Goal: Task Accomplishment & Management: Use online tool/utility

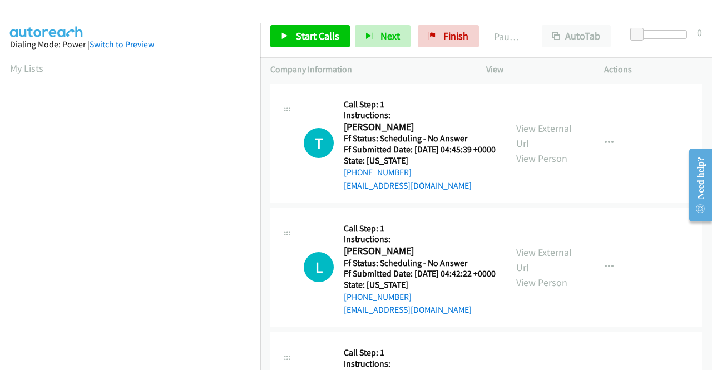
drag, startPoint x: 568, startPoint y: 218, endPoint x: 539, endPoint y: 93, distance: 127.8
click at [568, 218] on td "L Callback Scheduled Call Step: 1 Instructions: Lynn Vasquez America/Los_Angele…" at bounding box center [486, 267] width 452 height 124
click at [317, 34] on span "Start Calls" at bounding box center [317, 35] width 43 height 13
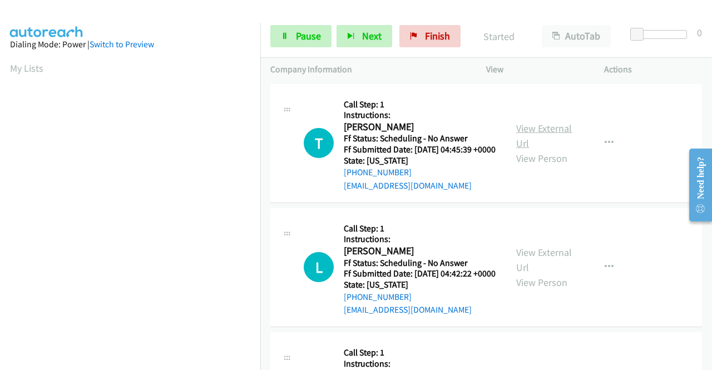
click at [556, 131] on link "View External Url" at bounding box center [544, 136] width 56 height 28
click at [565, 268] on link "View External Url" at bounding box center [544, 260] width 56 height 28
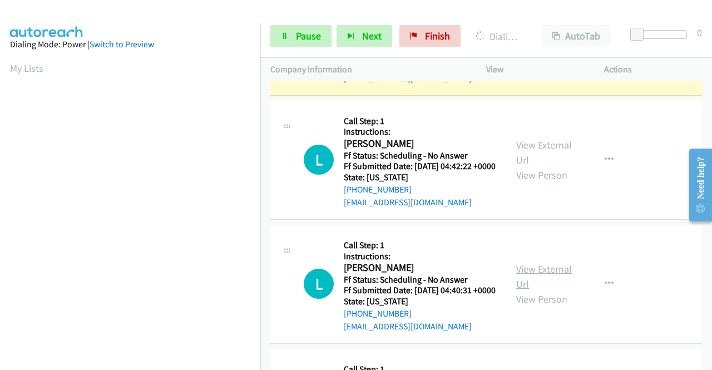
scroll to position [167, 0]
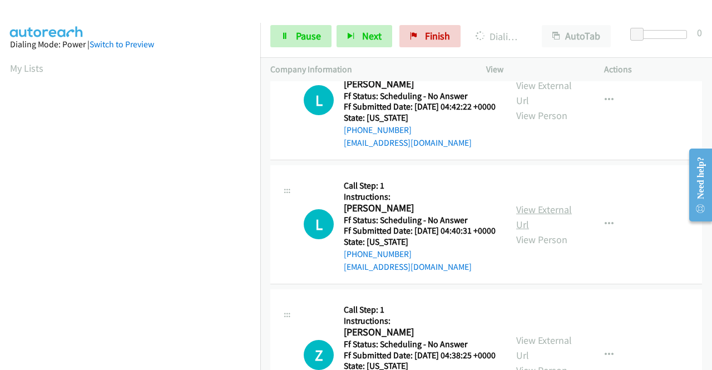
click at [560, 231] on link "View External Url" at bounding box center [544, 217] width 56 height 28
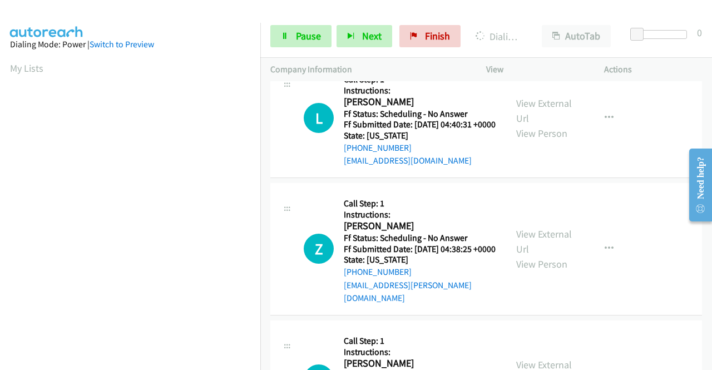
scroll to position [278, 0]
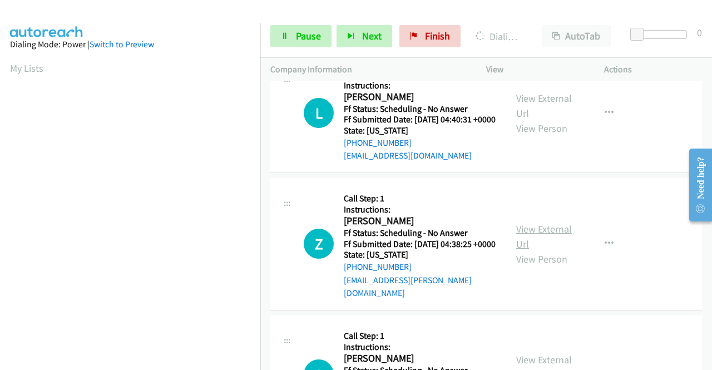
click at [537, 250] on link "View External Url" at bounding box center [544, 237] width 56 height 28
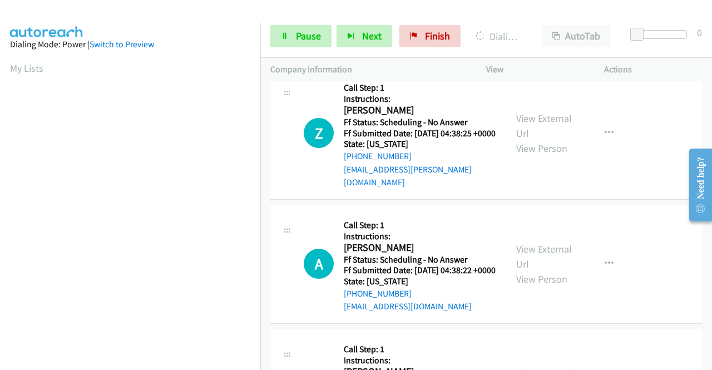
scroll to position [389, 0]
click at [544, 270] on link "View External Url" at bounding box center [544, 256] width 56 height 28
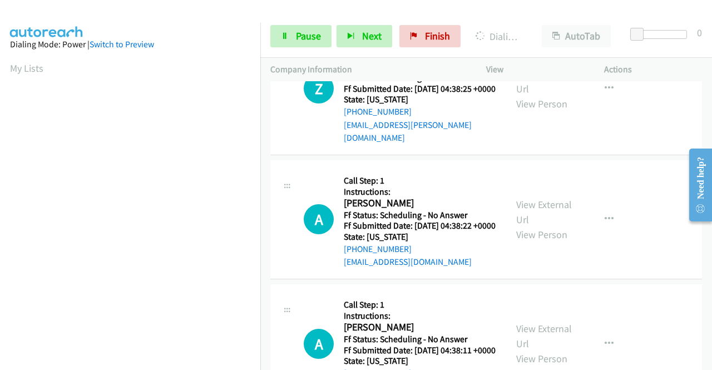
scroll to position [501, 0]
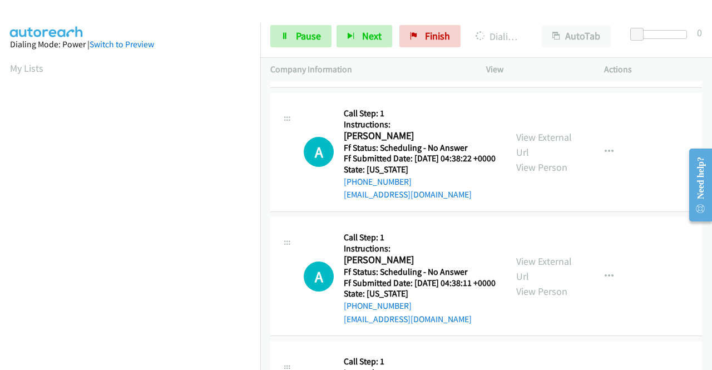
click at [549, 299] on div "View External Url View Person" at bounding box center [545, 276] width 58 height 45
click at [548, 283] on link "View External Url" at bounding box center [544, 269] width 56 height 28
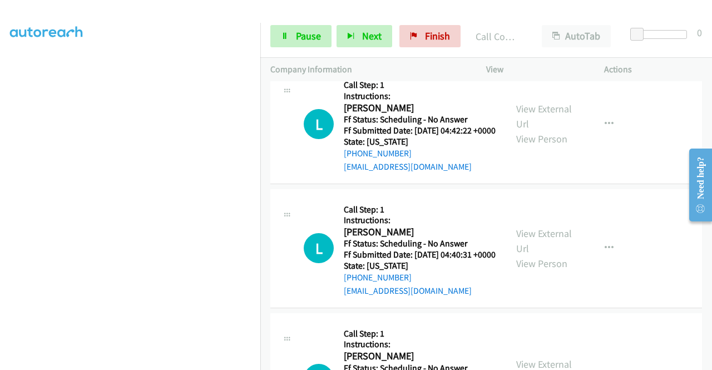
scroll to position [190, 0]
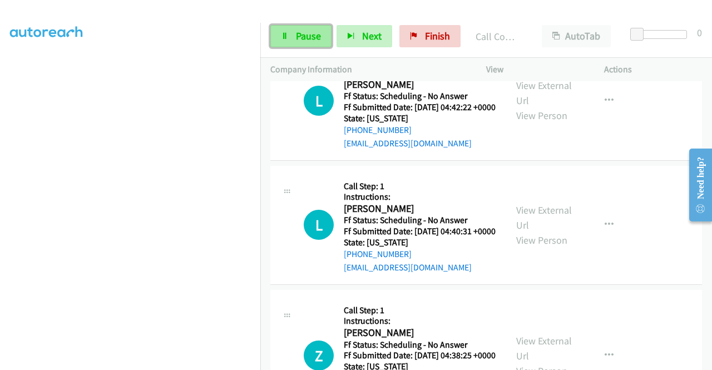
click at [314, 29] on link "Pause" at bounding box center [300, 36] width 61 height 22
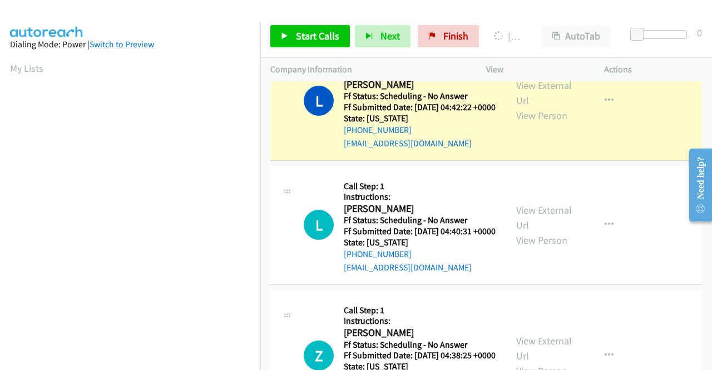
scroll to position [254, 0]
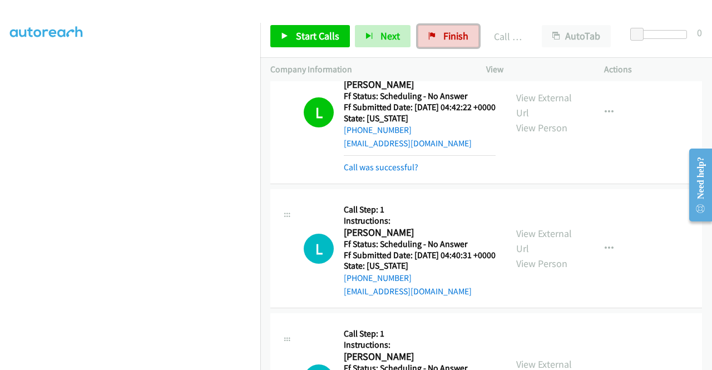
drag, startPoint x: 460, startPoint y: 40, endPoint x: 389, endPoint y: 65, distance: 74.4
click at [459, 40] on span "Finish" at bounding box center [455, 35] width 25 height 13
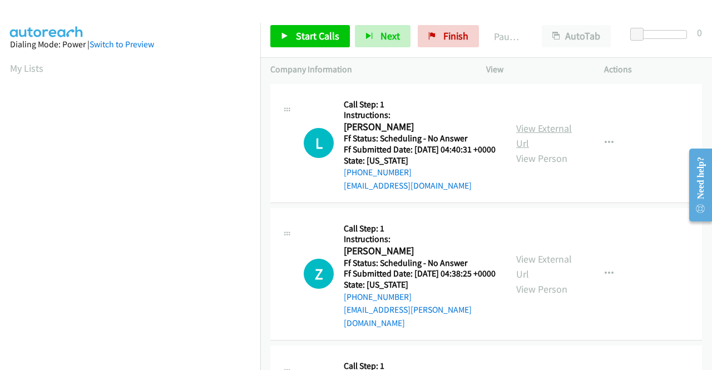
click at [558, 134] on link "View External Url" at bounding box center [544, 136] width 56 height 28
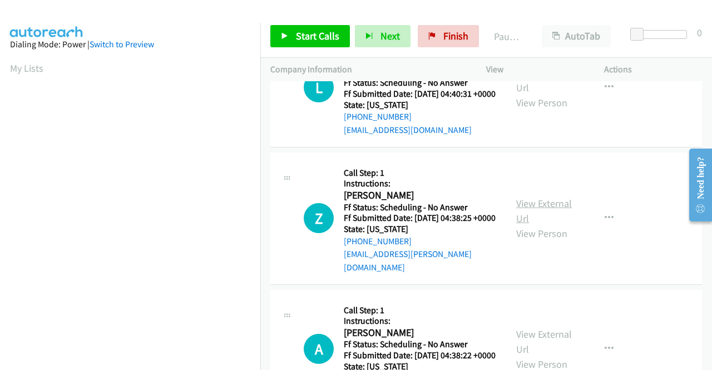
click at [552, 210] on link "View External Url" at bounding box center [544, 211] width 56 height 28
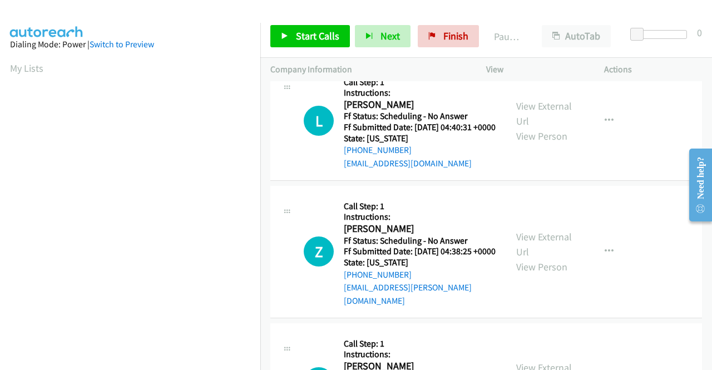
scroll to position [0, 0]
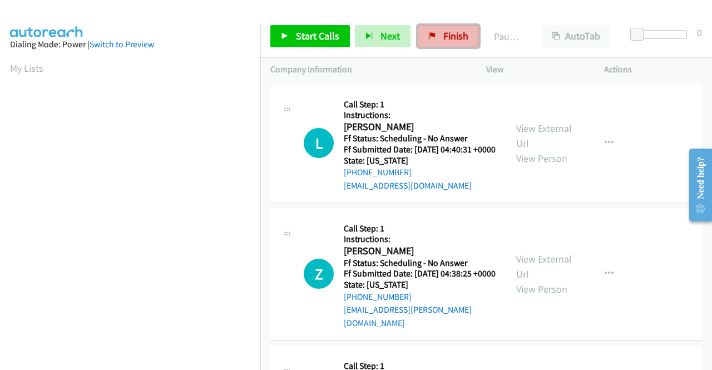
click at [445, 32] on span "Finish" at bounding box center [455, 35] width 25 height 13
click at [534, 136] on link "View External Url" at bounding box center [544, 136] width 56 height 28
click at [609, 148] on button "button" at bounding box center [609, 143] width 30 height 22
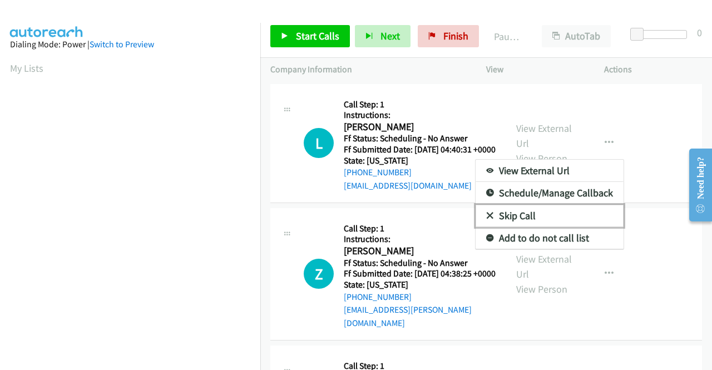
click at [544, 220] on link "Skip Call" at bounding box center [550, 216] width 148 height 22
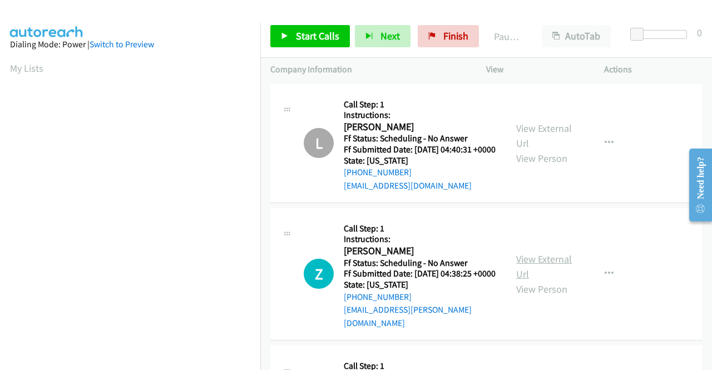
click at [538, 268] on link "View External Url" at bounding box center [544, 267] width 56 height 28
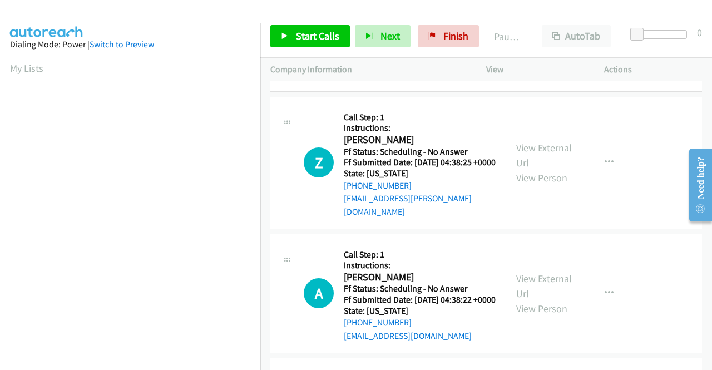
click at [522, 293] on link "View External Url" at bounding box center [544, 286] width 56 height 28
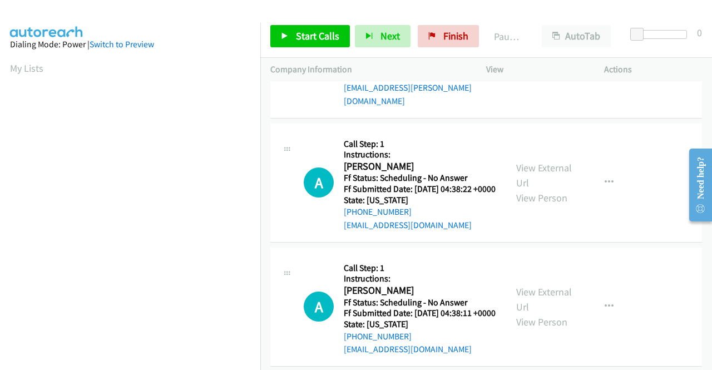
scroll to position [223, 0]
click at [542, 313] on link "View External Url" at bounding box center [544, 299] width 56 height 28
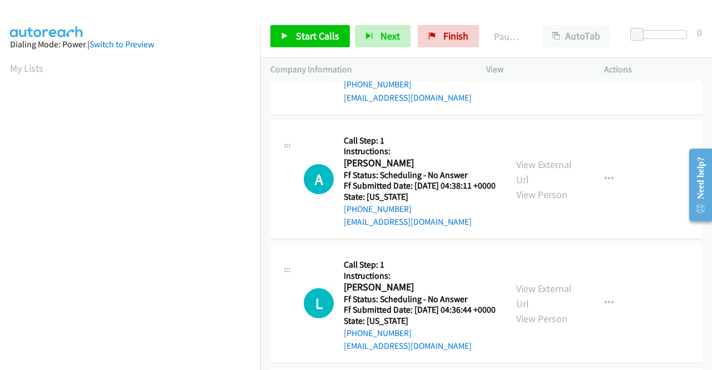
scroll to position [389, 0]
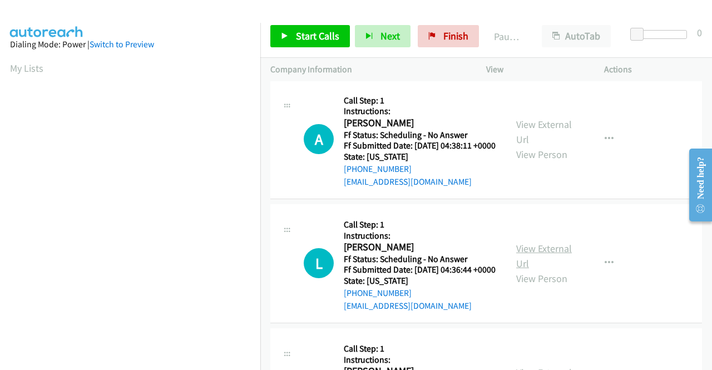
click at [544, 270] on link "View External Url" at bounding box center [544, 256] width 56 height 28
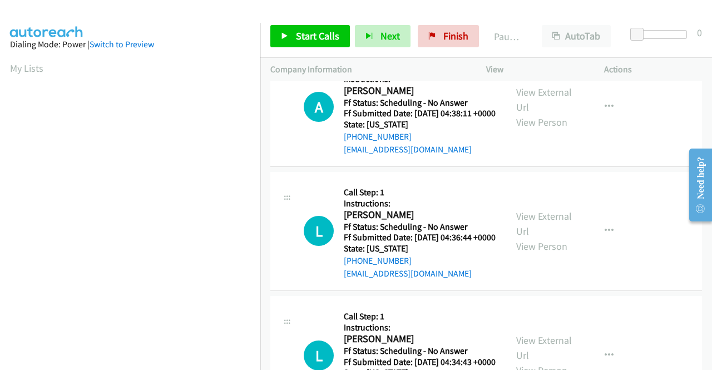
scroll to position [501, 0]
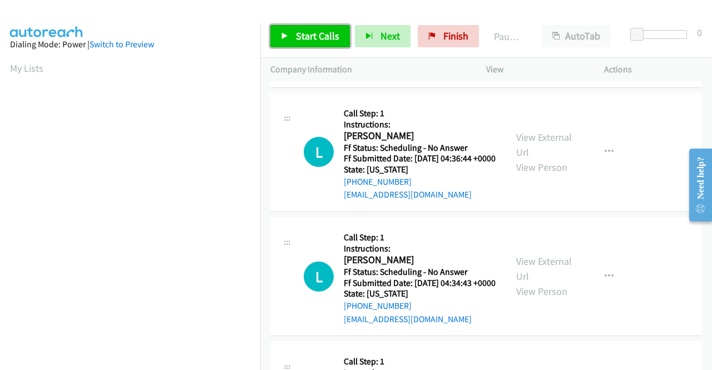
click at [317, 40] on span "Start Calls" at bounding box center [317, 35] width 43 height 13
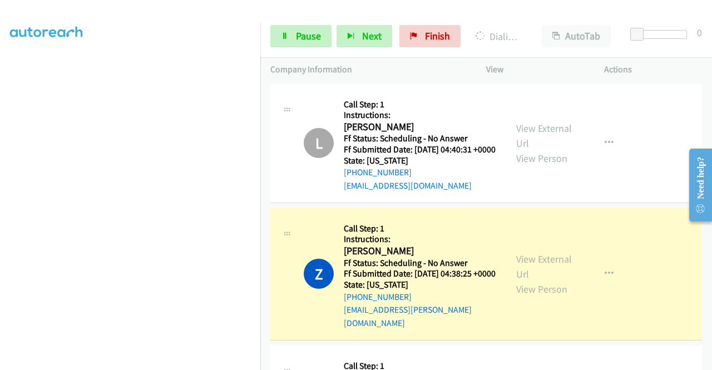
scroll to position [254, 0]
click at [298, 28] on link "Pause" at bounding box center [300, 36] width 61 height 22
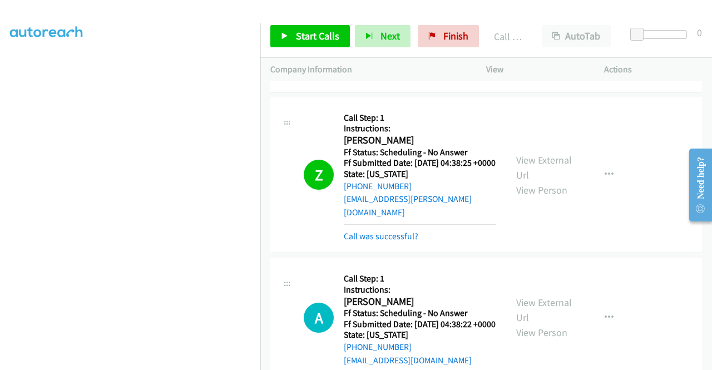
scroll to position [111, 0]
click at [381, 241] on link "Call was successful?" at bounding box center [381, 235] width 75 height 11
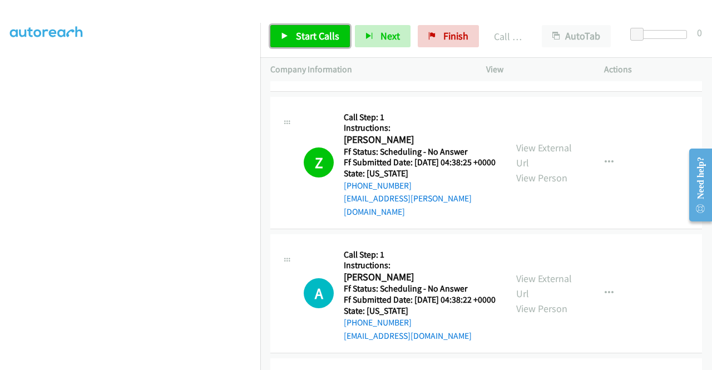
click at [315, 38] on span "Start Calls" at bounding box center [317, 35] width 43 height 13
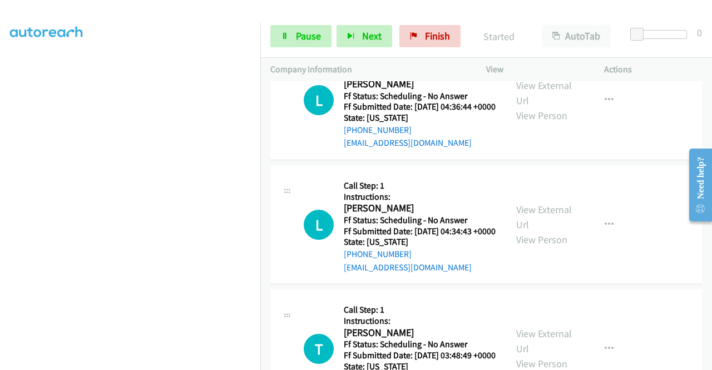
scroll to position [556, 0]
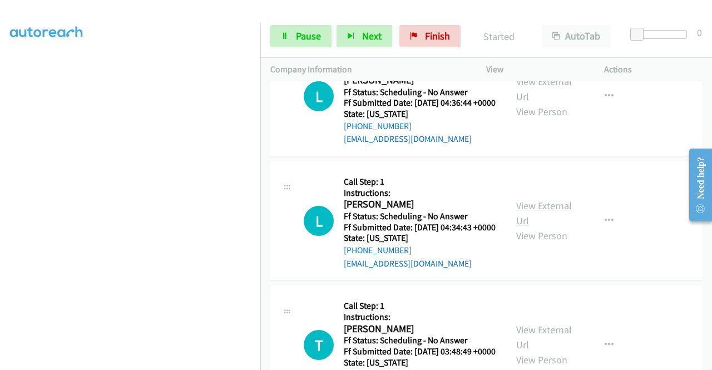
click at [565, 227] on link "View External Url" at bounding box center [544, 213] width 56 height 28
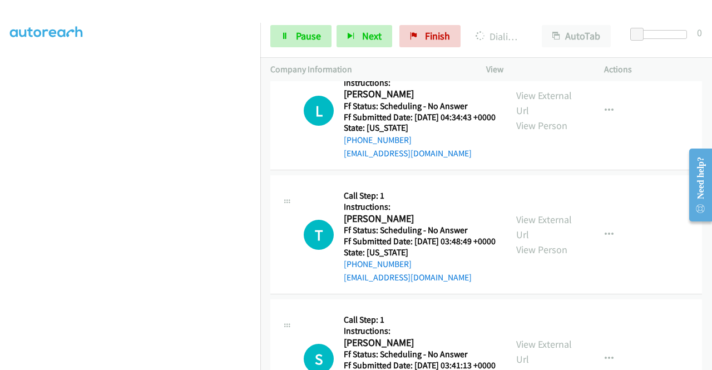
scroll to position [668, 0]
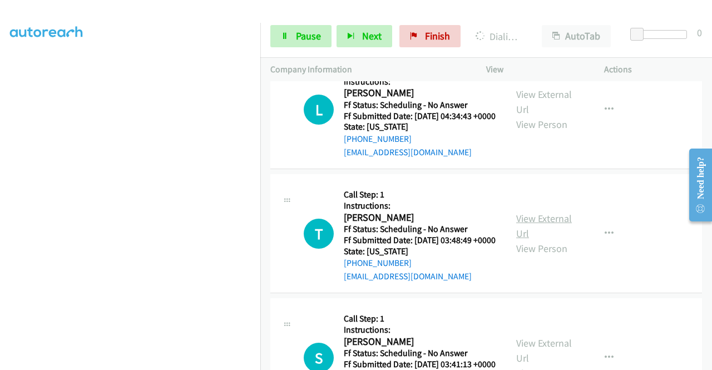
click at [550, 240] on link "View External Url" at bounding box center [544, 226] width 56 height 28
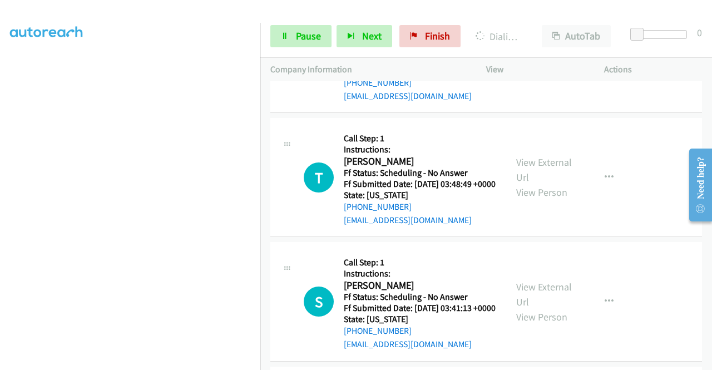
scroll to position [779, 0]
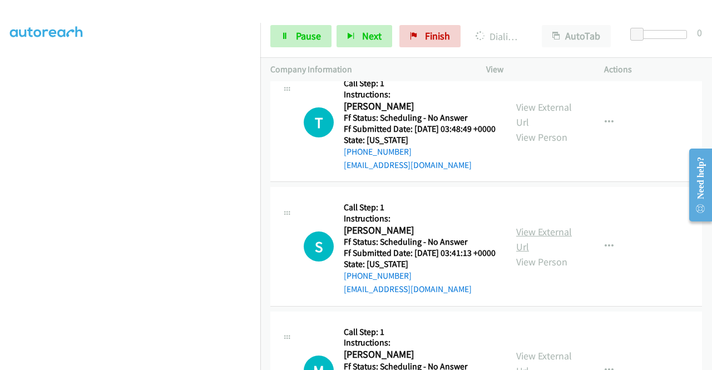
click at [551, 253] on link "View External Url" at bounding box center [544, 239] width 56 height 28
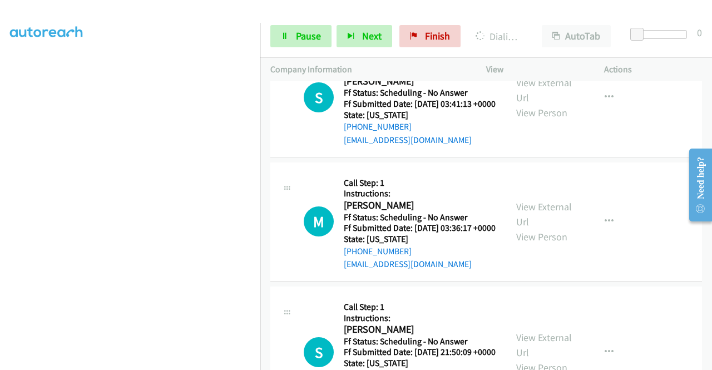
scroll to position [946, 0]
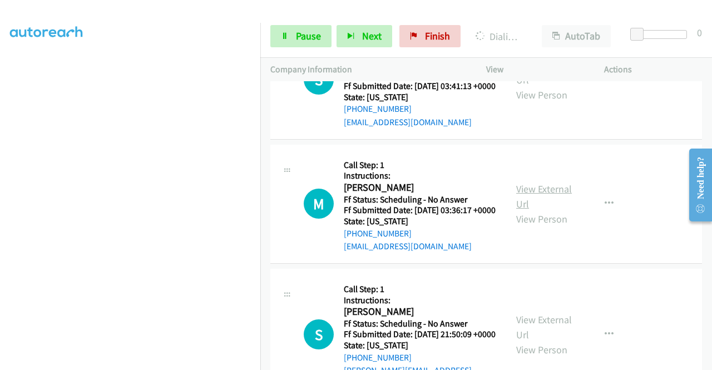
click at [538, 210] on link "View External Url" at bounding box center [544, 196] width 56 height 28
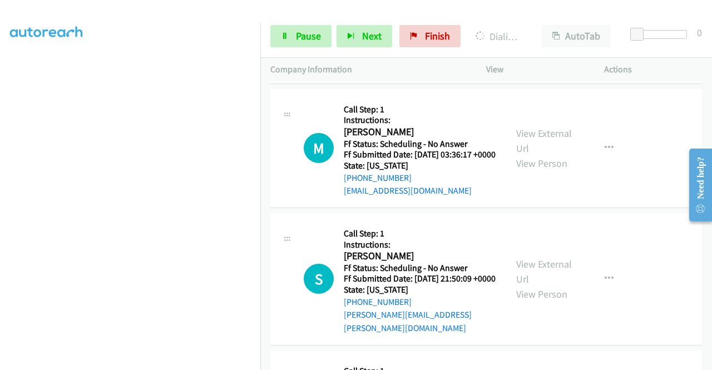
scroll to position [1057, 0]
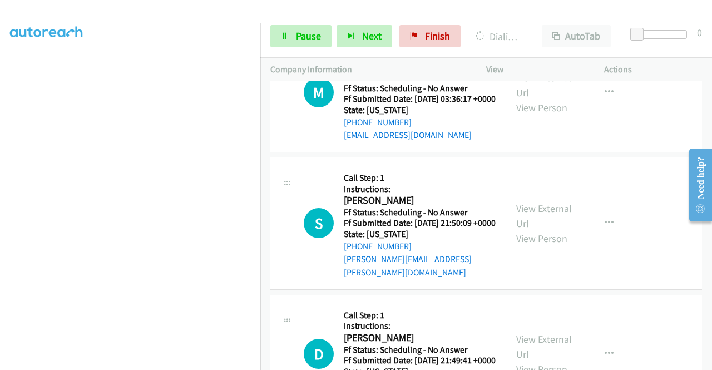
click at [549, 230] on link "View External Url" at bounding box center [544, 216] width 56 height 28
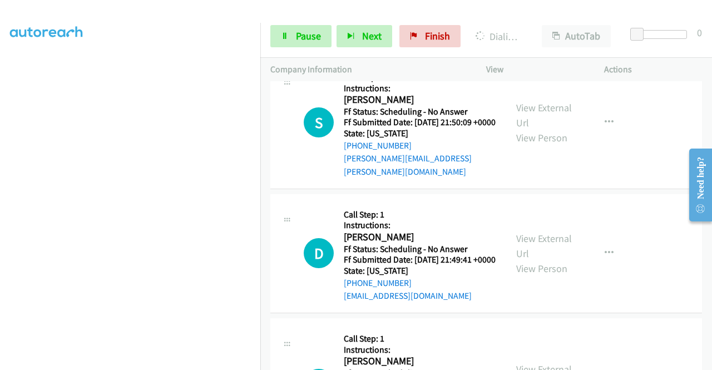
scroll to position [1168, 0]
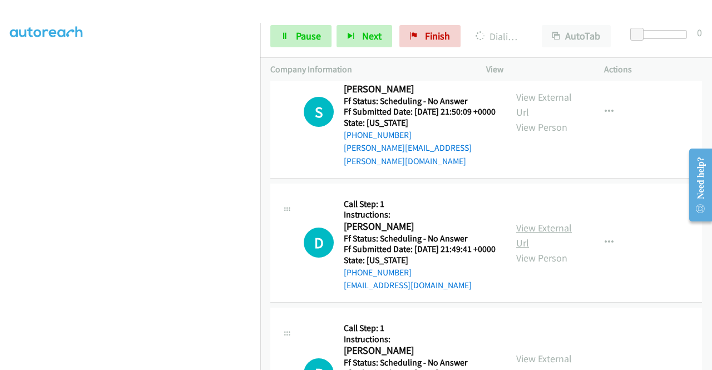
click at [545, 249] on link "View External Url" at bounding box center [544, 235] width 56 height 28
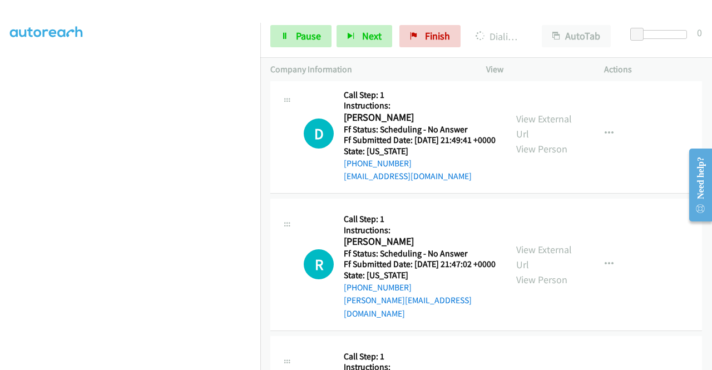
scroll to position [1280, 0]
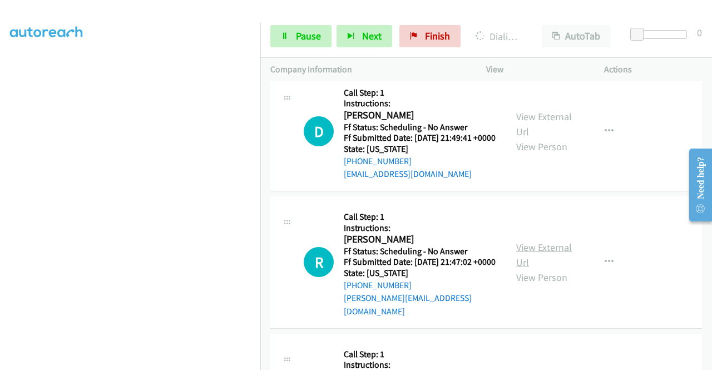
click at [530, 269] on link "View External Url" at bounding box center [544, 255] width 56 height 28
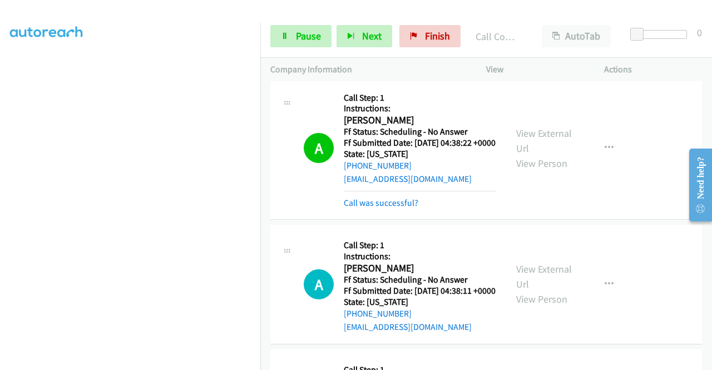
scroll to position [190, 0]
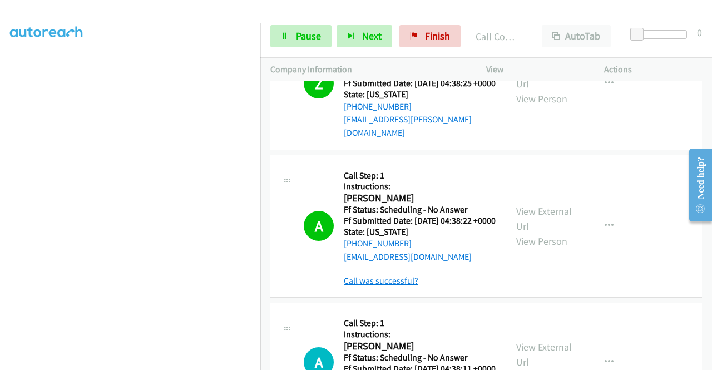
click at [401, 286] on link "Call was successful?" at bounding box center [381, 280] width 75 height 11
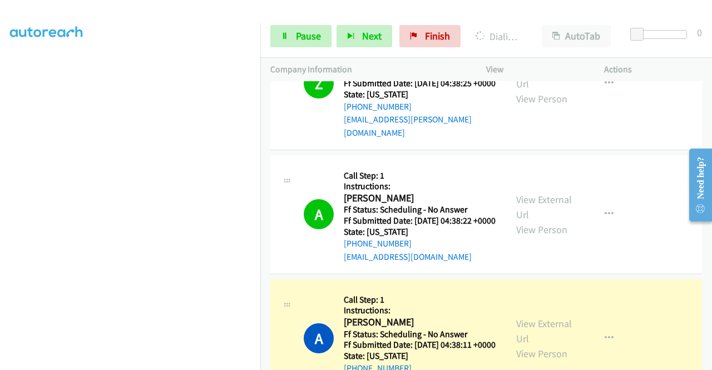
scroll to position [0, 0]
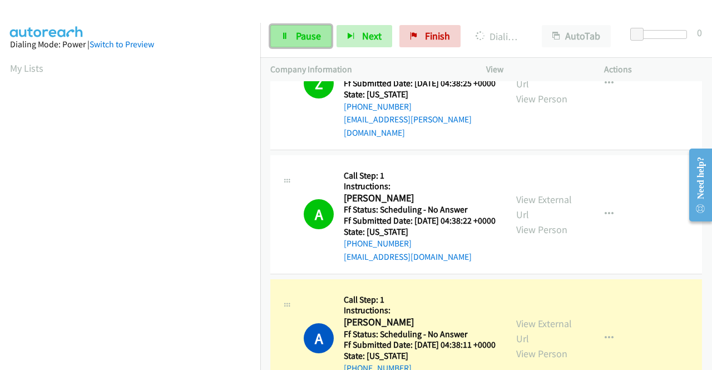
click at [296, 33] on span "Pause" at bounding box center [308, 35] width 25 height 13
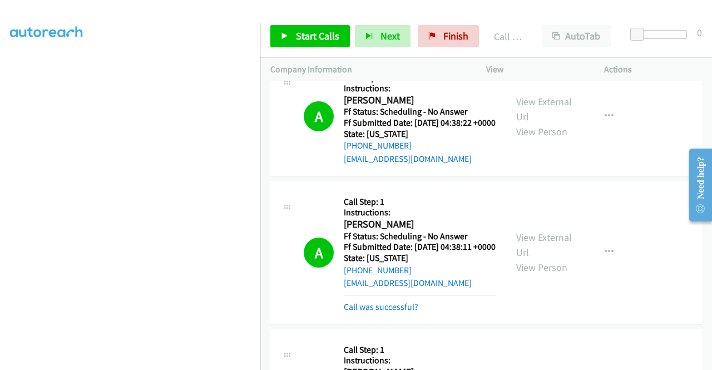
scroll to position [302, 0]
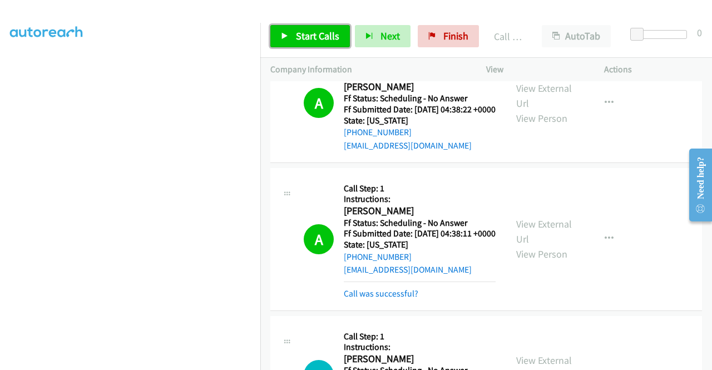
click at [309, 42] on link "Start Calls" at bounding box center [310, 36] width 80 height 22
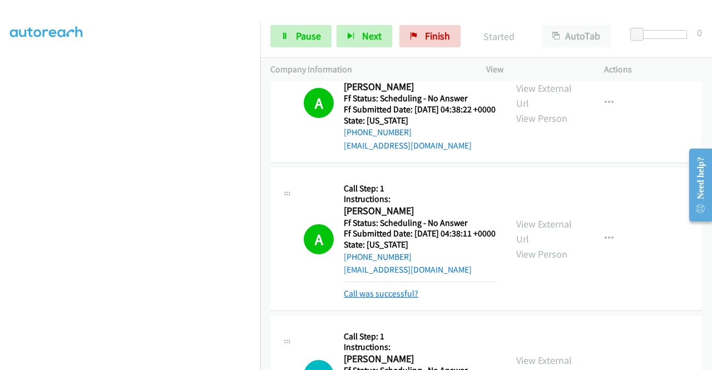
click at [402, 299] on link "Call was successful?" at bounding box center [381, 293] width 75 height 11
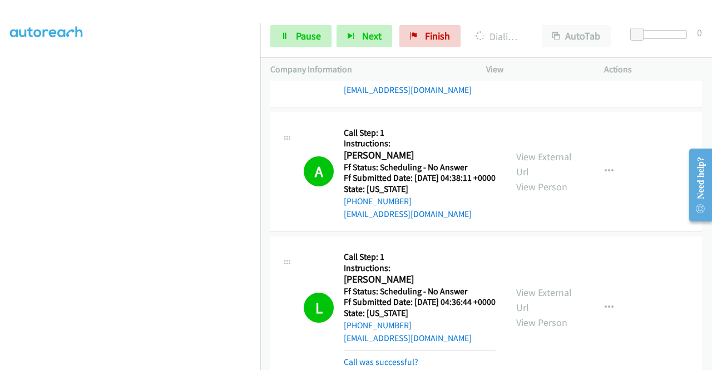
scroll to position [635, 0]
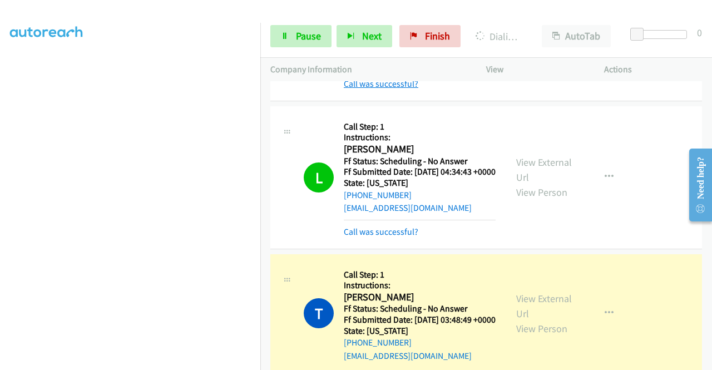
click at [384, 89] on link "Call was successful?" at bounding box center [381, 83] width 75 height 11
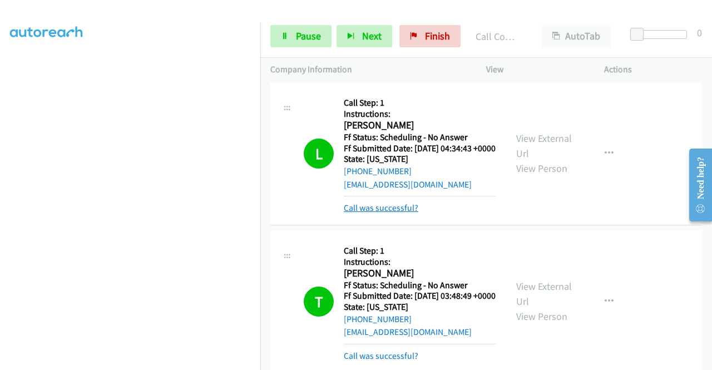
click at [395, 213] on link "Call was successful?" at bounding box center [381, 208] width 75 height 11
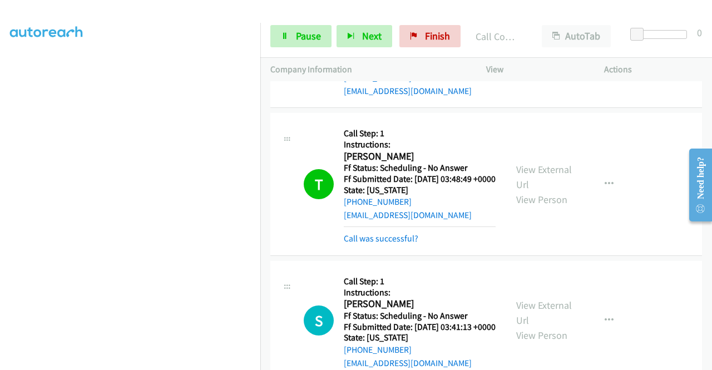
scroll to position [802, 0]
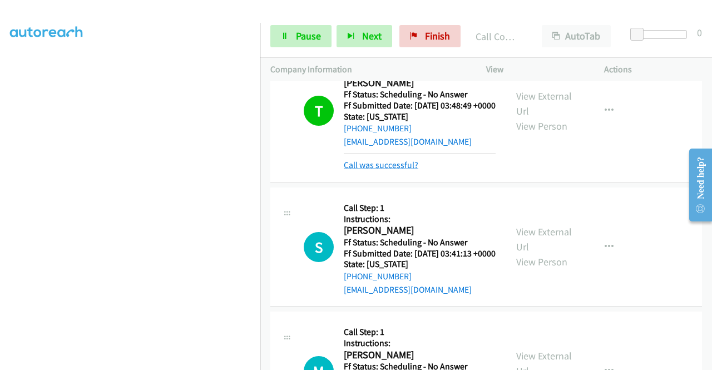
click at [388, 170] on link "Call was successful?" at bounding box center [381, 165] width 75 height 11
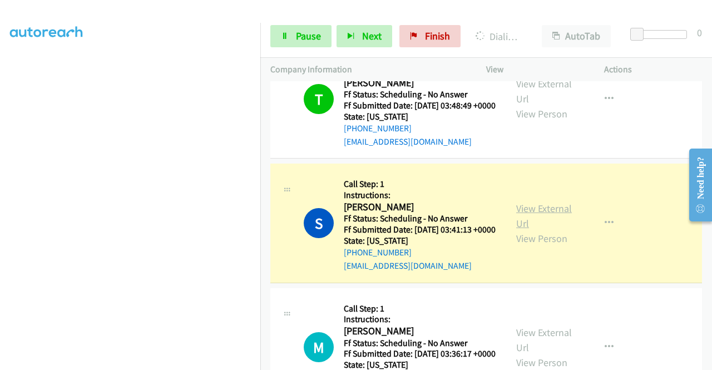
click at [549, 230] on link "View External Url" at bounding box center [544, 216] width 56 height 28
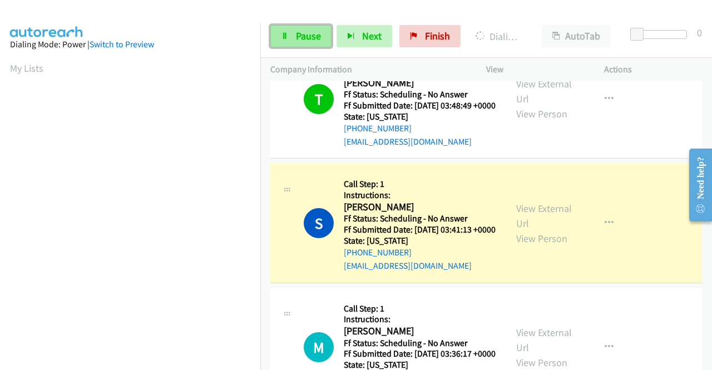
click at [294, 40] on link "Pause" at bounding box center [300, 36] width 61 height 22
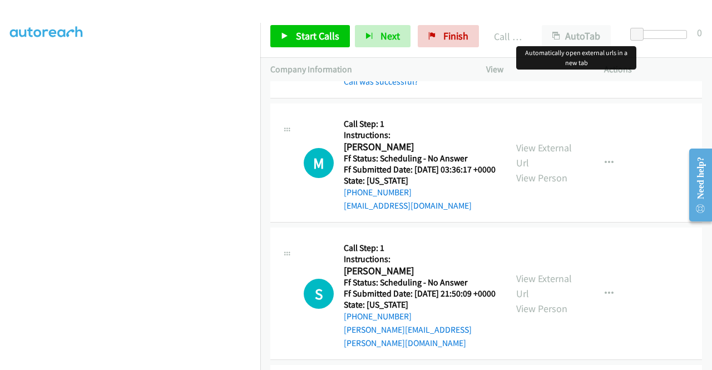
scroll to position [1025, 0]
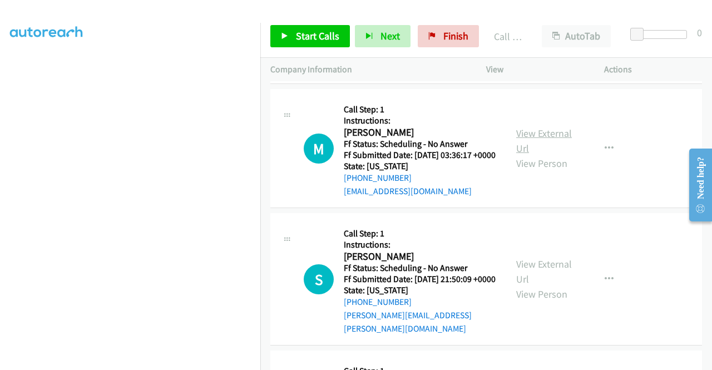
click at [563, 155] on link "View External Url" at bounding box center [544, 141] width 56 height 28
click at [367, 84] on div "S Callback Scheduled Call Step: 1 Instructions: Shafaq Chawla America/Los_Angel…" at bounding box center [486, 12] width 432 height 143
click at [364, 72] on link "Call was successful?" at bounding box center [381, 67] width 75 height 11
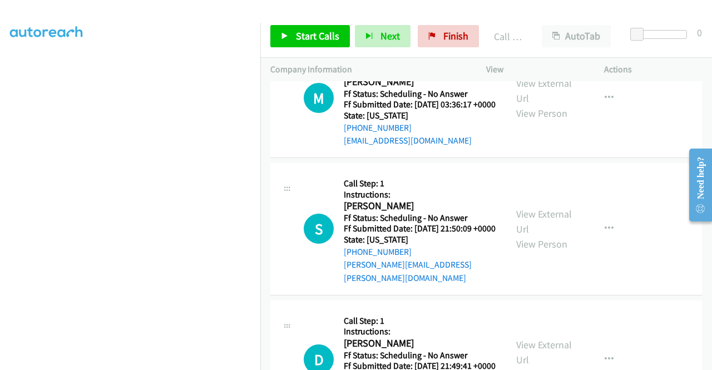
scroll to position [1069, 0]
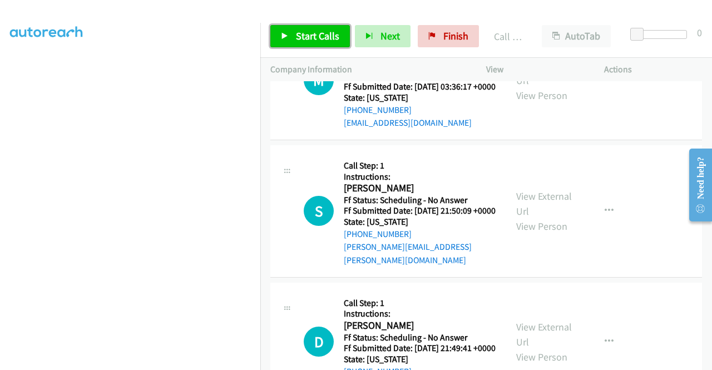
click at [314, 36] on span "Start Calls" at bounding box center [317, 35] width 43 height 13
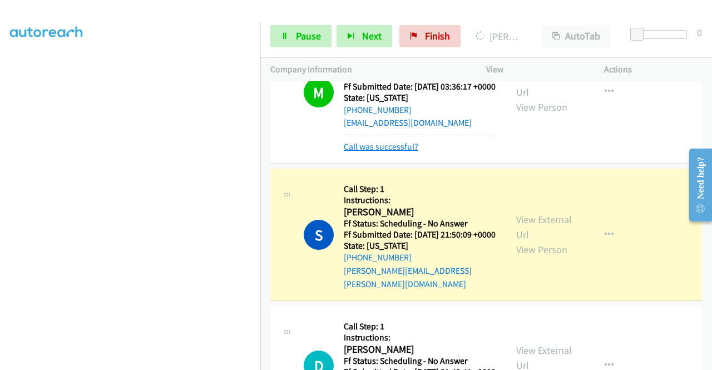
click at [363, 152] on link "Call was successful?" at bounding box center [381, 146] width 75 height 11
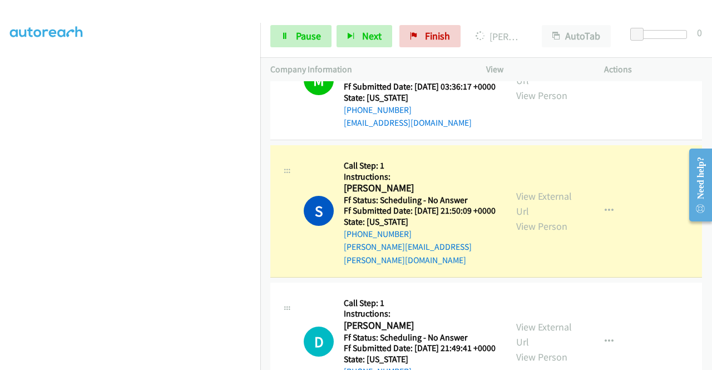
scroll to position [0, 0]
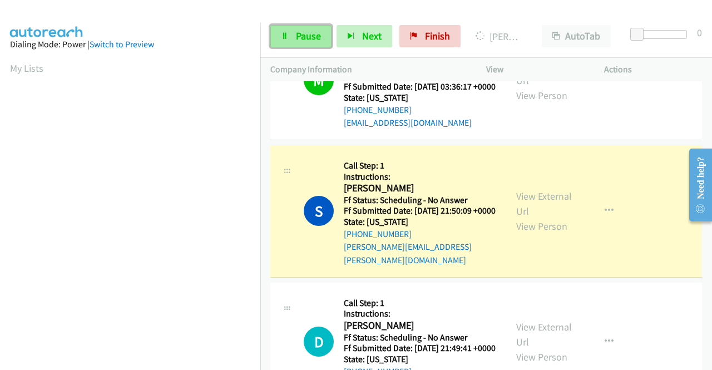
click at [289, 32] on link "Pause" at bounding box center [300, 36] width 61 height 22
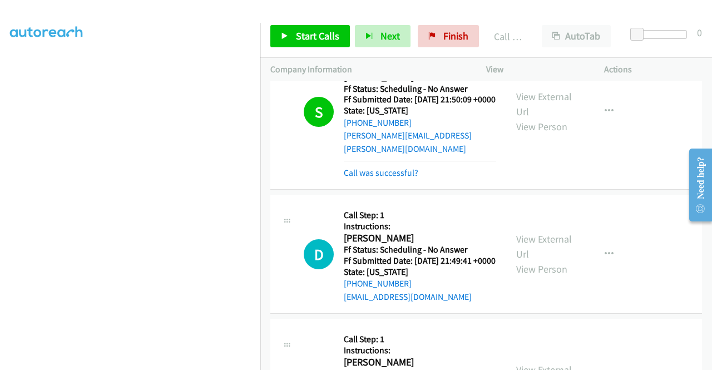
scroll to position [1236, 0]
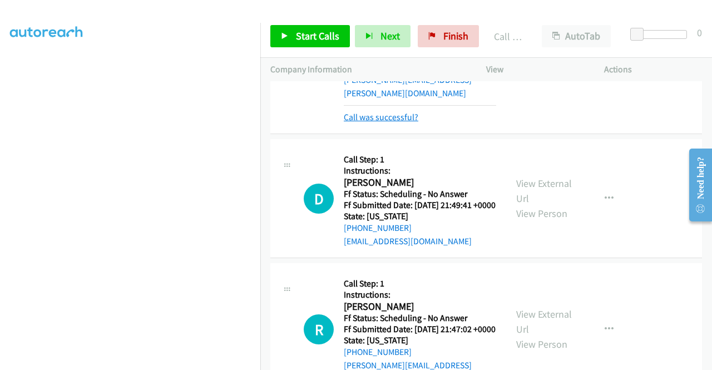
click at [398, 122] on link "Call was successful?" at bounding box center [381, 117] width 75 height 11
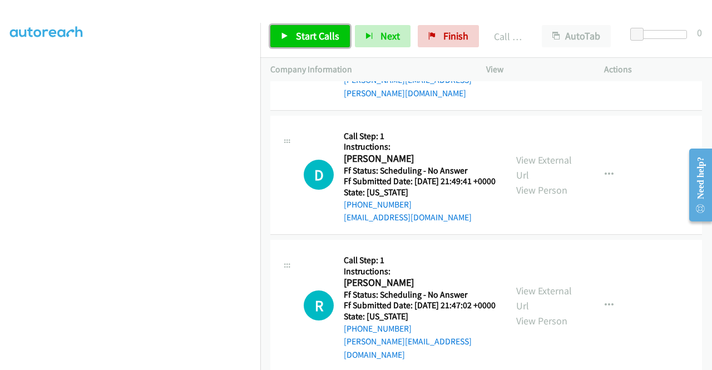
click at [310, 39] on span "Start Calls" at bounding box center [317, 35] width 43 height 13
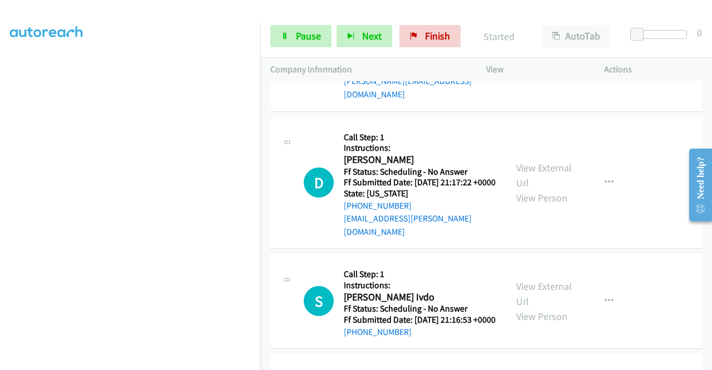
scroll to position [1515, 0]
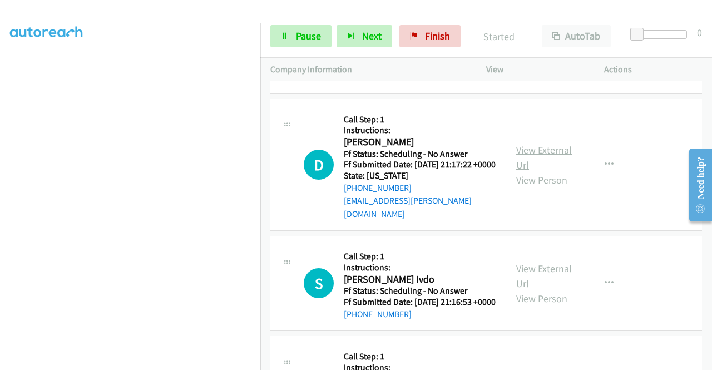
click at [555, 171] on link "View External Url" at bounding box center [544, 158] width 56 height 28
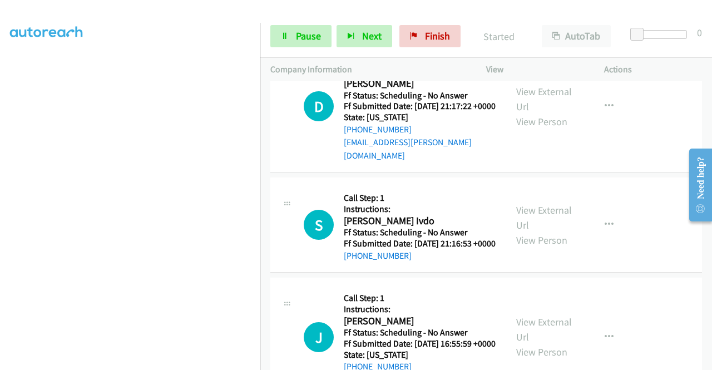
scroll to position [1681, 0]
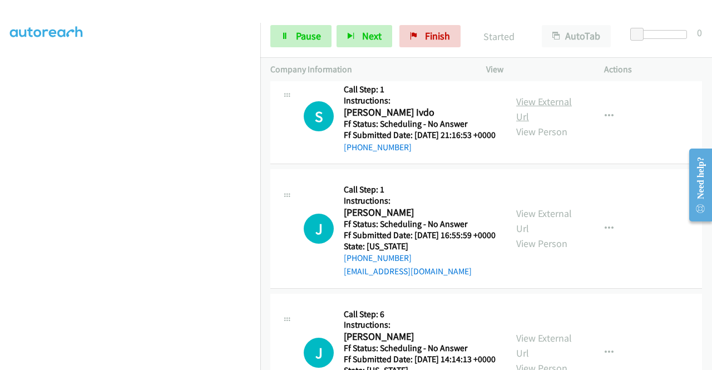
click at [558, 123] on link "View External Url" at bounding box center [544, 109] width 56 height 28
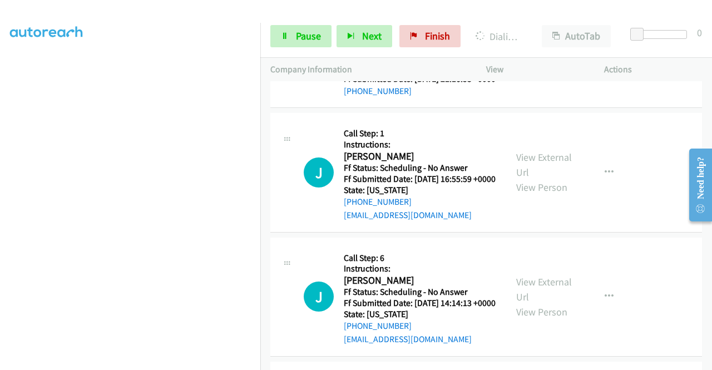
scroll to position [1793, 0]
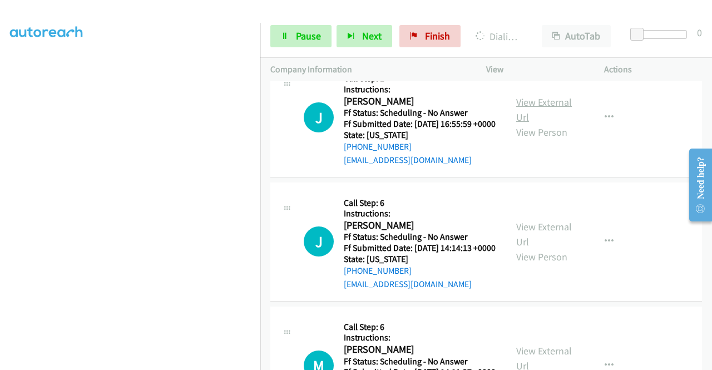
click at [550, 124] on link "View External Url" at bounding box center [544, 110] width 56 height 28
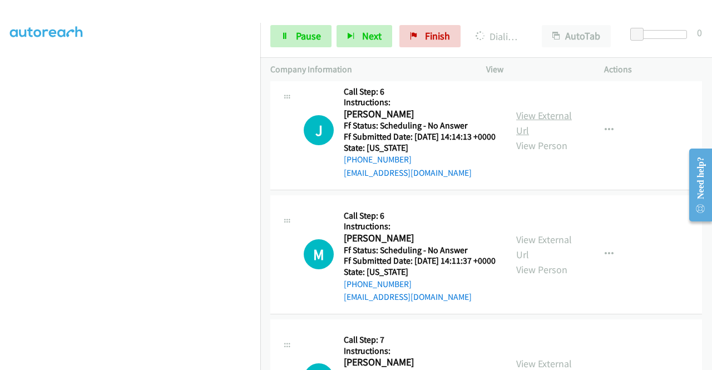
click at [550, 137] on link "View External Url" at bounding box center [544, 123] width 56 height 28
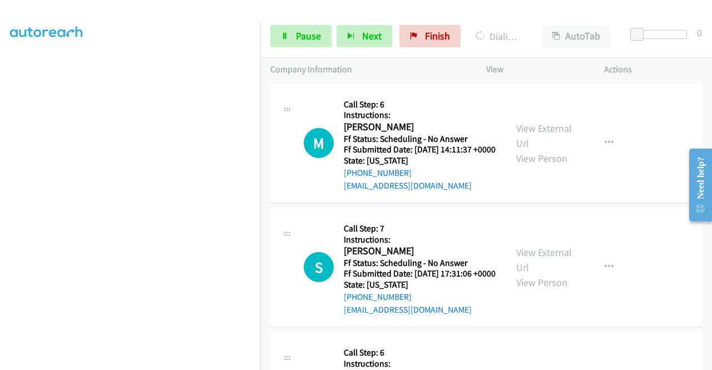
scroll to position [2071, 0]
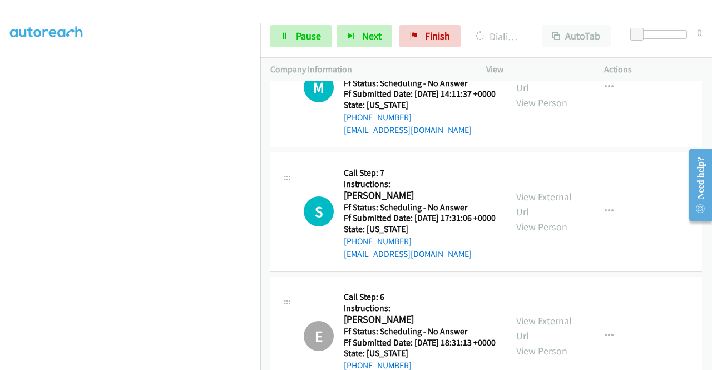
click at [546, 94] on link "View External Url" at bounding box center [544, 80] width 56 height 28
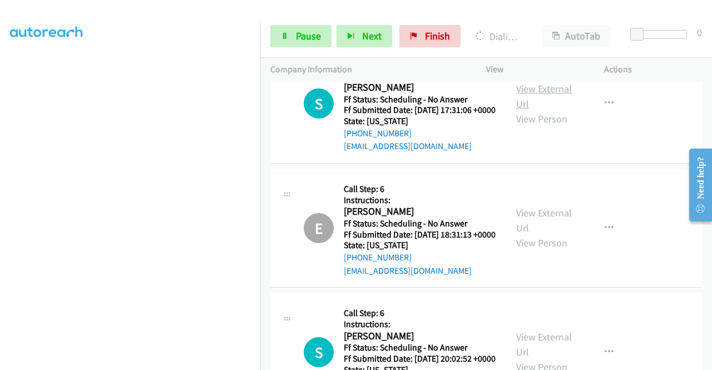
scroll to position [2182, 0]
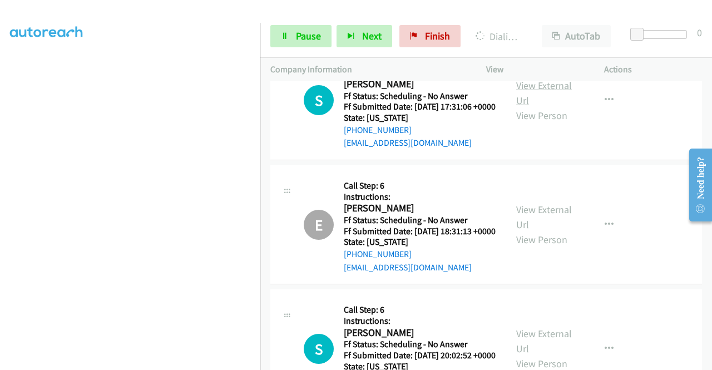
click at [537, 107] on link "View External Url" at bounding box center [544, 93] width 56 height 28
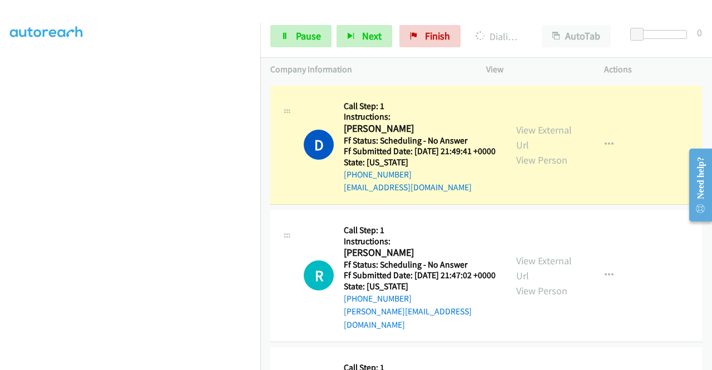
scroll to position [1292, 0]
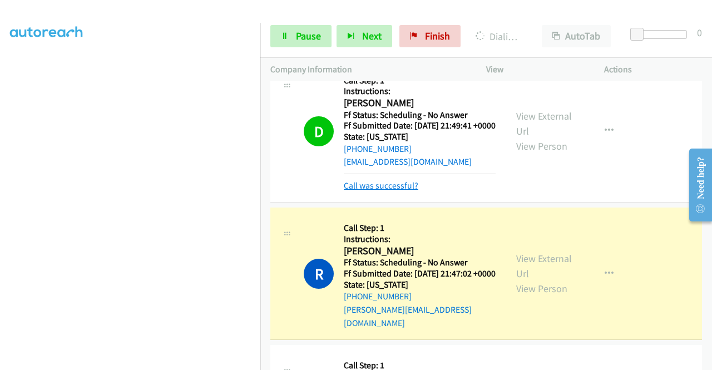
click at [400, 191] on link "Call was successful?" at bounding box center [381, 185] width 75 height 11
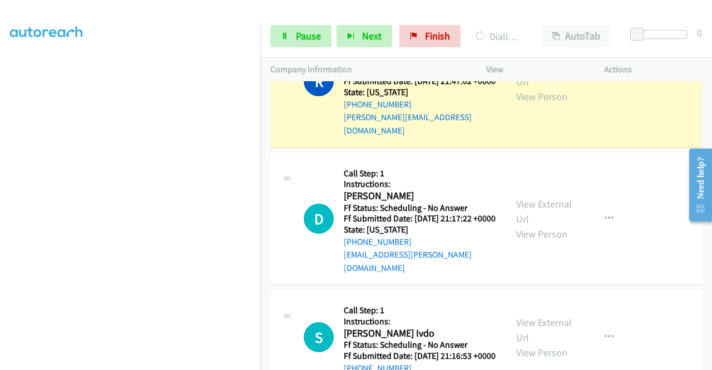
scroll to position [1515, 0]
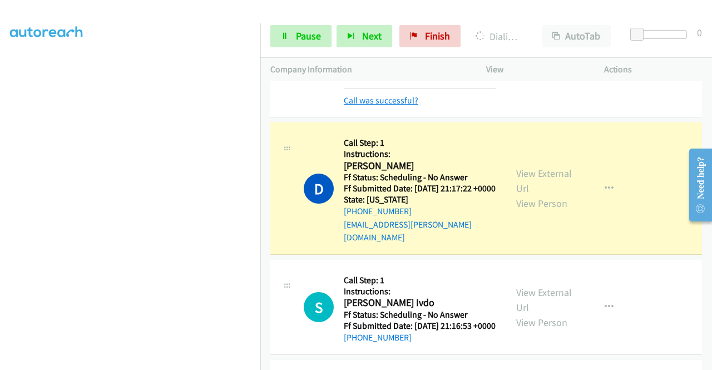
click at [369, 106] on link "Call was successful?" at bounding box center [381, 100] width 75 height 11
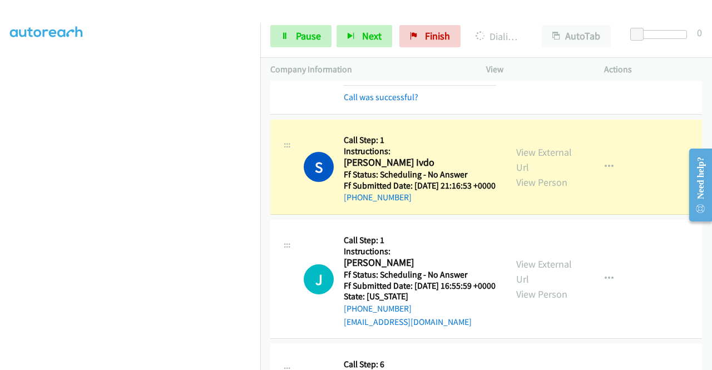
scroll to position [1681, 0]
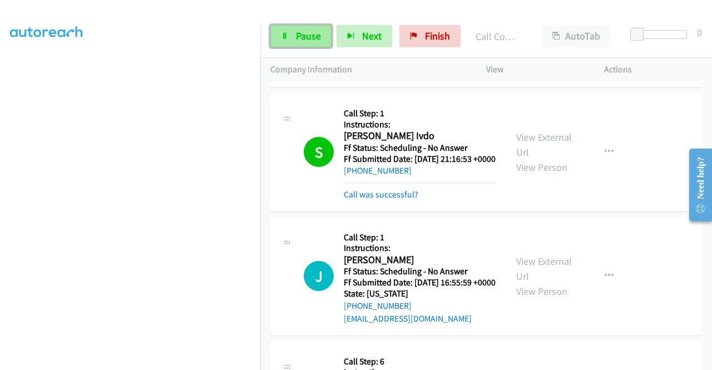
click at [302, 30] on span "Pause" at bounding box center [308, 35] width 25 height 13
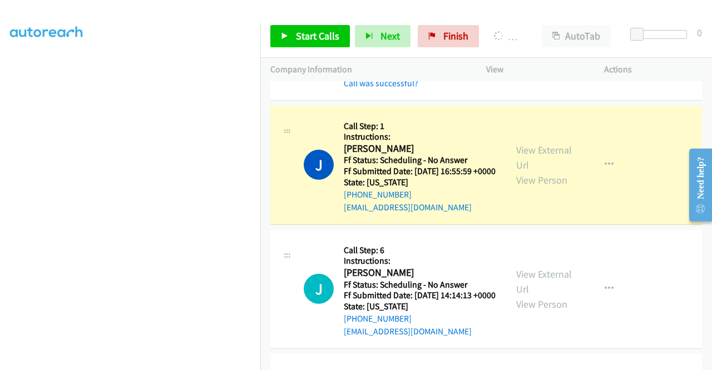
scroll to position [1737, 0]
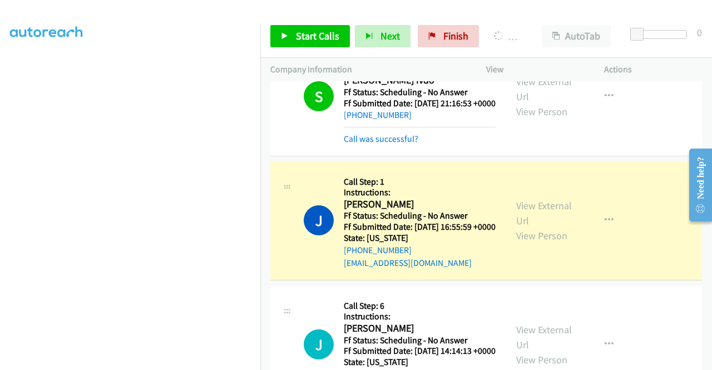
drag, startPoint x: 409, startPoint y: 236, endPoint x: 432, endPoint y: 160, distance: 80.1
click at [409, 144] on link "Call was successful?" at bounding box center [381, 139] width 75 height 11
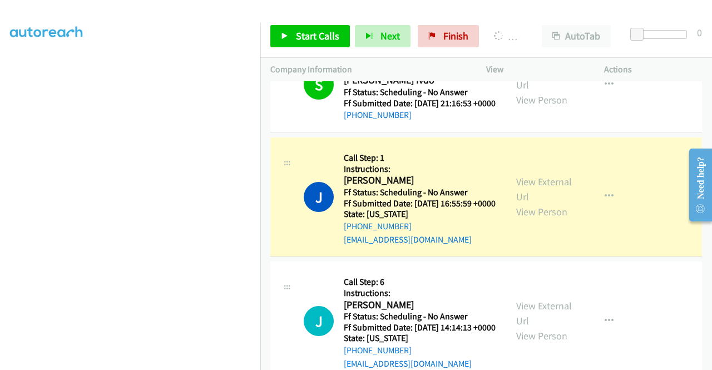
click at [396, 20] on link "Call was successful?" at bounding box center [381, 14] width 75 height 11
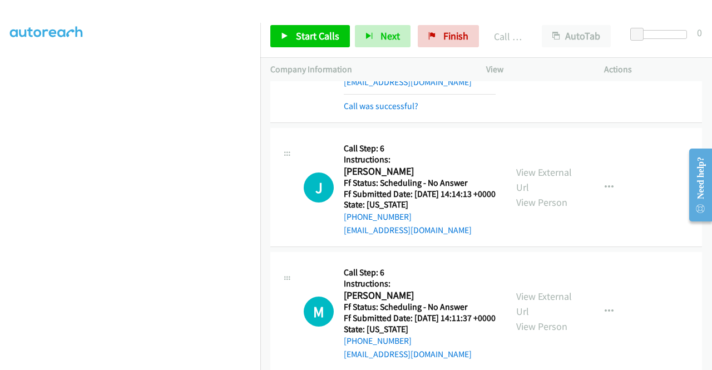
scroll to position [1816, 0]
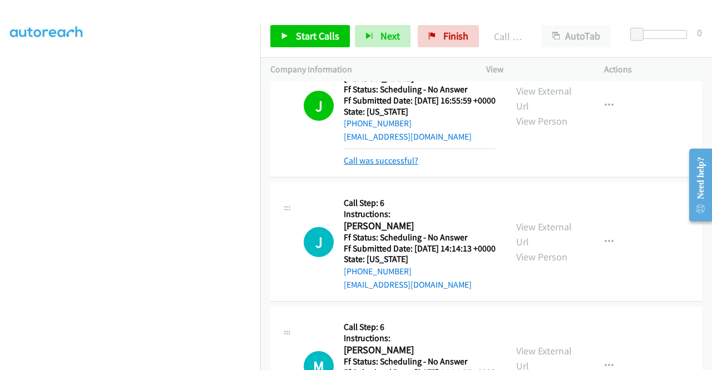
click at [405, 166] on link "Call was successful?" at bounding box center [381, 160] width 75 height 11
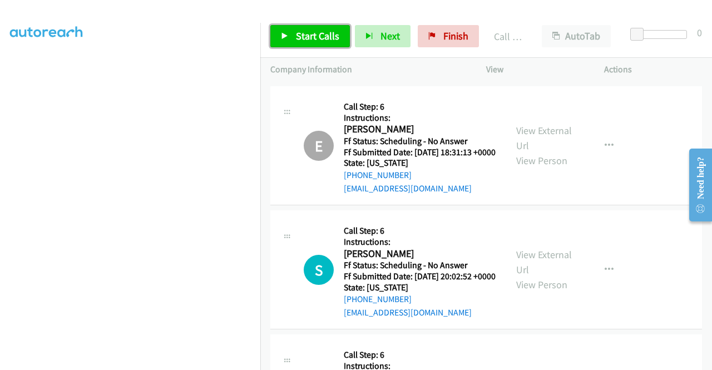
click at [328, 36] on span "Start Calls" at bounding box center [317, 35] width 43 height 13
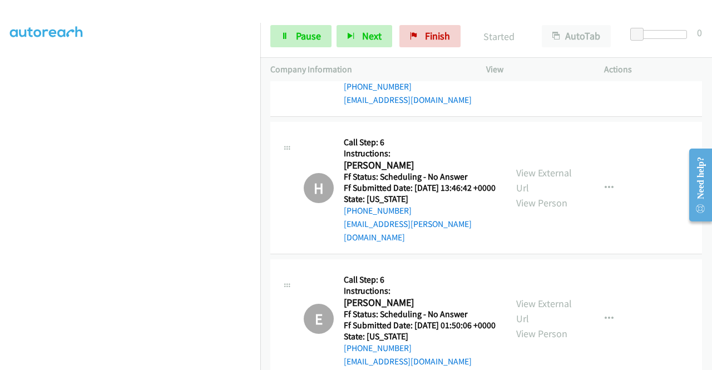
scroll to position [2539, 0]
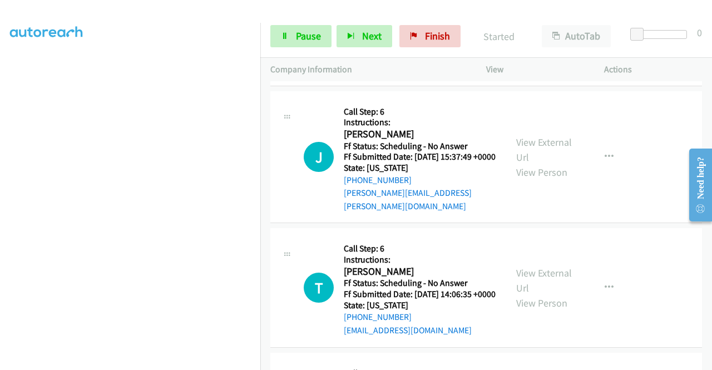
scroll to position [2929, 0]
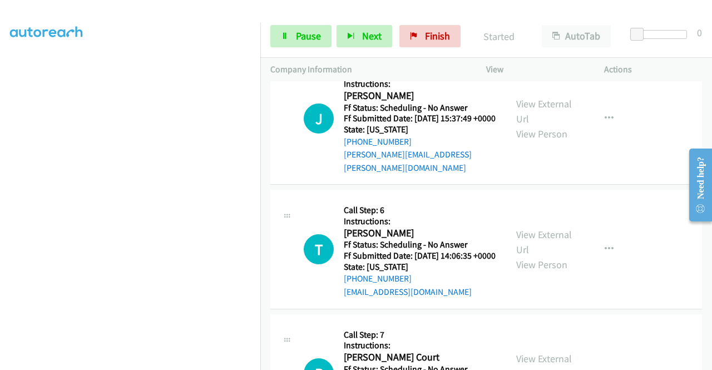
click at [536, 125] on link "View External Url" at bounding box center [544, 111] width 56 height 28
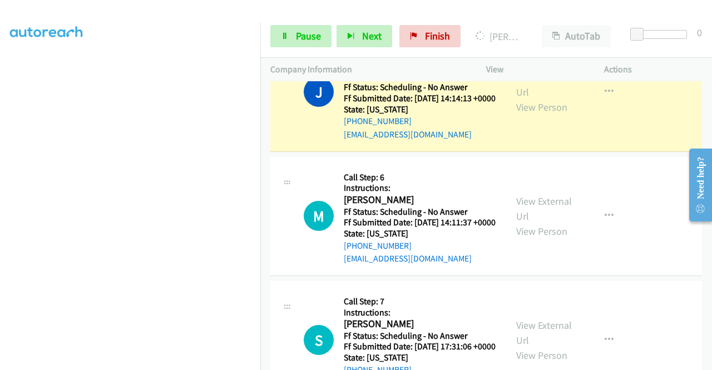
scroll to position [1927, 0]
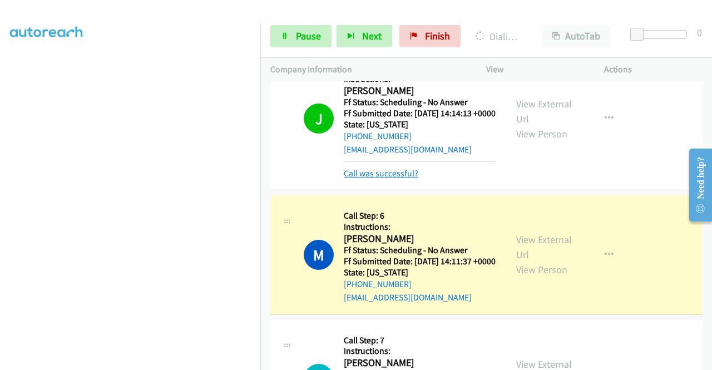
click at [396, 179] on link "Call was successful?" at bounding box center [381, 173] width 75 height 11
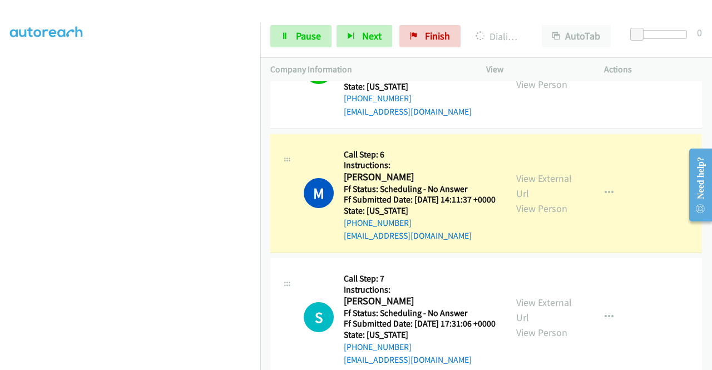
scroll to position [1983, 0]
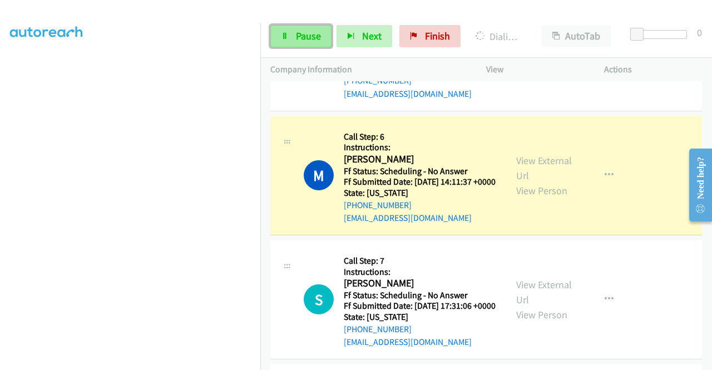
click at [307, 35] on span "Pause" at bounding box center [308, 35] width 25 height 13
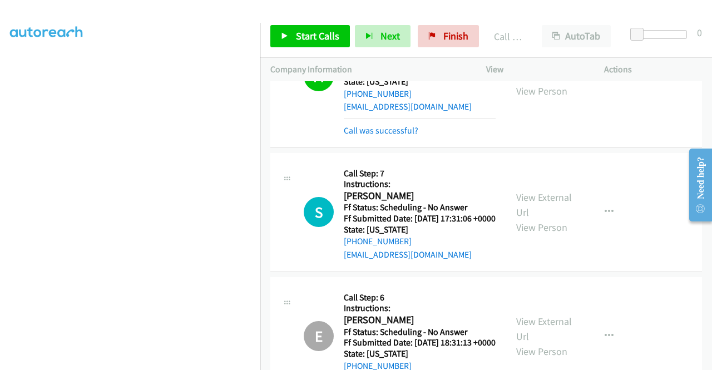
scroll to position [2150, 0]
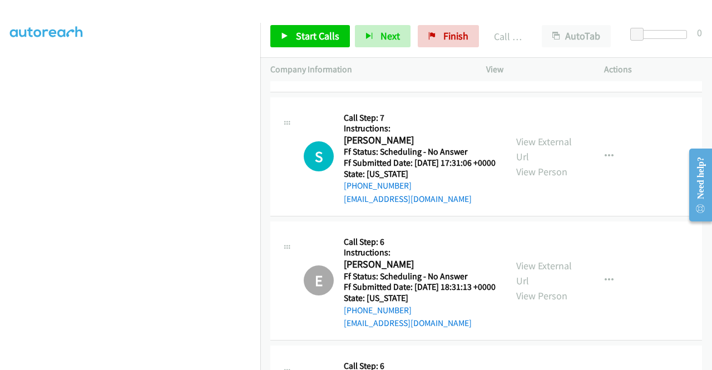
click at [401, 80] on link "Call was successful?" at bounding box center [381, 75] width 75 height 11
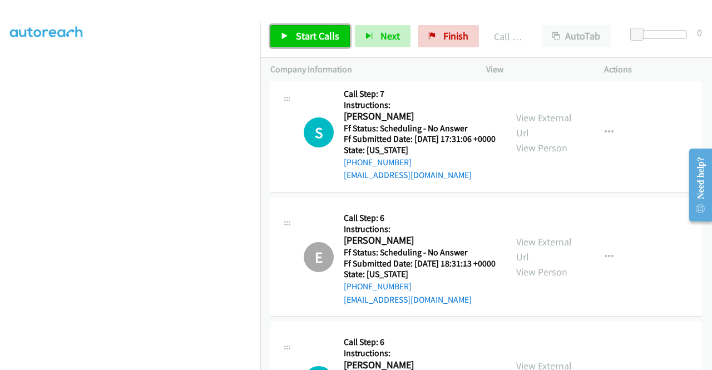
click at [323, 36] on span "Start Calls" at bounding box center [317, 35] width 43 height 13
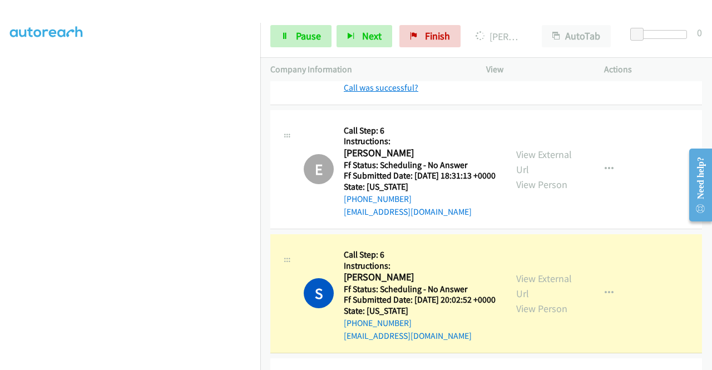
click at [397, 93] on link "Call was successful?" at bounding box center [381, 87] width 75 height 11
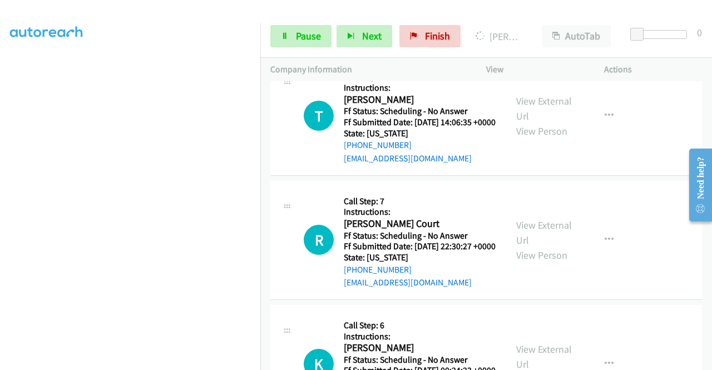
scroll to position [3096, 0]
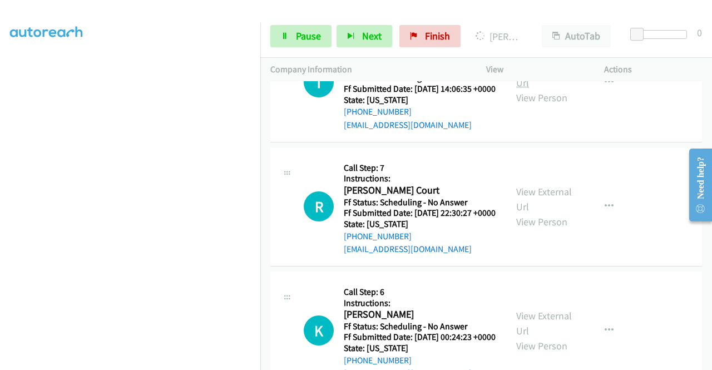
click at [564, 89] on link "View External Url" at bounding box center [544, 75] width 56 height 28
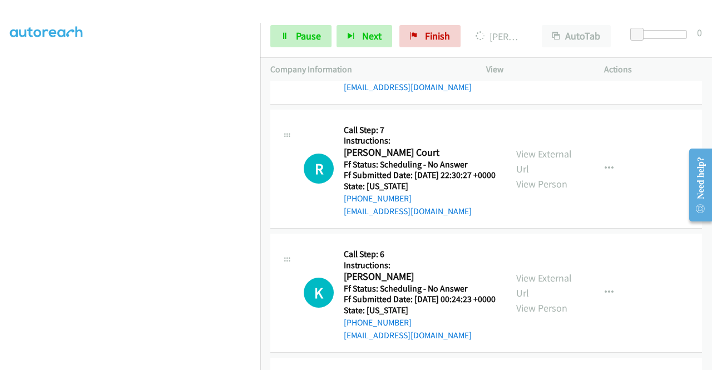
scroll to position [3151, 0]
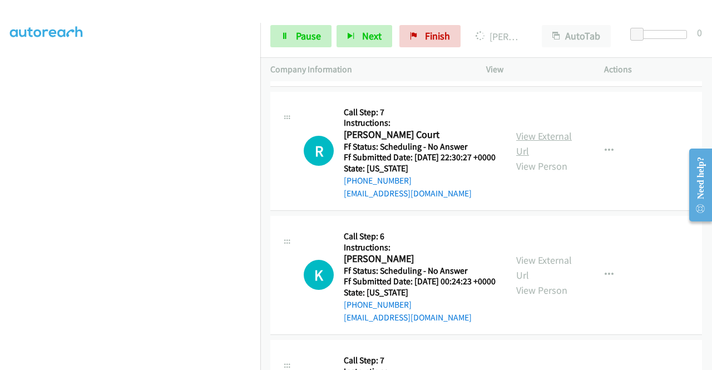
click at [555, 157] on link "View External Url" at bounding box center [544, 144] width 56 height 28
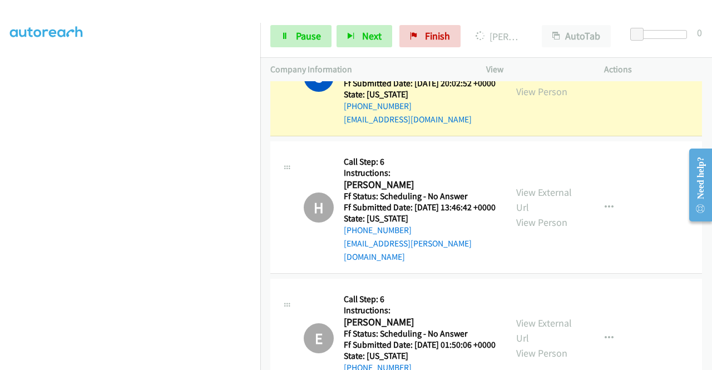
scroll to position [2428, 0]
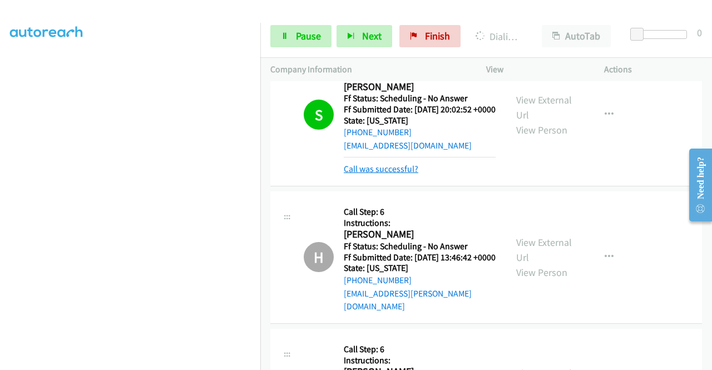
click at [408, 174] on link "Call was successful?" at bounding box center [381, 169] width 75 height 11
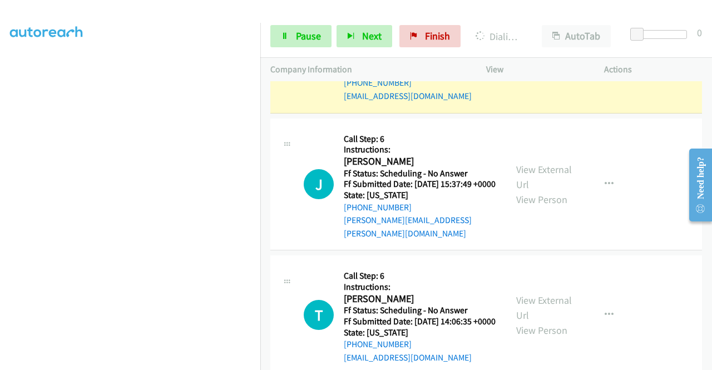
scroll to position [2873, 0]
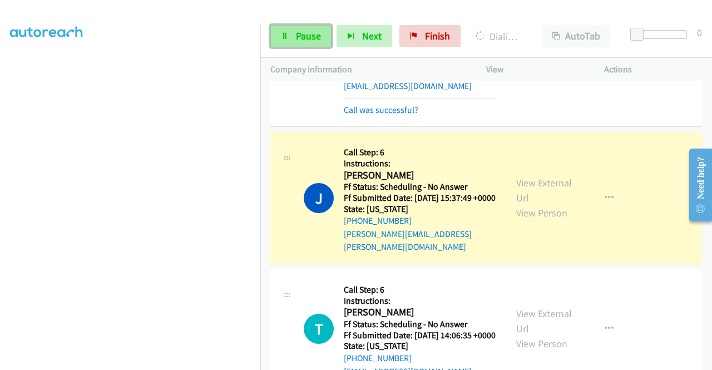
click at [308, 39] on span "Pause" at bounding box center [308, 35] width 25 height 13
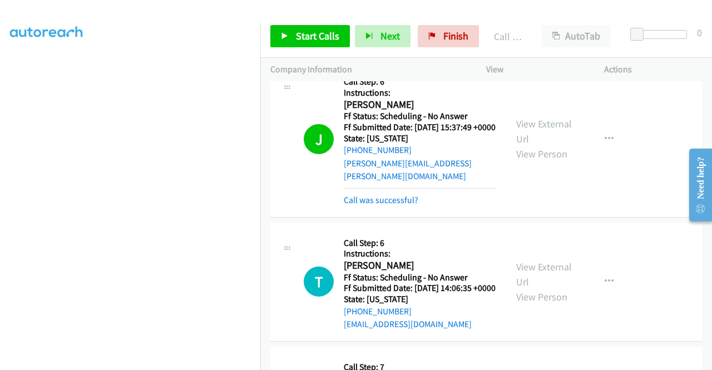
scroll to position [2985, 0]
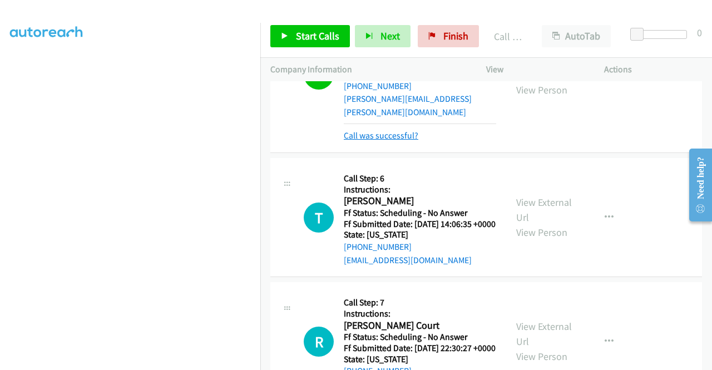
click at [416, 141] on link "Call was successful?" at bounding box center [381, 135] width 75 height 11
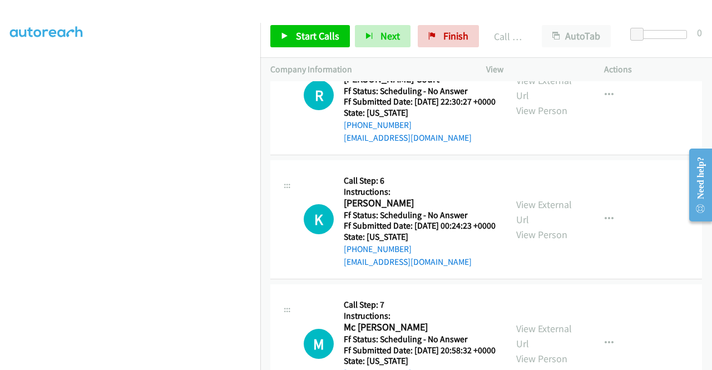
scroll to position [3151, 0]
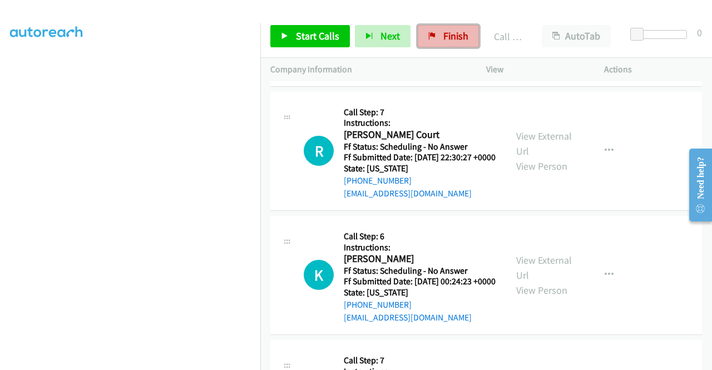
click at [456, 40] on span "Finish" at bounding box center [455, 35] width 25 height 13
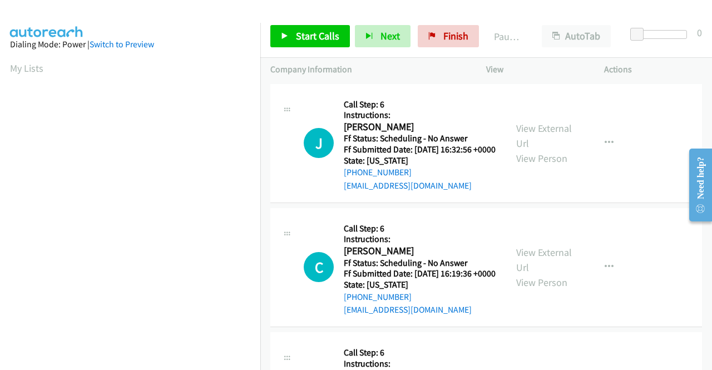
drag, startPoint x: 661, startPoint y: 135, endPoint x: 647, endPoint y: 125, distance: 17.3
click at [662, 135] on div "J Callback Scheduled Call Step: 6 Instructions: Jana Williamson America/Chicago…" at bounding box center [486, 143] width 432 height 119
click at [308, 35] on span "Start Calls" at bounding box center [317, 35] width 43 height 13
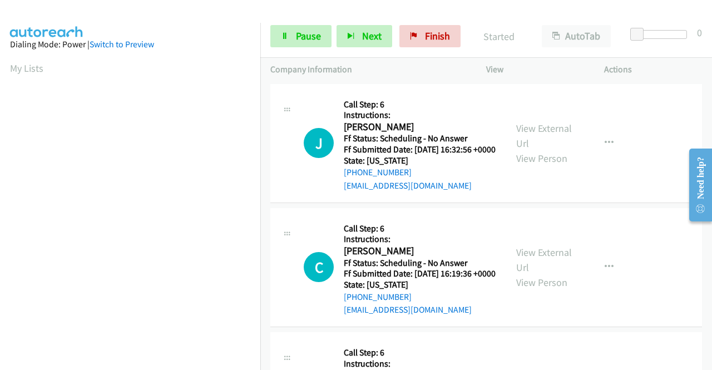
scroll to position [254, 0]
click at [268, 329] on td "C Callback Scheduled Call Step: 6 Instructions: Candy Spitzer America/Chicago F…" at bounding box center [486, 267] width 452 height 124
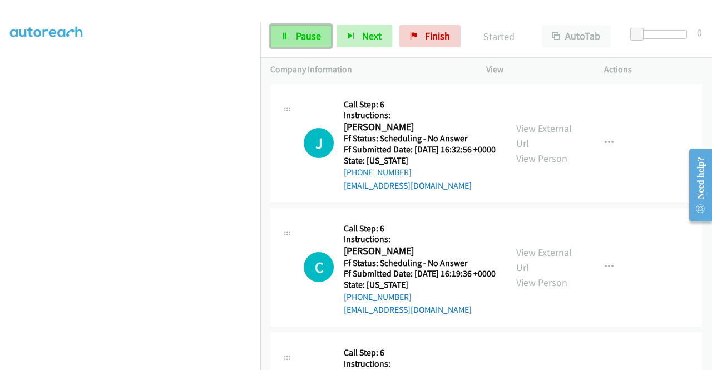
click at [302, 42] on link "Pause" at bounding box center [300, 36] width 61 height 22
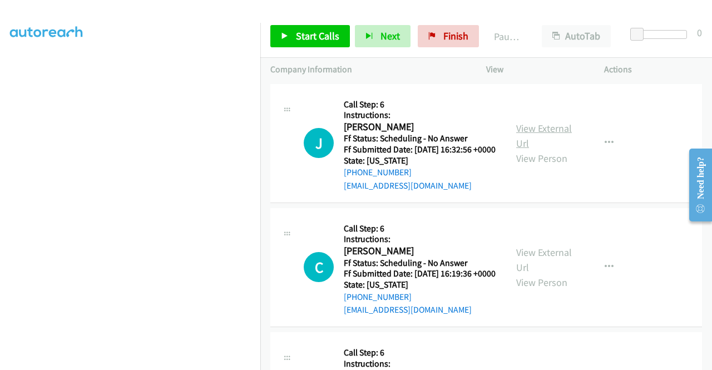
click at [550, 135] on link "View External Url" at bounding box center [544, 136] width 56 height 28
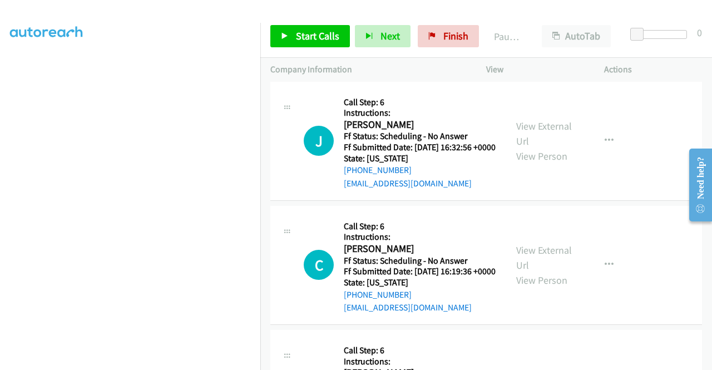
scroll to position [0, 0]
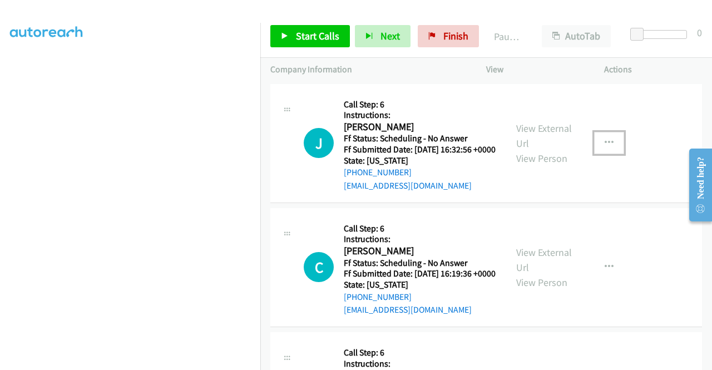
click at [605, 146] on icon "button" at bounding box center [609, 143] width 9 height 9
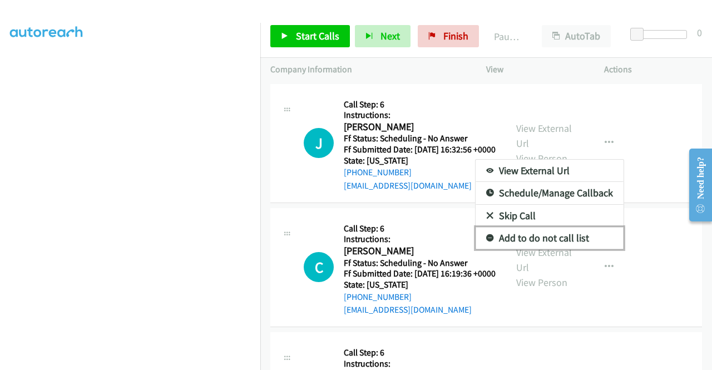
click at [565, 246] on link "Add to do not call list" at bounding box center [550, 238] width 148 height 22
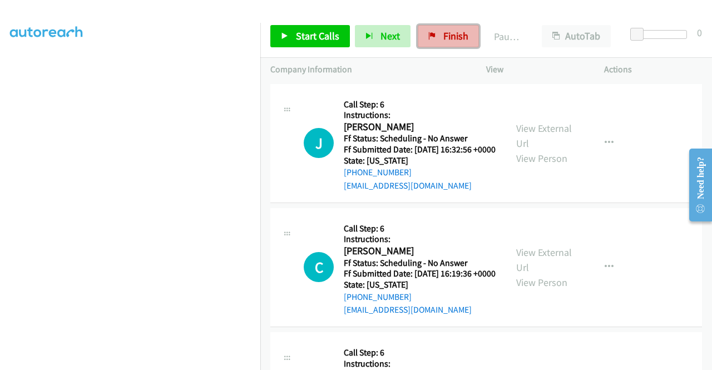
click at [443, 32] on span "Finish" at bounding box center [455, 35] width 25 height 13
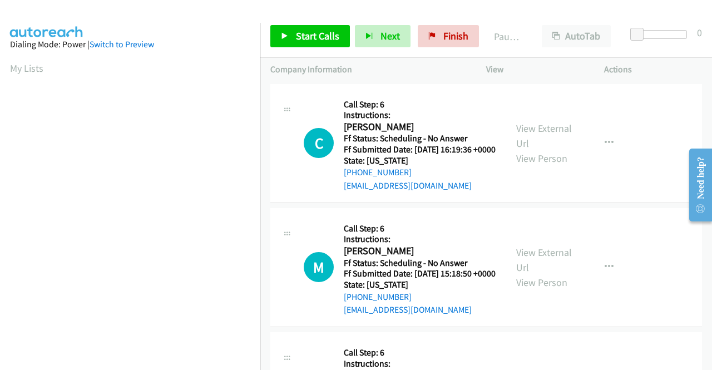
click at [651, 186] on div "C Callback Scheduled Call Step: 6 Instructions: [PERSON_NAME] America/[GEOGRAPH…" at bounding box center [486, 143] width 432 height 119
click at [527, 137] on link "View External Url" at bounding box center [544, 136] width 56 height 28
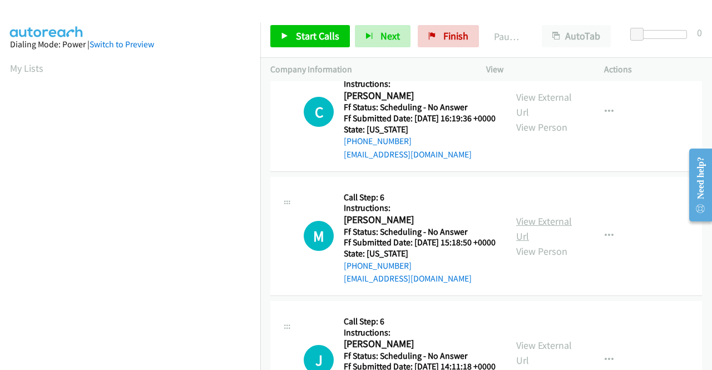
scroll to position [56, 0]
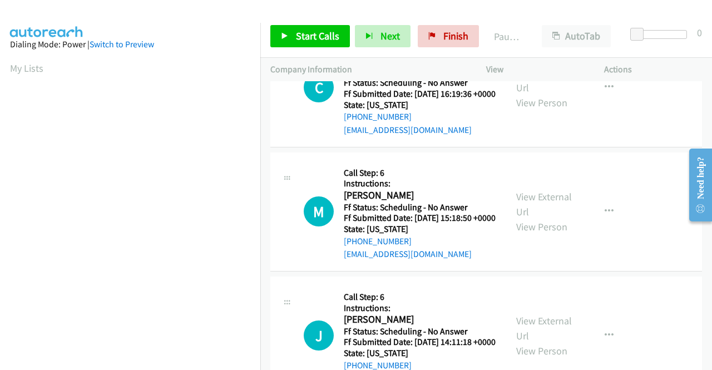
click at [549, 221] on div "View External Url View Person" at bounding box center [545, 211] width 58 height 45
click at [549, 215] on link "View External Url" at bounding box center [544, 204] width 56 height 28
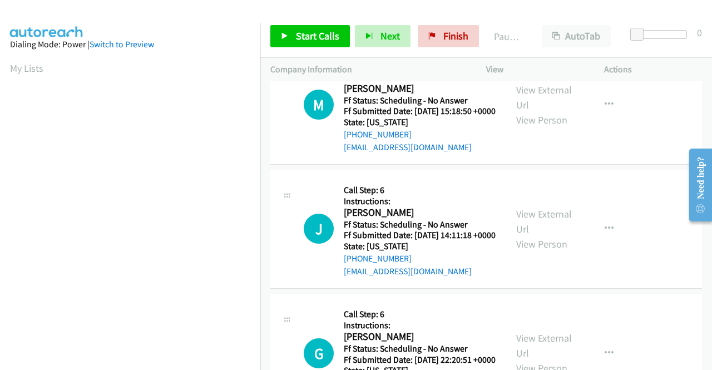
scroll to position [167, 0]
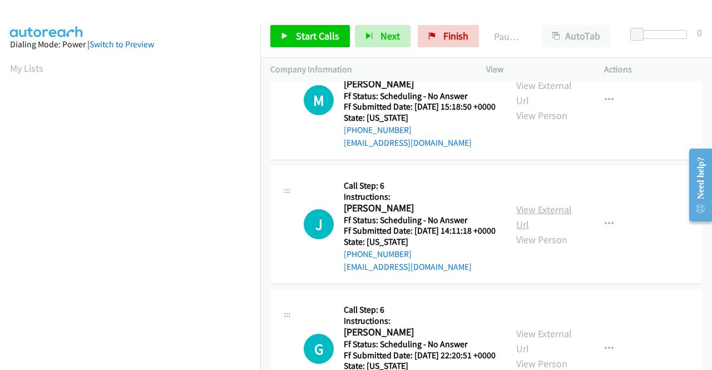
click at [552, 231] on link "View External Url" at bounding box center [544, 217] width 56 height 28
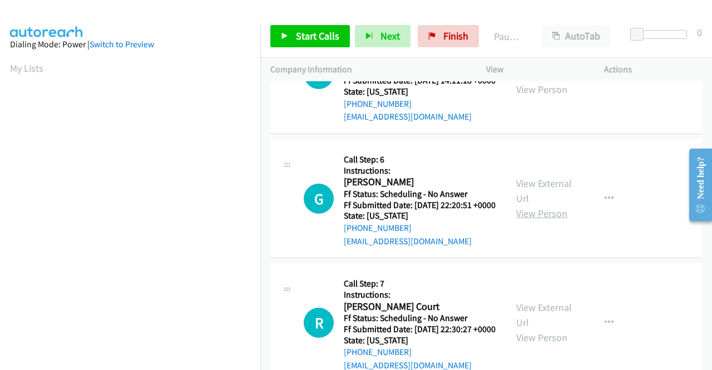
scroll to position [334, 0]
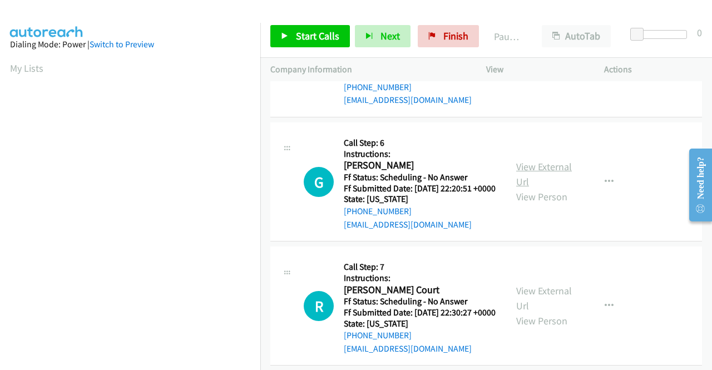
click at [529, 188] on link "View External Url" at bounding box center [544, 174] width 56 height 28
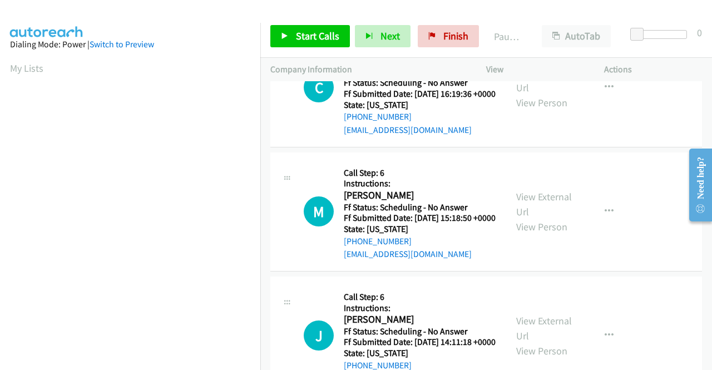
scroll to position [0, 0]
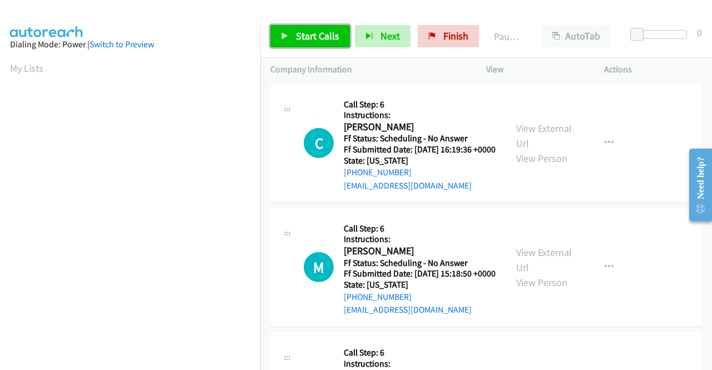
click at [314, 41] on span "Start Calls" at bounding box center [317, 35] width 43 height 13
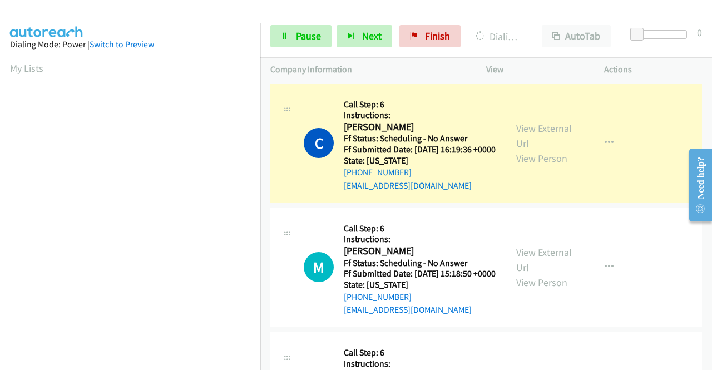
click at [303, 19] on div "Start Calls Pause Next Finish Dialing [PERSON_NAME] AutoTab AutoTab 0" at bounding box center [486, 36] width 452 height 43
click at [303, 33] on span "Pause" at bounding box center [308, 35] width 25 height 13
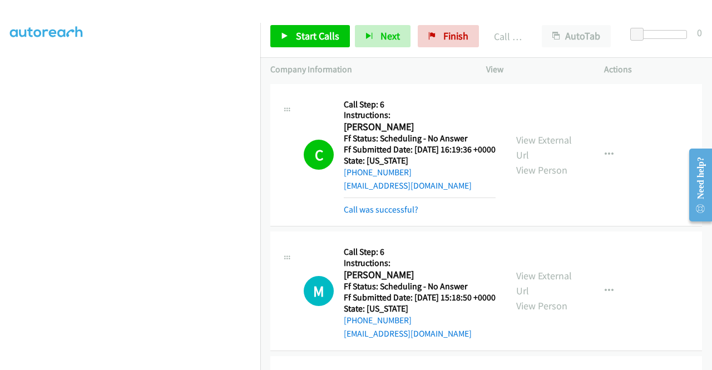
scroll to position [254, 0]
click at [387, 215] on link "Call was successful?" at bounding box center [381, 209] width 75 height 11
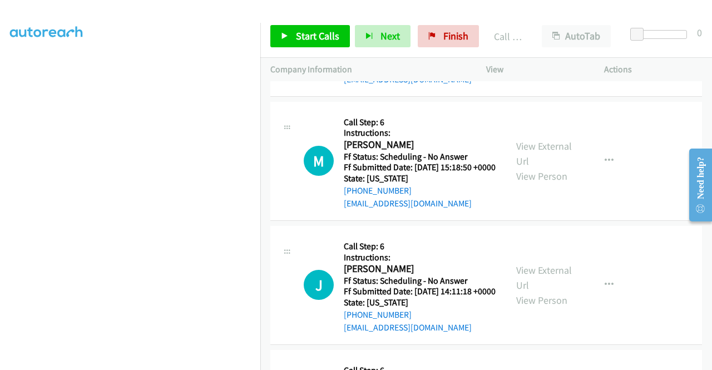
scroll to position [111, 0]
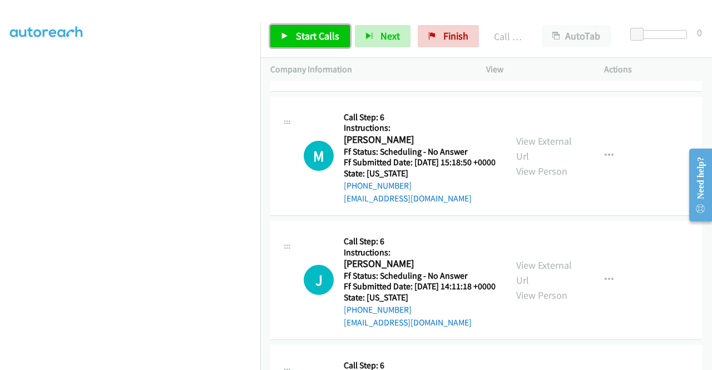
click at [319, 33] on span "Start Calls" at bounding box center [317, 35] width 43 height 13
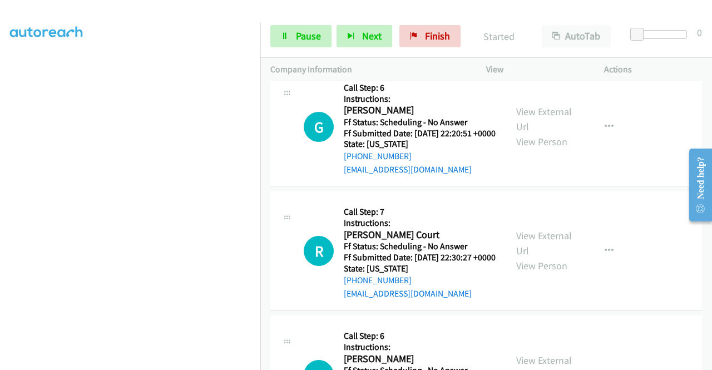
scroll to position [389, 0]
click at [560, 256] on link "View External Url" at bounding box center [544, 243] width 56 height 28
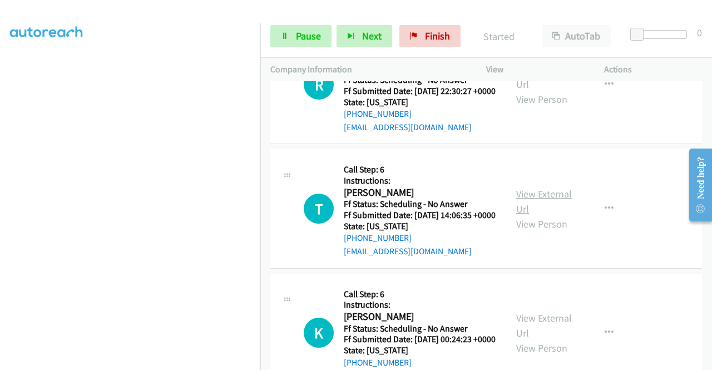
scroll to position [556, 0]
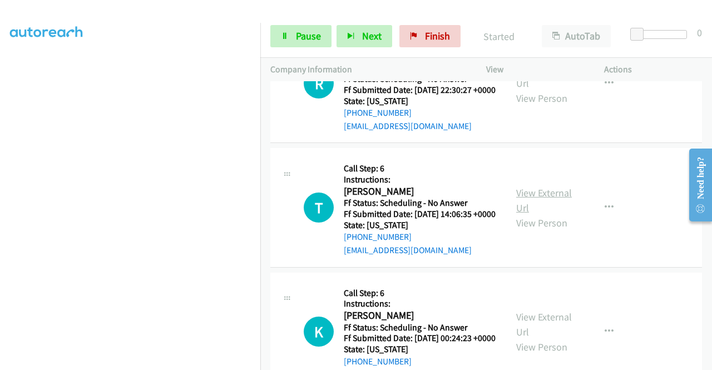
click at [549, 214] on link "View External Url" at bounding box center [544, 200] width 56 height 28
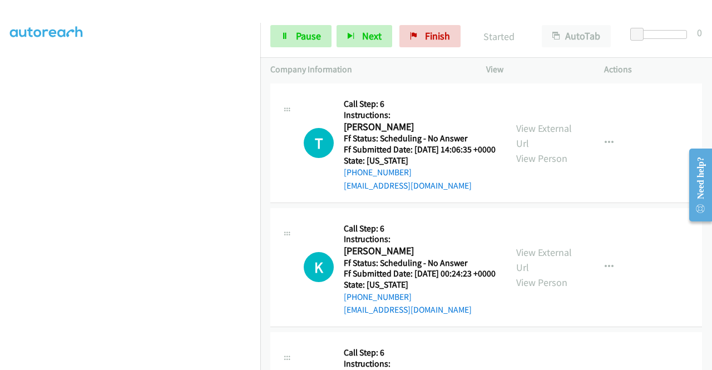
scroll to position [668, 0]
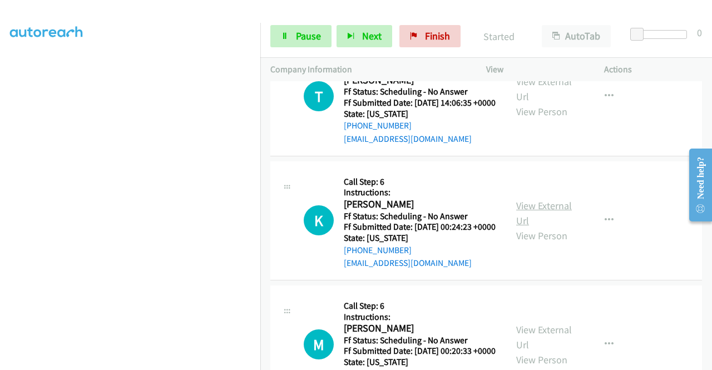
click at [553, 227] on link "View External Url" at bounding box center [544, 213] width 56 height 28
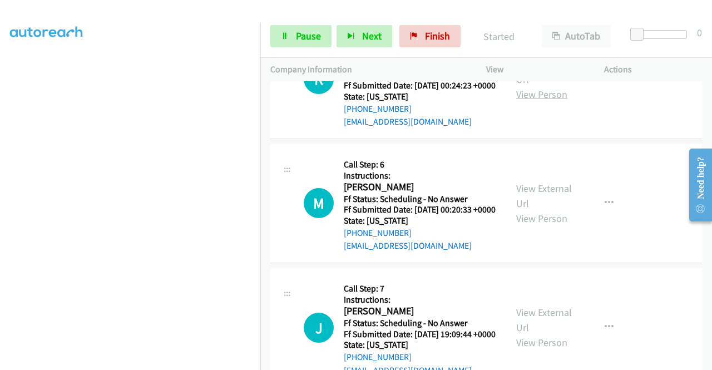
scroll to position [835, 0]
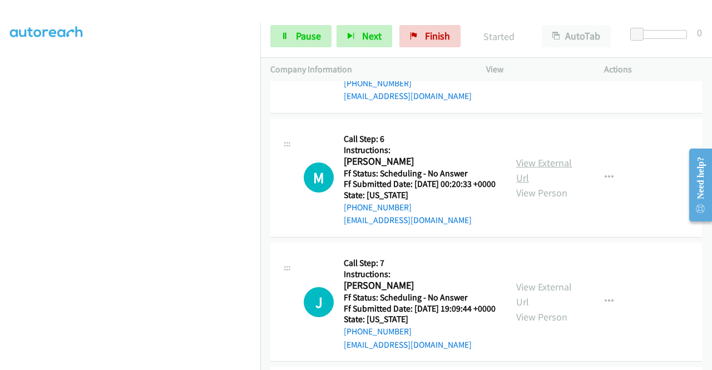
click at [544, 184] on link "View External Url" at bounding box center [544, 170] width 56 height 28
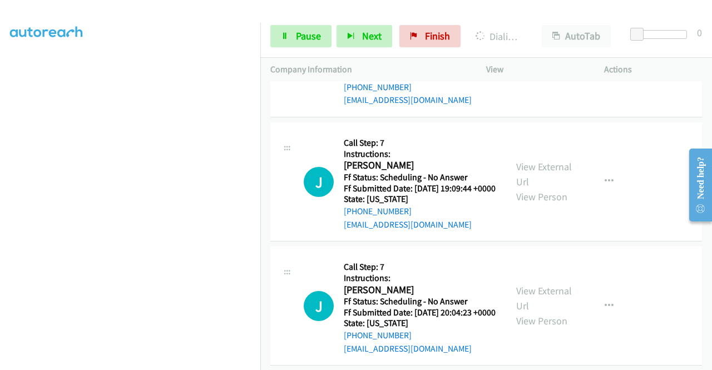
scroll to position [1002, 0]
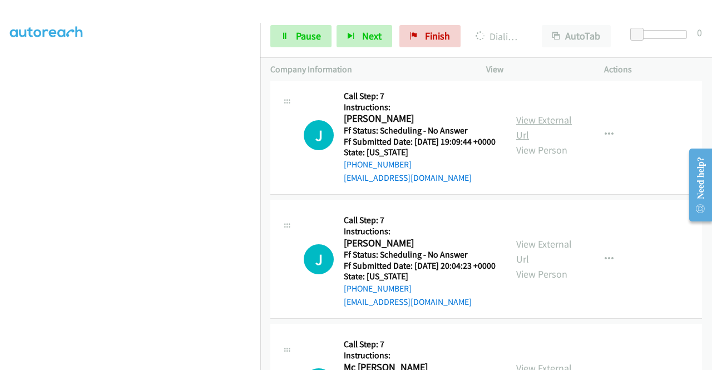
click at [530, 141] on link "View External Url" at bounding box center [544, 128] width 56 height 28
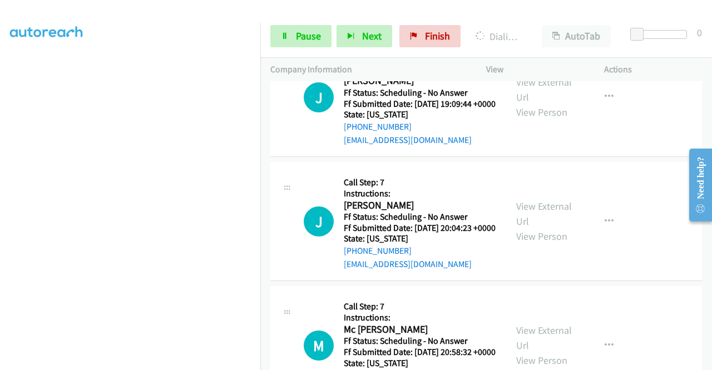
scroll to position [1057, 0]
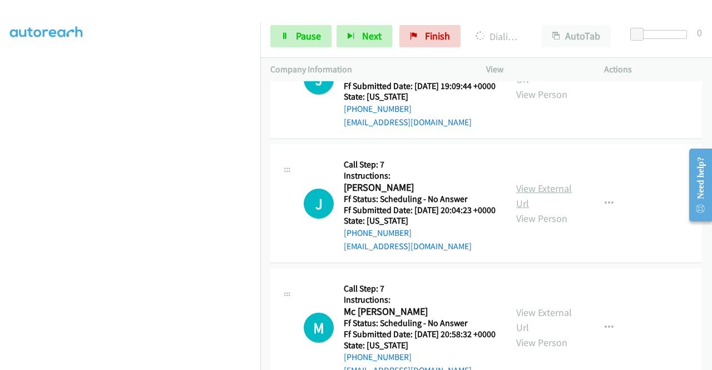
click at [536, 210] on link "View External Url" at bounding box center [544, 196] width 56 height 28
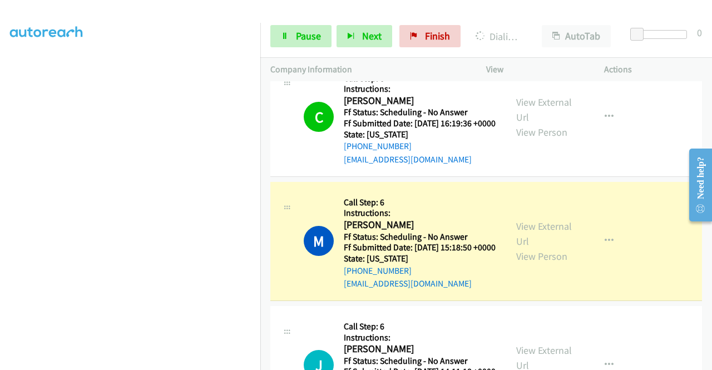
scroll to position [0, 0]
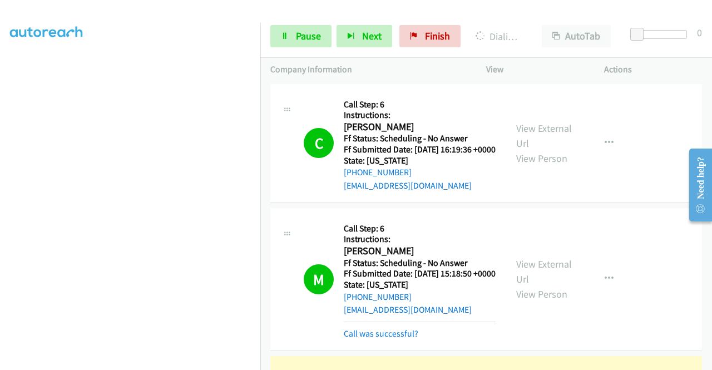
click at [596, 205] on td "C Callback Scheduled Call Step: 6 Instructions: [PERSON_NAME] America/[GEOGRAPH…" at bounding box center [486, 143] width 452 height 124
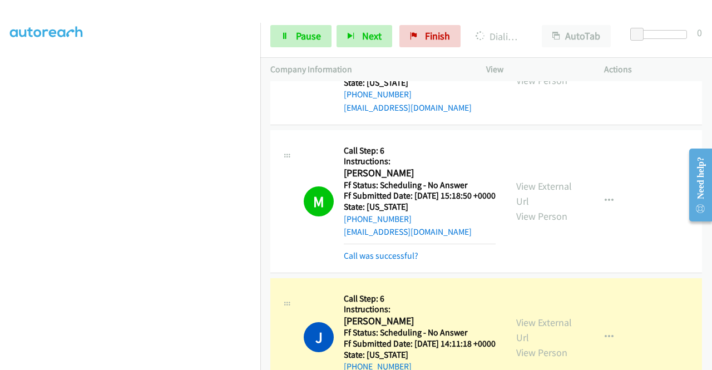
scroll to position [111, 0]
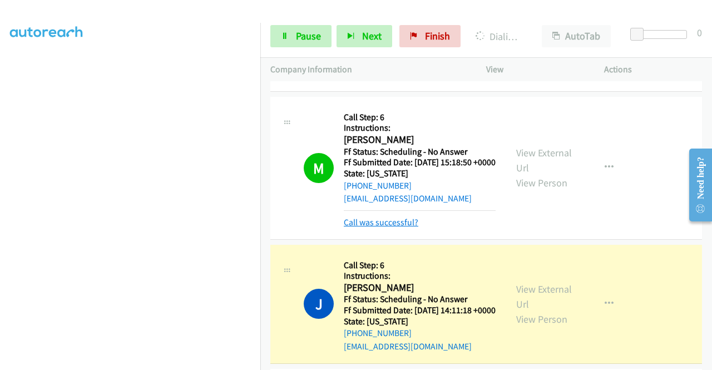
click at [398, 228] on link "Call was successful?" at bounding box center [381, 222] width 75 height 11
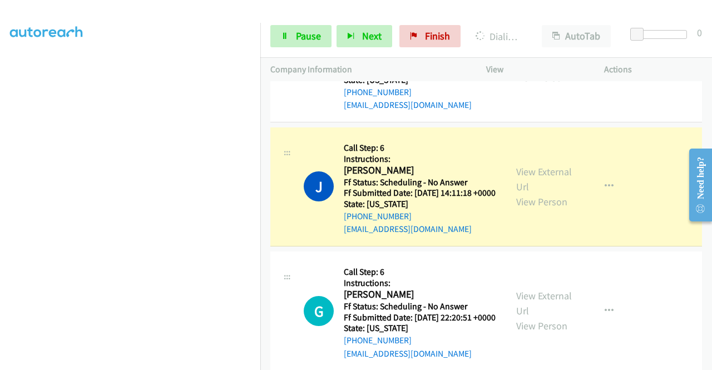
scroll to position [223, 0]
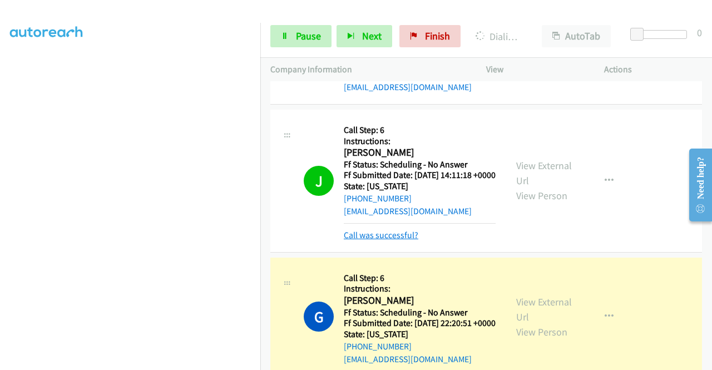
click at [353, 240] on link "Call was successful?" at bounding box center [381, 235] width 75 height 11
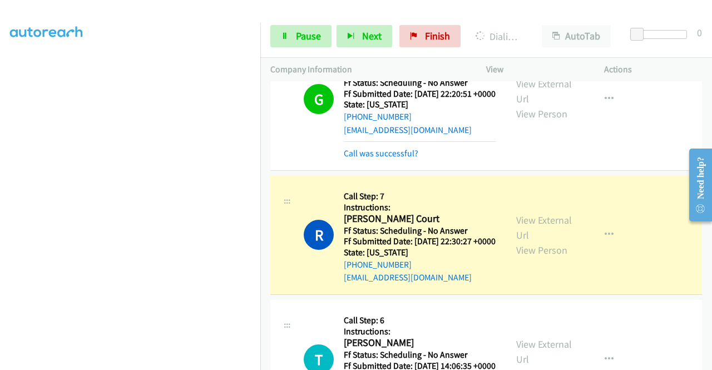
scroll to position [445, 0]
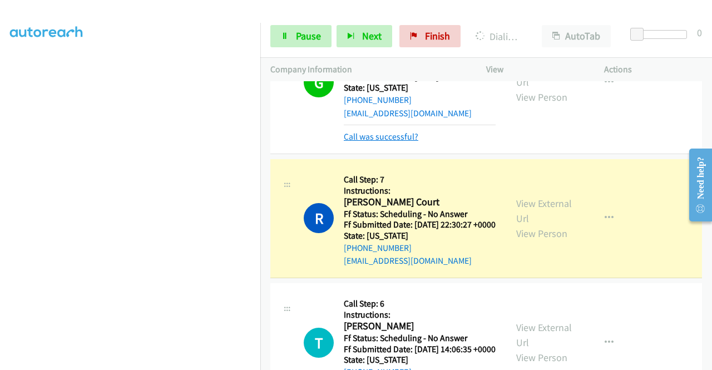
drag, startPoint x: 394, startPoint y: 181, endPoint x: 387, endPoint y: 173, distance: 10.6
click at [394, 142] on link "Call was successful?" at bounding box center [381, 136] width 75 height 11
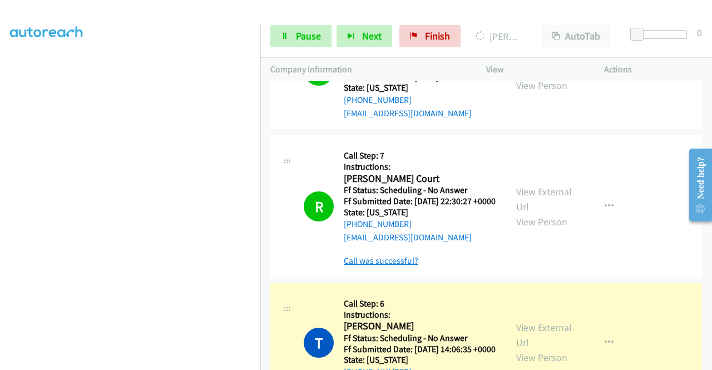
click at [360, 266] on link "Call was successful?" at bounding box center [381, 260] width 75 height 11
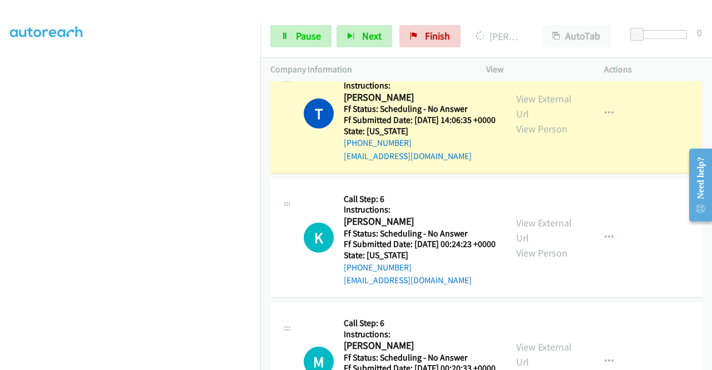
scroll to position [668, 0]
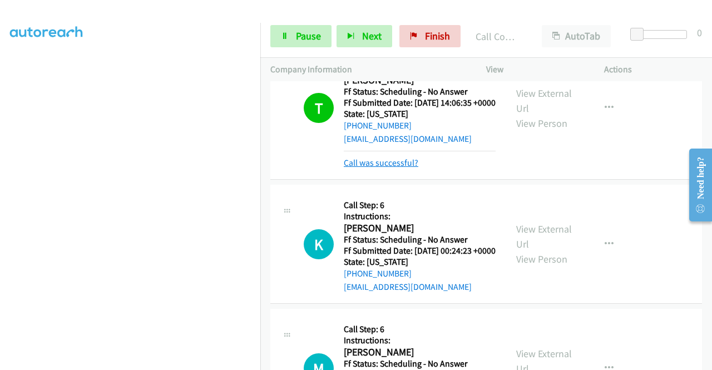
click at [393, 168] on link "Call was successful?" at bounding box center [381, 162] width 75 height 11
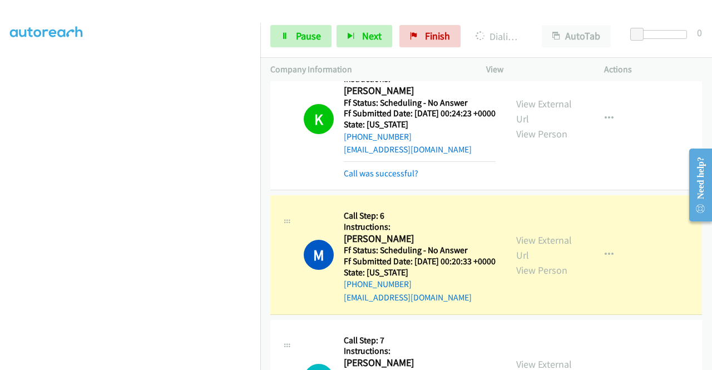
scroll to position [835, 0]
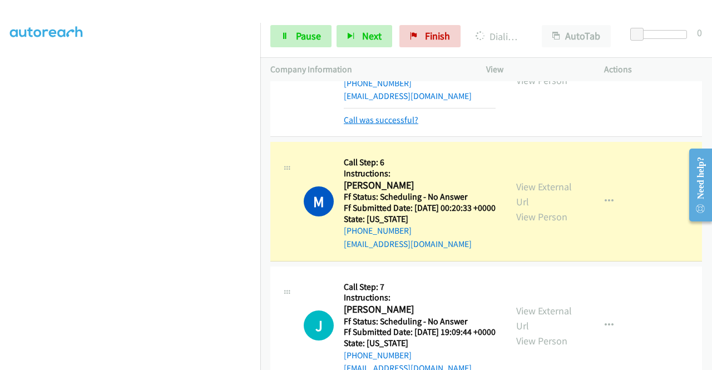
click at [411, 125] on link "Call was successful?" at bounding box center [381, 120] width 75 height 11
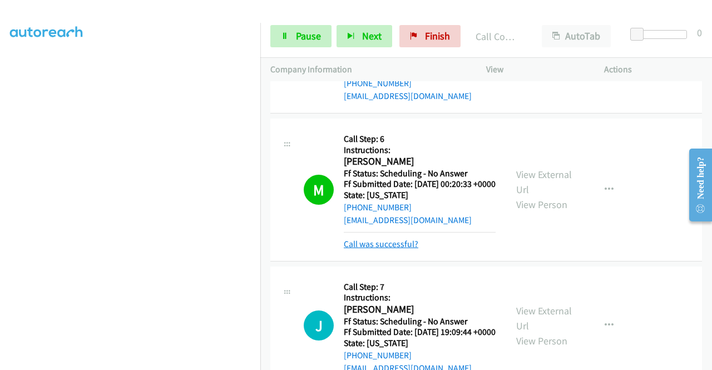
click at [382, 249] on link "Call was successful?" at bounding box center [381, 244] width 75 height 11
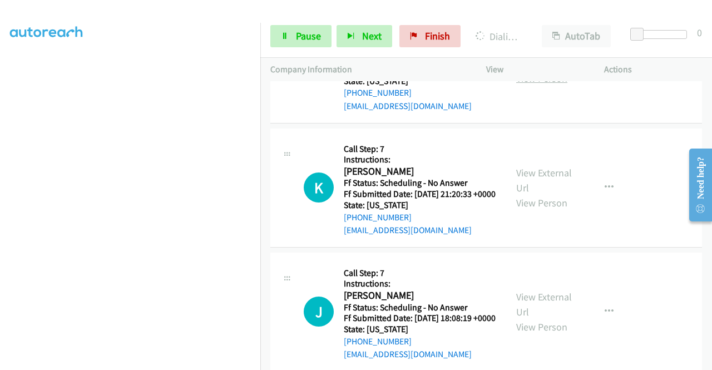
scroll to position [1335, 0]
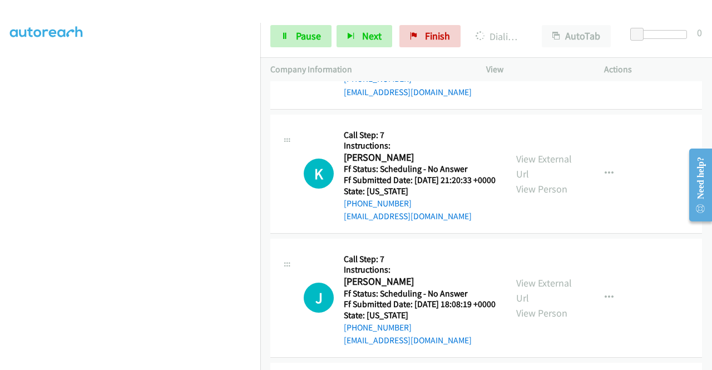
click at [550, 56] on link "View External Url" at bounding box center [544, 42] width 56 height 28
click at [553, 180] on link "View External Url" at bounding box center [544, 166] width 56 height 28
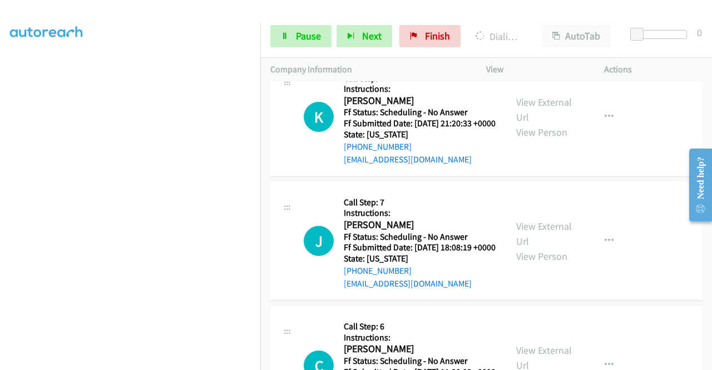
scroll to position [1447, 0]
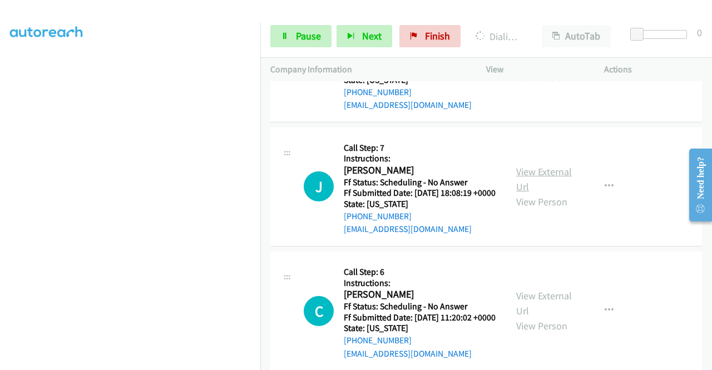
click at [550, 193] on link "View External Url" at bounding box center [544, 179] width 56 height 28
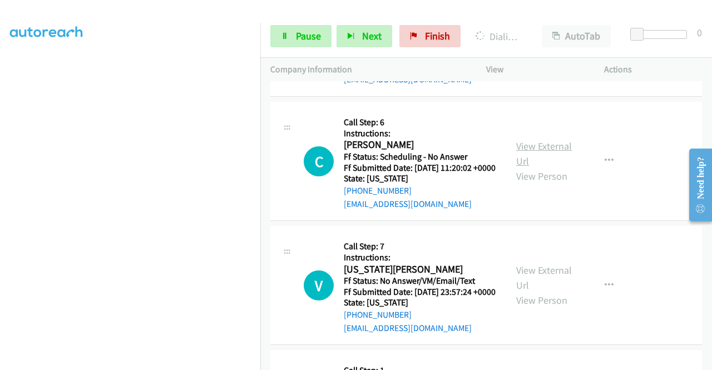
scroll to position [1614, 0]
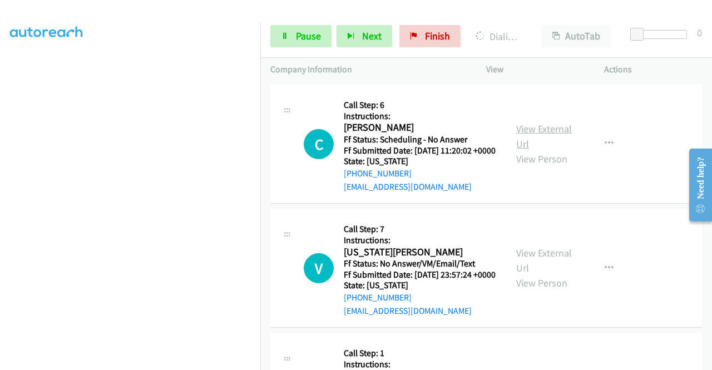
click at [550, 150] on link "View External Url" at bounding box center [544, 136] width 56 height 28
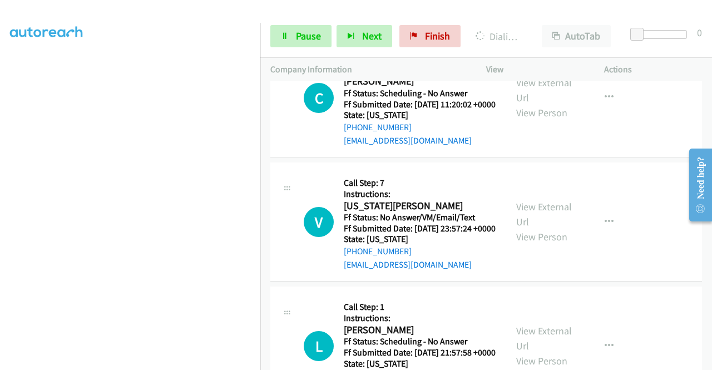
scroll to position [1725, 0]
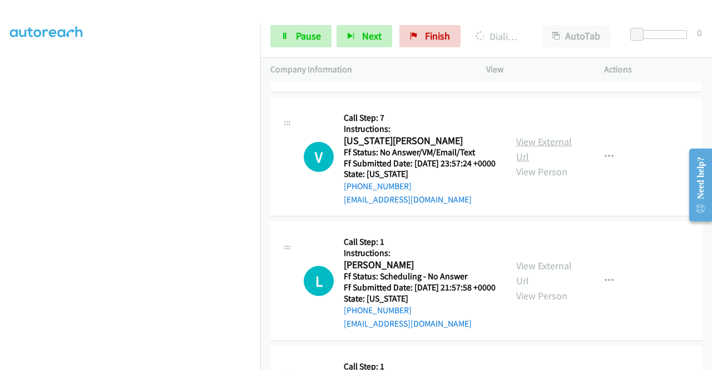
click at [558, 163] on link "View External Url" at bounding box center [544, 149] width 56 height 28
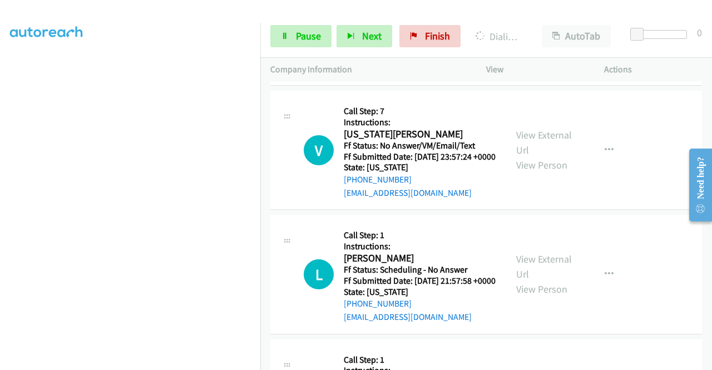
scroll to position [1892, 0]
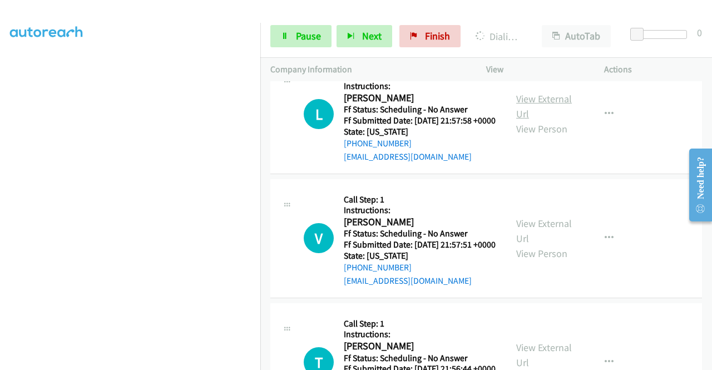
click at [542, 120] on link "View External Url" at bounding box center [544, 106] width 56 height 28
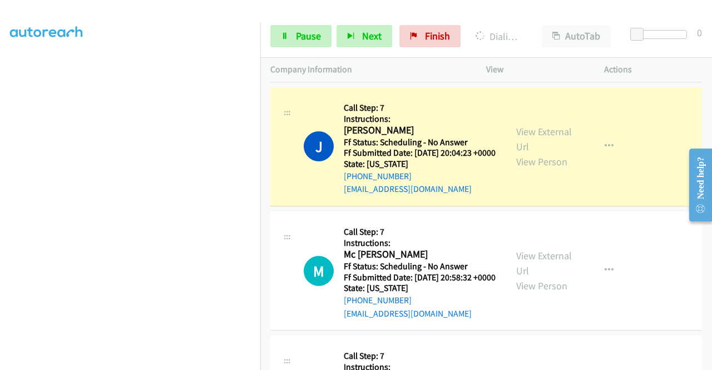
scroll to position [1136, 0]
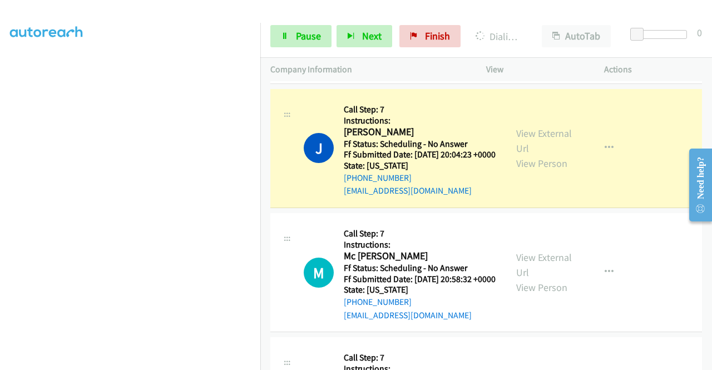
click at [395, 72] on link "Call was successful?" at bounding box center [381, 66] width 75 height 11
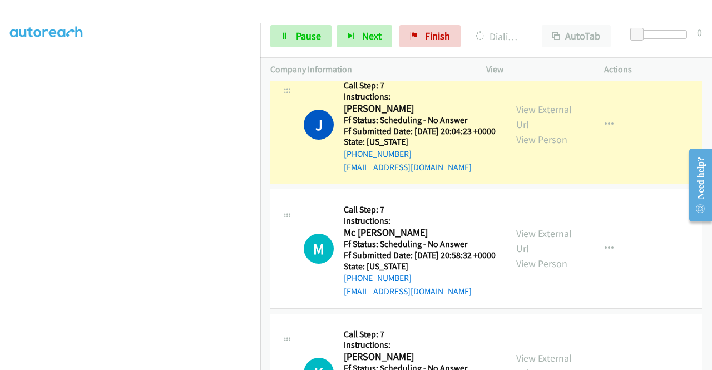
scroll to position [1124, 0]
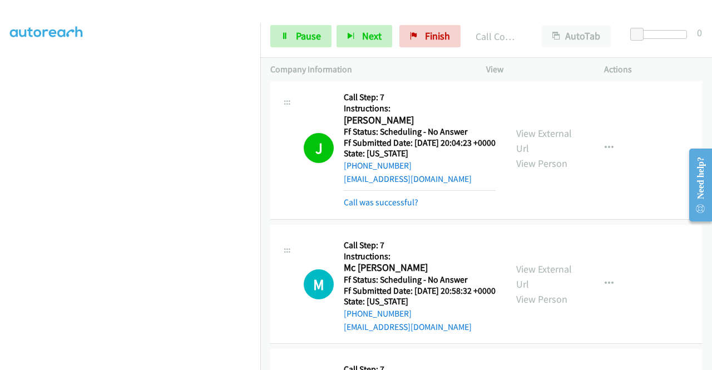
click at [387, 209] on div "Call was successful?" at bounding box center [420, 202] width 152 height 13
click at [390, 208] on link "Call was successful?" at bounding box center [381, 202] width 75 height 11
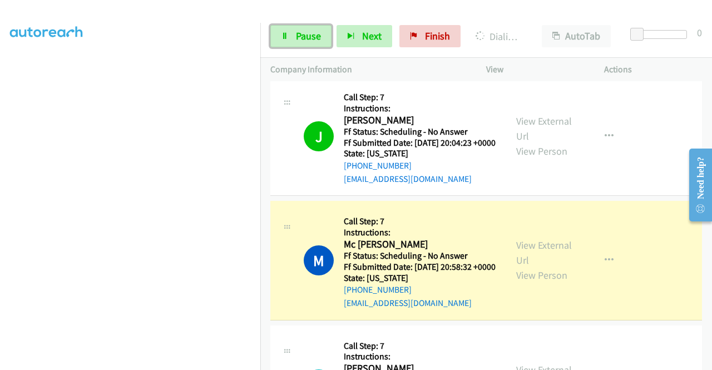
drag, startPoint x: 313, startPoint y: 28, endPoint x: 261, endPoint y: 100, distance: 88.8
click at [313, 28] on link "Pause" at bounding box center [300, 36] width 61 height 22
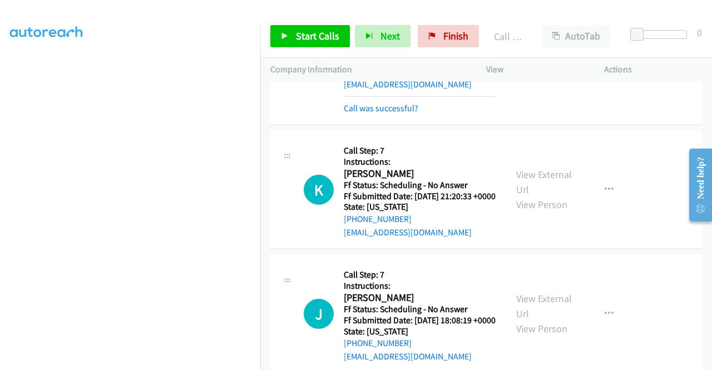
scroll to position [1347, 0]
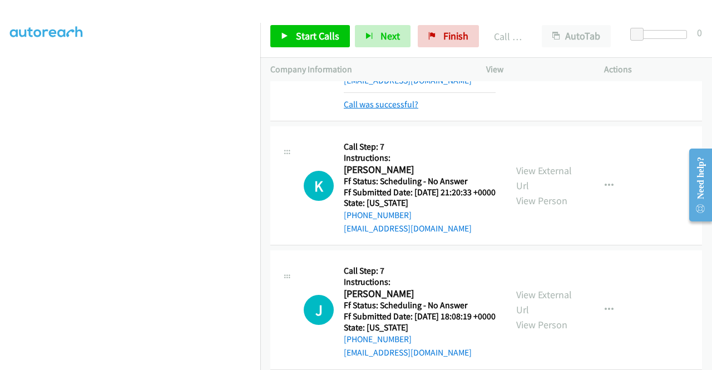
click at [395, 110] on link "Call was successful?" at bounding box center [381, 104] width 75 height 11
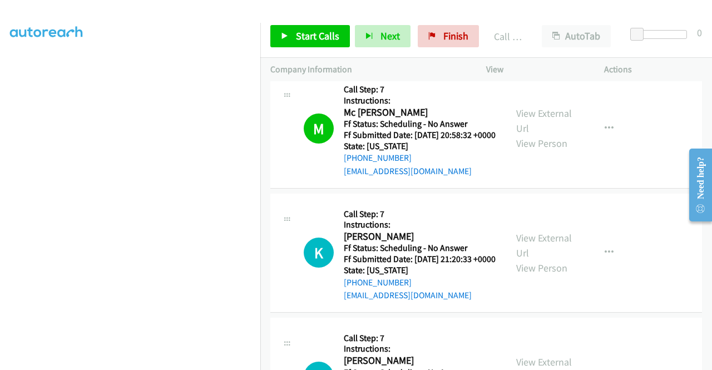
scroll to position [1180, 0]
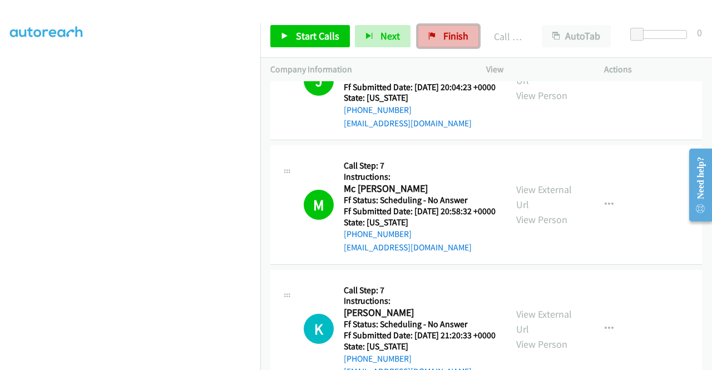
click at [463, 41] on span "Finish" at bounding box center [455, 35] width 25 height 13
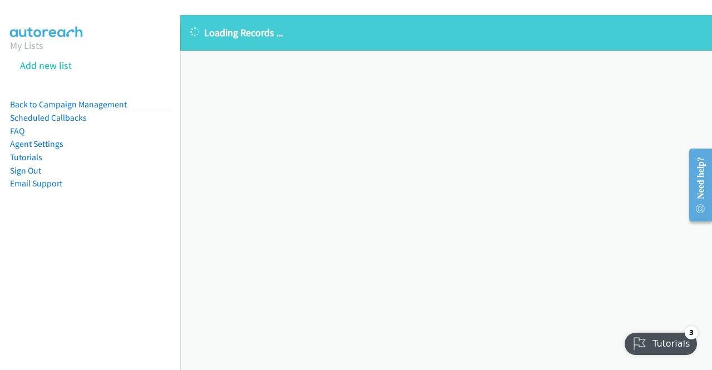
click at [329, 349] on div "Loading Records ... Sorry, something went wrong please try again." at bounding box center [446, 192] width 532 height 355
click at [664, 105] on div "Loading Records ... Sorry, something went wrong please try again." at bounding box center [446, 192] width 532 height 355
click at [8, 52] on aside "My Lists Add new list Back to Campaign Management Scheduled Callbacks FAQ Agent…" at bounding box center [90, 132] width 180 height 218
click at [16, 48] on link "My Lists" at bounding box center [26, 45] width 33 height 13
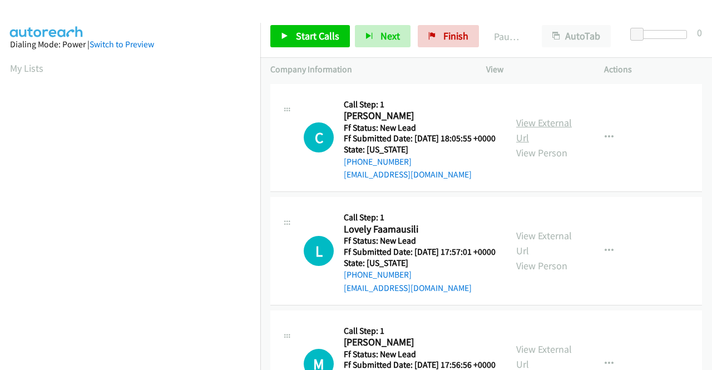
click at [550, 128] on link "View External Url" at bounding box center [544, 130] width 56 height 28
click at [550, 255] on link "View External Url" at bounding box center [544, 243] width 56 height 28
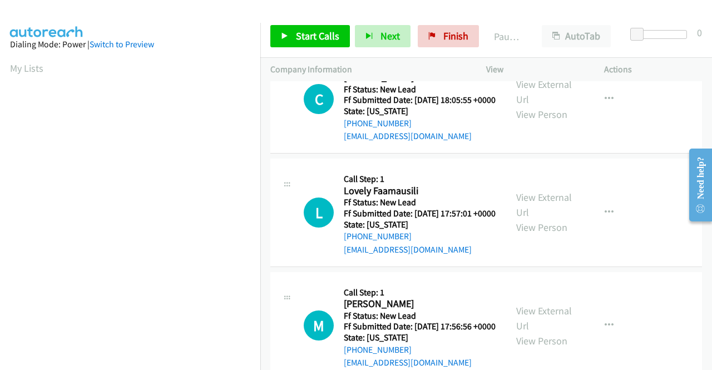
scroll to position [56, 0]
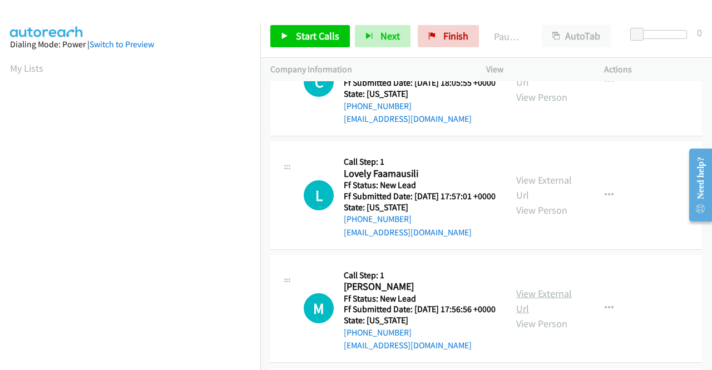
click at [547, 315] on link "View External Url" at bounding box center [544, 301] width 56 height 28
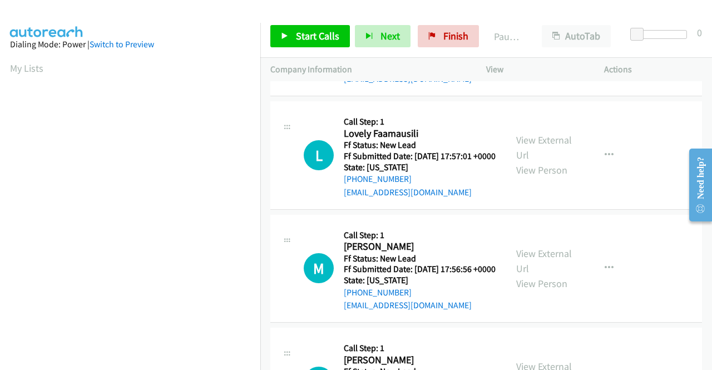
scroll to position [167, 0]
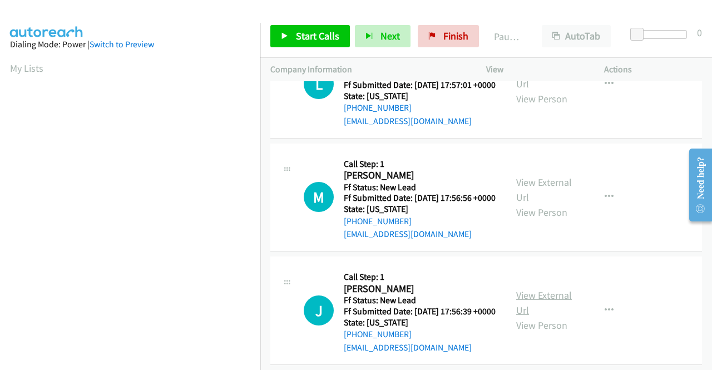
click at [561, 317] on link "View External Url" at bounding box center [544, 303] width 56 height 28
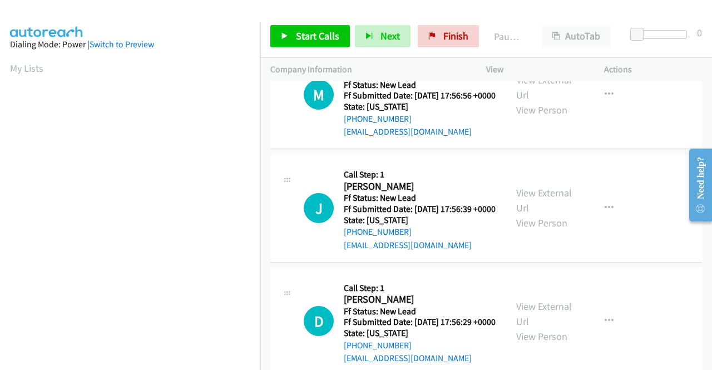
scroll to position [334, 0]
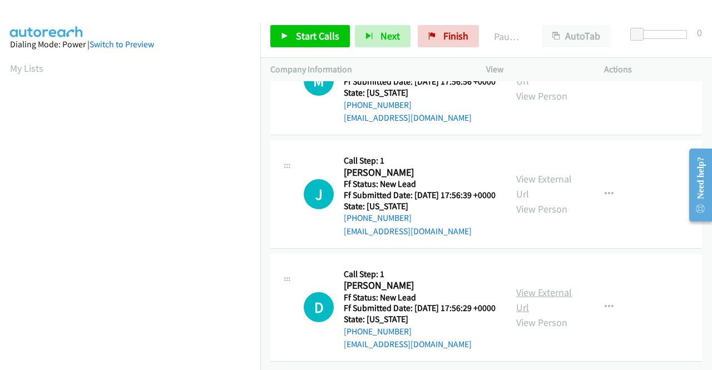
click at [539, 292] on link "View External Url" at bounding box center [544, 300] width 56 height 28
click at [321, 43] on link "Start Calls" at bounding box center [310, 36] width 80 height 22
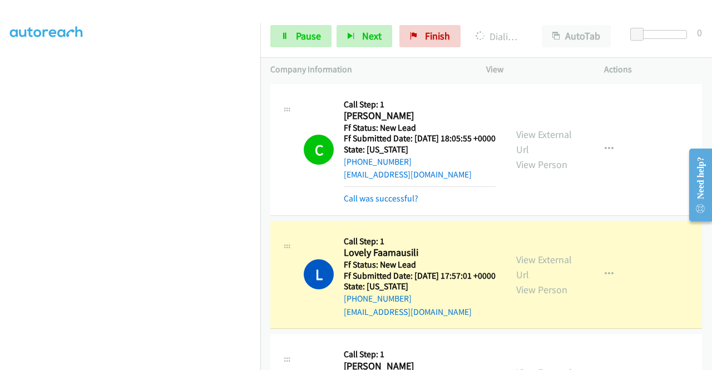
scroll to position [0, 0]
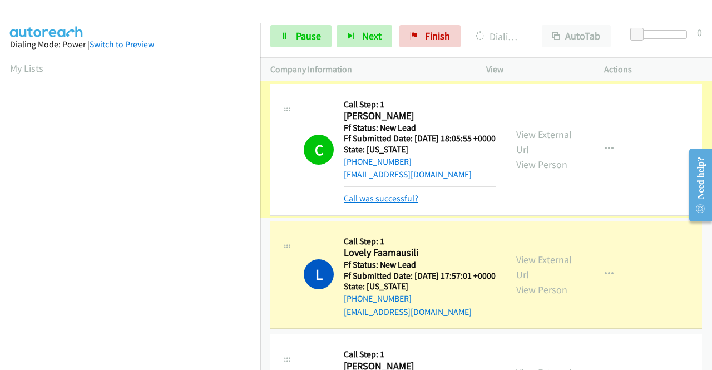
click at [415, 204] on link "Call was successful?" at bounding box center [381, 198] width 75 height 11
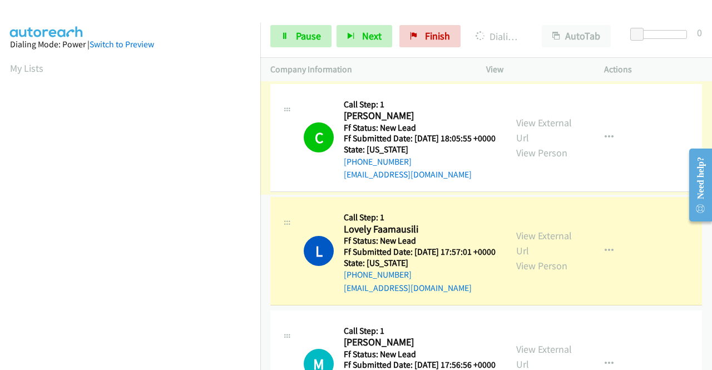
scroll to position [254, 0]
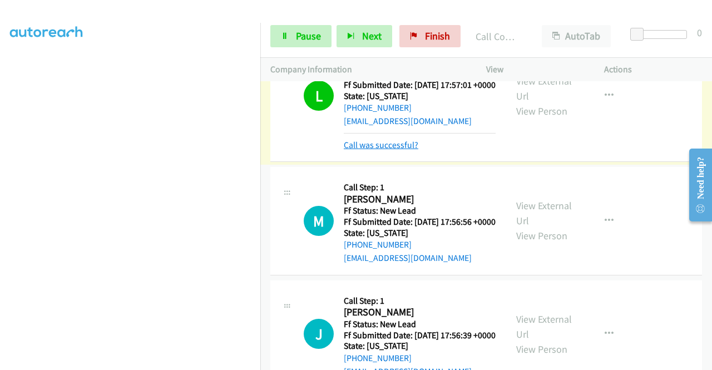
click at [406, 150] on link "Call was successful?" at bounding box center [381, 145] width 75 height 11
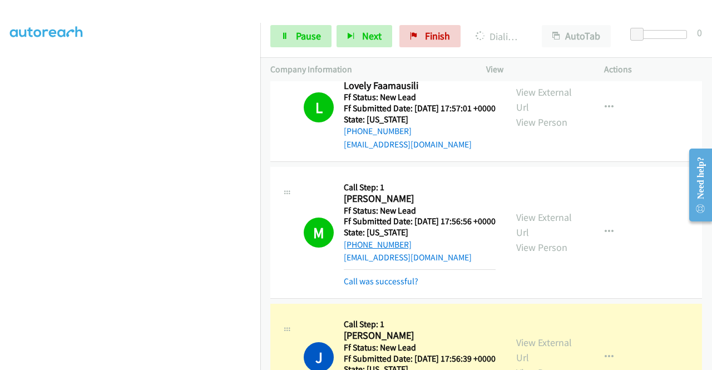
scroll to position [255, 0]
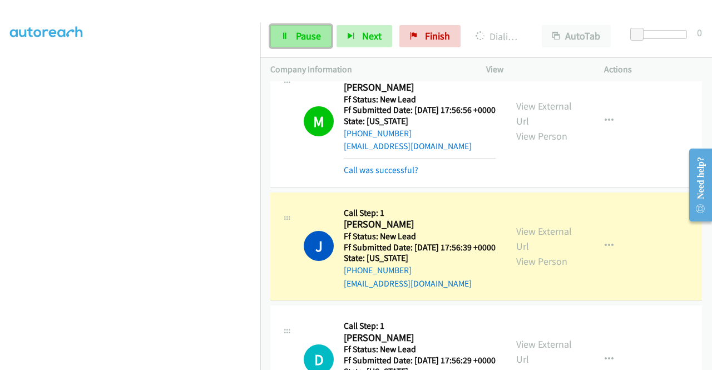
click at [305, 29] on span "Pause" at bounding box center [308, 35] width 25 height 13
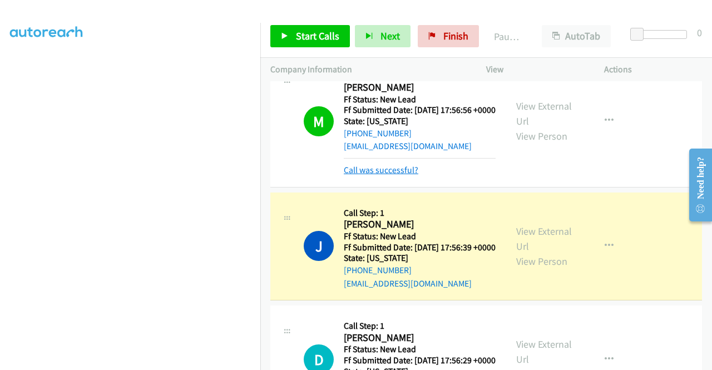
click at [372, 175] on link "Call was successful?" at bounding box center [381, 170] width 75 height 11
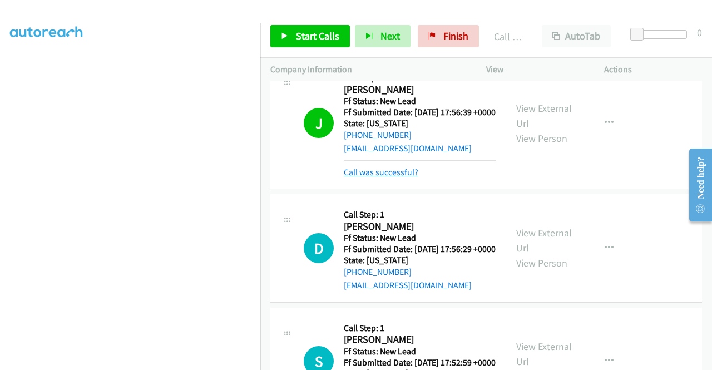
click at [406, 177] on link "Call was successful?" at bounding box center [381, 172] width 75 height 11
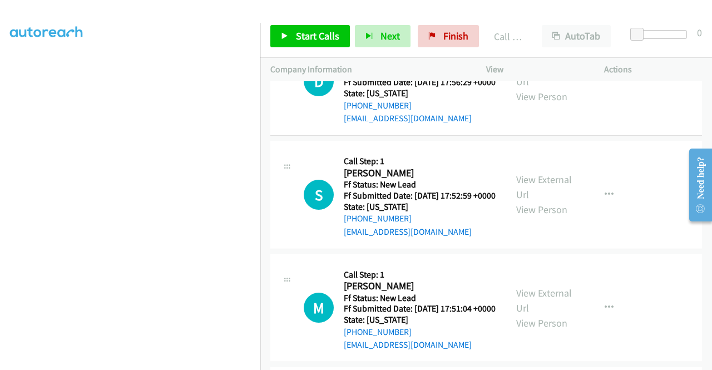
scroll to position [533, 0]
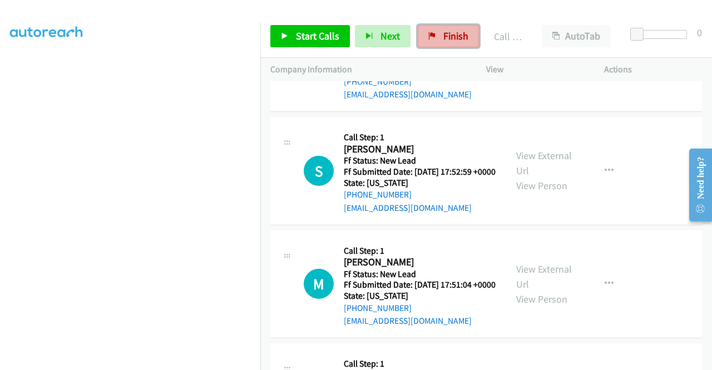
click at [453, 44] on link "Finish" at bounding box center [448, 36] width 61 height 22
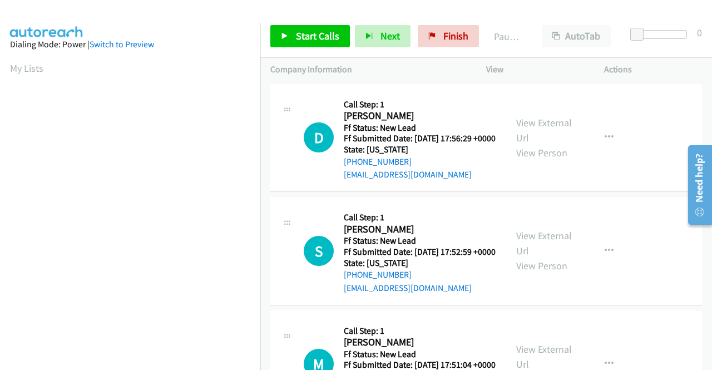
click at [580, 193] on div "D Callback Scheduled Call Step: 1 [PERSON_NAME] America/Los_Angeles Ff Status: …" at bounding box center [486, 138] width 432 height 108
click at [531, 133] on link "View External Url" at bounding box center [544, 130] width 56 height 28
click at [557, 251] on link "View External Url" at bounding box center [544, 243] width 56 height 28
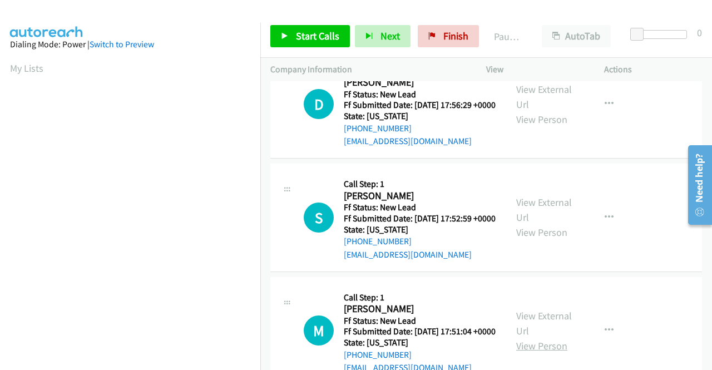
scroll to position [111, 0]
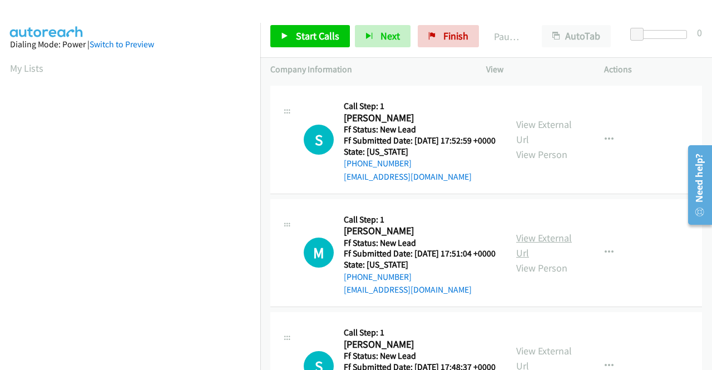
click at [544, 259] on link "View External Url" at bounding box center [544, 245] width 56 height 28
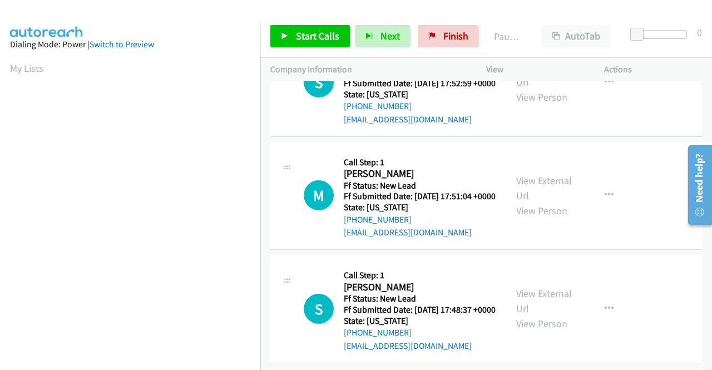
scroll to position [223, 0]
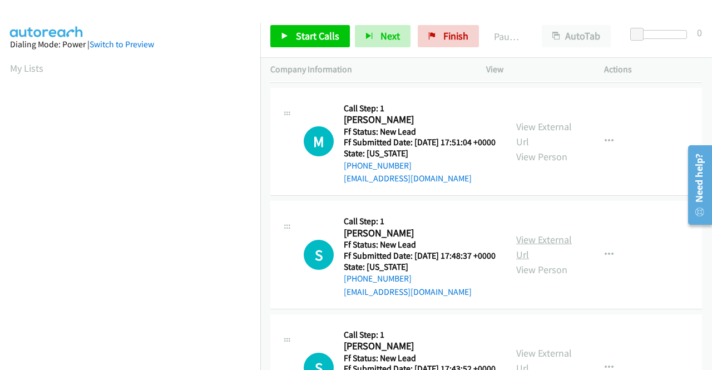
click at [540, 261] on link "View External Url" at bounding box center [544, 247] width 56 height 28
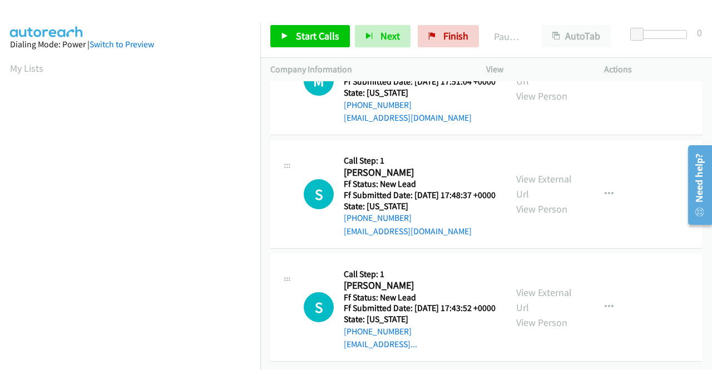
scroll to position [334, 0]
click at [546, 289] on link "View External Url" at bounding box center [544, 300] width 56 height 28
click at [341, 37] on link "Start Calls" at bounding box center [310, 36] width 80 height 22
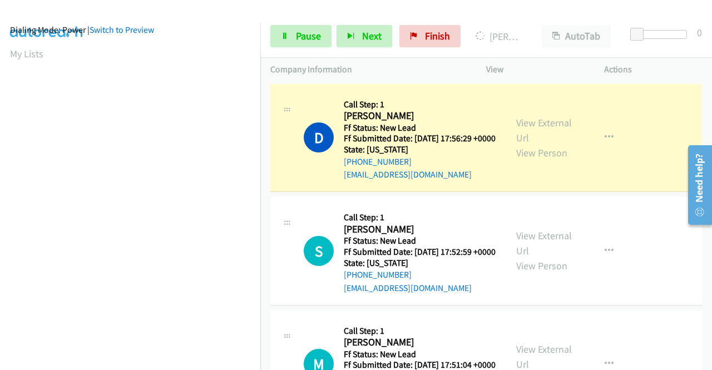
scroll to position [0, 0]
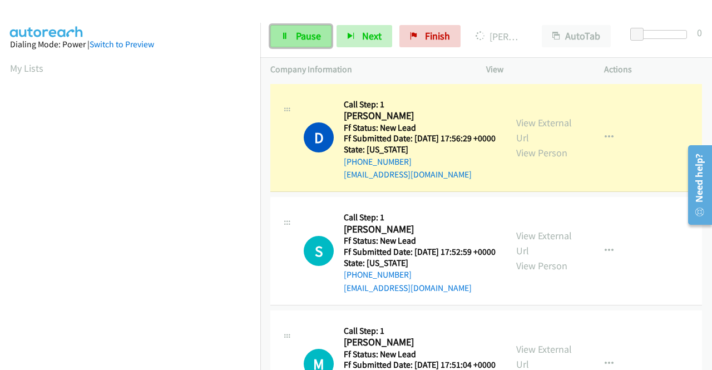
click at [294, 46] on link "Pause" at bounding box center [300, 36] width 61 height 22
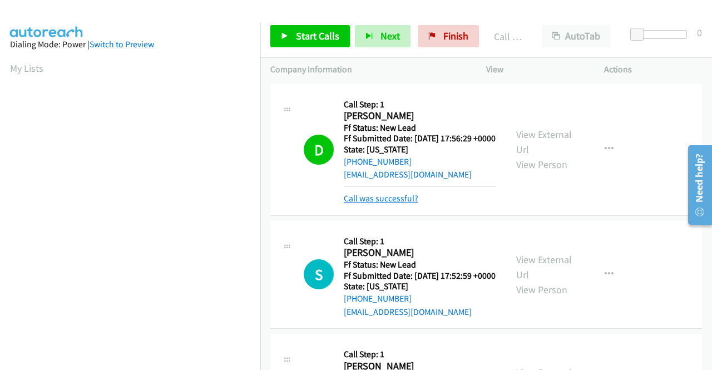
click at [379, 204] on link "Call was successful?" at bounding box center [381, 198] width 75 height 11
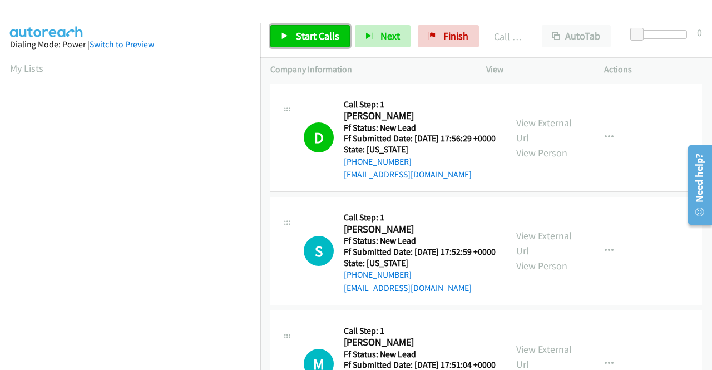
click at [321, 42] on span "Start Calls" at bounding box center [317, 35] width 43 height 13
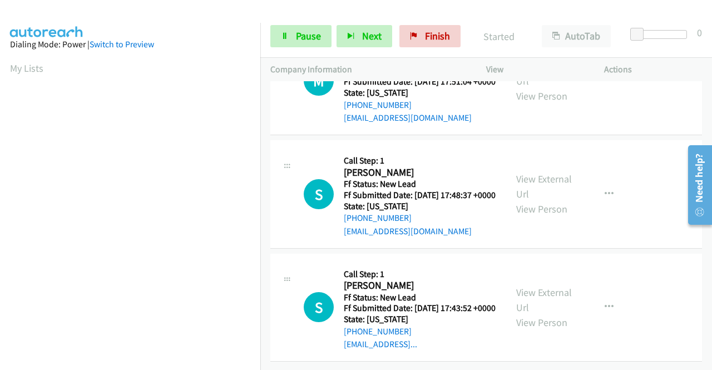
scroll to position [345, 0]
click at [308, 24] on div "Start Calls Pause Next Finish Dialing Samantha Sodetz AutoTab AutoTab 0" at bounding box center [486, 36] width 452 height 43
click at [608, 229] on div "S Callback Scheduled Call Step: 1 Steve Carpenter America/Chicago Ff Status: Ne…" at bounding box center [486, 194] width 432 height 108
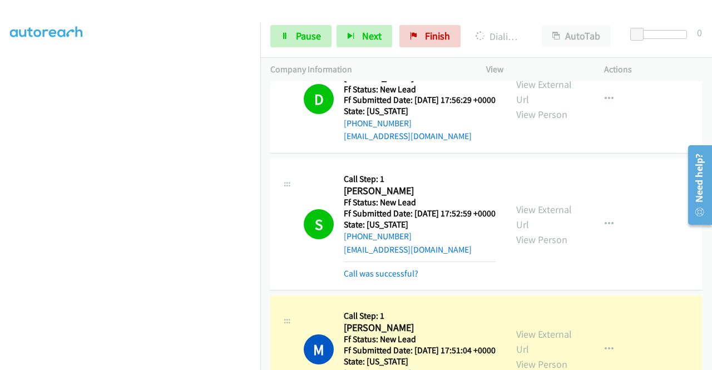
scroll to position [111, 0]
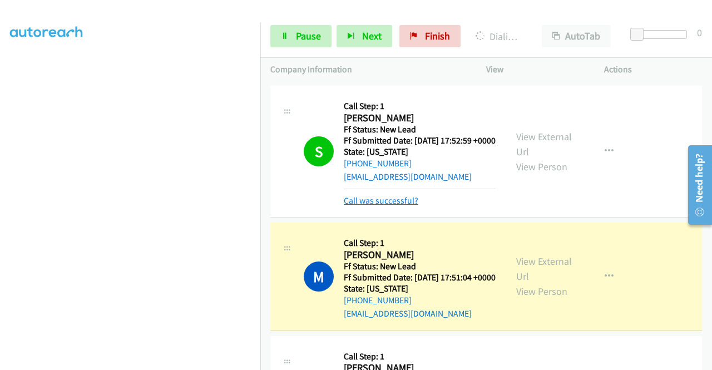
click at [355, 206] on link "Call was successful?" at bounding box center [381, 200] width 75 height 11
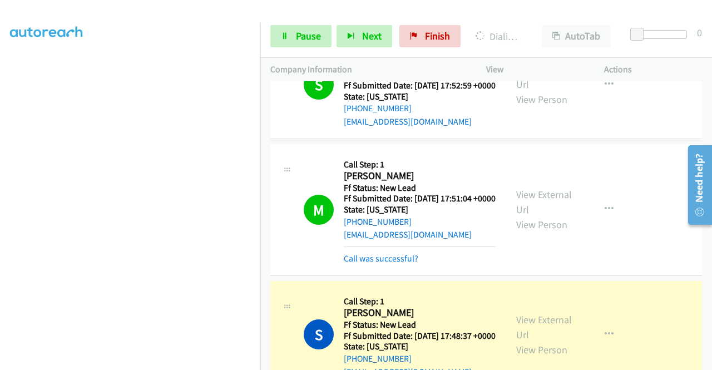
scroll to position [278, 0]
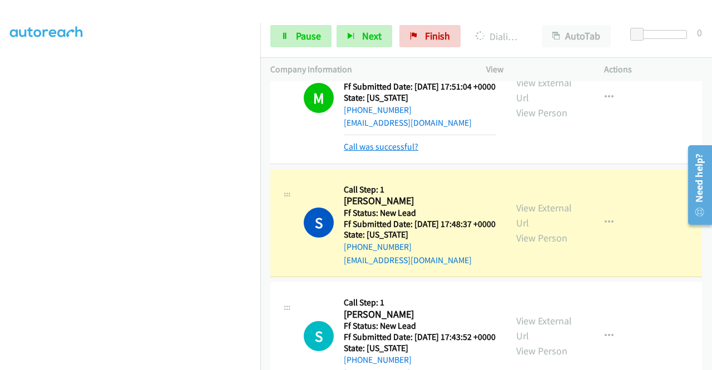
click at [399, 154] on div "Call was successful?" at bounding box center [420, 146] width 152 height 13
click at [398, 152] on link "Call was successful?" at bounding box center [381, 146] width 75 height 11
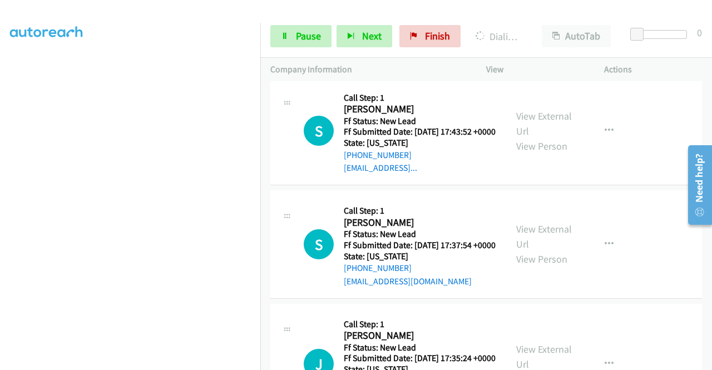
scroll to position [501, 0]
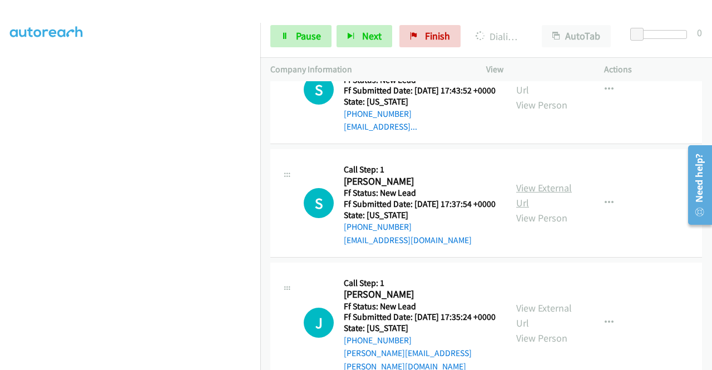
click at [523, 209] on link "View External Url" at bounding box center [544, 195] width 56 height 28
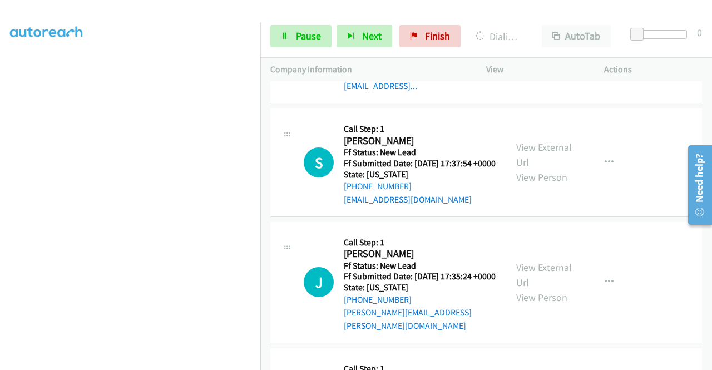
scroll to position [612, 0]
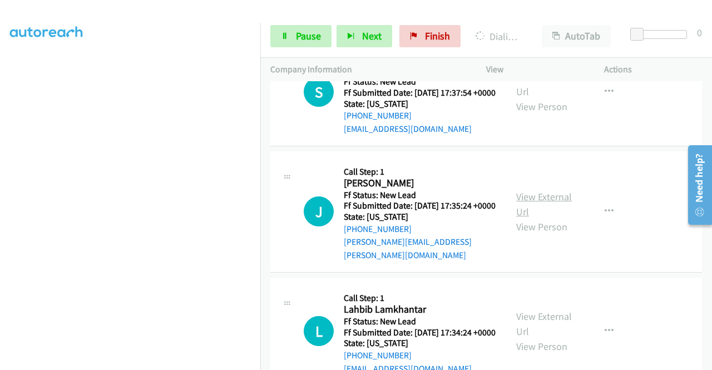
click at [534, 218] on link "View External Url" at bounding box center [544, 204] width 56 height 28
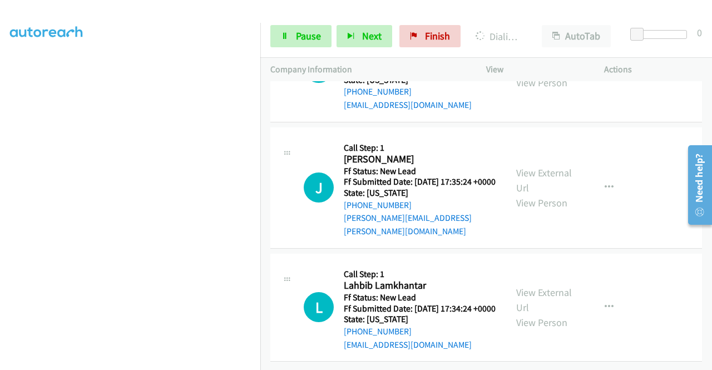
scroll to position [717, 0]
click at [553, 286] on link "View External Url" at bounding box center [544, 300] width 56 height 28
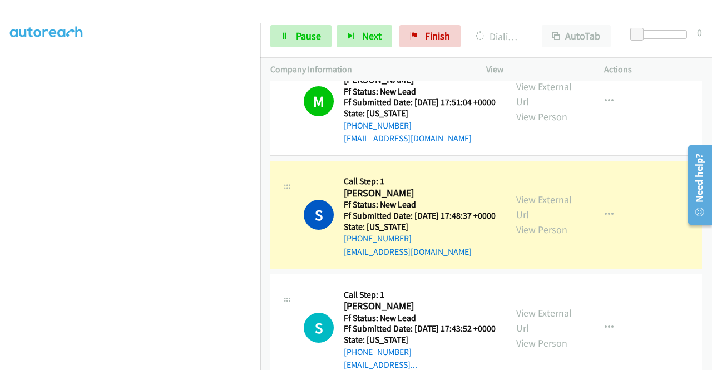
scroll to position [216, 0]
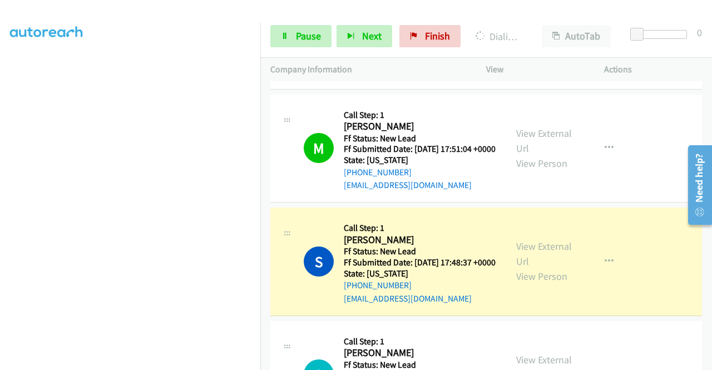
click at [273, 9] on div at bounding box center [351, 21] width 702 height 43
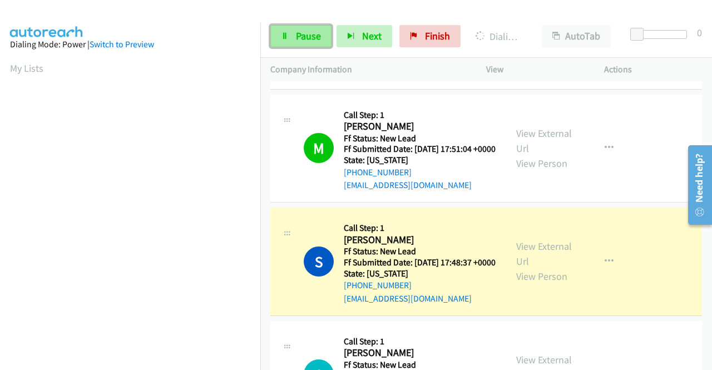
click at [299, 38] on span "Pause" at bounding box center [308, 35] width 25 height 13
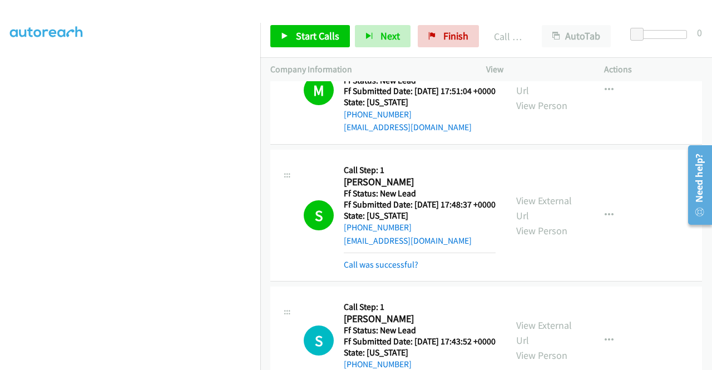
scroll to position [327, 0]
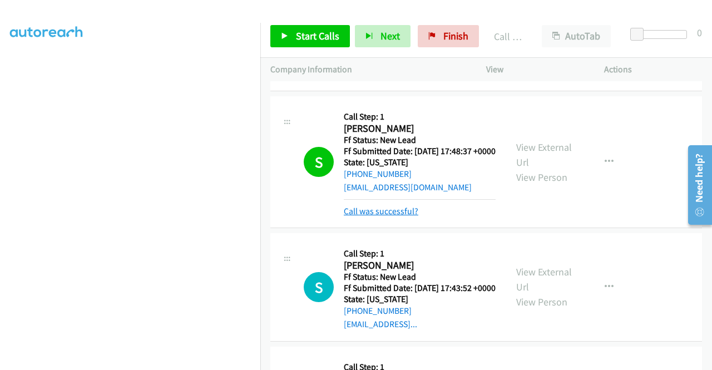
click at [397, 216] on link "Call was successful?" at bounding box center [381, 211] width 75 height 11
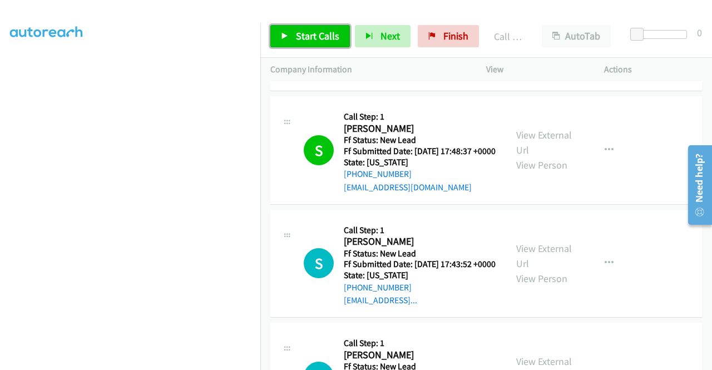
click at [312, 42] on span "Start Calls" at bounding box center [317, 35] width 43 height 13
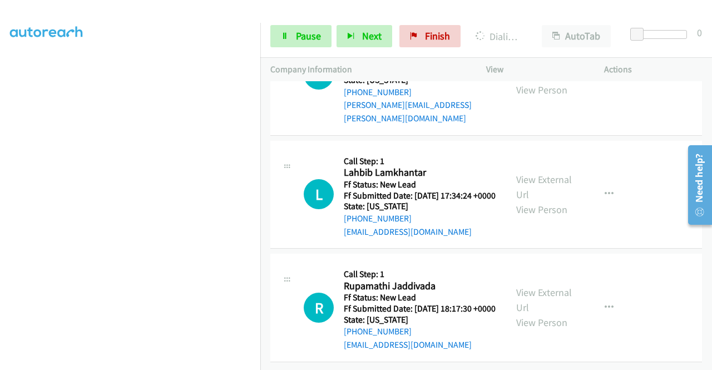
scroll to position [841, 0]
click at [553, 286] on link "View External Url" at bounding box center [544, 300] width 56 height 28
click at [315, 38] on span "Pause" at bounding box center [308, 35] width 25 height 13
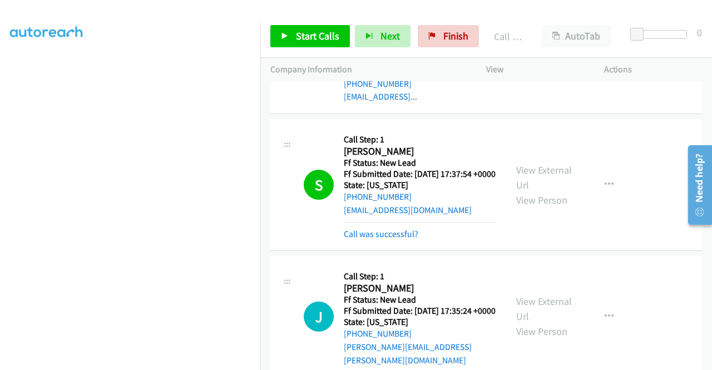
scroll to position [254, 0]
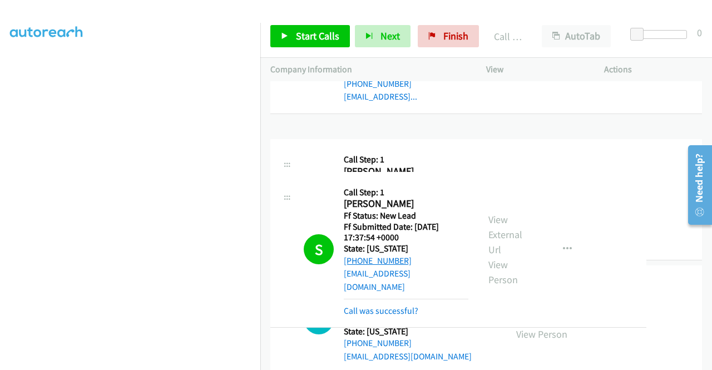
drag, startPoint x: 417, startPoint y: 264, endPoint x: 355, endPoint y: 263, distance: 62.3
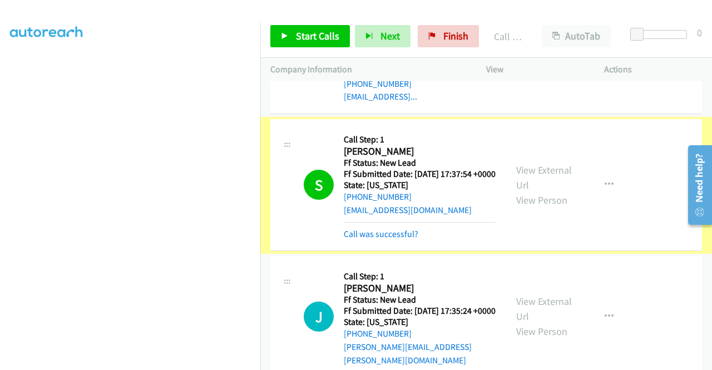
scroll to position [230, 0]
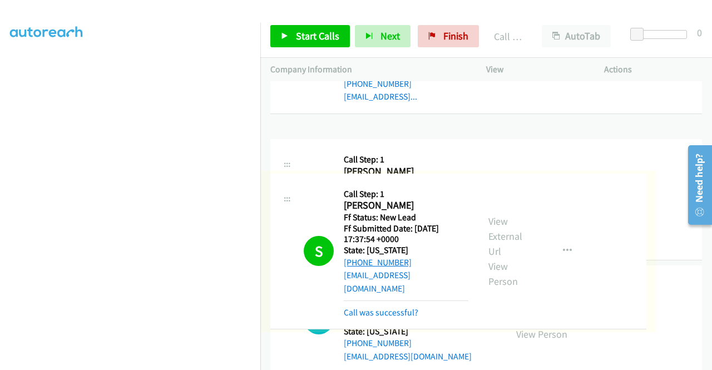
drag, startPoint x: 412, startPoint y: 260, endPoint x: 358, endPoint y: 260, distance: 54.0
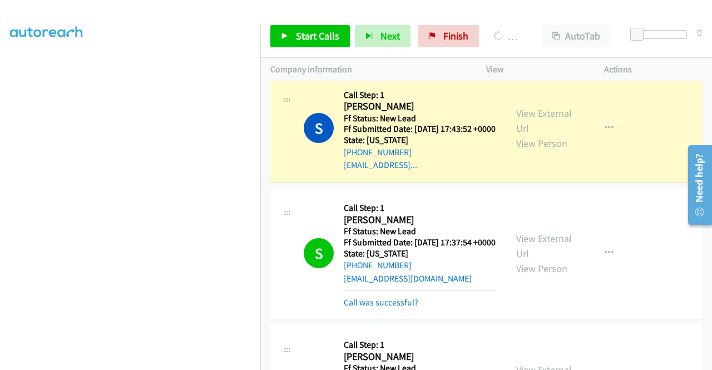
scroll to position [420, 0]
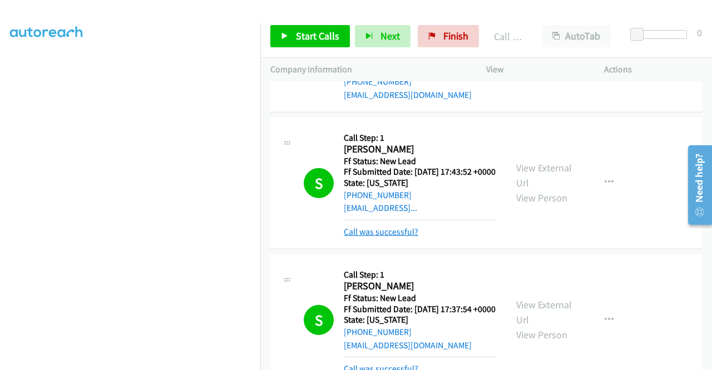
click at [399, 237] on link "Call was successful?" at bounding box center [381, 231] width 75 height 11
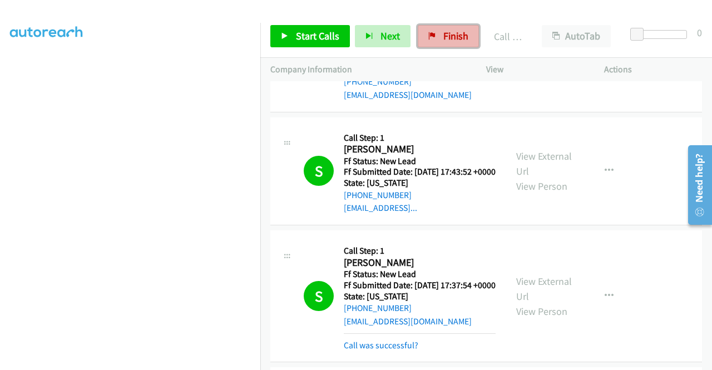
click at [435, 43] on link "Finish" at bounding box center [448, 36] width 61 height 22
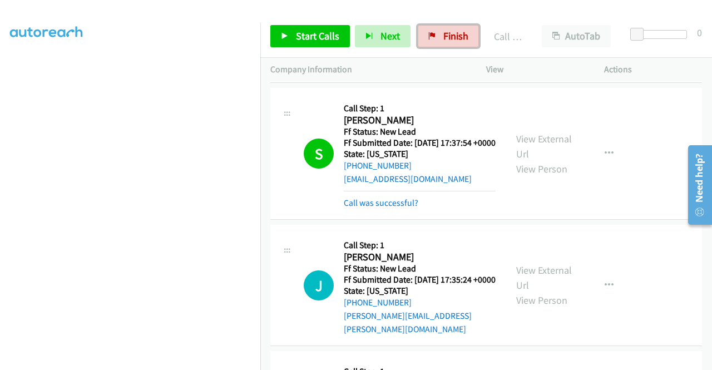
scroll to position [531, 0]
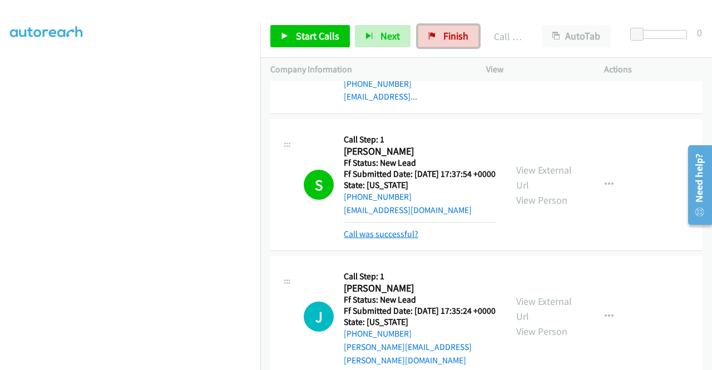
click at [411, 239] on link "Call was successful?" at bounding box center [381, 234] width 75 height 11
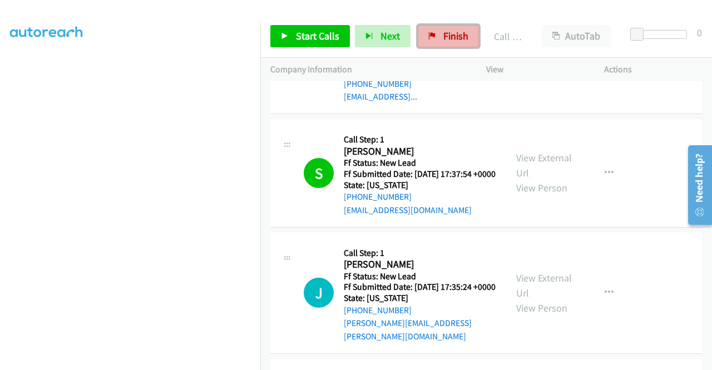
click at [434, 38] on link "Finish" at bounding box center [448, 36] width 61 height 22
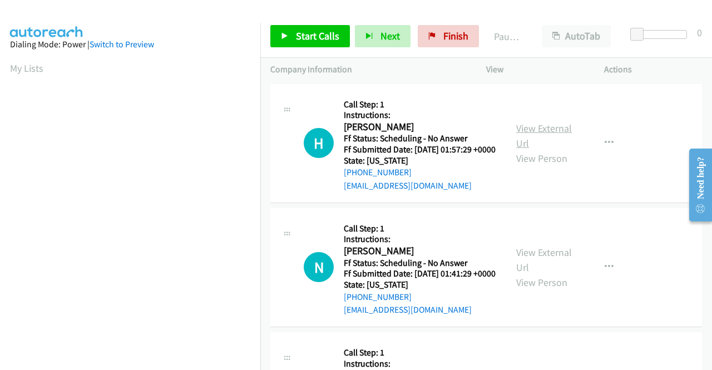
click at [519, 134] on link "View External Url" at bounding box center [544, 136] width 56 height 28
click at [551, 268] on link "View External Url" at bounding box center [544, 260] width 56 height 28
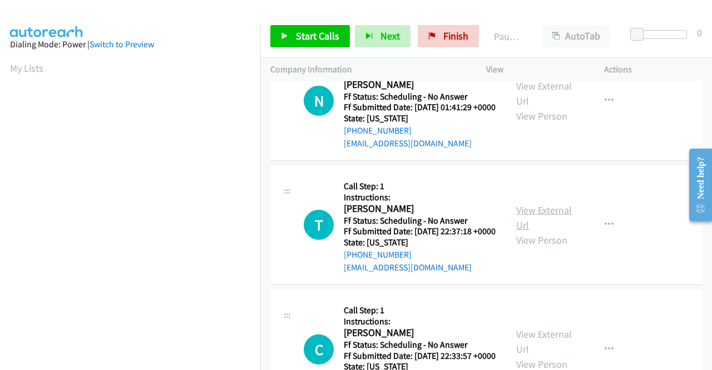
scroll to position [167, 0]
click at [547, 231] on link "View External Url" at bounding box center [544, 217] width 56 height 28
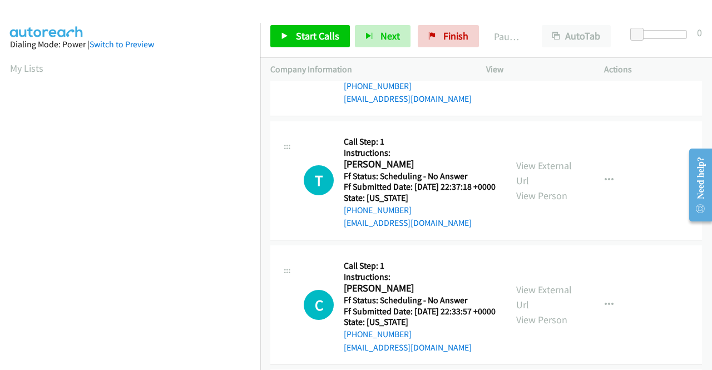
scroll to position [278, 0]
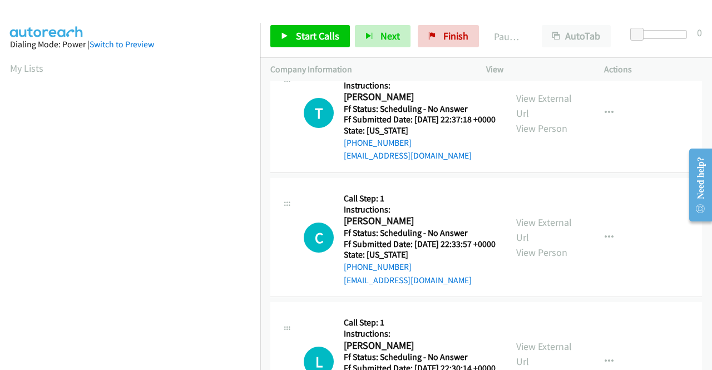
click at [541, 260] on div "View External Url View Person" at bounding box center [545, 237] width 58 height 45
click at [538, 244] on link "View External Url" at bounding box center [544, 230] width 56 height 28
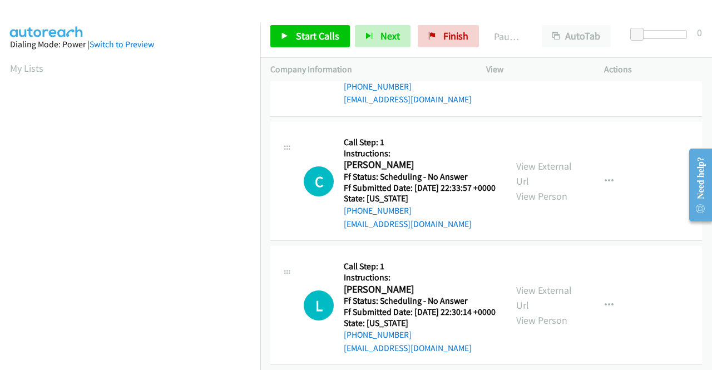
scroll to position [389, 0]
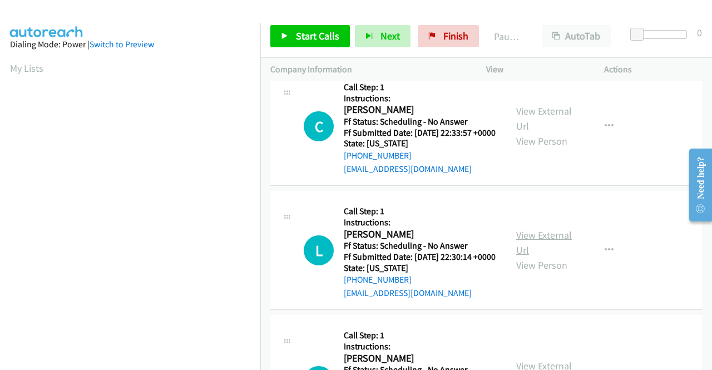
click at [549, 256] on link "View External Url" at bounding box center [544, 243] width 56 height 28
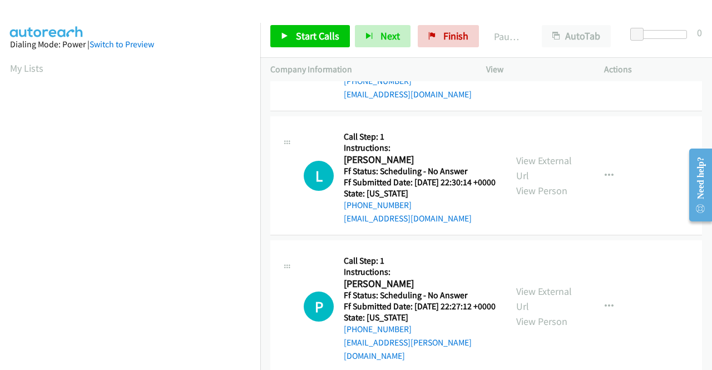
scroll to position [556, 0]
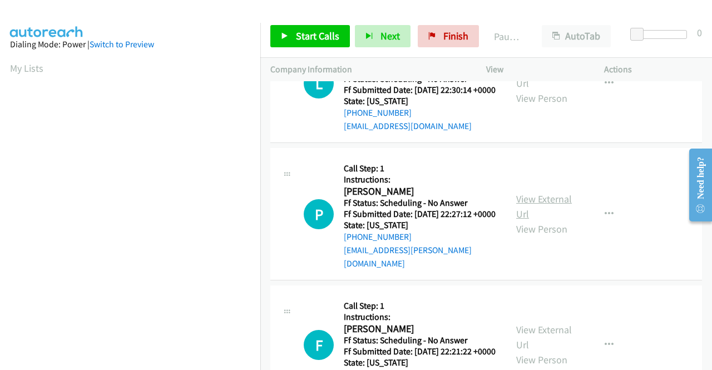
click at [550, 220] on link "View External Url" at bounding box center [544, 207] width 56 height 28
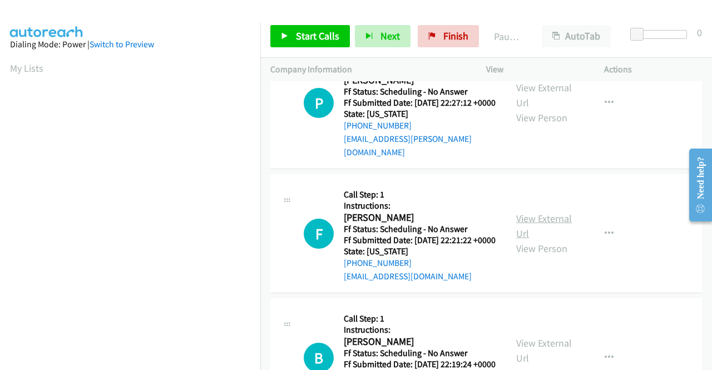
click at [542, 240] on link "View External Url" at bounding box center [544, 226] width 56 height 28
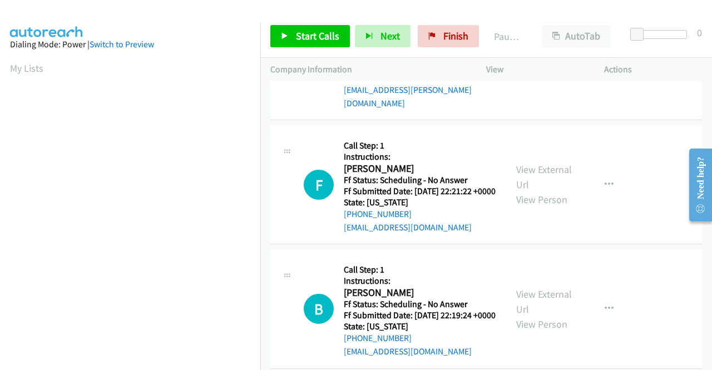
scroll to position [779, 0]
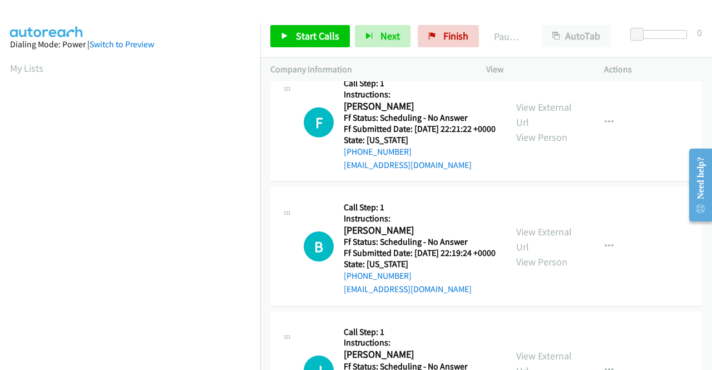
click at [553, 269] on div "View External Url View Person" at bounding box center [545, 246] width 58 height 45
click at [554, 253] on link "View External Url" at bounding box center [544, 239] width 56 height 28
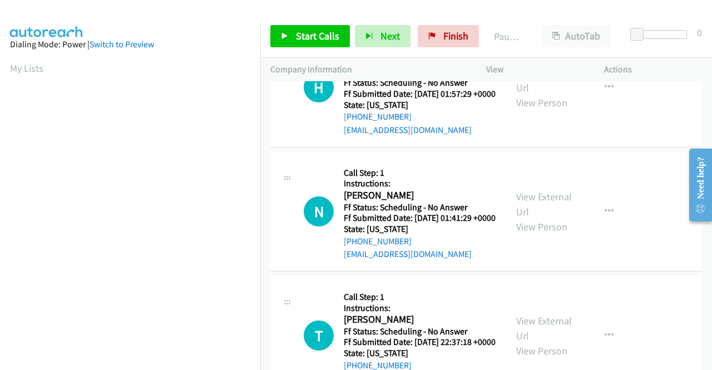
scroll to position [0, 0]
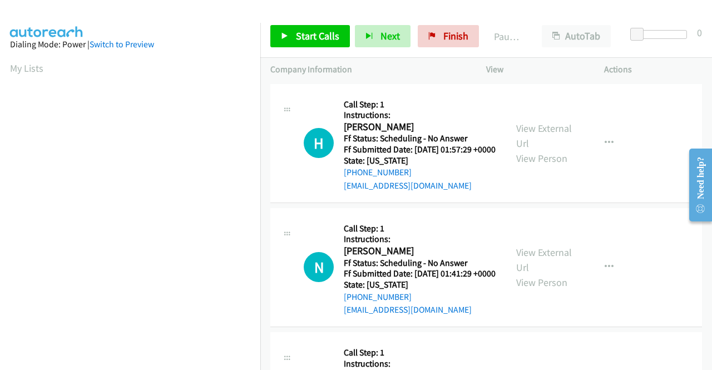
click at [562, 218] on td "N Callback Scheduled Call Step: 1 Instructions: Nazar Yassin America/Chicago Ff…" at bounding box center [486, 267] width 452 height 124
click at [325, 35] on span "Start Calls" at bounding box center [317, 35] width 43 height 13
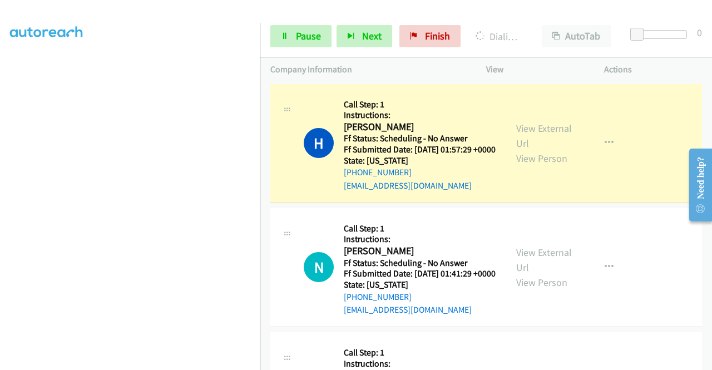
scroll to position [254, 0]
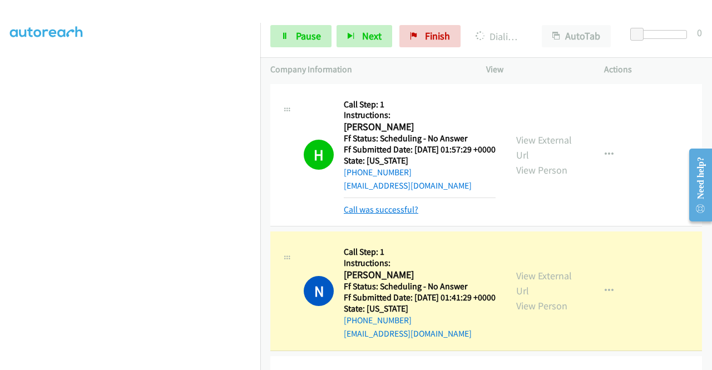
click at [403, 215] on link "Call was successful?" at bounding box center [381, 209] width 75 height 11
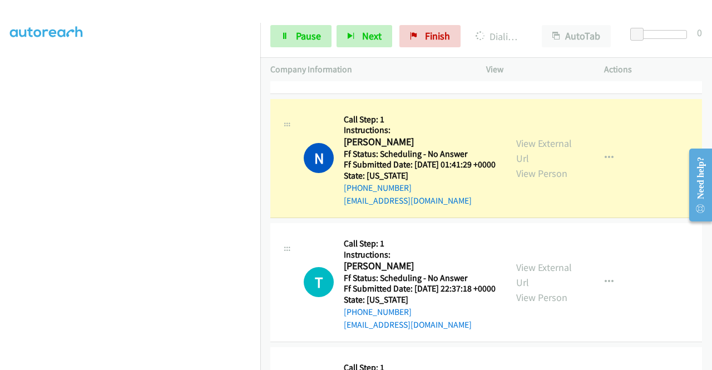
scroll to position [111, 0]
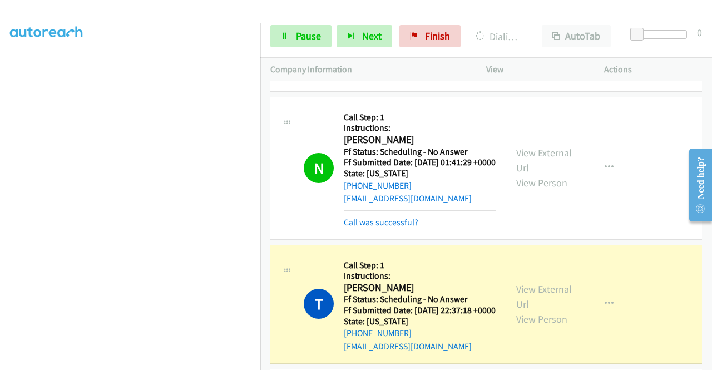
click at [396, 229] on mb0 "Call was successful?" at bounding box center [420, 219] width 152 height 19
click at [399, 228] on link "Call was successful?" at bounding box center [381, 222] width 75 height 11
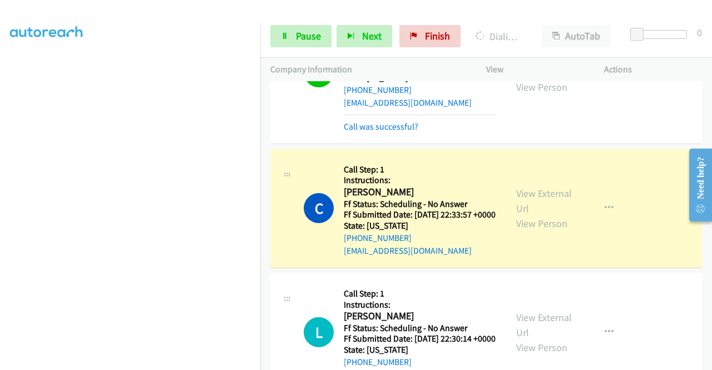
scroll to position [334, 0]
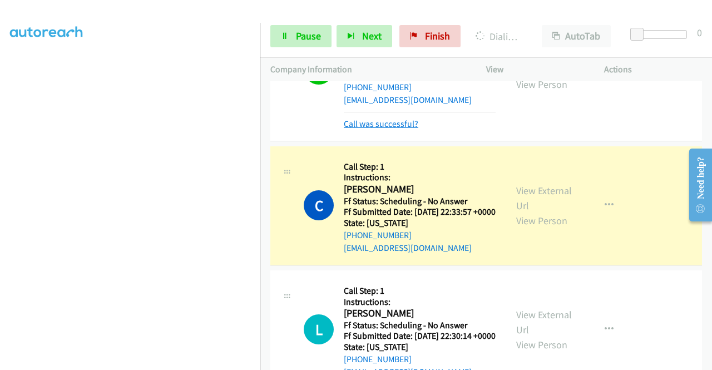
click at [391, 129] on link "Call was successful?" at bounding box center [381, 124] width 75 height 11
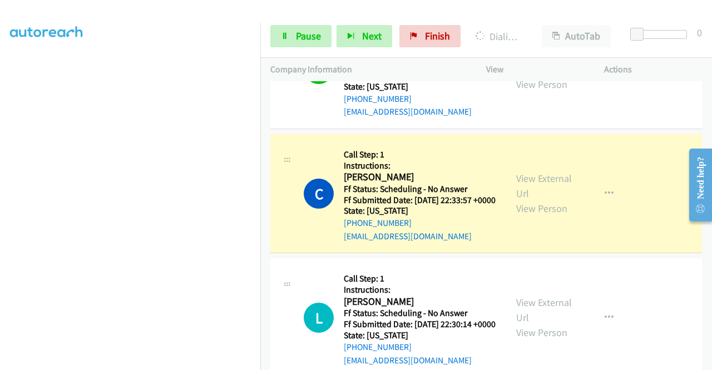
scroll to position [0, 0]
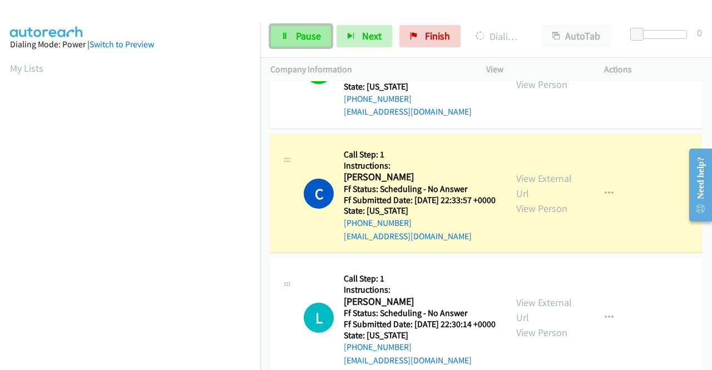
drag, startPoint x: 299, startPoint y: 37, endPoint x: 317, endPoint y: 27, distance: 20.2
click at [299, 37] on span "Pause" at bounding box center [308, 35] width 25 height 13
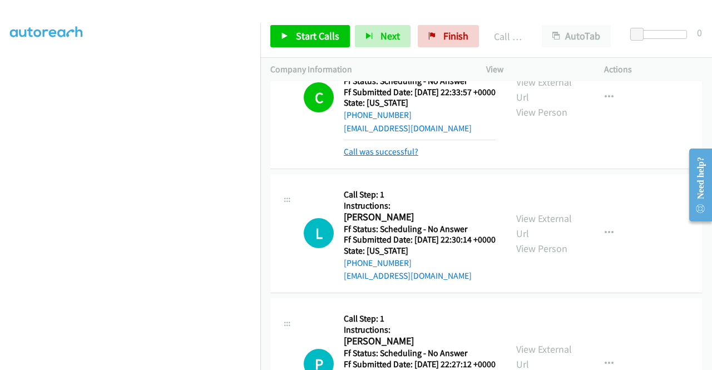
scroll to position [433, 0]
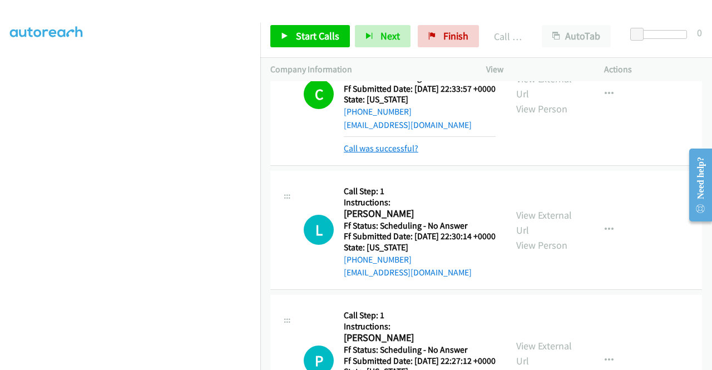
click at [391, 154] on link "Call was successful?" at bounding box center [381, 148] width 75 height 11
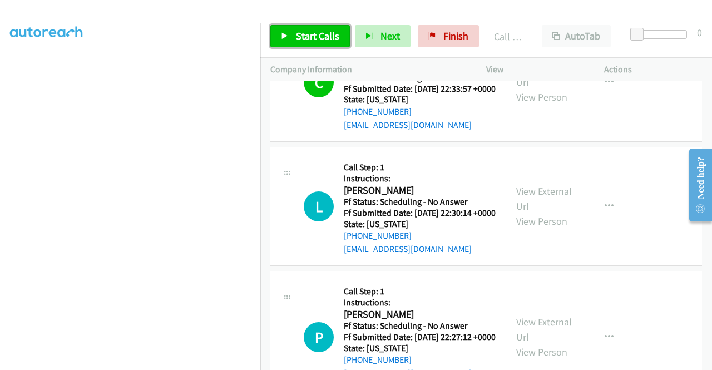
click at [313, 34] on span "Start Calls" at bounding box center [317, 35] width 43 height 13
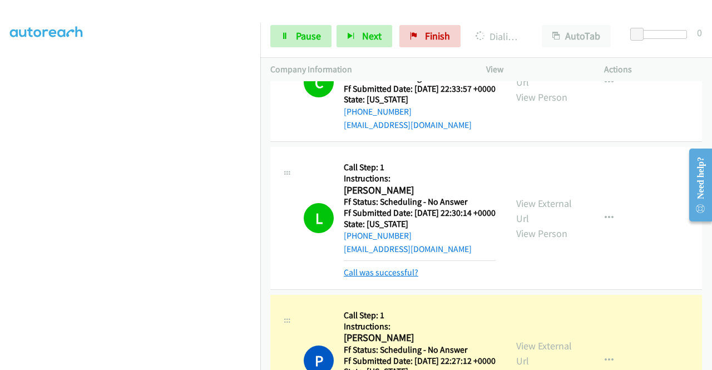
click at [365, 278] on link "Call was successful?" at bounding box center [381, 272] width 75 height 11
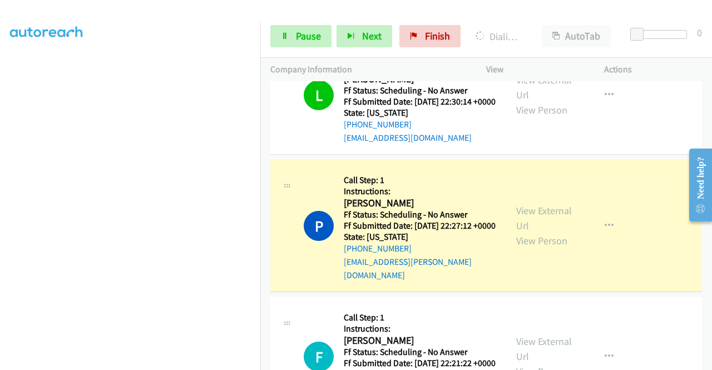
scroll to position [600, 0]
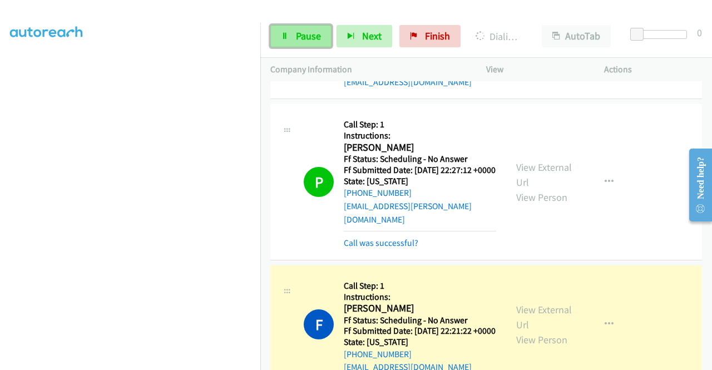
click at [304, 34] on span "Pause" at bounding box center [308, 35] width 25 height 13
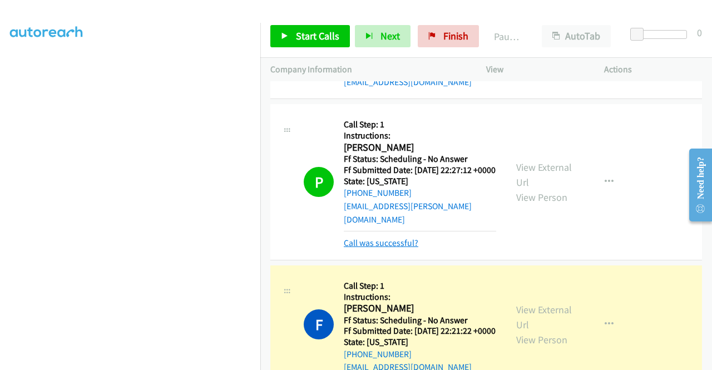
click at [382, 250] on div "Call was successful?" at bounding box center [420, 242] width 152 height 13
click at [381, 248] on link "Call was successful?" at bounding box center [381, 243] width 75 height 11
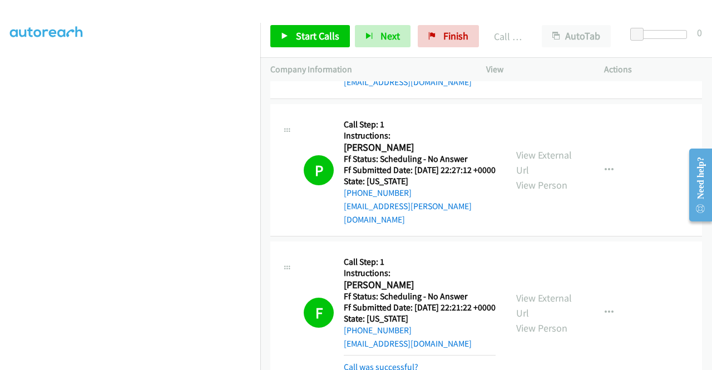
scroll to position [712, 0]
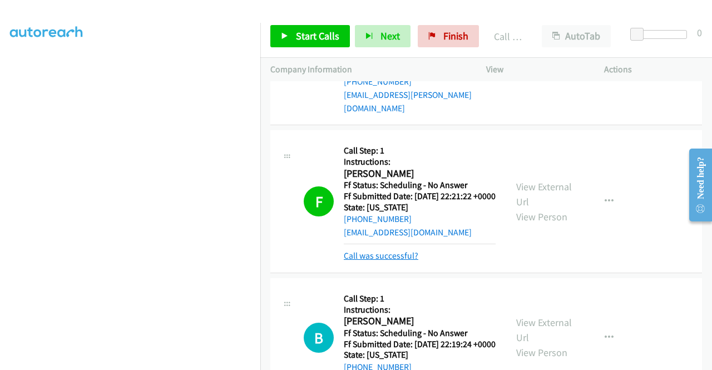
click at [397, 261] on link "Call was successful?" at bounding box center [381, 255] width 75 height 11
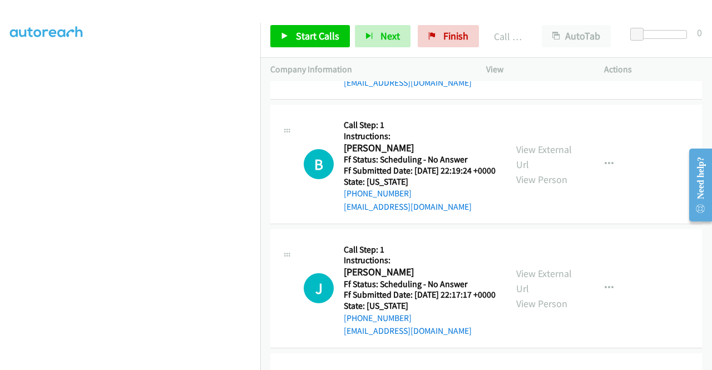
scroll to position [879, 0]
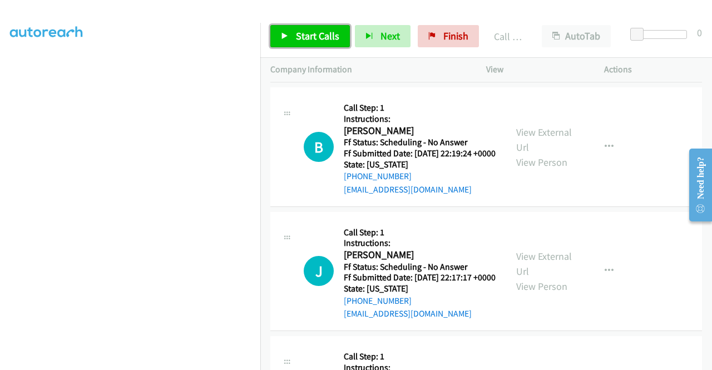
click at [330, 42] on link "Start Calls" at bounding box center [310, 36] width 80 height 22
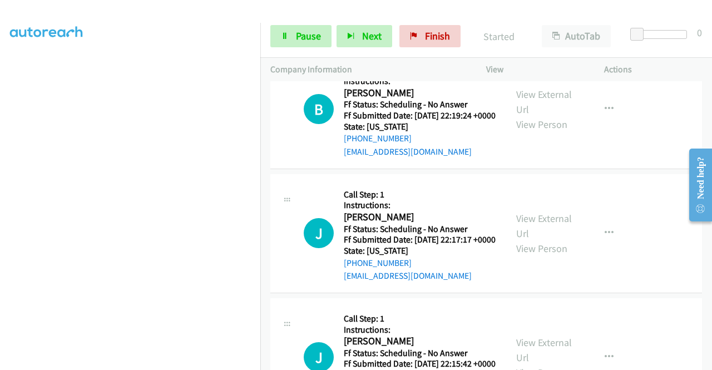
scroll to position [934, 0]
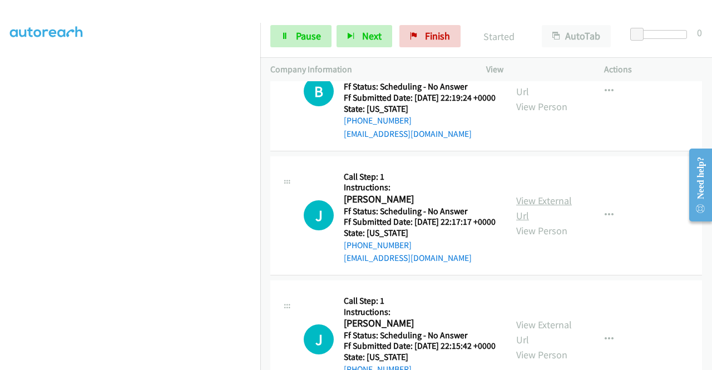
click at [562, 222] on link "View External Url" at bounding box center [544, 208] width 56 height 28
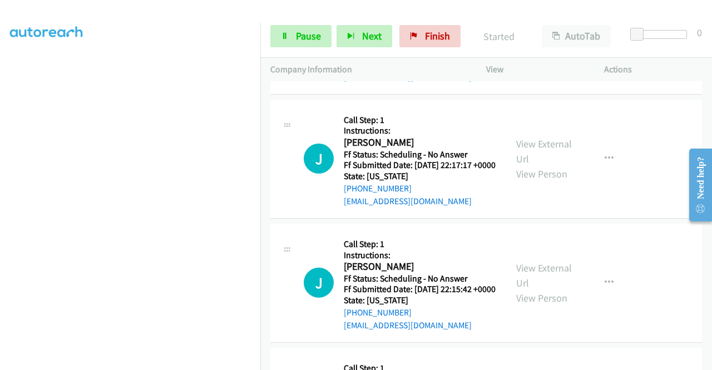
scroll to position [1045, 0]
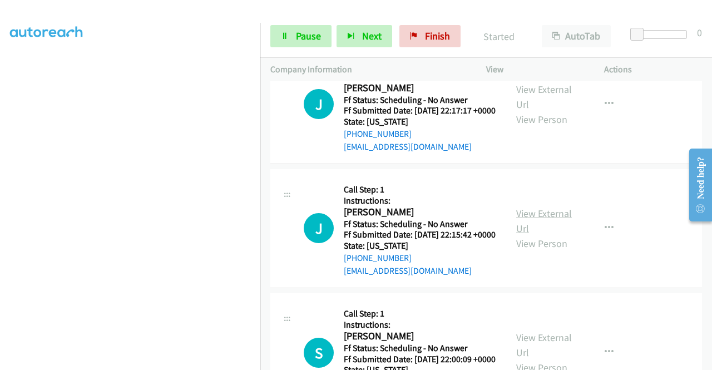
click at [549, 235] on link "View External Url" at bounding box center [544, 221] width 56 height 28
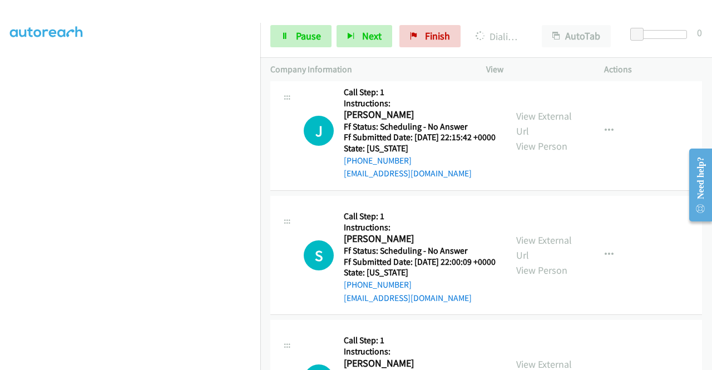
scroll to position [1212, 0]
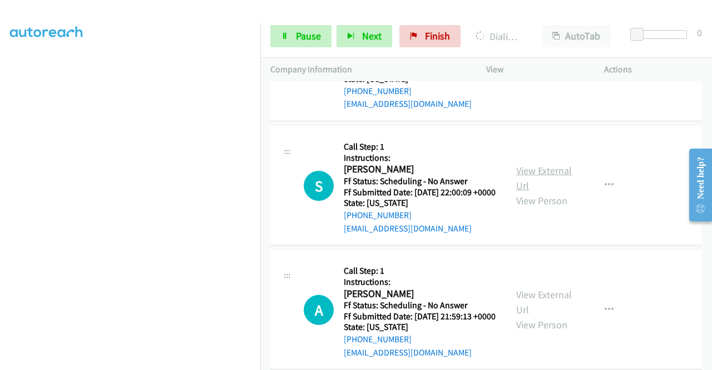
click at [545, 192] on link "View External Url" at bounding box center [544, 178] width 56 height 28
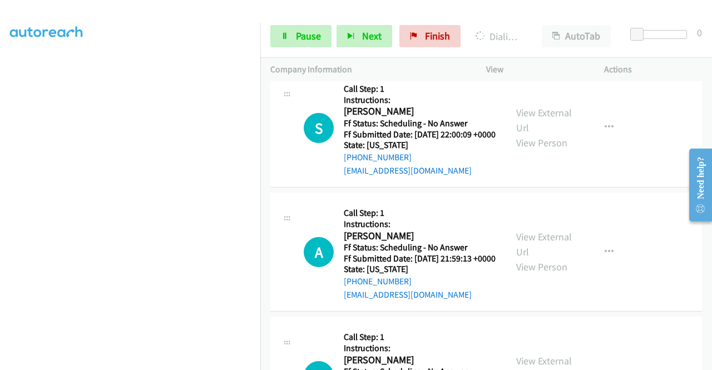
scroll to position [1379, 0]
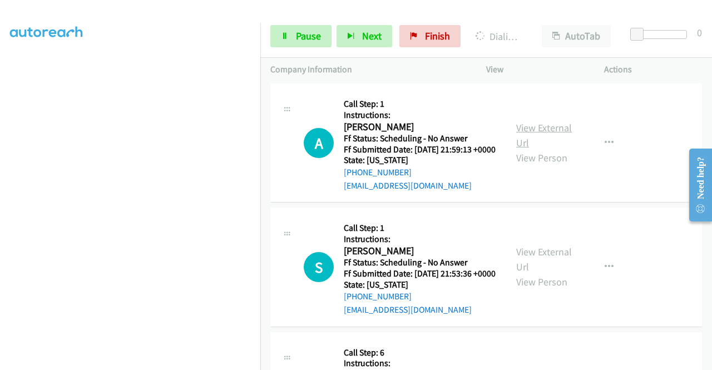
click at [539, 149] on link "View External Url" at bounding box center [544, 135] width 56 height 28
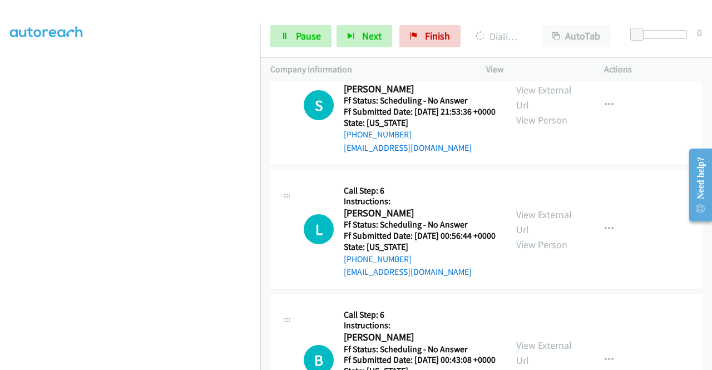
scroll to position [1546, 0]
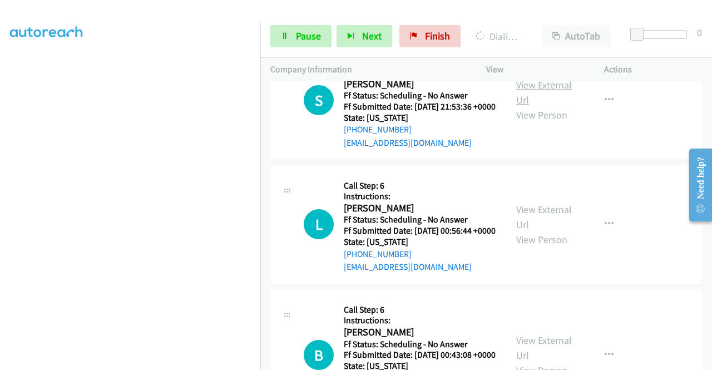
click at [546, 106] on link "View External Url" at bounding box center [544, 92] width 56 height 28
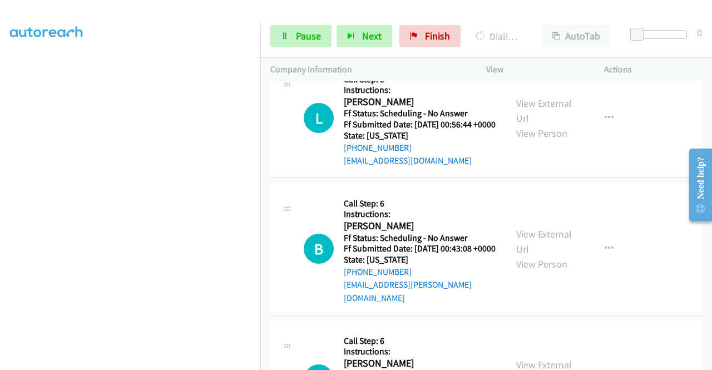
scroll to position [1658, 0]
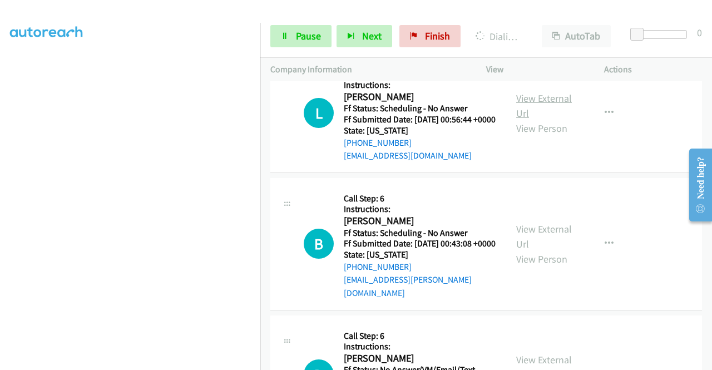
click at [553, 120] on link "View External Url" at bounding box center [544, 106] width 56 height 28
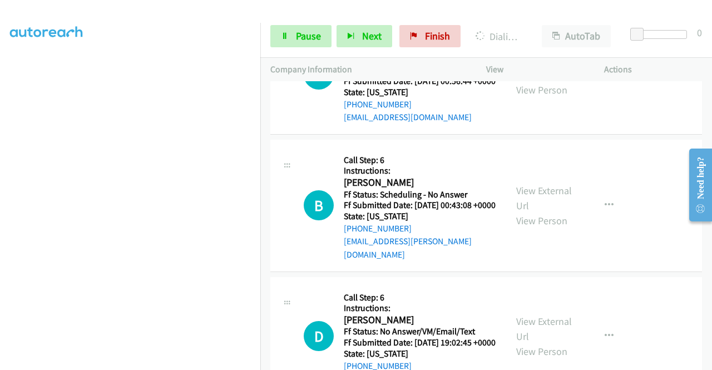
scroll to position [1713, 0]
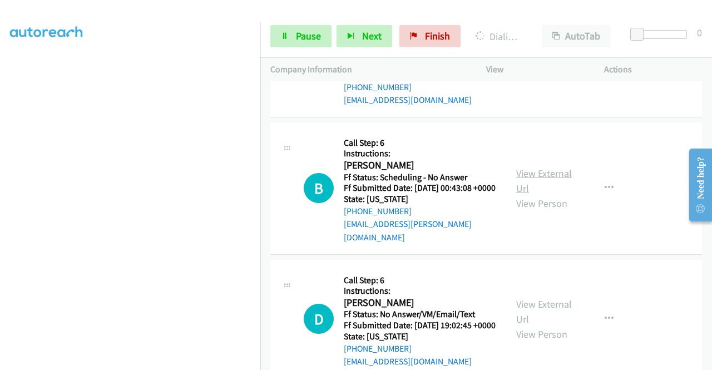
click at [540, 195] on link "View External Url" at bounding box center [544, 181] width 56 height 28
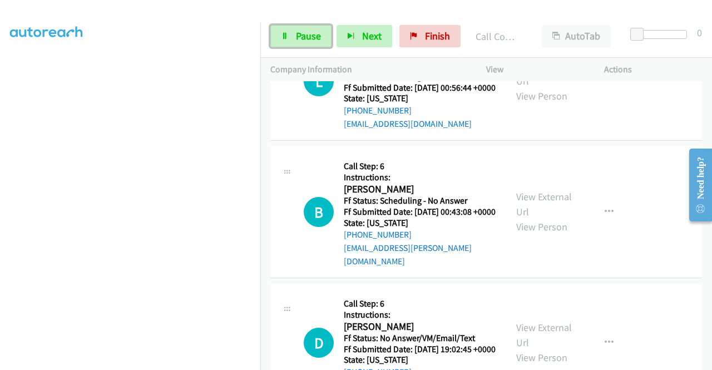
click at [302, 33] on span "Pause" at bounding box center [308, 35] width 25 height 13
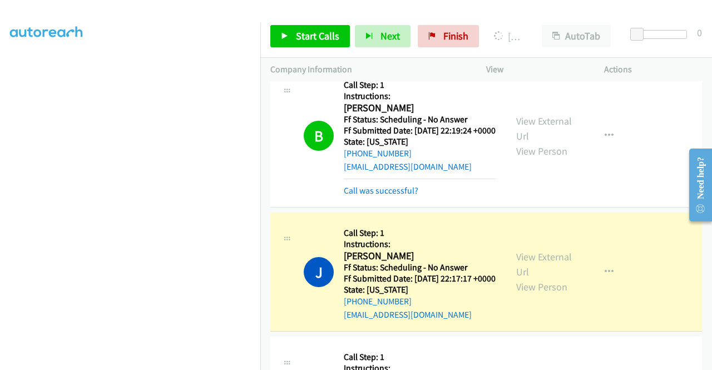
scroll to position [847, 0]
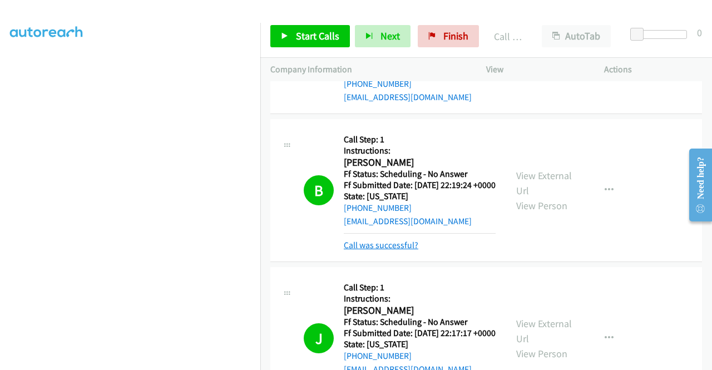
click at [408, 250] on link "Call was successful?" at bounding box center [381, 245] width 75 height 11
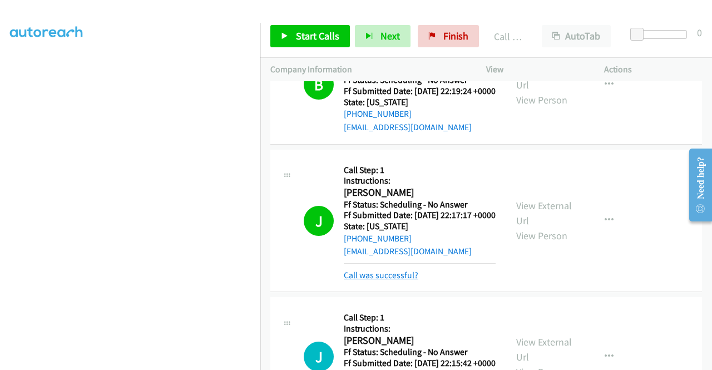
scroll to position [1014, 0]
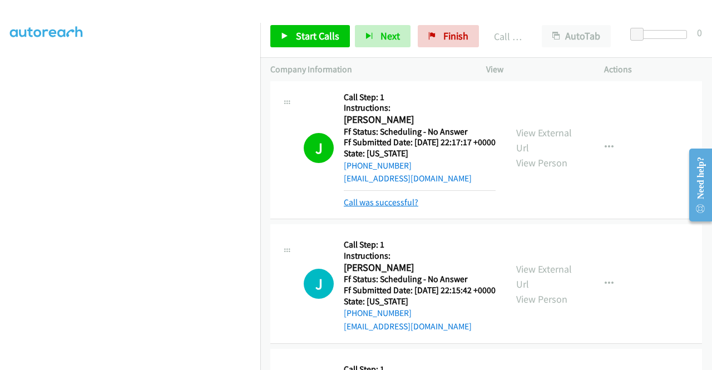
click at [373, 208] on link "Call was successful?" at bounding box center [381, 202] width 75 height 11
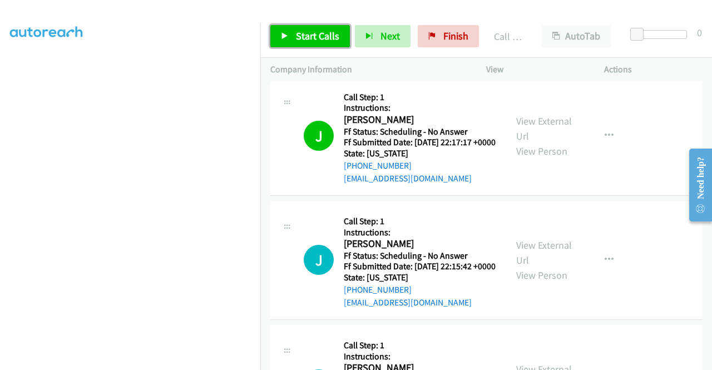
click at [310, 43] on link "Start Calls" at bounding box center [310, 36] width 80 height 22
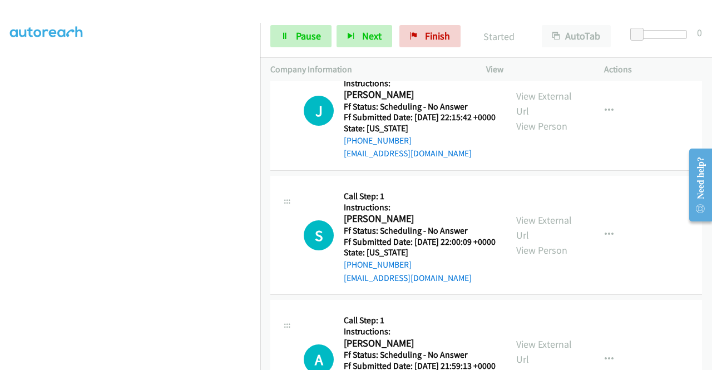
scroll to position [1181, 0]
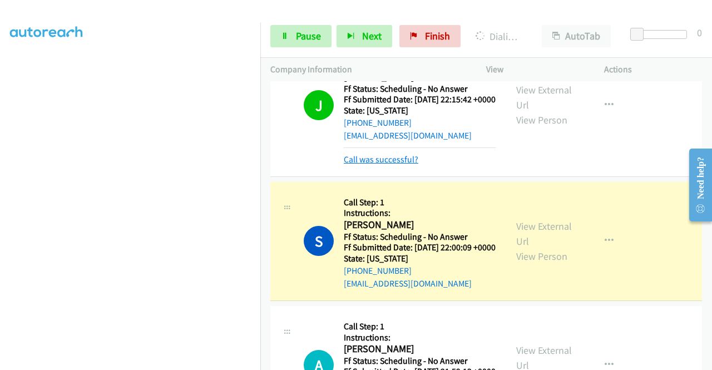
click at [356, 165] on link "Call was successful?" at bounding box center [381, 159] width 75 height 11
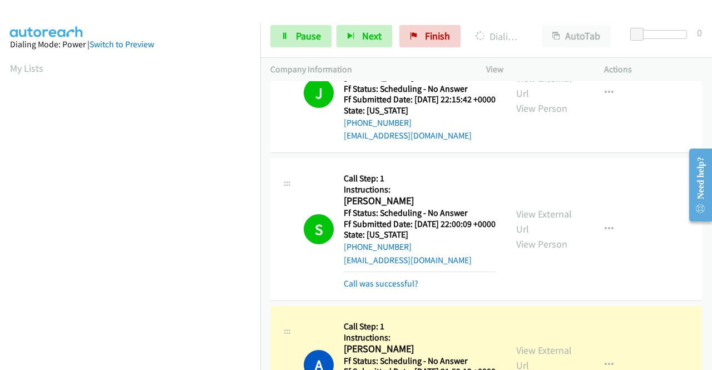
scroll to position [254, 0]
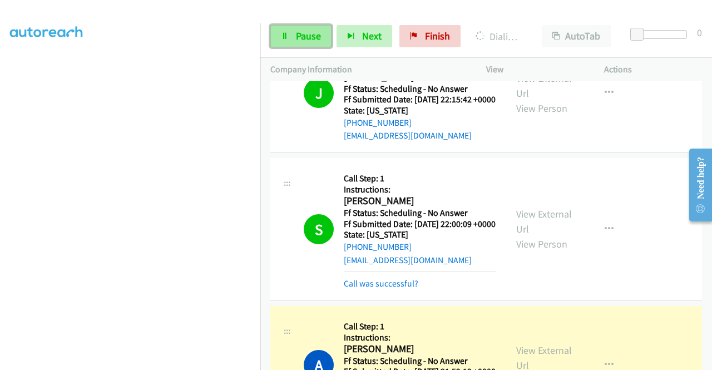
click at [299, 43] on link "Pause" at bounding box center [300, 36] width 61 height 22
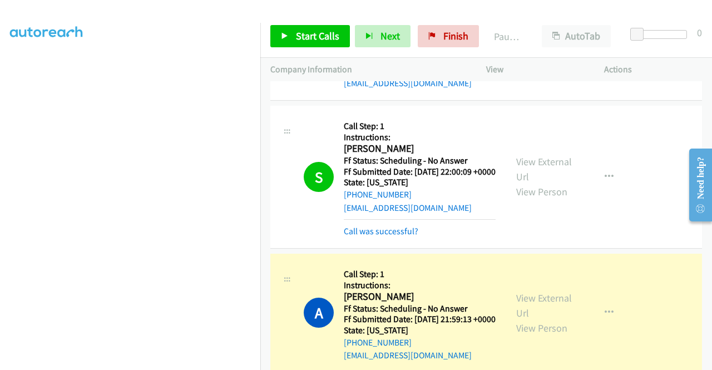
scroll to position [1292, 0]
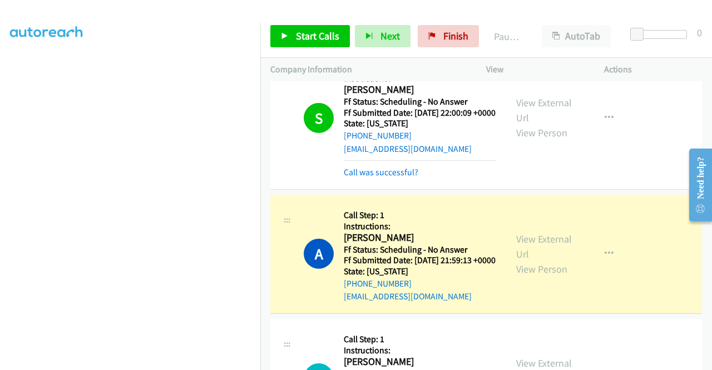
click at [383, 177] on link "Call was successful?" at bounding box center [381, 172] width 75 height 11
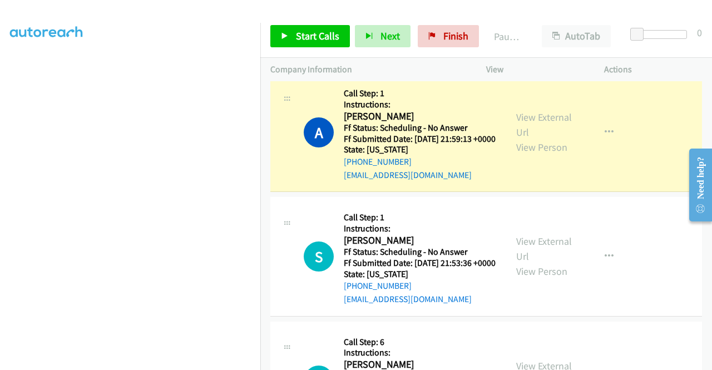
scroll to position [1459, 0]
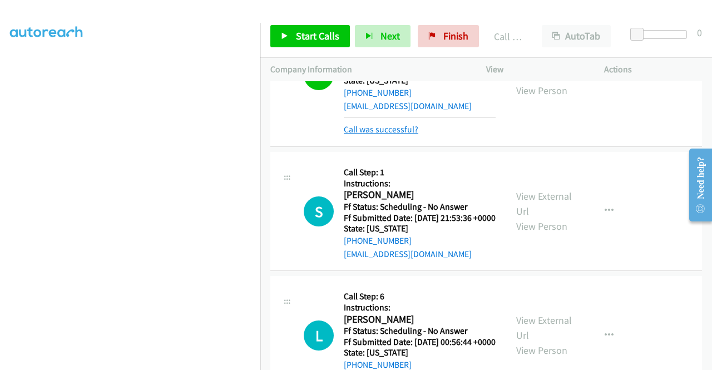
click at [397, 135] on link "Call was successful?" at bounding box center [381, 129] width 75 height 11
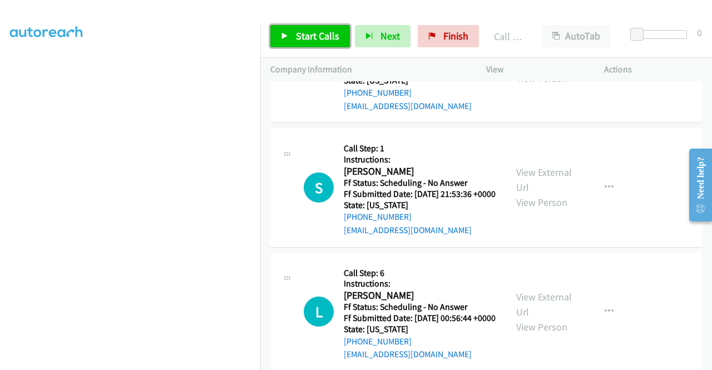
click at [327, 37] on span "Start Calls" at bounding box center [317, 35] width 43 height 13
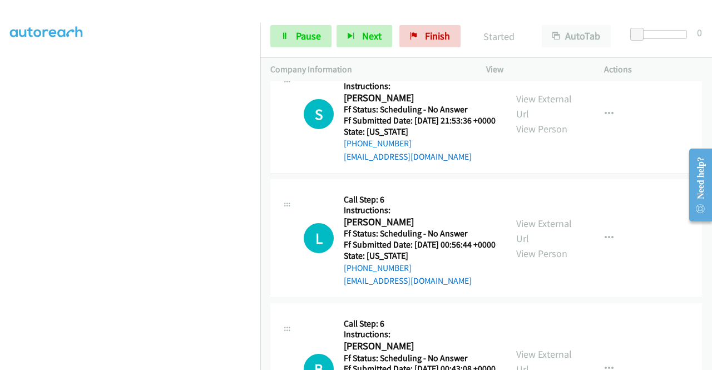
scroll to position [1626, 0]
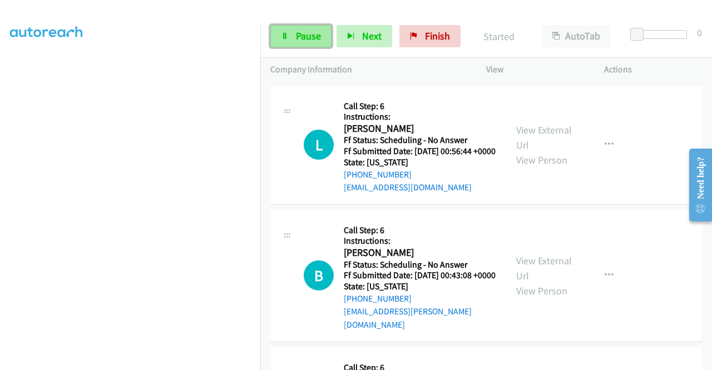
click at [290, 43] on link "Pause" at bounding box center [300, 36] width 61 height 22
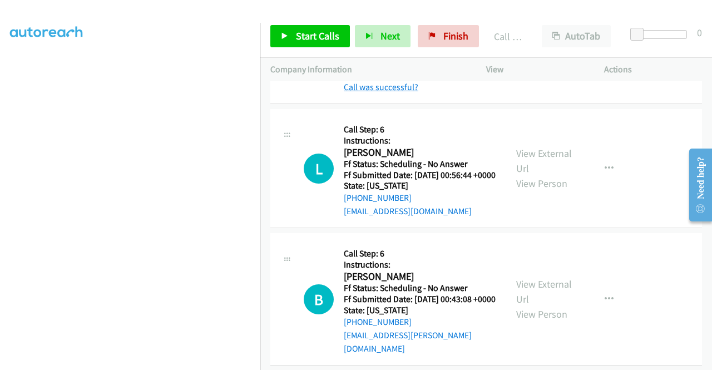
scroll to position [230, 0]
click at [394, 92] on link "Call was successful?" at bounding box center [381, 87] width 75 height 11
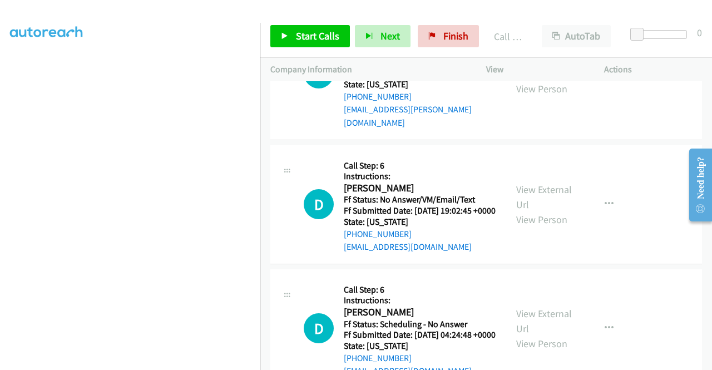
scroll to position [1848, 0]
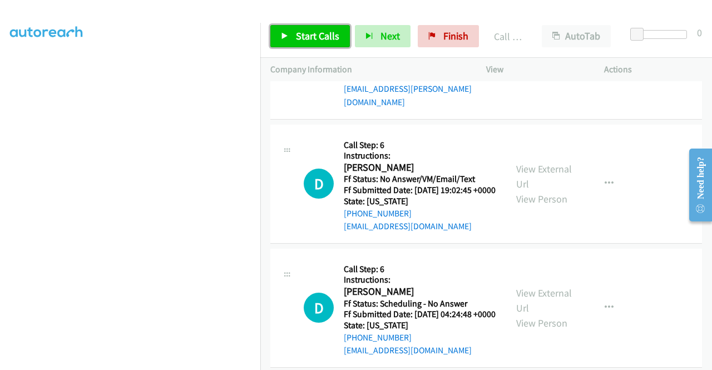
click at [339, 34] on link "Start Calls" at bounding box center [310, 36] width 80 height 22
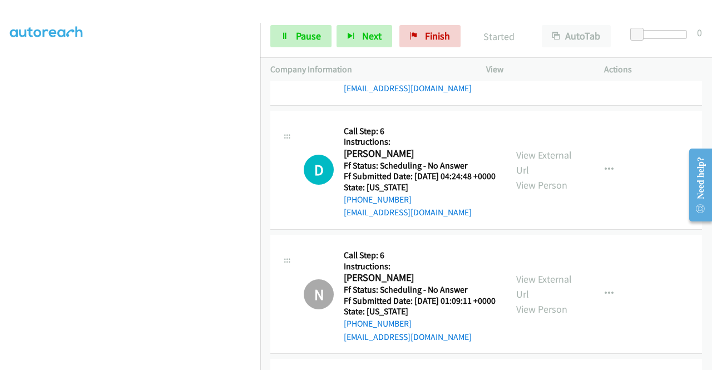
scroll to position [2015, 0]
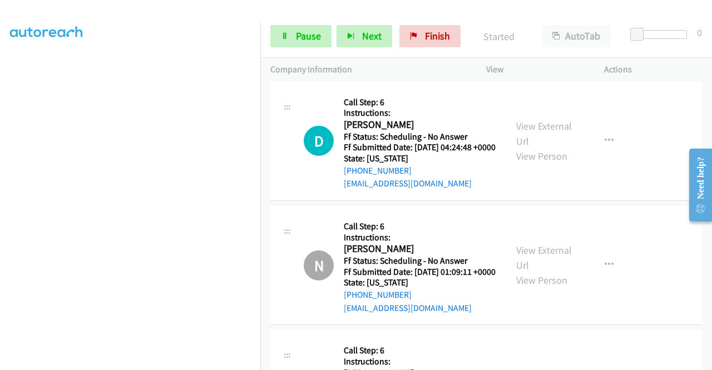
click at [547, 23] on link "View External Url" at bounding box center [544, 10] width 56 height 28
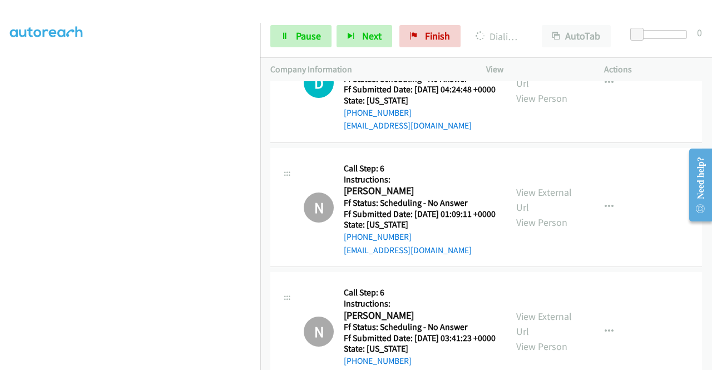
scroll to position [2127, 0]
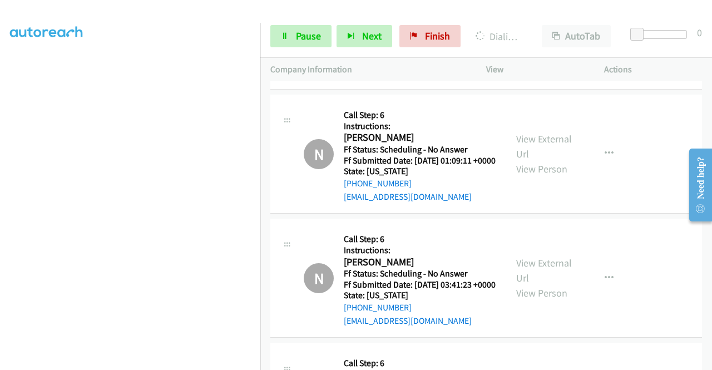
click at [559, 36] on link "View External Url" at bounding box center [544, 22] width 56 height 28
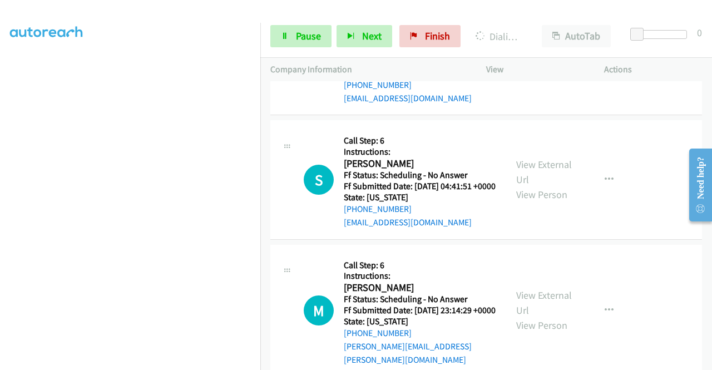
scroll to position [2460, 0]
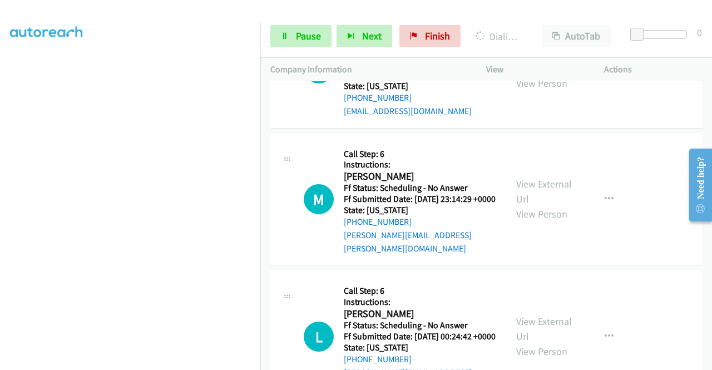
click at [559, 75] on link "View External Url" at bounding box center [544, 61] width 56 height 28
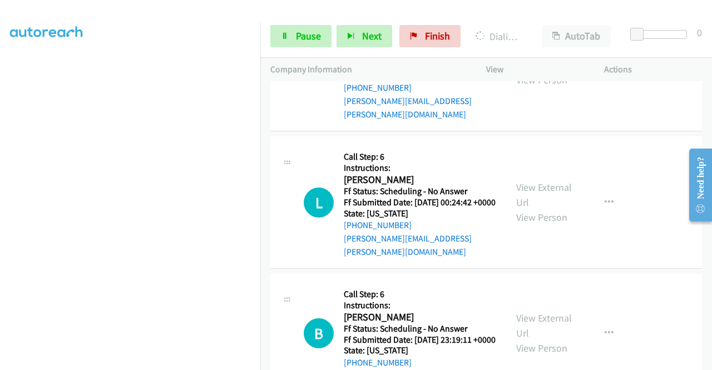
scroll to position [2627, 0]
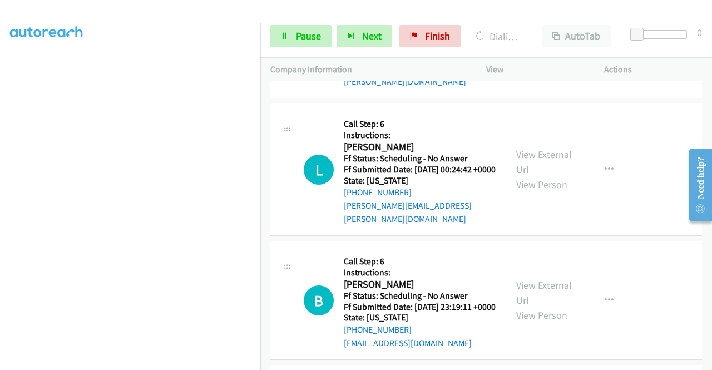
click at [554, 38] on link "View External Url" at bounding box center [544, 25] width 56 height 28
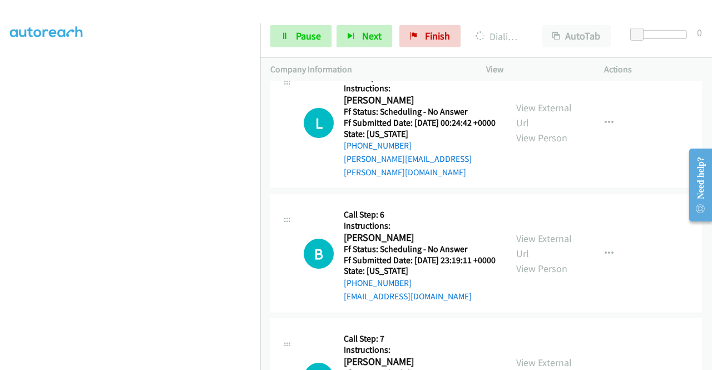
scroll to position [2739, 0]
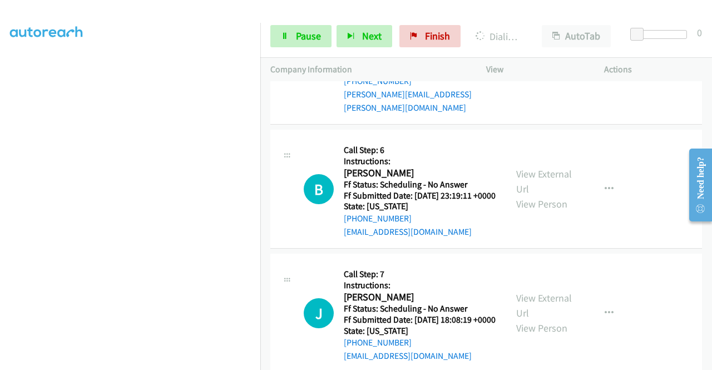
click at [565, 65] on link "View External Url" at bounding box center [544, 51] width 56 height 28
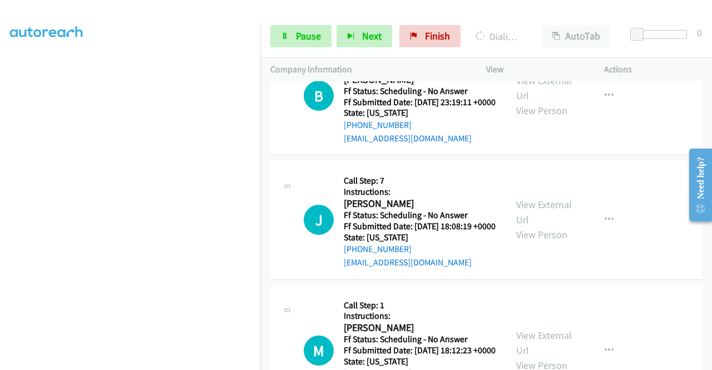
scroll to position [2850, 0]
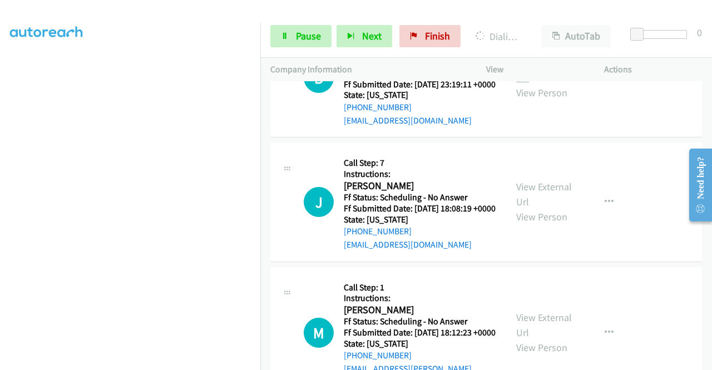
click at [561, 84] on link "View External Url" at bounding box center [544, 70] width 56 height 28
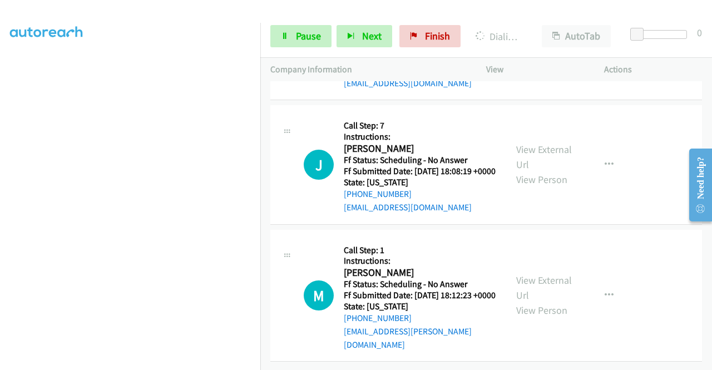
scroll to position [2961, 0]
click at [566, 171] on link "View External Url" at bounding box center [544, 157] width 56 height 28
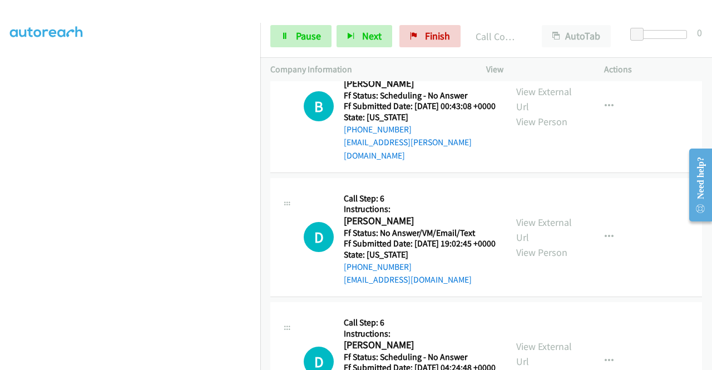
scroll to position [1681, 0]
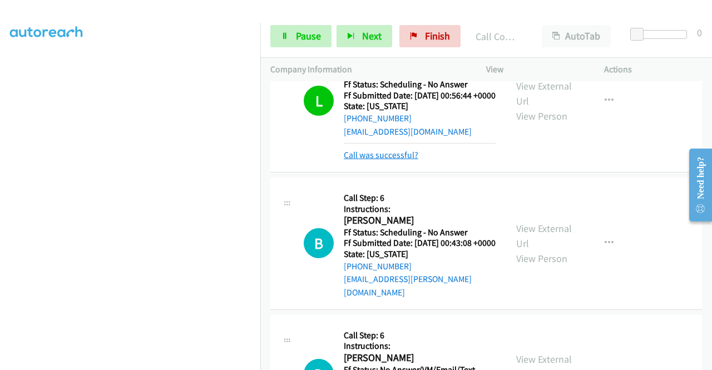
click at [390, 160] on link "Call was successful?" at bounding box center [381, 155] width 75 height 11
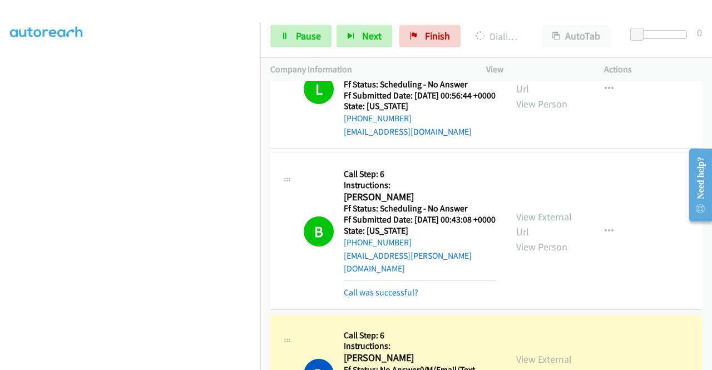
drag, startPoint x: 642, startPoint y: 76, endPoint x: 603, endPoint y: 68, distance: 39.2
click at [642, 76] on div "Actions" at bounding box center [653, 69] width 118 height 23
click at [309, 40] on span "Pause" at bounding box center [308, 35] width 25 height 13
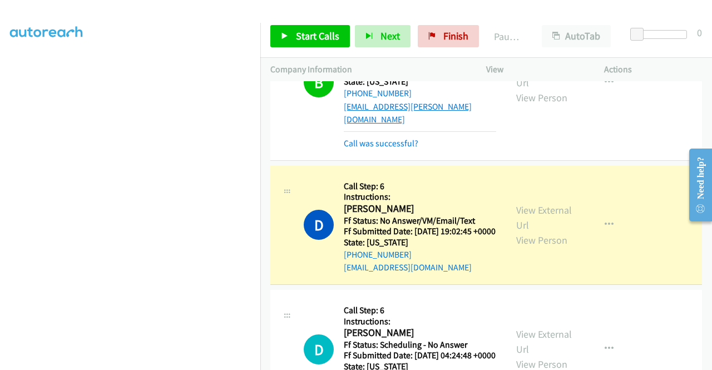
scroll to position [1848, 0]
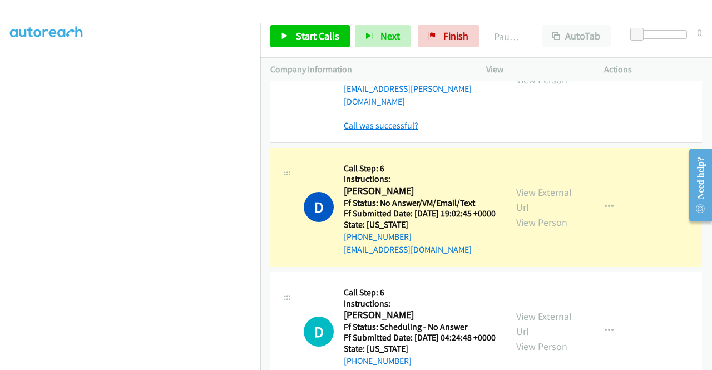
click at [398, 131] on link "Call was successful?" at bounding box center [381, 125] width 75 height 11
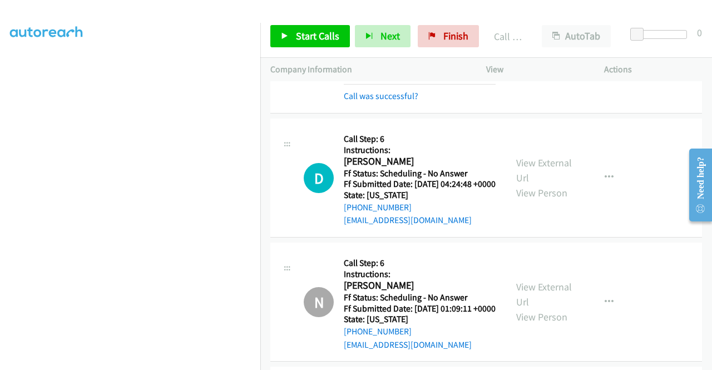
scroll to position [2015, 0]
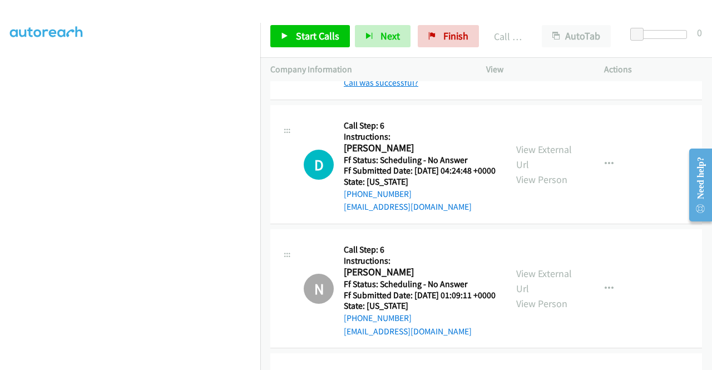
click at [381, 88] on link "Call was successful?" at bounding box center [381, 82] width 75 height 11
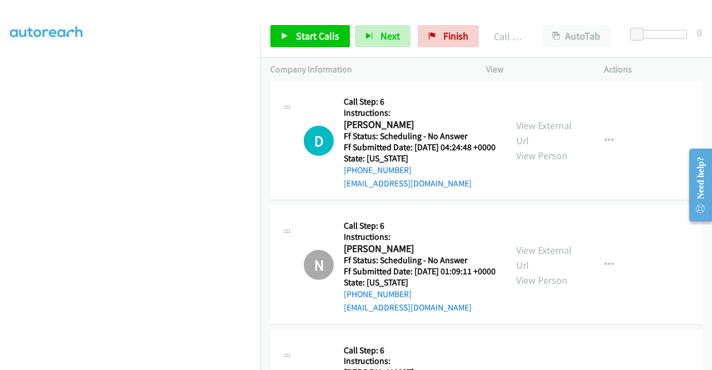
click at [318, 50] on div "Start Calls Pause Next Finish Call Completed AutoTab AutoTab 0" at bounding box center [486, 36] width 452 height 43
click at [312, 40] on span "Start Calls" at bounding box center [317, 35] width 43 height 13
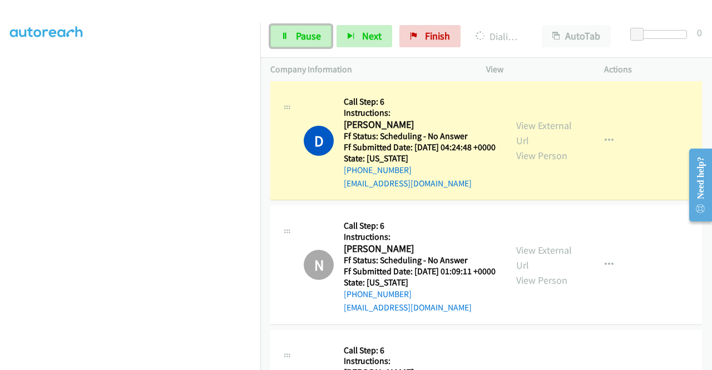
click at [331, 37] on link "Pause" at bounding box center [300, 36] width 61 height 22
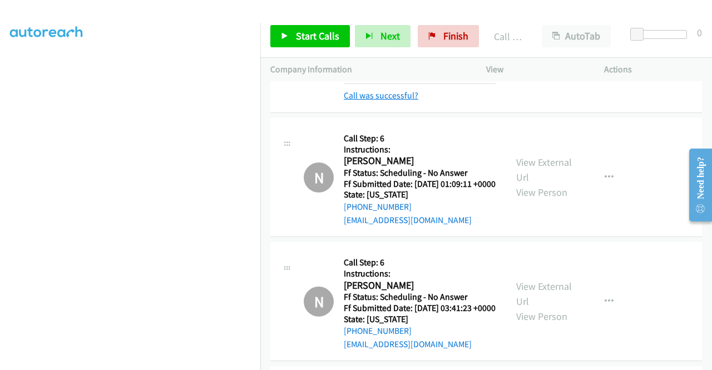
click at [402, 101] on link "Call was successful?" at bounding box center [381, 95] width 75 height 11
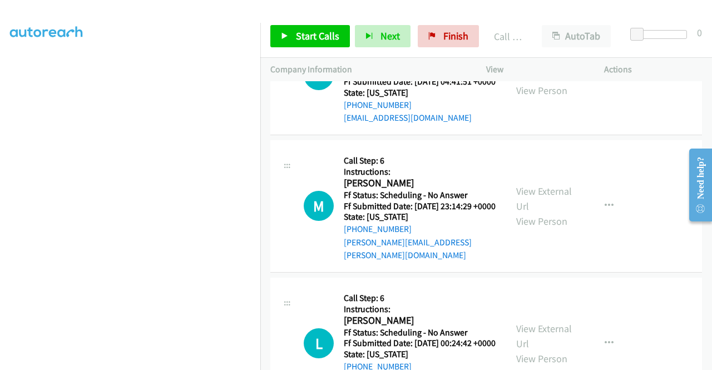
scroll to position [2516, 0]
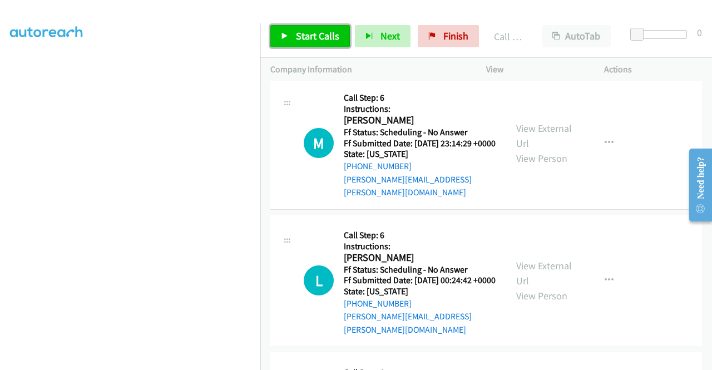
click at [318, 33] on span "Start Calls" at bounding box center [317, 35] width 43 height 13
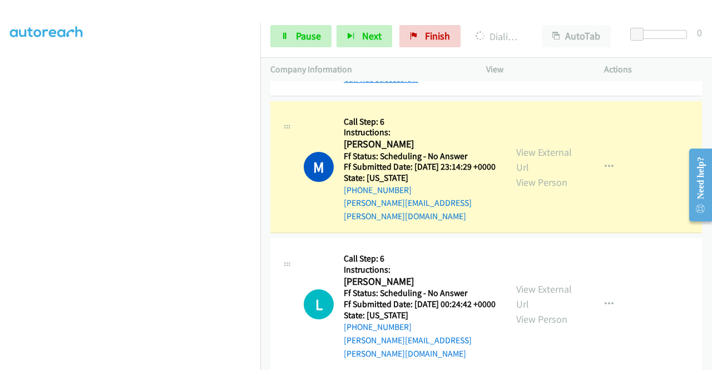
click at [369, 84] on link "Call was successful?" at bounding box center [381, 78] width 75 height 11
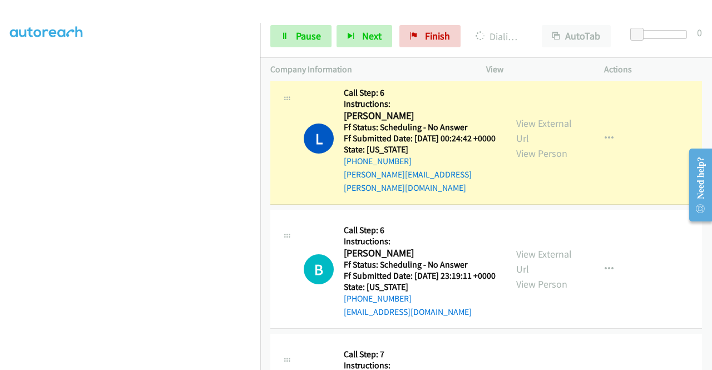
scroll to position [2683, 0]
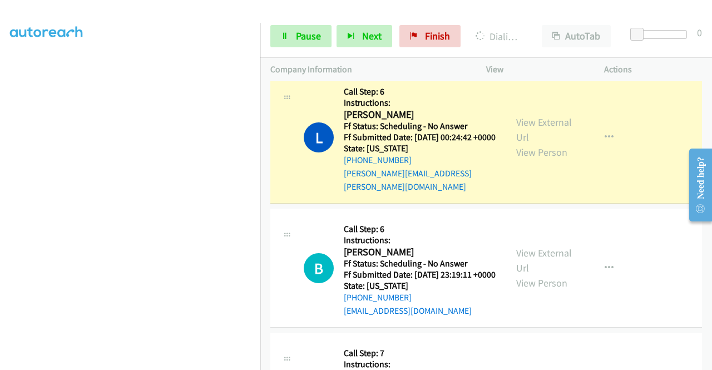
click at [404, 55] on link "Call was successful?" at bounding box center [381, 49] width 75 height 11
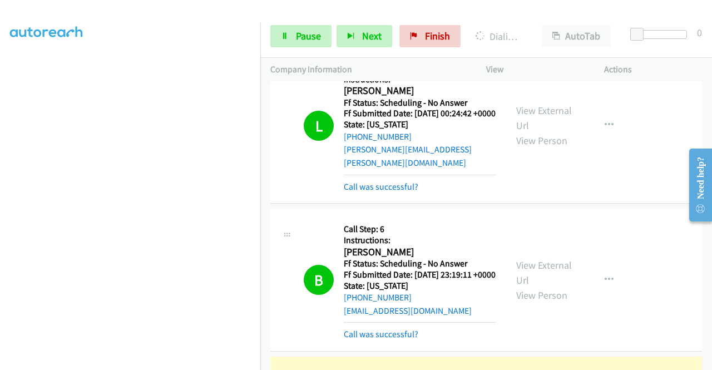
scroll to position [2794, 0]
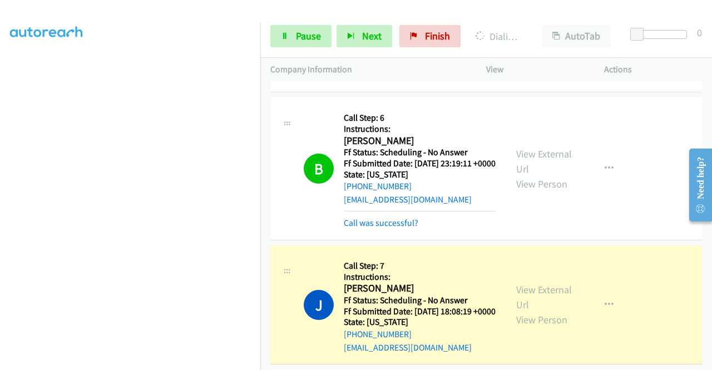
click at [385, 81] on link "Call was successful?" at bounding box center [381, 75] width 75 height 11
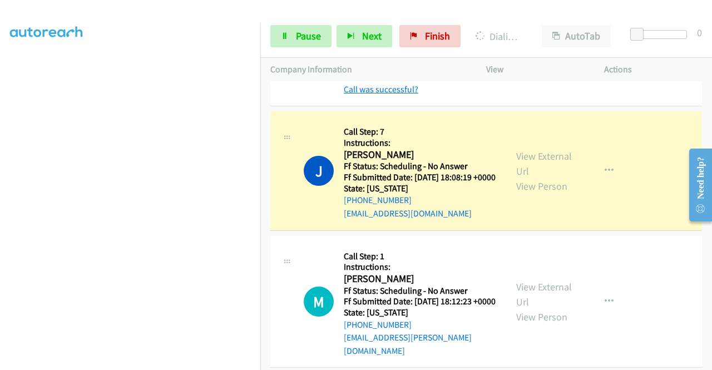
scroll to position [2961, 0]
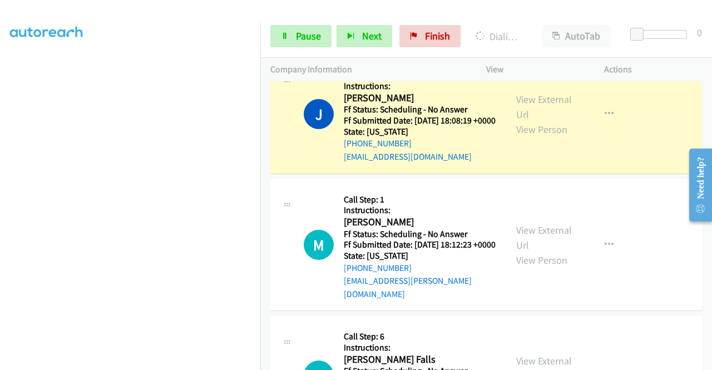
click at [395, 38] on link "Call was successful?" at bounding box center [381, 32] width 75 height 11
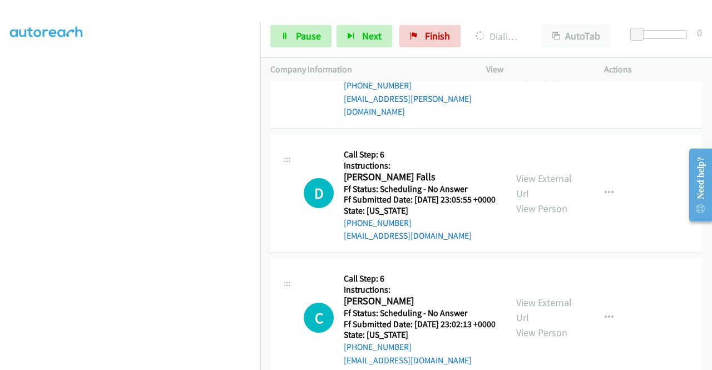
scroll to position [3128, 0]
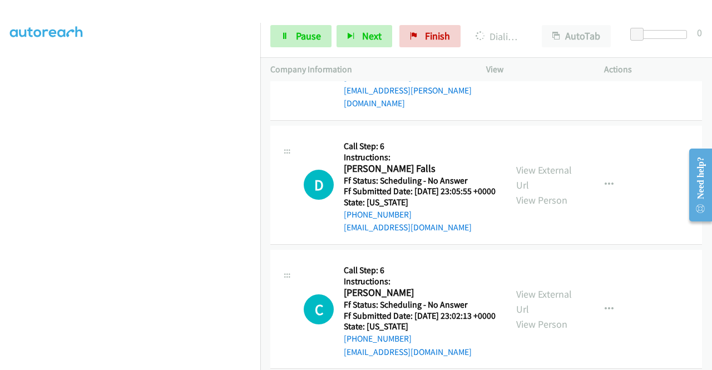
click at [544, 61] on link "View External Url" at bounding box center [544, 47] width 56 height 28
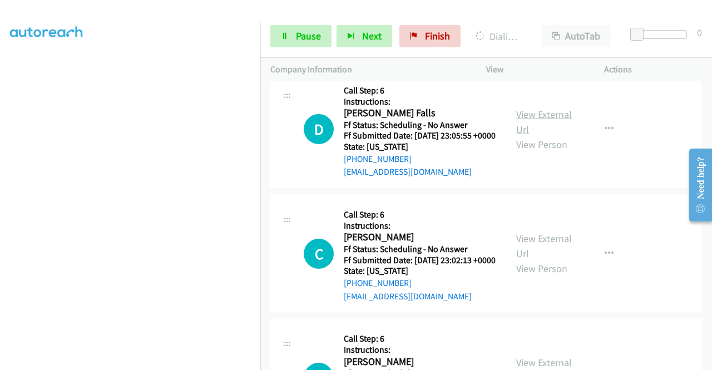
click at [547, 136] on link "View External Url" at bounding box center [544, 122] width 56 height 28
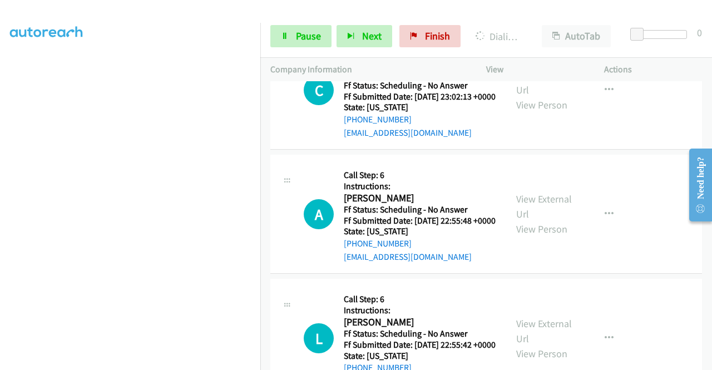
scroll to position [3351, 0]
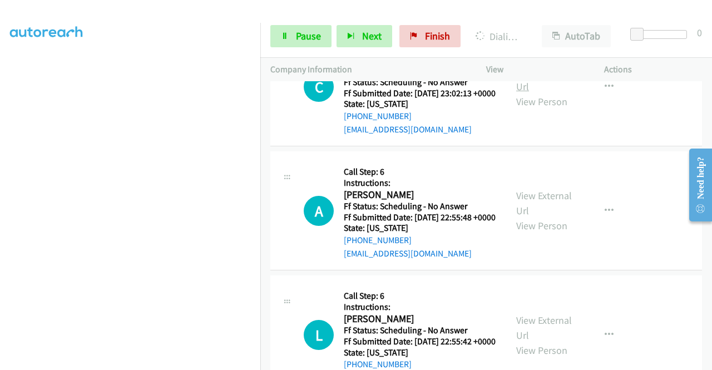
click at [543, 136] on div "View External Url View Person View External Url Email Schedule/Manage Callback …" at bounding box center [570, 86] width 128 height 98
click at [545, 93] on link "View External Url" at bounding box center [544, 79] width 56 height 28
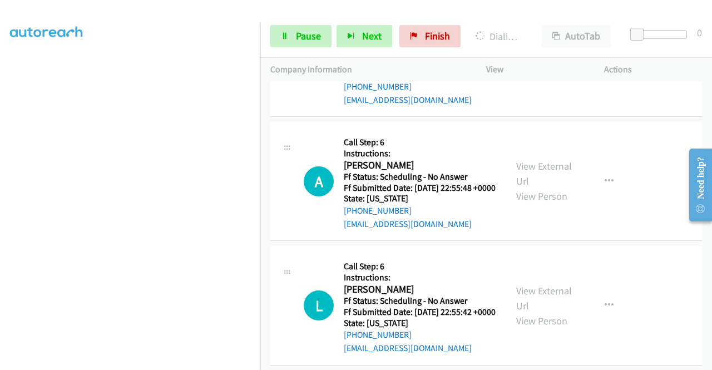
scroll to position [3462, 0]
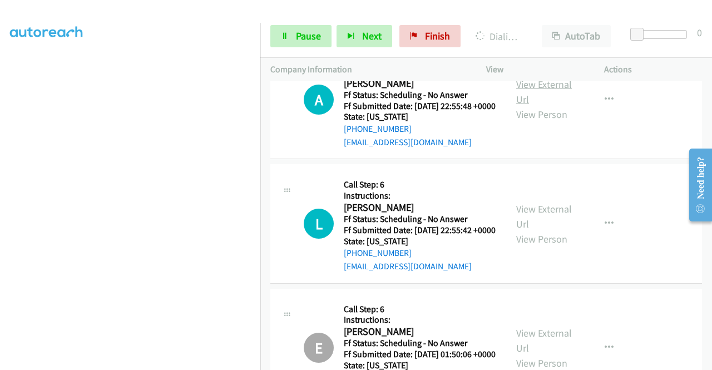
click at [542, 106] on link "View External Url" at bounding box center [544, 92] width 56 height 28
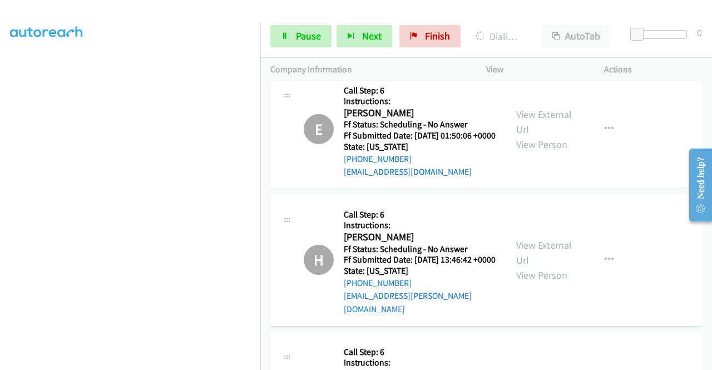
scroll to position [3684, 0]
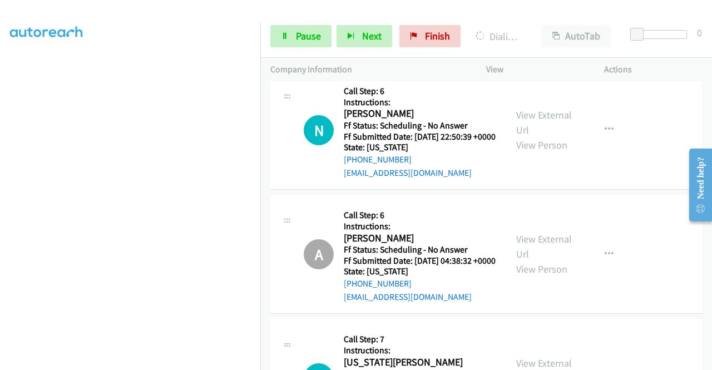
scroll to position [4297, 0]
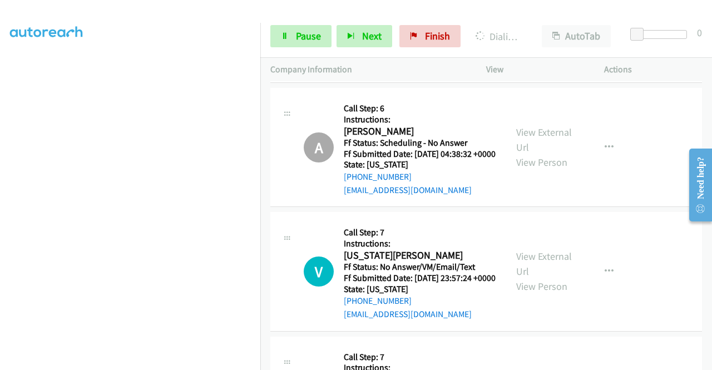
click at [546, 29] on link "View External Url" at bounding box center [544, 16] width 56 height 28
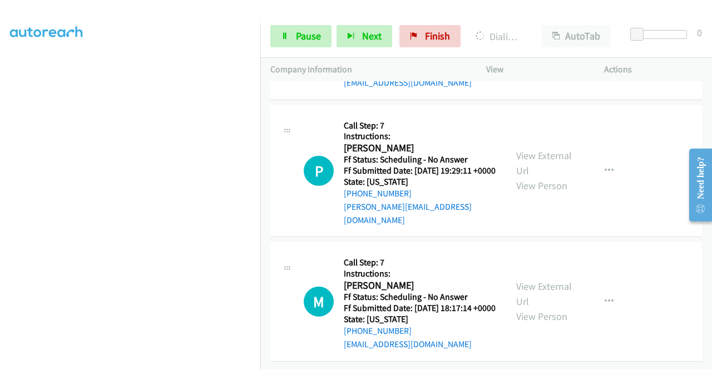
scroll to position [4630, 0]
click at [544, 46] on link "View External Url" at bounding box center [544, 32] width 56 height 28
click at [545, 177] on link "View External Url" at bounding box center [544, 163] width 56 height 28
click at [529, 308] on link "View External Url" at bounding box center [544, 294] width 56 height 28
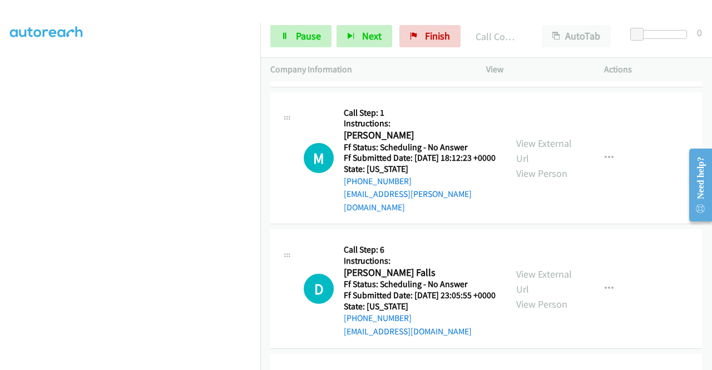
scroll to position [3040, 0]
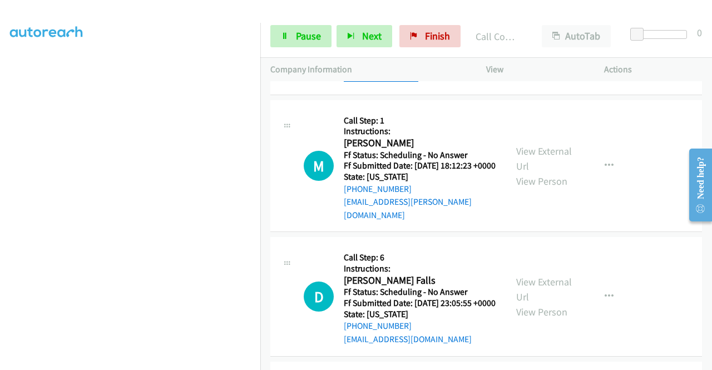
click at [364, 83] on link "Call was successful?" at bounding box center [381, 77] width 75 height 11
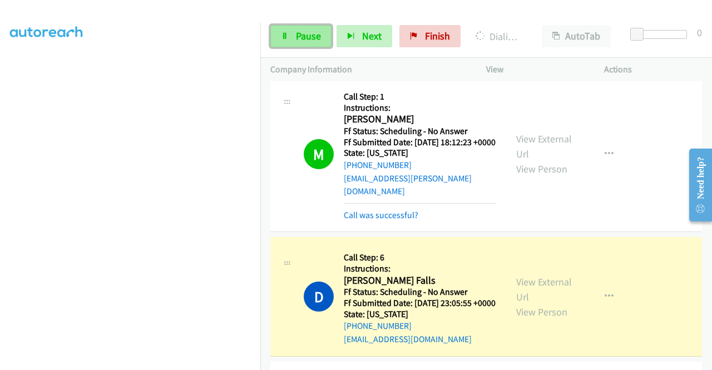
click at [291, 32] on link "Pause" at bounding box center [300, 36] width 61 height 22
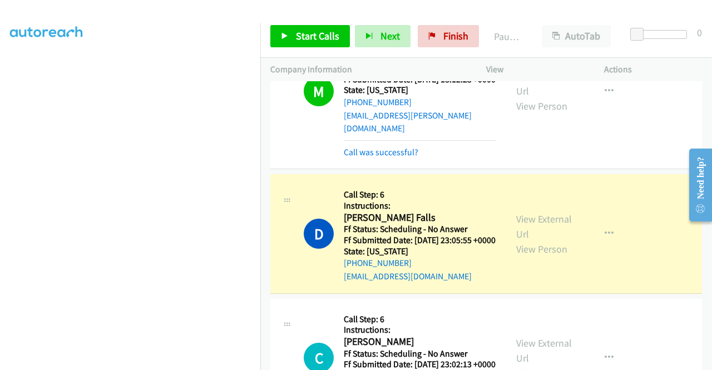
scroll to position [3151, 0]
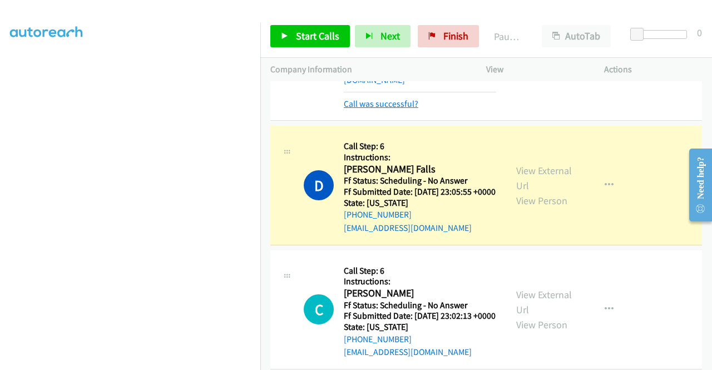
click at [387, 109] on link "Call was successful?" at bounding box center [381, 103] width 75 height 11
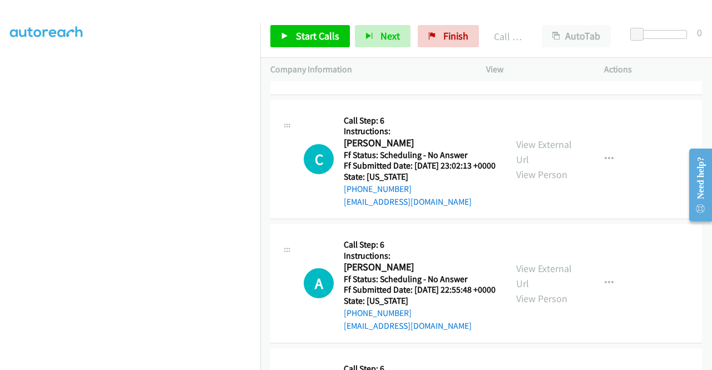
scroll to position [3318, 0]
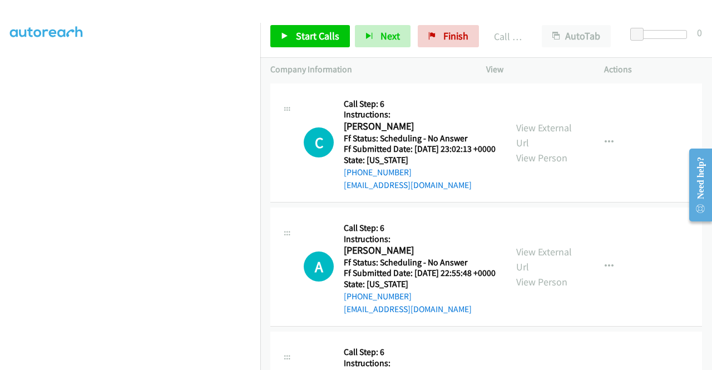
click at [376, 66] on link "Call was successful?" at bounding box center [381, 61] width 75 height 11
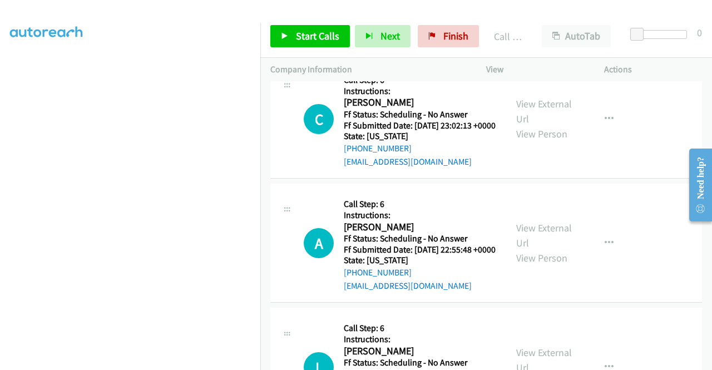
scroll to position [3430, 0]
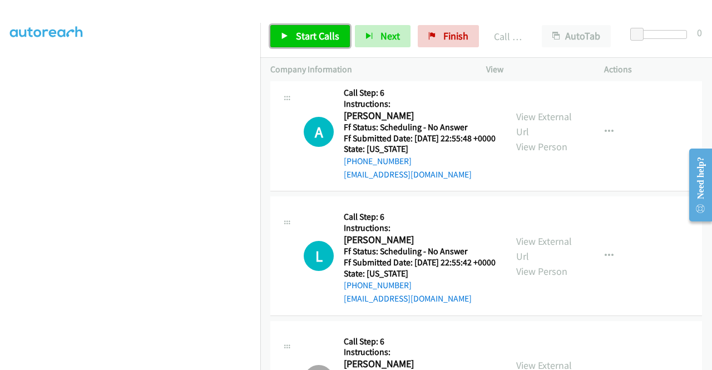
click at [315, 33] on span "Start Calls" at bounding box center [317, 35] width 43 height 13
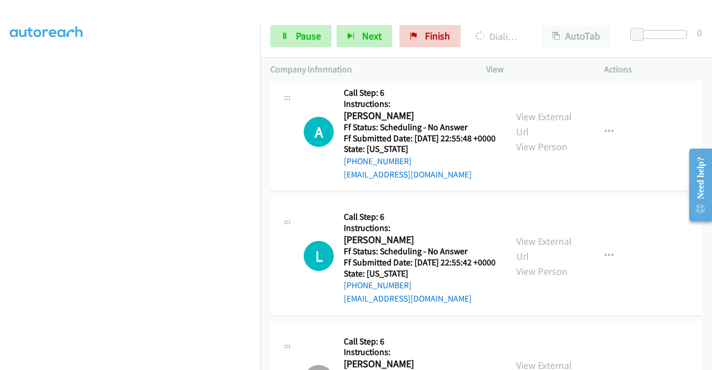
scroll to position [254, 0]
click at [274, 41] on link "Pause" at bounding box center [300, 36] width 61 height 22
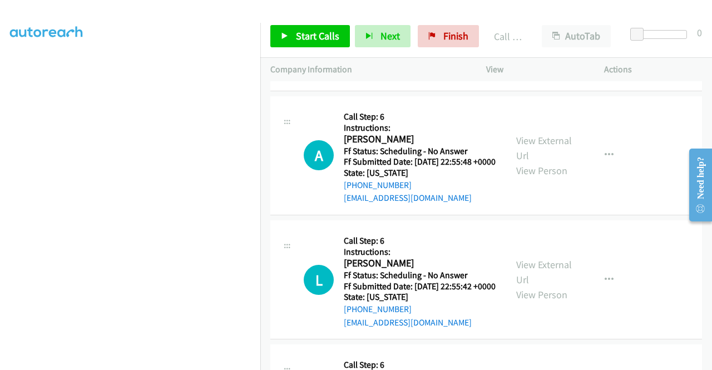
drag, startPoint x: 631, startPoint y: 259, endPoint x: 565, endPoint y: 258, distance: 66.2
click at [631, 91] on div "C Callback Scheduled Call Step: 6 Instructions: Carissa Jackson America/Los_Ang…" at bounding box center [486, 19] width 432 height 143
drag, startPoint x: 397, startPoint y: 258, endPoint x: 356, endPoint y: 262, distance: 41.4
click at [356, 44] on div "+1 816-517-0604" at bounding box center [420, 37] width 152 height 13
copy link "16-517-0604"
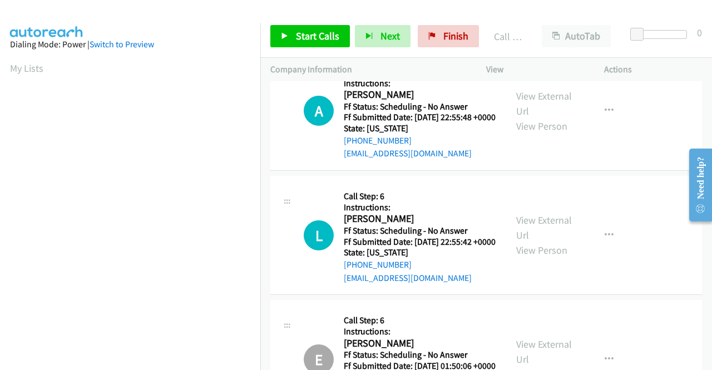
scroll to position [3541, 0]
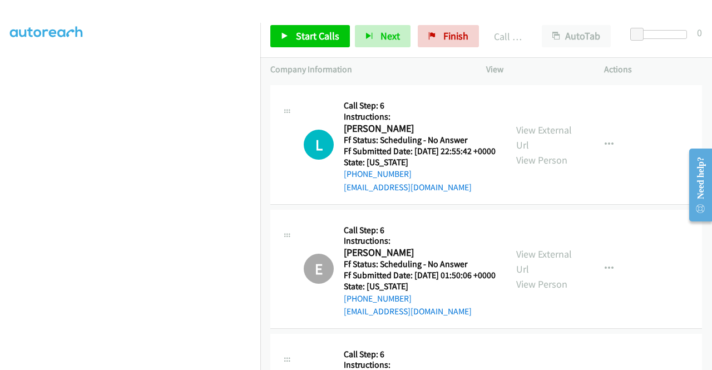
scroll to position [254, 0]
click at [321, 38] on span "Start Calls" at bounding box center [317, 35] width 43 height 13
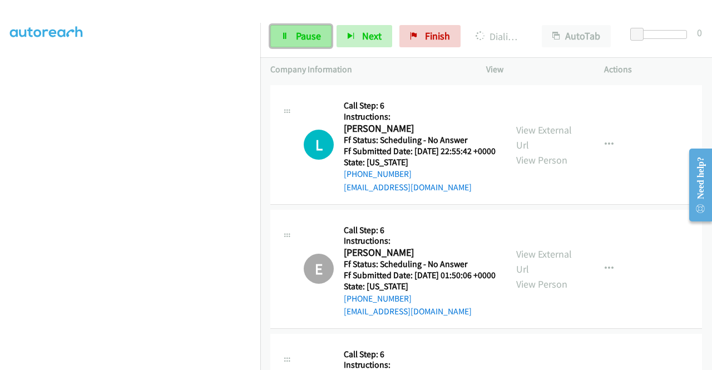
click at [283, 34] on icon at bounding box center [285, 37] width 8 height 8
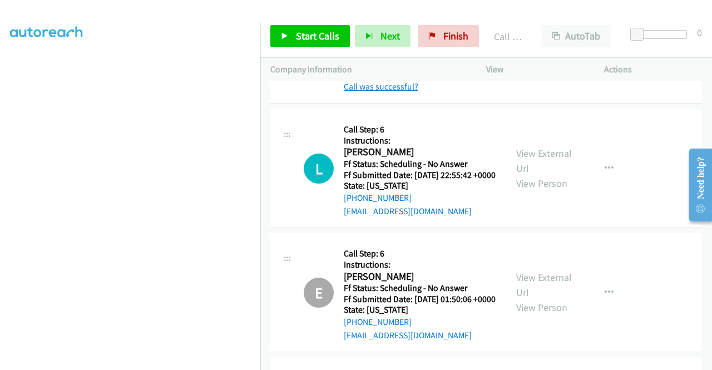
click at [411, 92] on link "Call was successful?" at bounding box center [381, 86] width 75 height 11
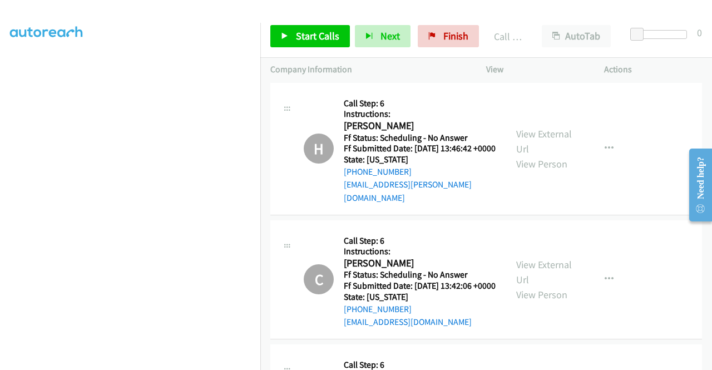
scroll to position [3819, 0]
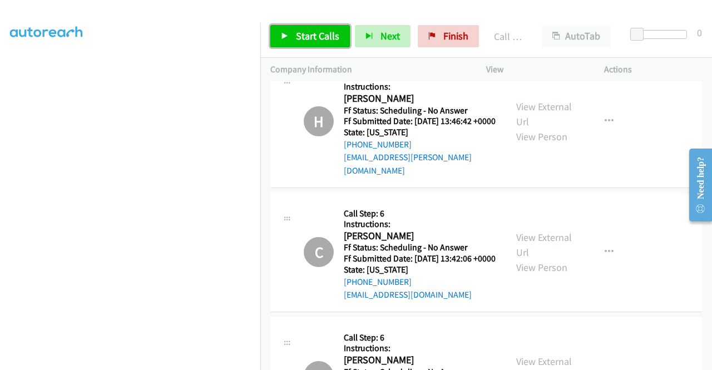
click at [298, 32] on span "Start Calls" at bounding box center [317, 35] width 43 height 13
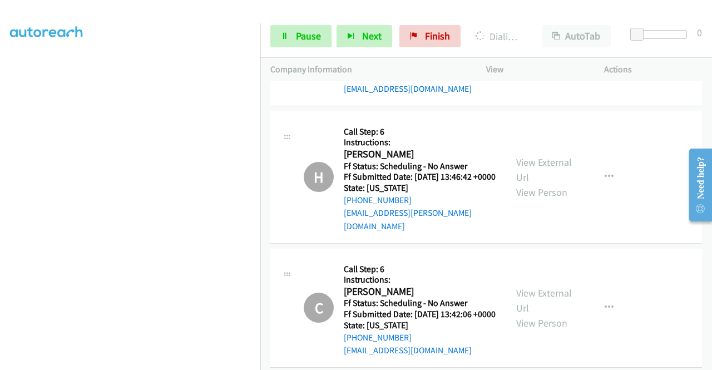
scroll to position [0, 0]
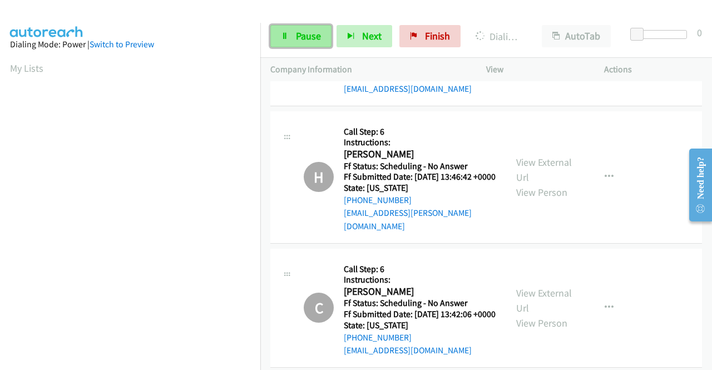
click at [319, 26] on link "Pause" at bounding box center [300, 36] width 61 height 22
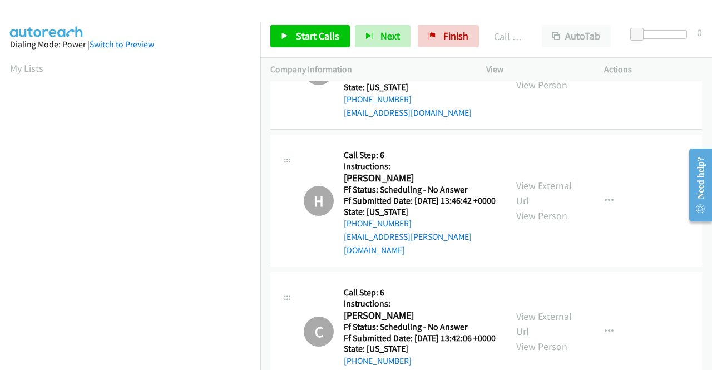
scroll to position [254, 0]
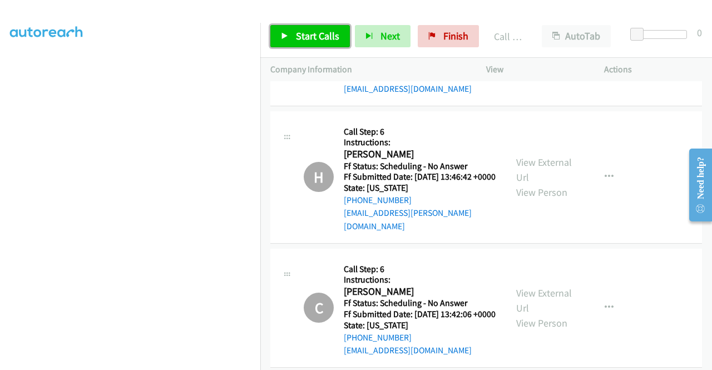
click at [344, 37] on link "Start Calls" at bounding box center [310, 36] width 80 height 22
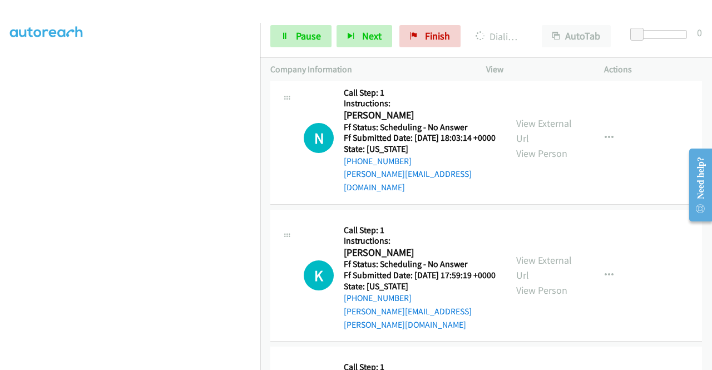
scroll to position [4988, 0]
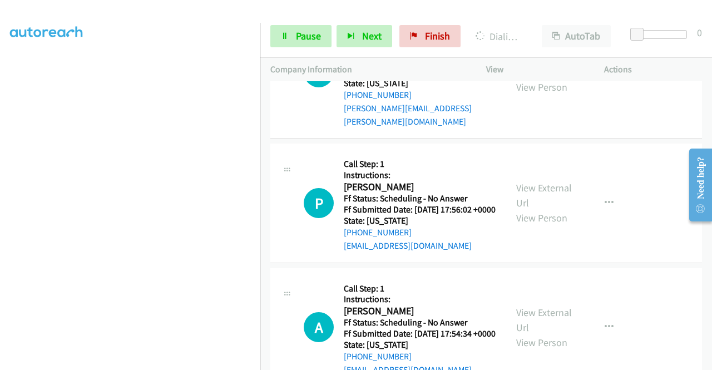
scroll to position [5154, 0]
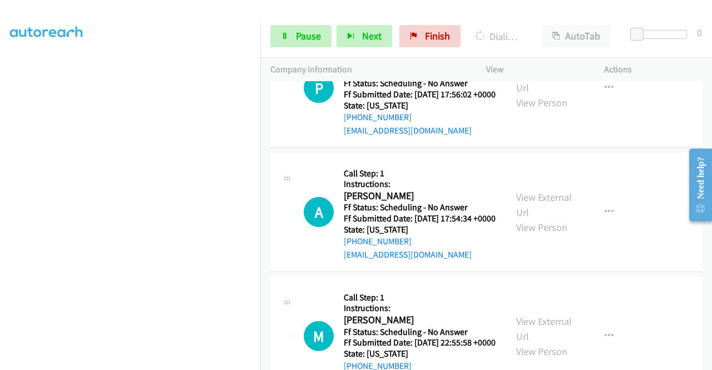
scroll to position [5266, 0]
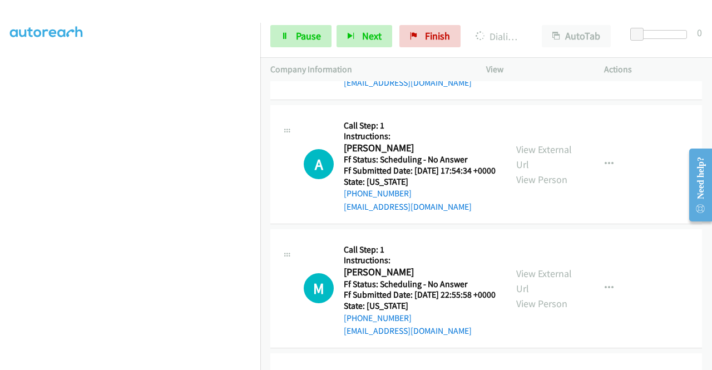
scroll to position [5377, 0]
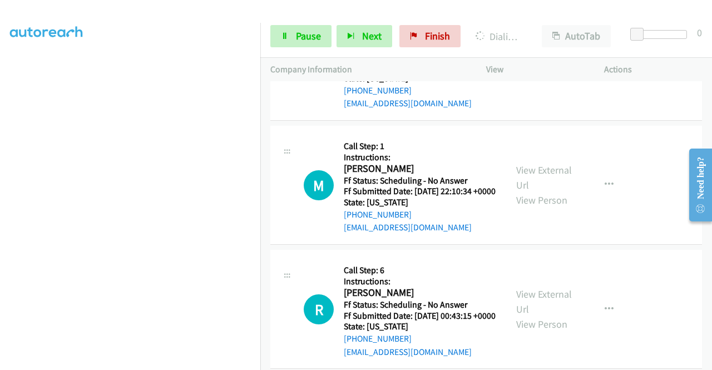
scroll to position [5544, 0]
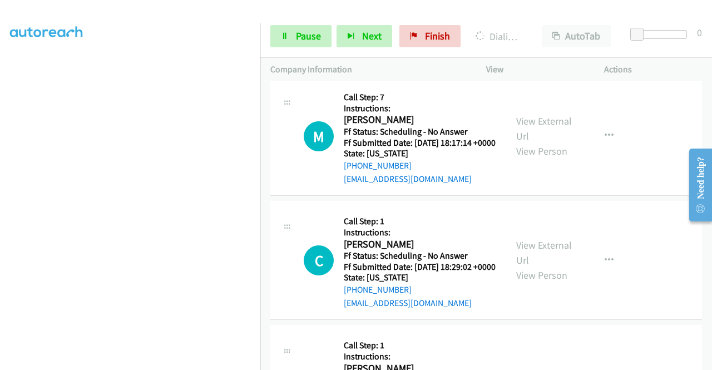
scroll to position [4677, 0]
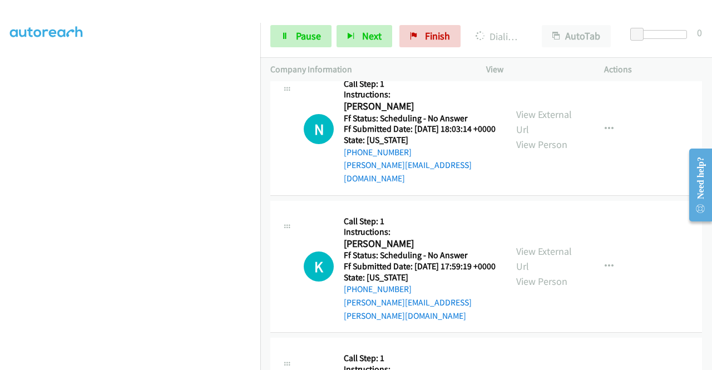
scroll to position [4900, 0]
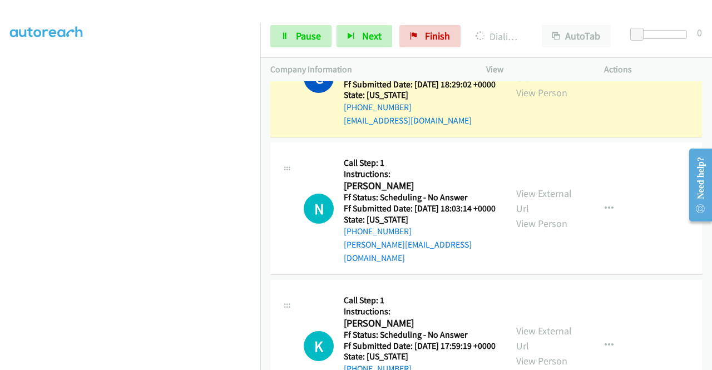
drag, startPoint x: 393, startPoint y: 310, endPoint x: 388, endPoint y: 304, distance: 8.3
drag, startPoint x: 382, startPoint y: 316, endPoint x: 375, endPoint y: 313, distance: 7.5
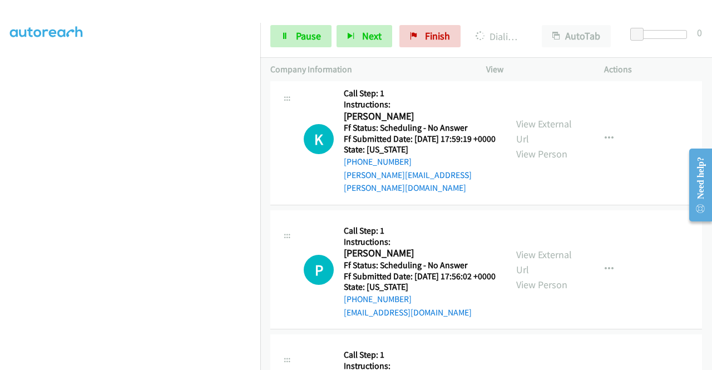
scroll to position [5122, 0]
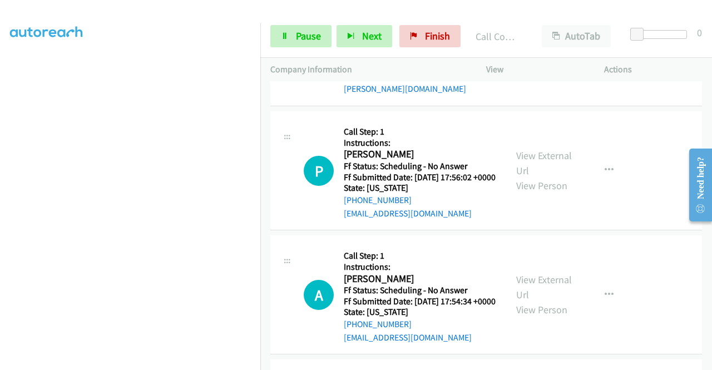
scroll to position [5289, 0]
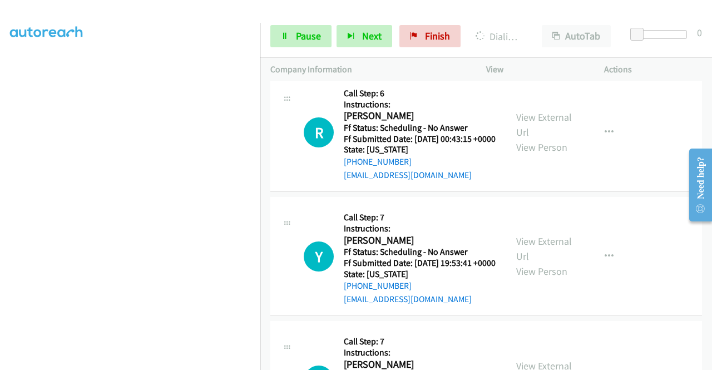
scroll to position [5734, 0]
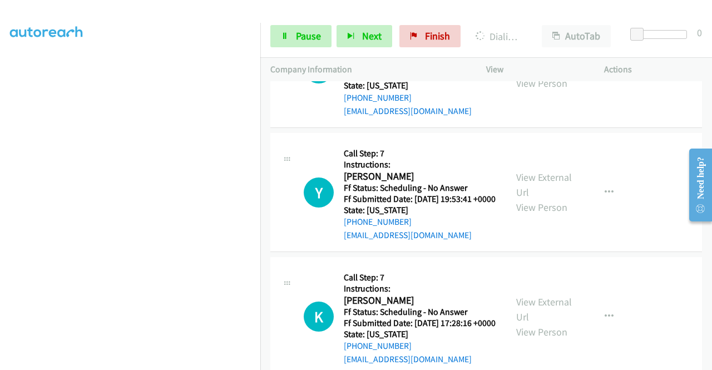
scroll to position [5901, 0]
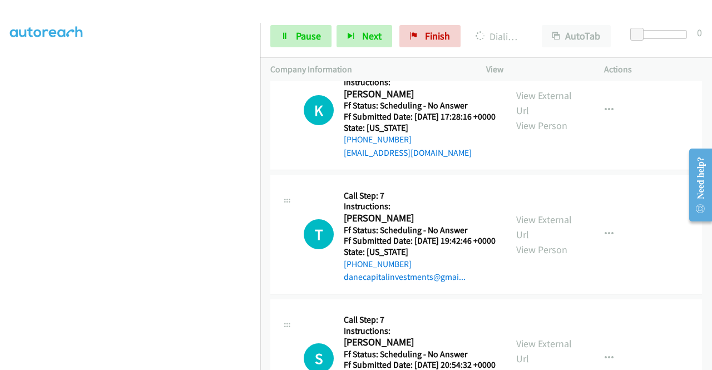
scroll to position [6012, 0]
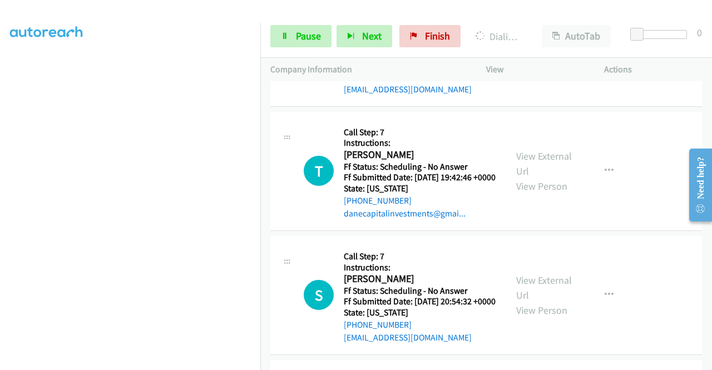
scroll to position [6068, 0]
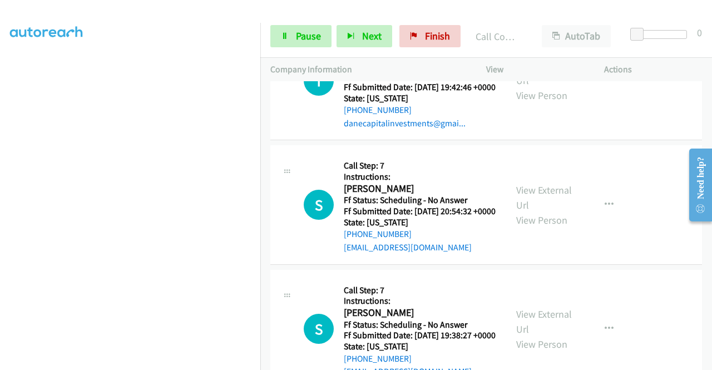
scroll to position [6235, 0]
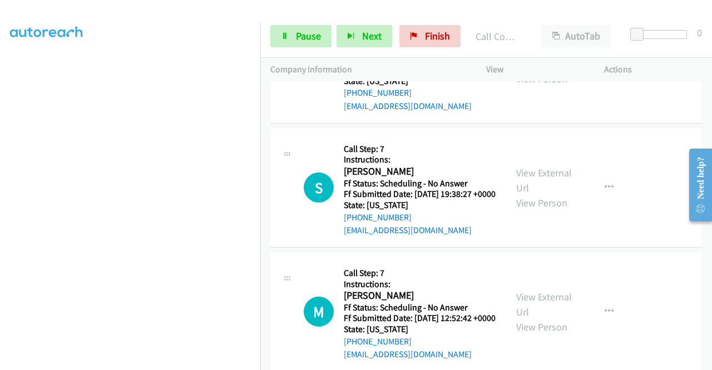
scroll to position [6346, 0]
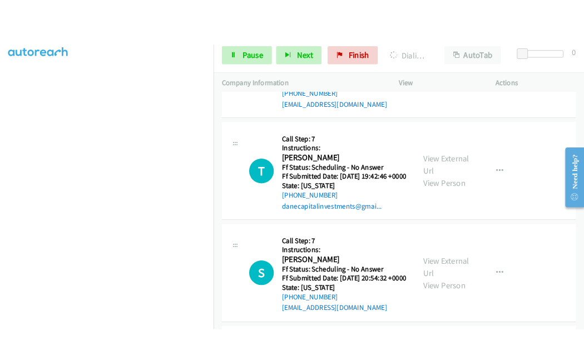
scroll to position [5790, 0]
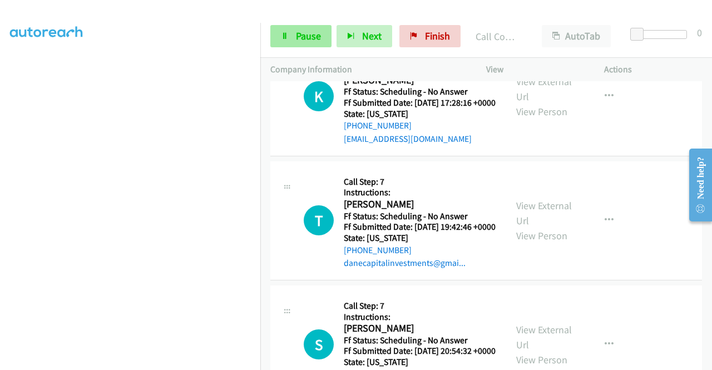
drag, startPoint x: 318, startPoint y: 24, endPoint x: 317, endPoint y: 30, distance: 6.3
click at [318, 24] on div "Start Calls Pause Next Finish Call Completed AutoTab AutoTab 0" at bounding box center [486, 36] width 452 height 43
click at [313, 39] on span "Pause" at bounding box center [308, 35] width 25 height 13
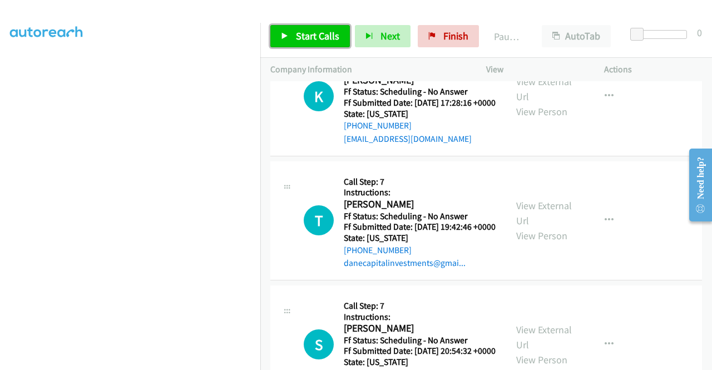
click at [296, 37] on span "Start Calls" at bounding box center [317, 35] width 43 height 13
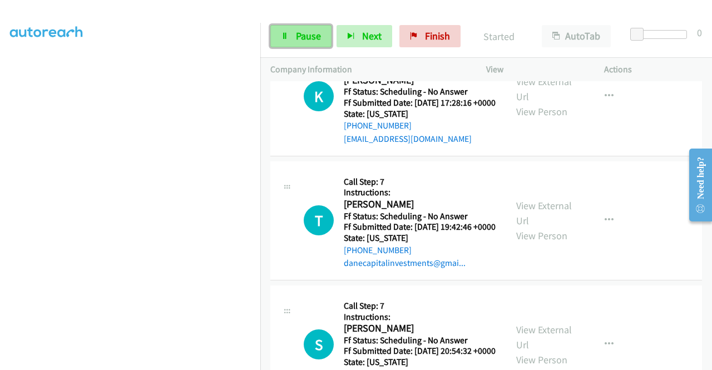
click at [307, 42] on link "Pause" at bounding box center [300, 36] width 61 height 22
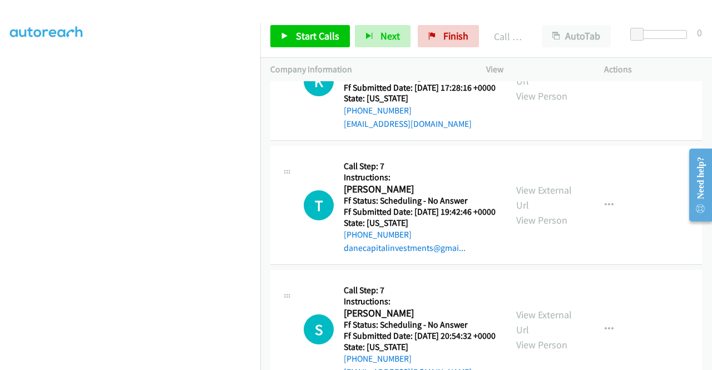
scroll to position [6057, 0]
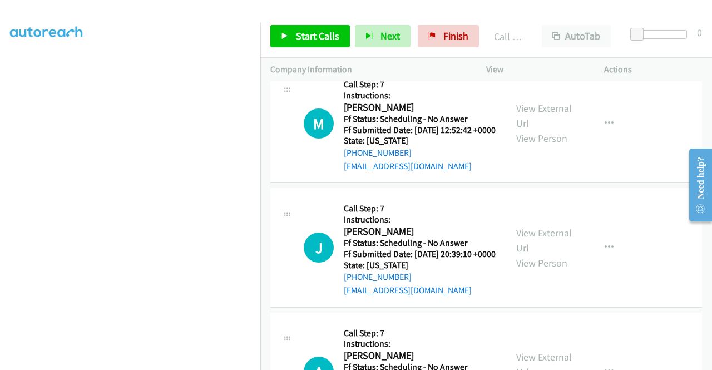
scroll to position [6502, 0]
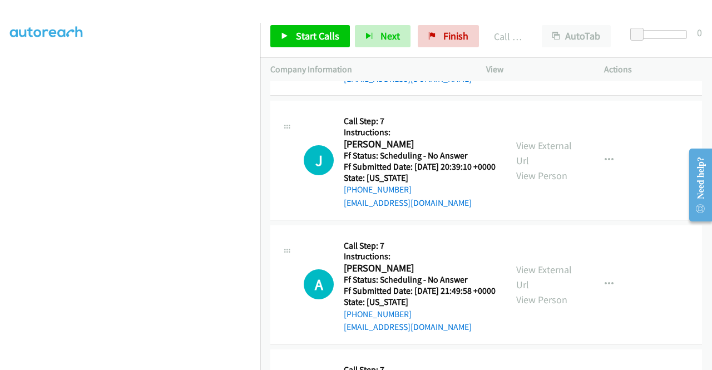
scroll to position [6613, 0]
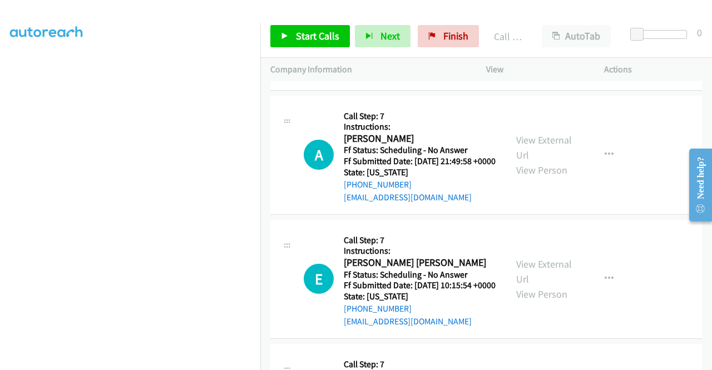
scroll to position [6725, 0]
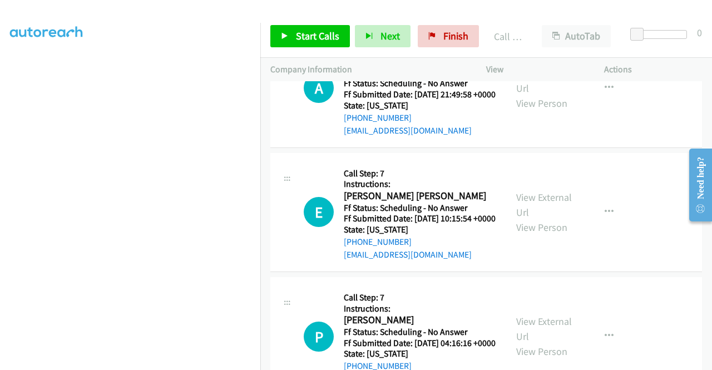
scroll to position [6780, 0]
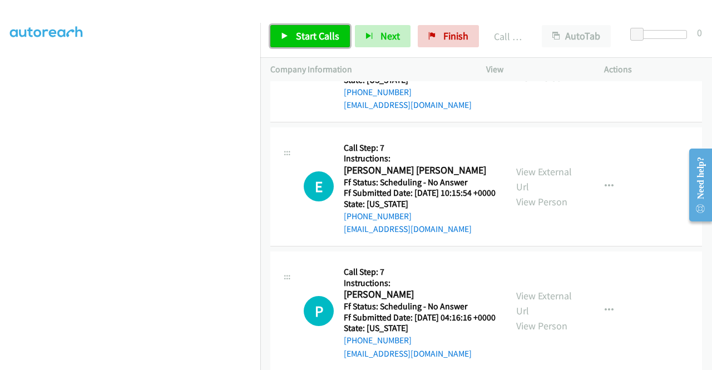
click at [334, 33] on span "Start Calls" at bounding box center [317, 35] width 43 height 13
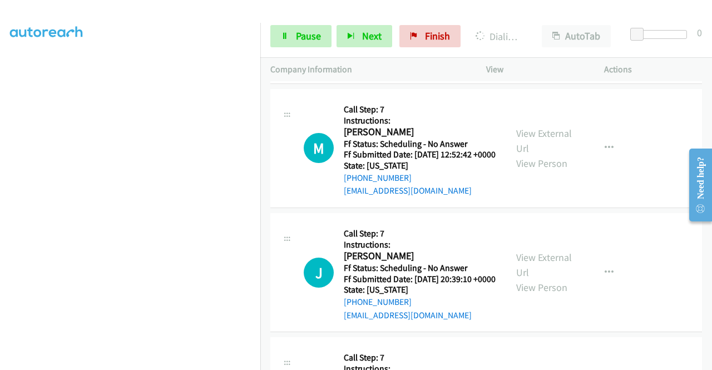
scroll to position [6414, 0]
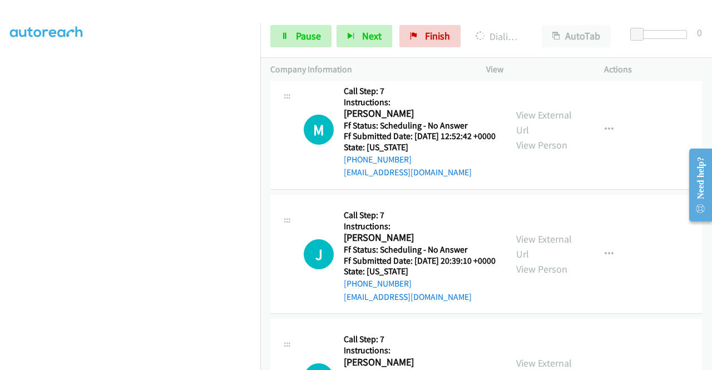
scroll to position [6514, 0]
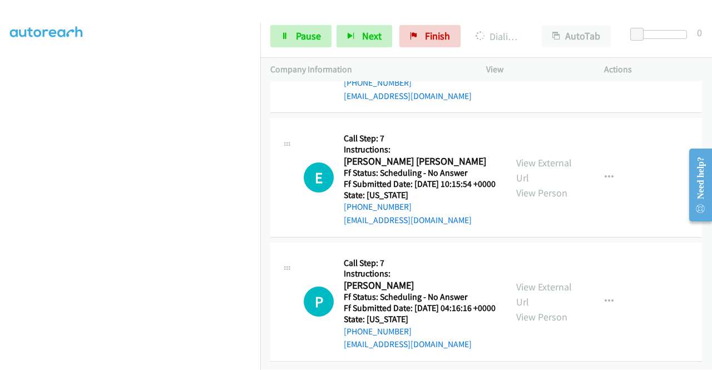
scroll to position [6903, 0]
click at [541, 60] on link "View External Url" at bounding box center [544, 46] width 56 height 28
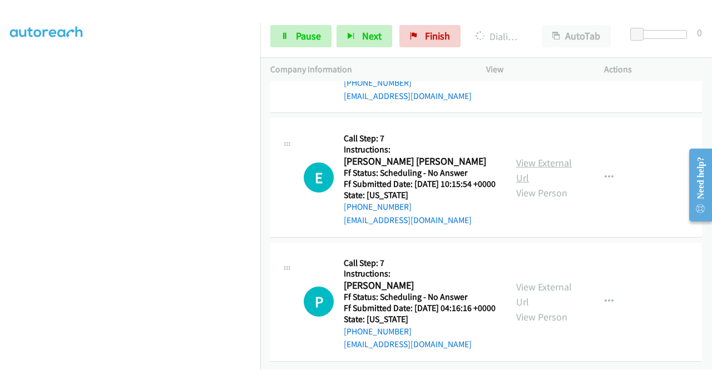
click at [542, 184] on link "View External Url" at bounding box center [544, 170] width 56 height 28
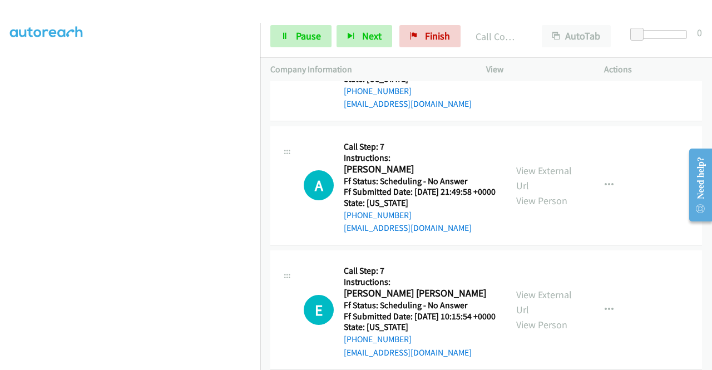
scroll to position [6649, 0]
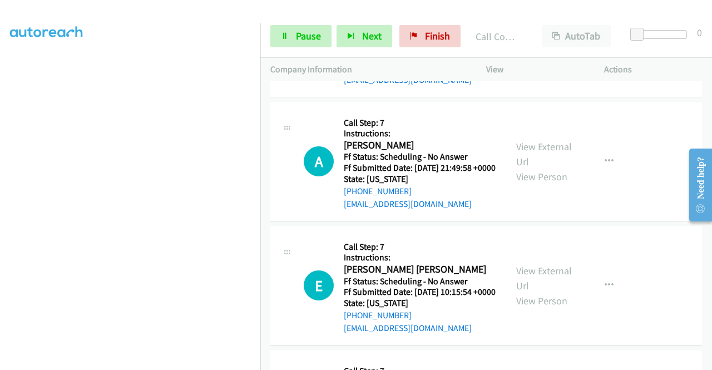
scroll to position [6705, 0]
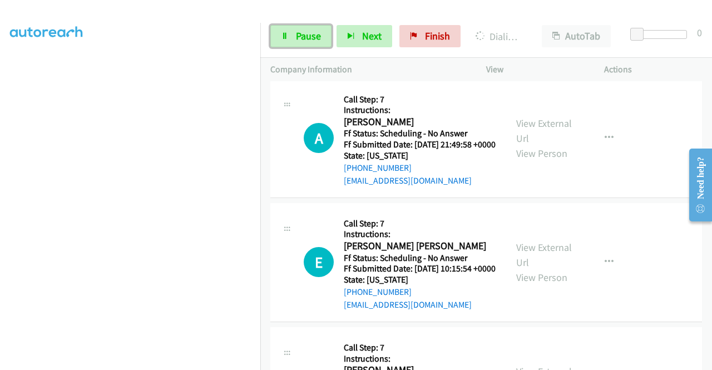
drag, startPoint x: 303, startPoint y: 41, endPoint x: 308, endPoint y: 58, distance: 18.5
click at [303, 41] on span "Pause" at bounding box center [308, 35] width 25 height 13
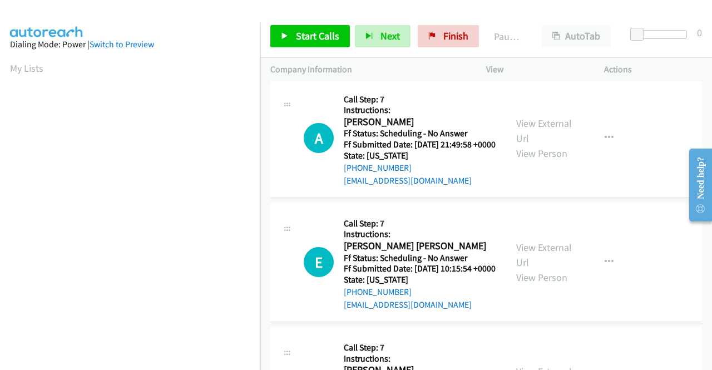
scroll to position [254, 0]
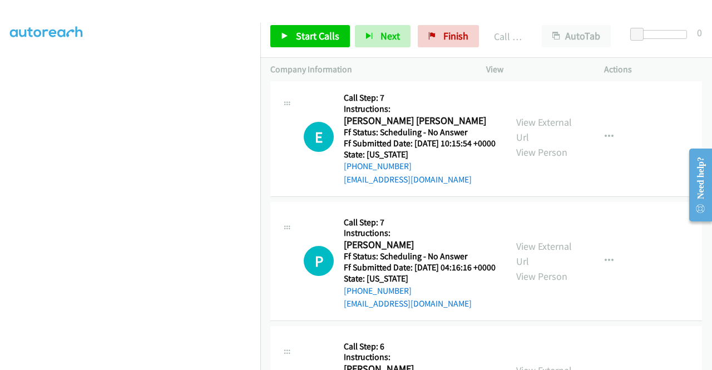
scroll to position [6872, 0]
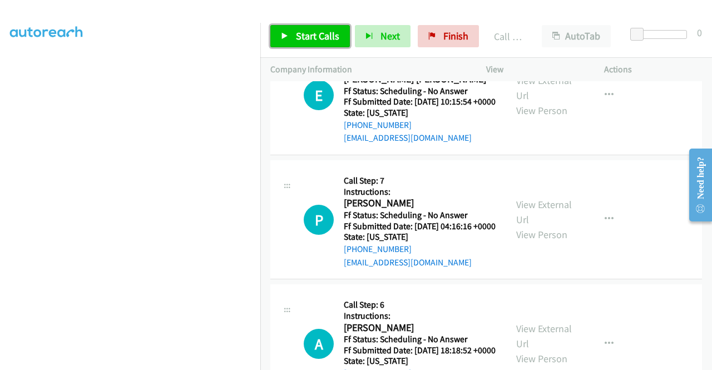
click at [316, 28] on link "Start Calls" at bounding box center [310, 36] width 80 height 22
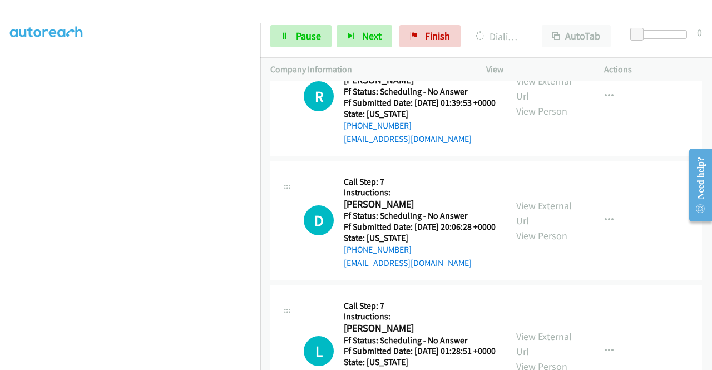
scroll to position [7261, 0]
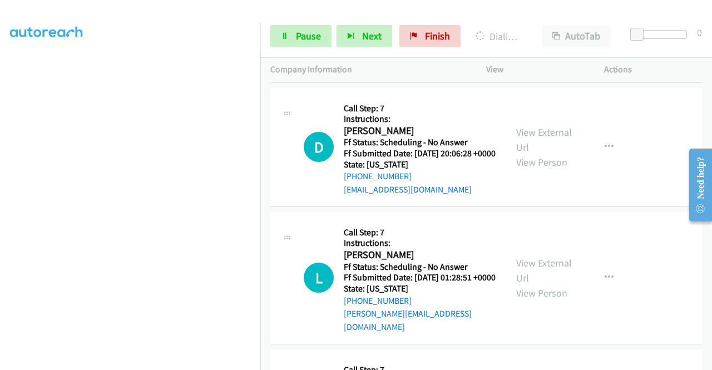
scroll to position [7372, 0]
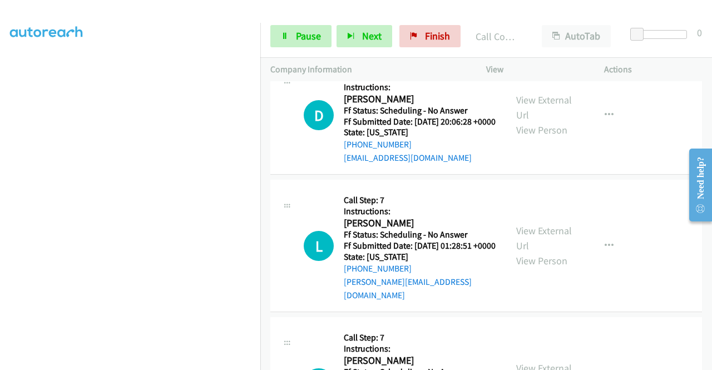
scroll to position [7396, 0]
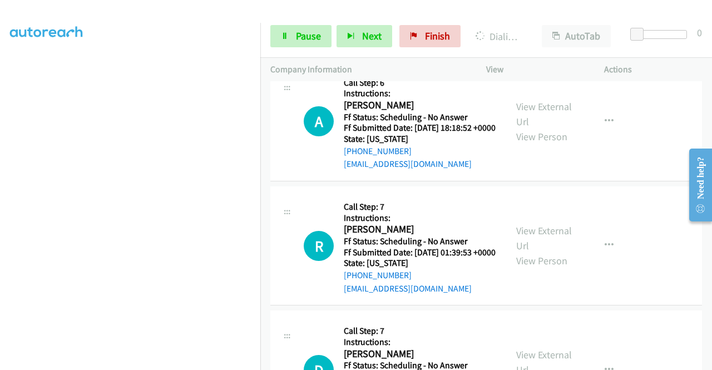
scroll to position [7062, 0]
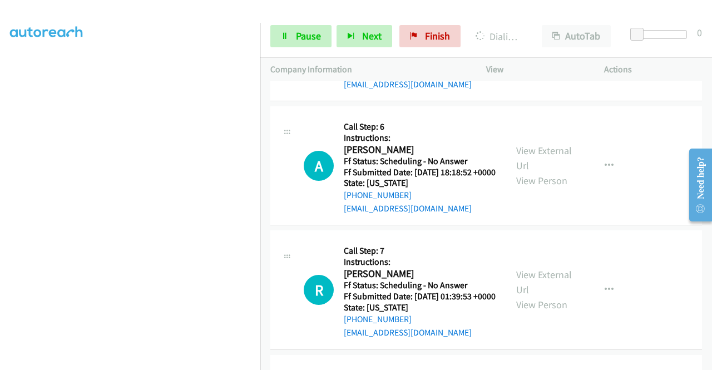
scroll to position [6938, 0]
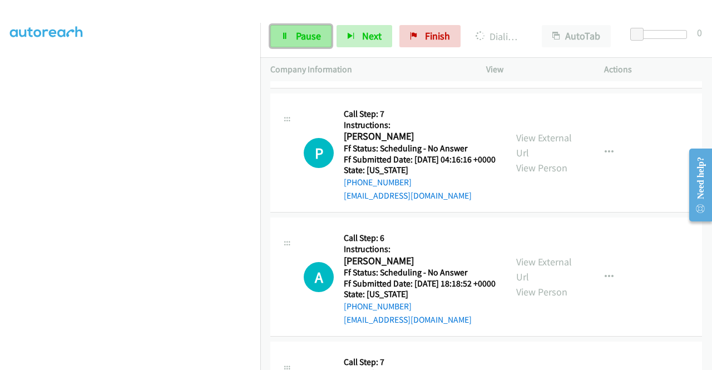
click at [308, 31] on span "Pause" at bounding box center [308, 35] width 25 height 13
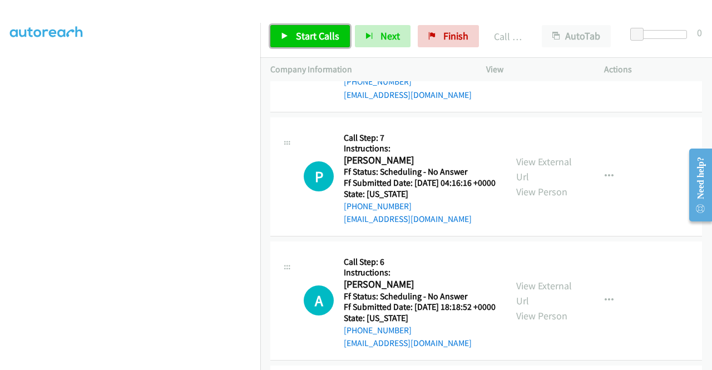
click at [325, 32] on span "Start Calls" at bounding box center [317, 35] width 43 height 13
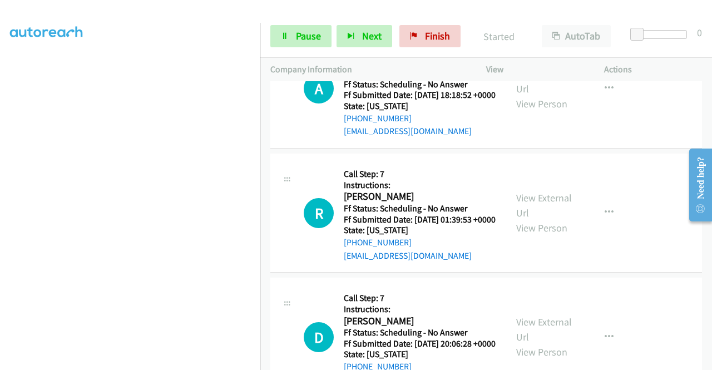
scroll to position [7161, 0]
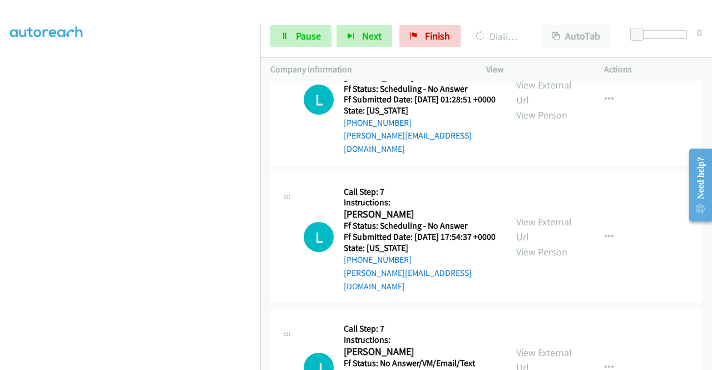
scroll to position [7550, 0]
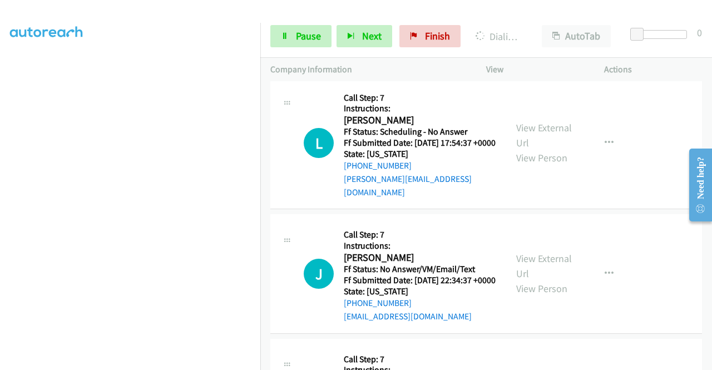
scroll to position [7606, 0]
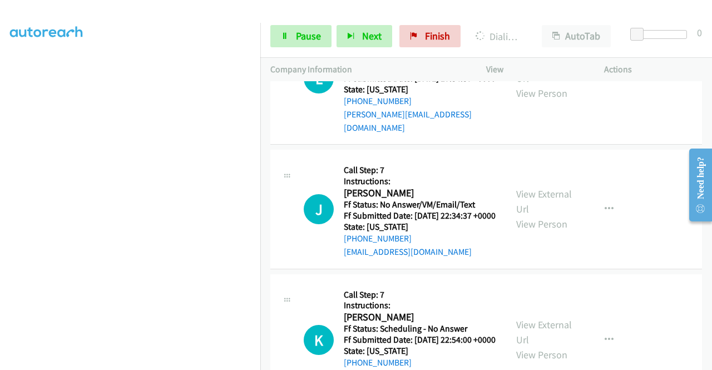
scroll to position [7773, 0]
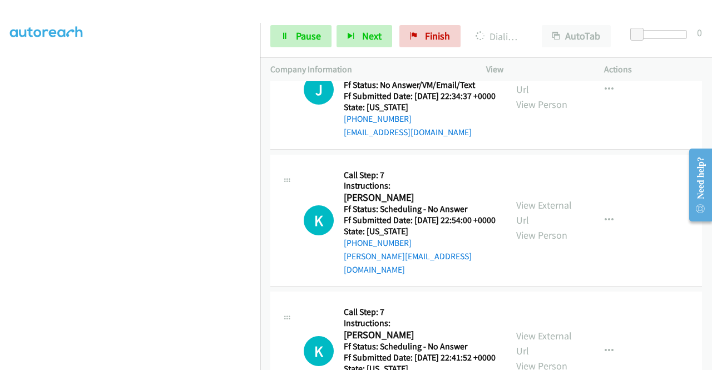
click at [280, 38] on link "Pause" at bounding box center [300, 36] width 61 height 22
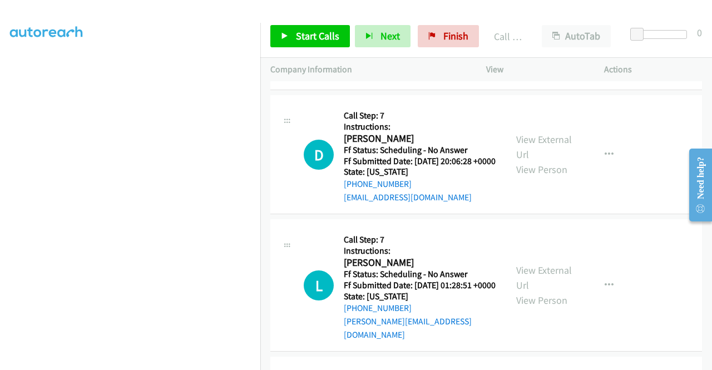
scroll to position [7328, 0]
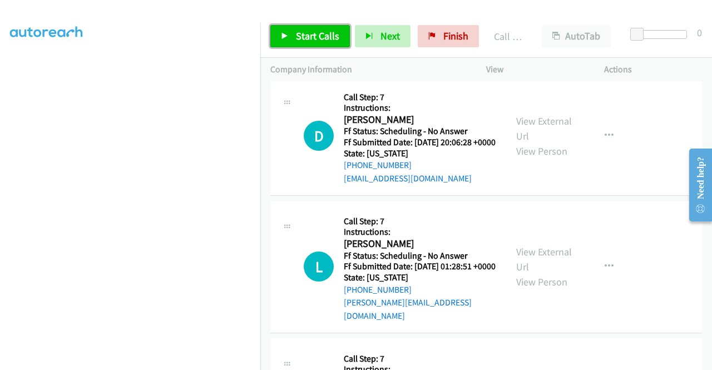
click at [318, 41] on span "Start Calls" at bounding box center [317, 35] width 43 height 13
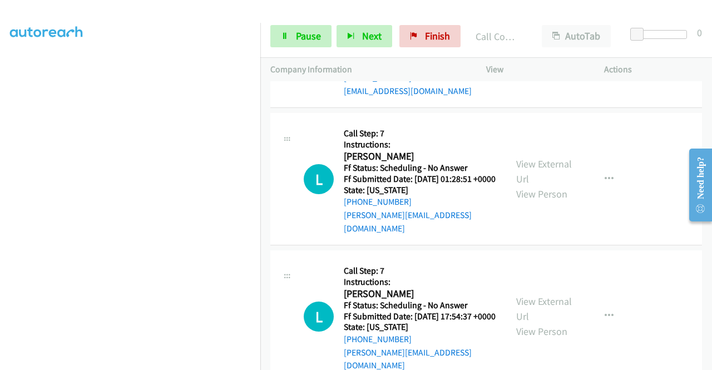
scroll to position [7550, 0]
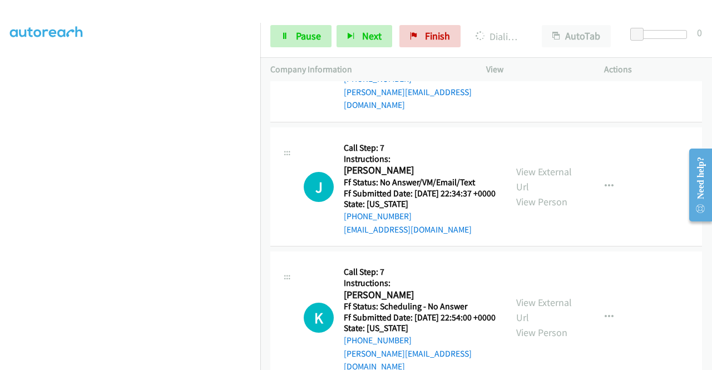
scroll to position [7717, 0]
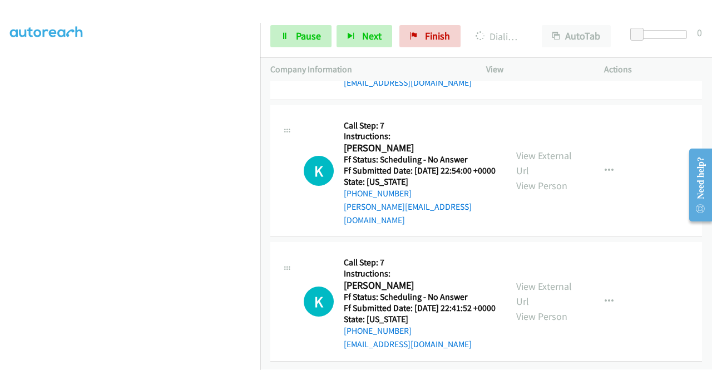
scroll to position [7995, 0]
click at [547, 46] on link "View External Url" at bounding box center [544, 32] width 56 height 28
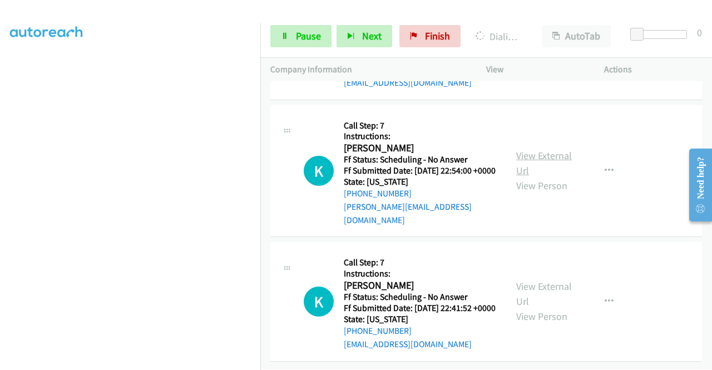
click at [561, 177] on link "View External Url" at bounding box center [544, 163] width 56 height 28
click at [552, 302] on link "View External Url" at bounding box center [544, 294] width 56 height 28
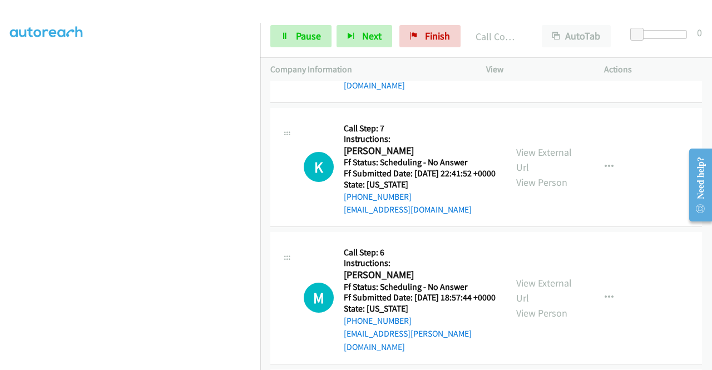
scroll to position [7987, 0]
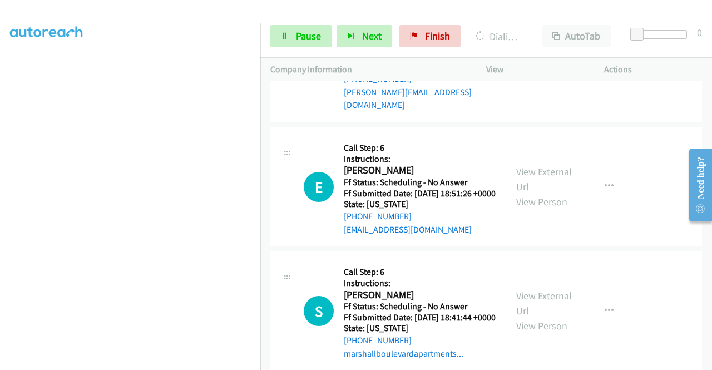
scroll to position [8488, 0]
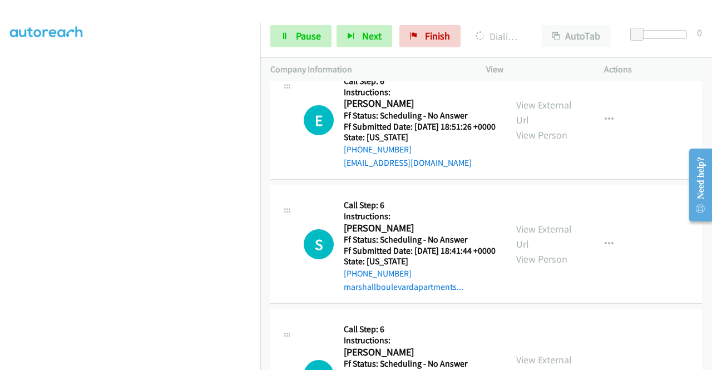
scroll to position [8655, 0]
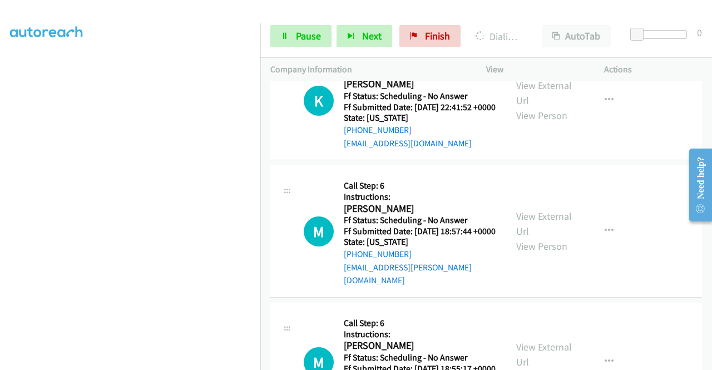
scroll to position [8043, 0]
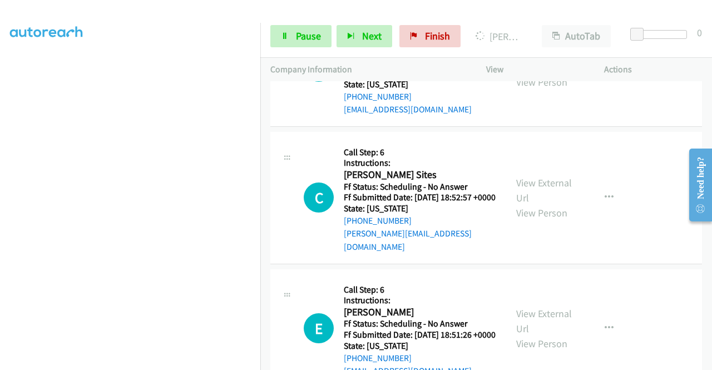
scroll to position [8377, 0]
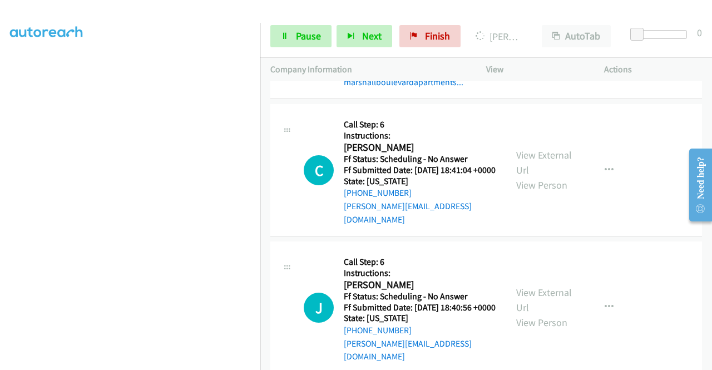
scroll to position [8766, 0]
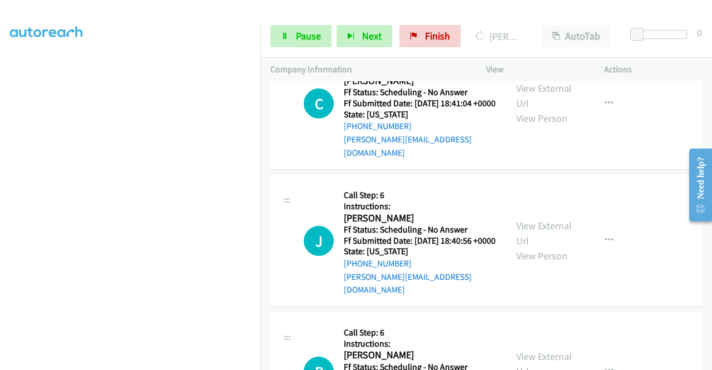
scroll to position [8877, 0]
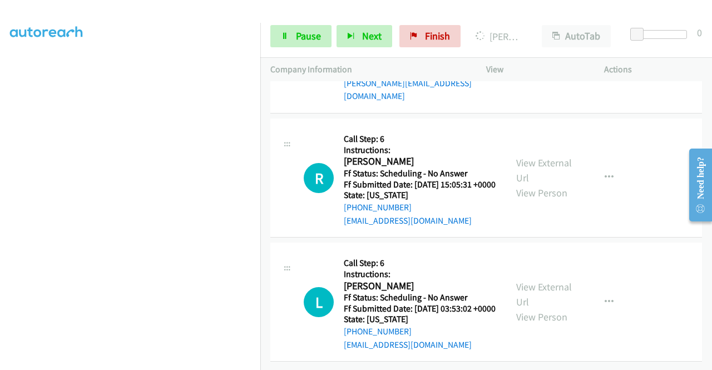
scroll to position [9044, 0]
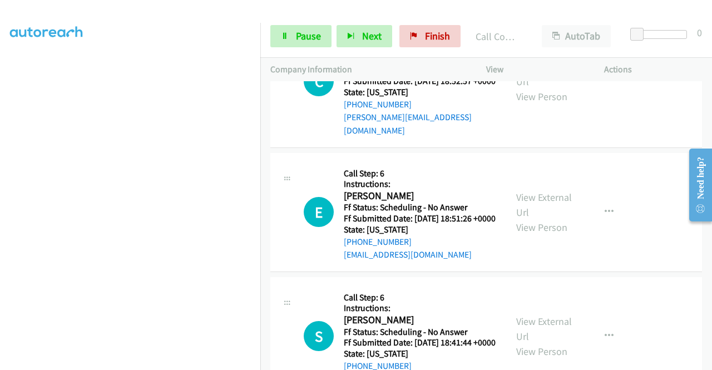
scroll to position [8400, 0]
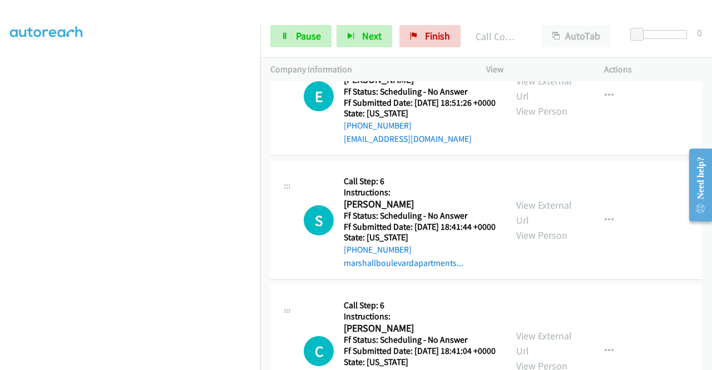
scroll to position [8623, 0]
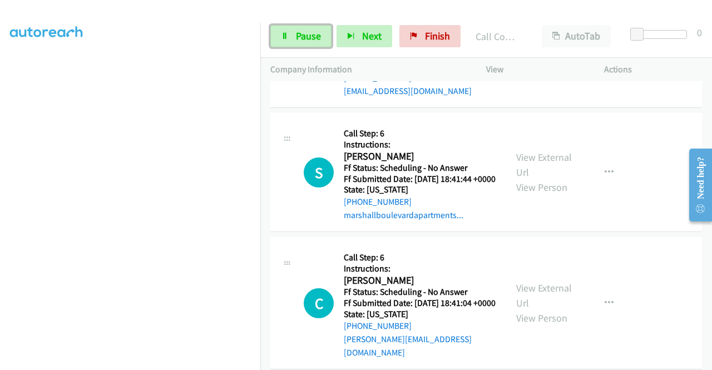
click at [294, 33] on link "Pause" at bounding box center [300, 36] width 61 height 22
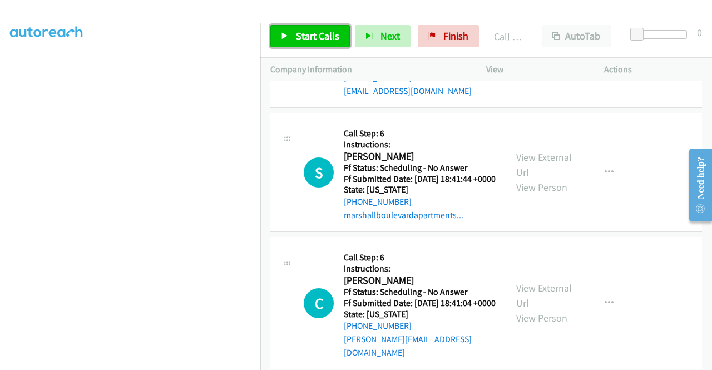
click at [325, 38] on span "Start Calls" at bounding box center [317, 35] width 43 height 13
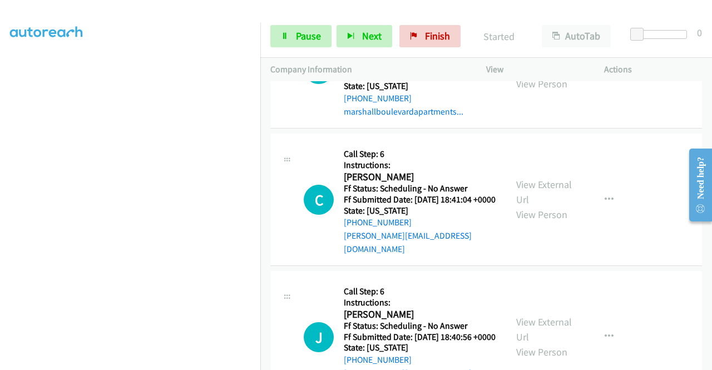
scroll to position [8734, 0]
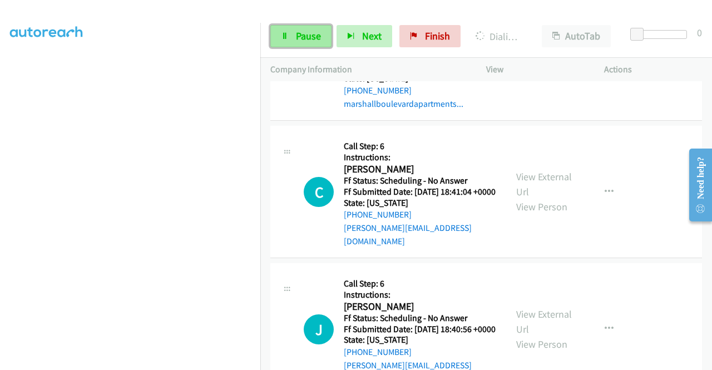
click at [311, 43] on link "Pause" at bounding box center [300, 36] width 61 height 22
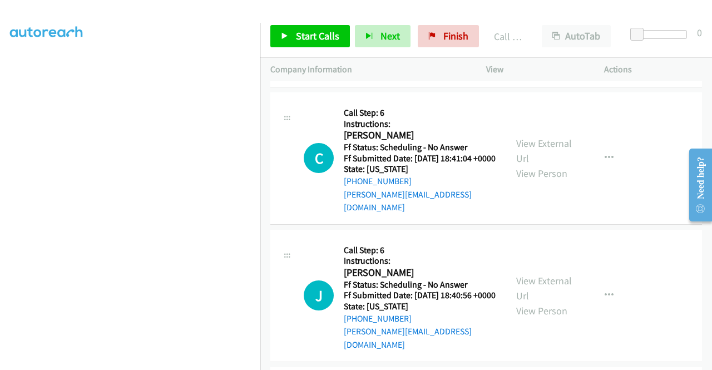
scroll to position [8845, 0]
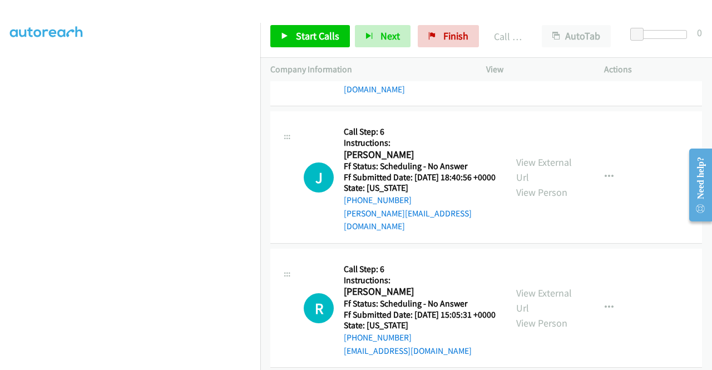
scroll to position [8956, 0]
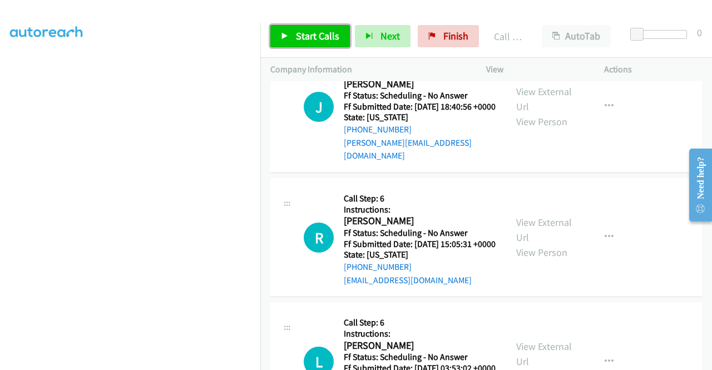
click at [331, 35] on span "Start Calls" at bounding box center [317, 35] width 43 height 13
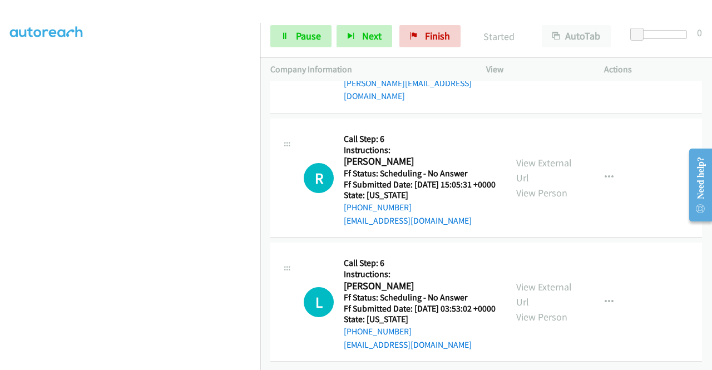
scroll to position [9235, 0]
click at [546, 53] on link "View External Url" at bounding box center [544, 40] width 56 height 28
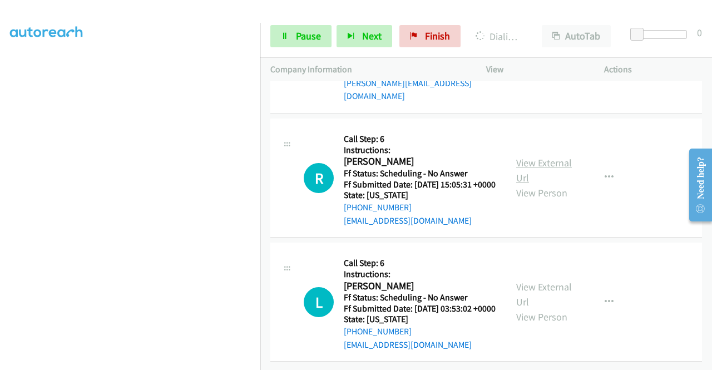
click at [543, 184] on link "View External Url" at bounding box center [544, 170] width 56 height 28
click at [541, 305] on link "View External Url" at bounding box center [544, 294] width 56 height 28
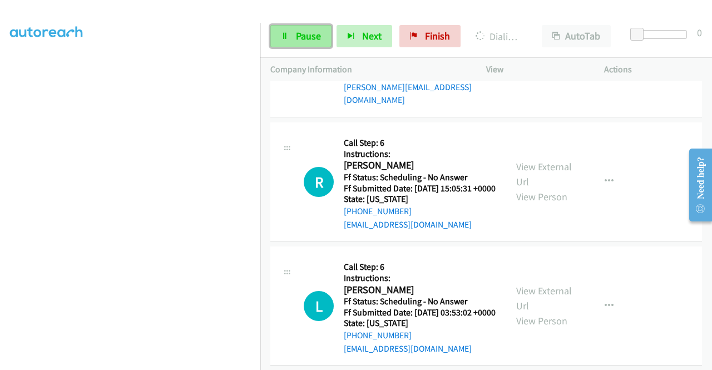
click at [309, 38] on span "Pause" at bounding box center [308, 35] width 25 height 13
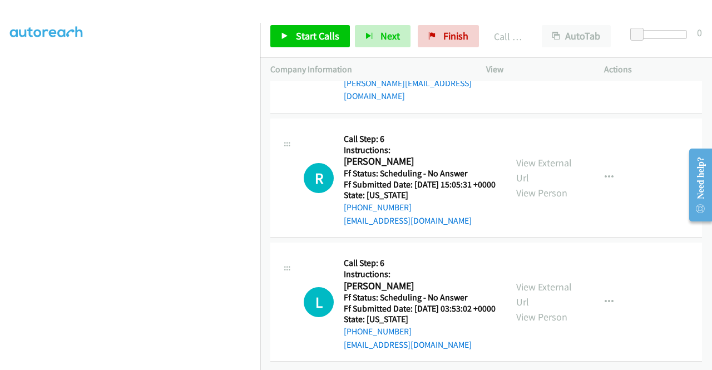
scroll to position [9123, 0]
click at [323, 40] on span "Start Calls" at bounding box center [317, 35] width 43 height 13
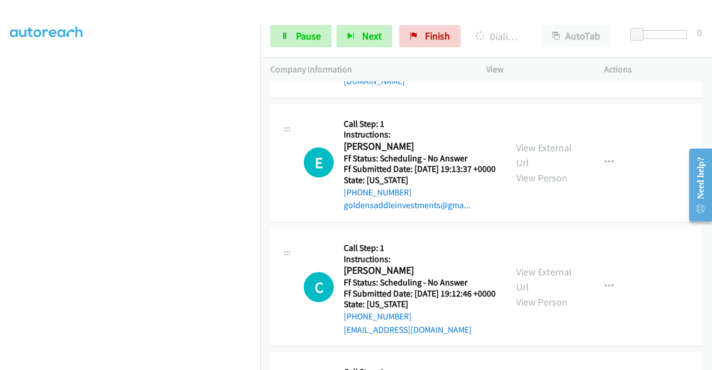
scroll to position [9457, 0]
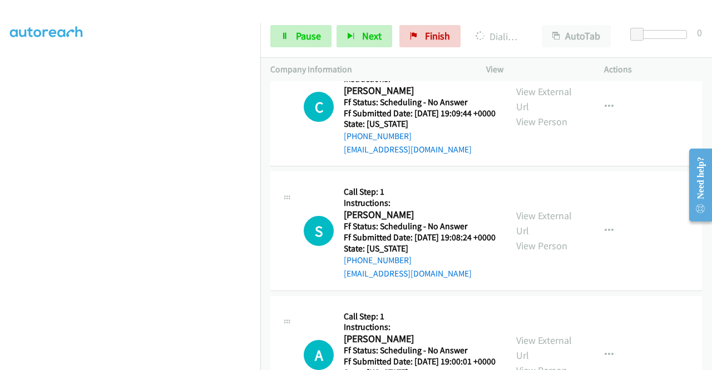
scroll to position [9779, 0]
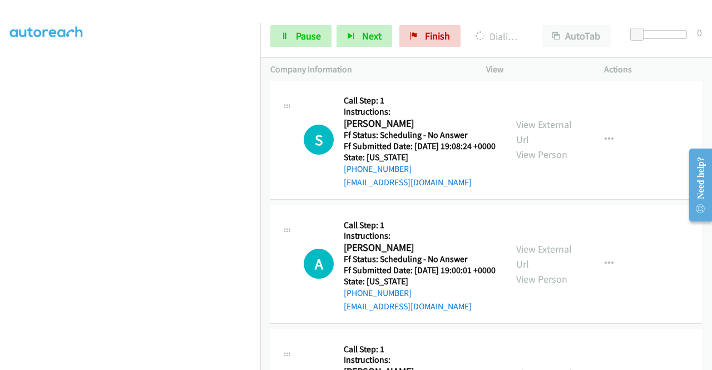
scroll to position [9891, 0]
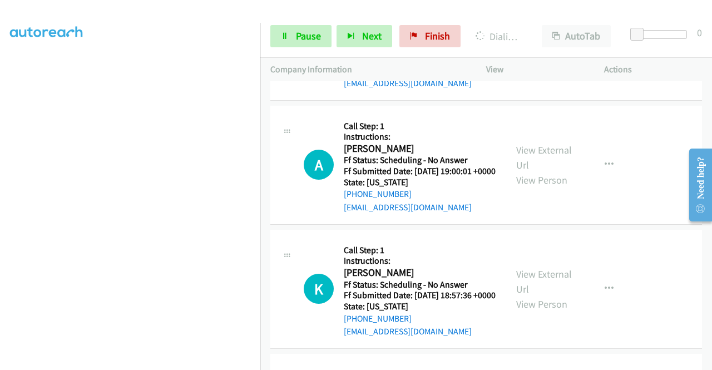
scroll to position [10002, 0]
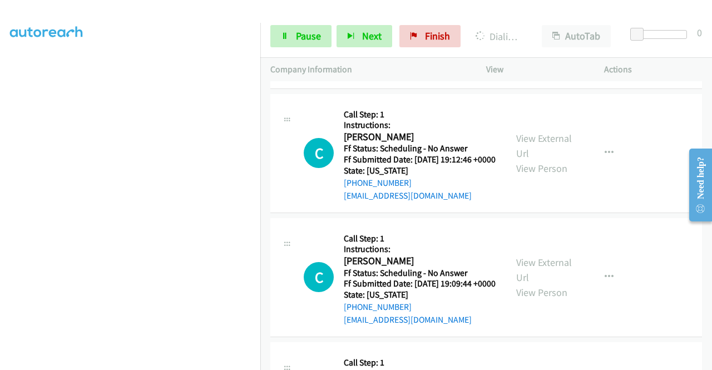
scroll to position [9581, 0]
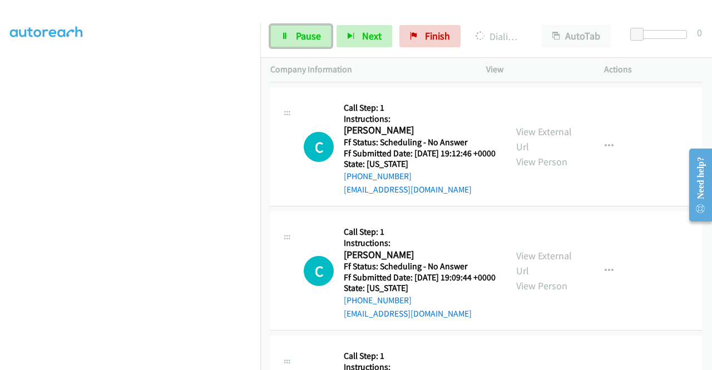
click at [298, 41] on span "Pause" at bounding box center [308, 35] width 25 height 13
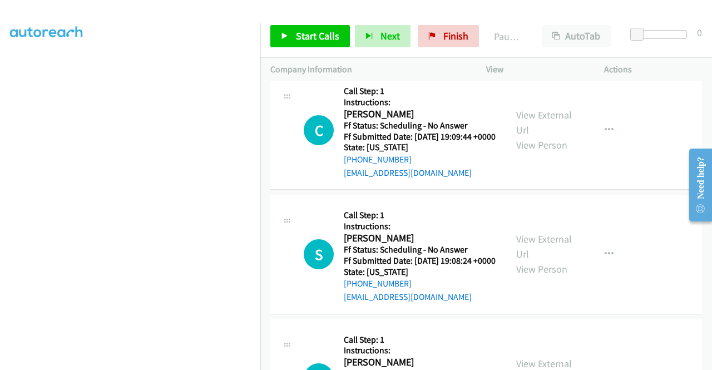
scroll to position [9859, 0]
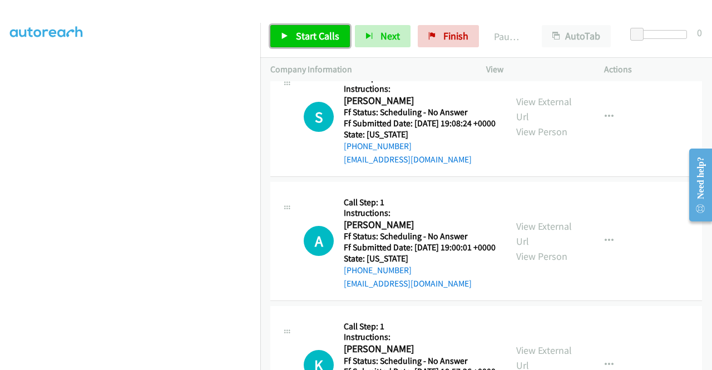
click at [327, 33] on span "Start Calls" at bounding box center [317, 35] width 43 height 13
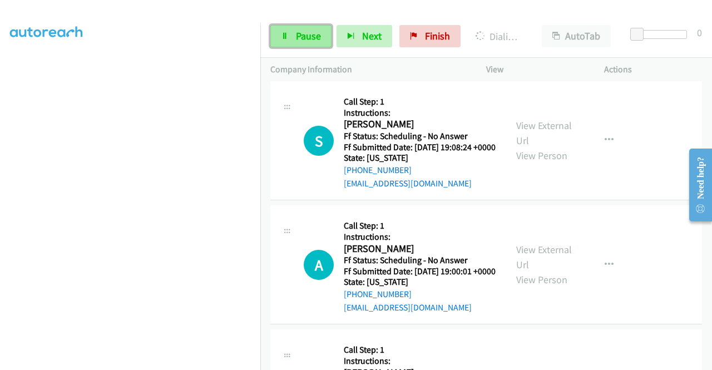
click at [311, 41] on span "Pause" at bounding box center [308, 35] width 25 height 13
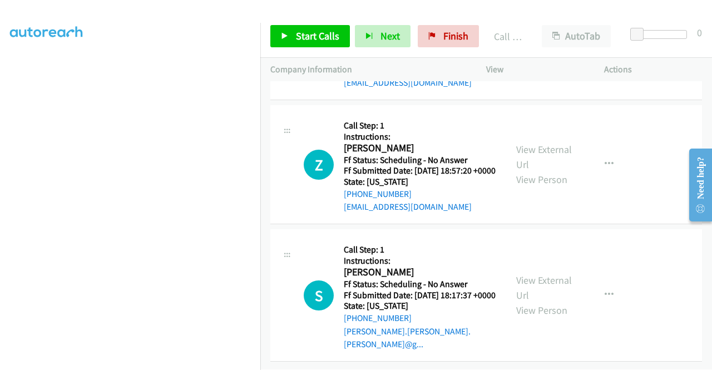
scroll to position [10248, 0]
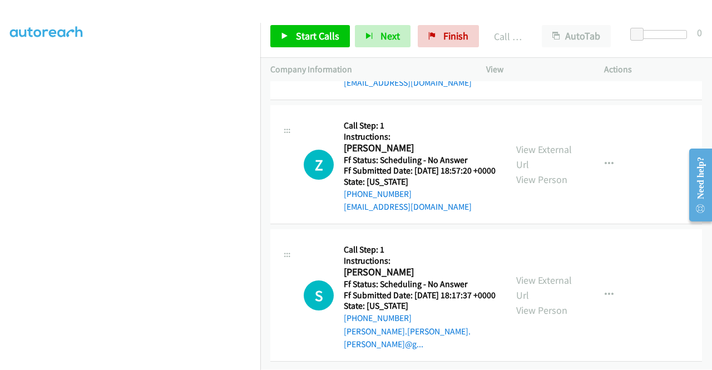
scroll to position [10527, 0]
click at [547, 47] on link "View External Url" at bounding box center [544, 33] width 56 height 28
click at [532, 171] on link "View External Url" at bounding box center [544, 157] width 56 height 28
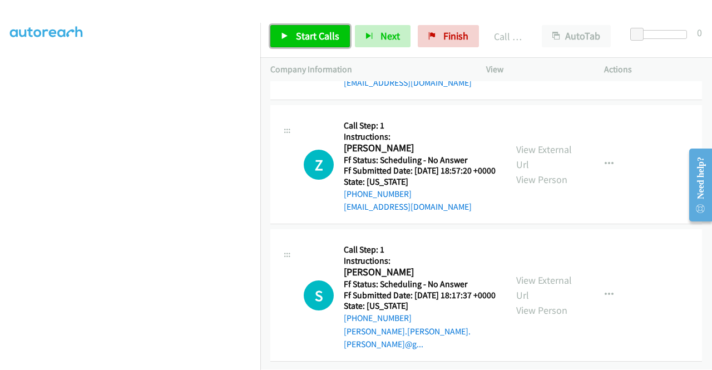
click at [312, 36] on span "Start Calls" at bounding box center [317, 35] width 43 height 13
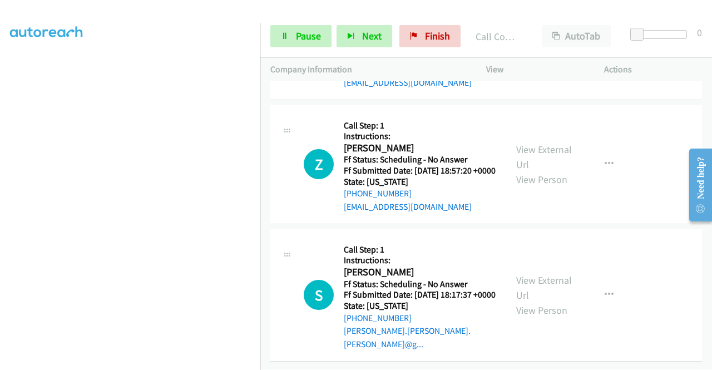
scroll to position [10717, 0]
click at [296, 38] on span "Pause" at bounding box center [308, 35] width 25 height 13
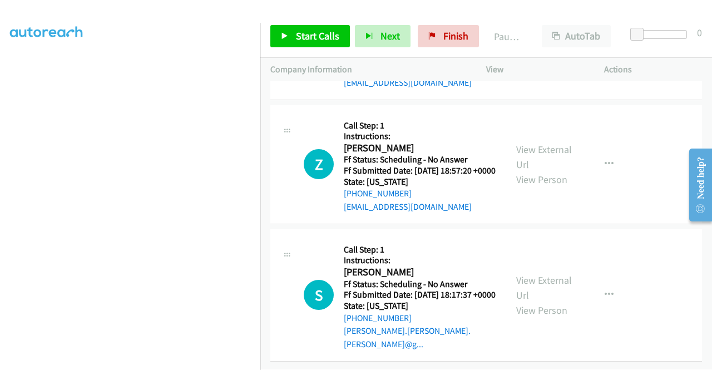
click at [184, 362] on section at bounding box center [130, 106] width 240 height 532
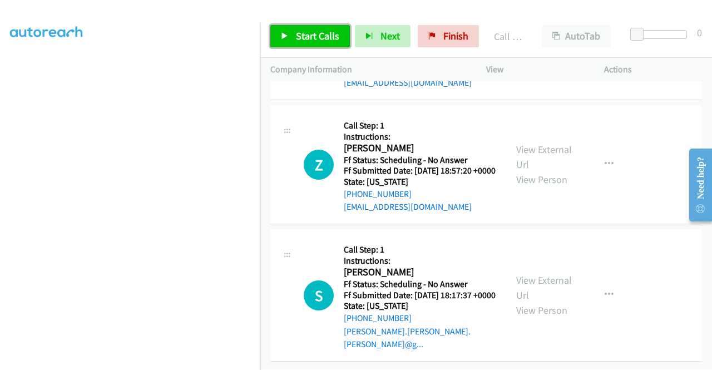
click at [302, 38] on span "Start Calls" at bounding box center [317, 35] width 43 height 13
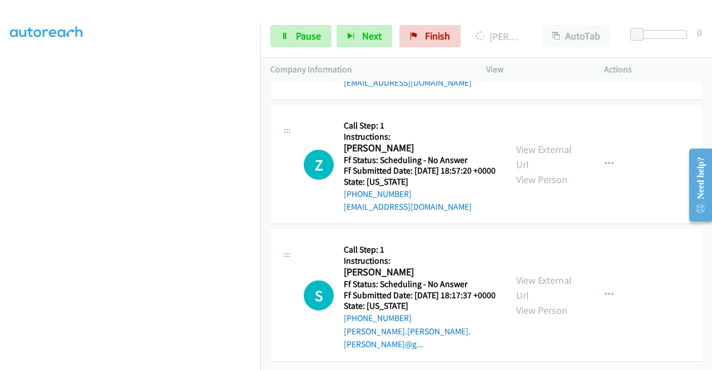
scroll to position [10816, 0]
click at [551, 293] on link "View External Url" at bounding box center [544, 288] width 56 height 28
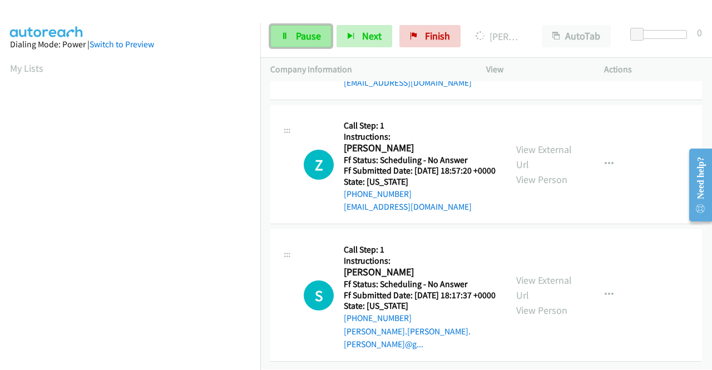
click at [297, 31] on span "Pause" at bounding box center [308, 35] width 25 height 13
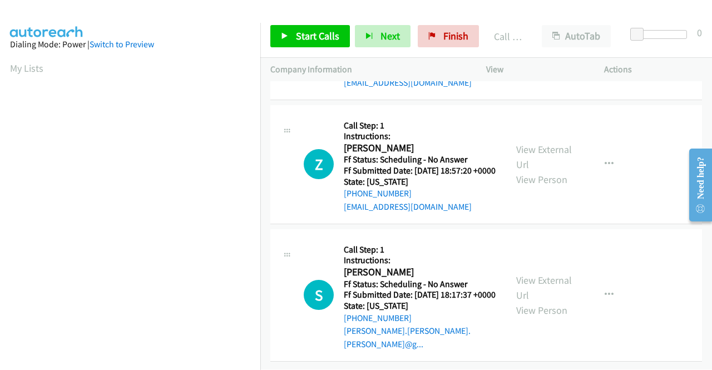
click at [320, 39] on span "Start Calls" at bounding box center [317, 35] width 43 height 13
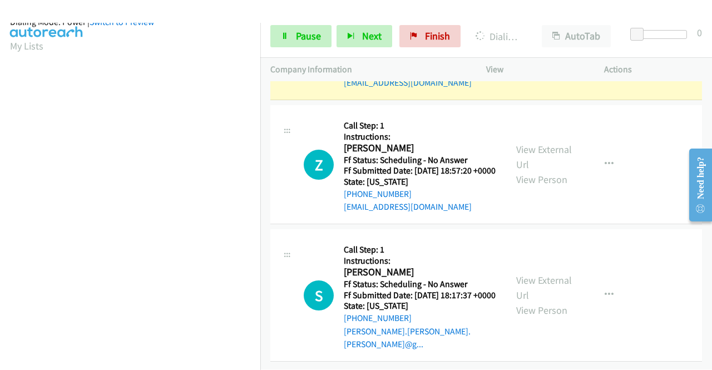
scroll to position [134, 0]
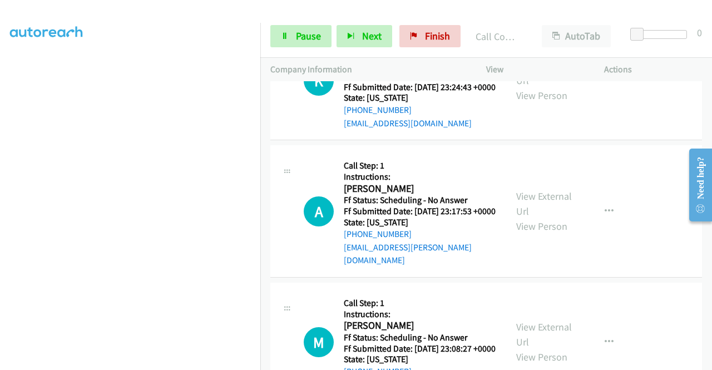
scroll to position [11017, 0]
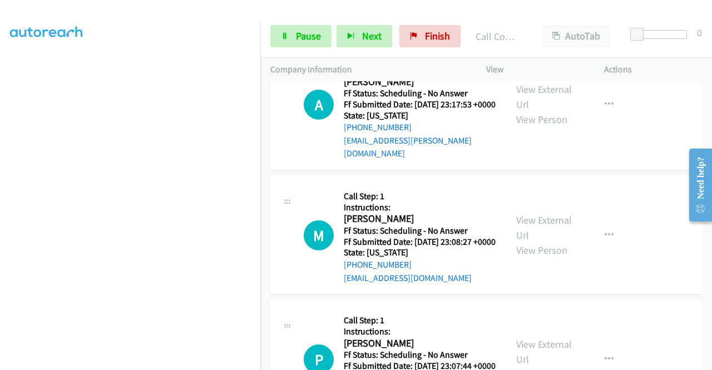
scroll to position [11072, 0]
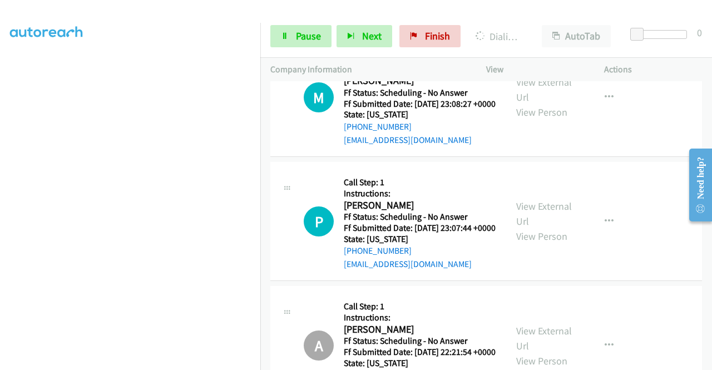
scroll to position [11239, 0]
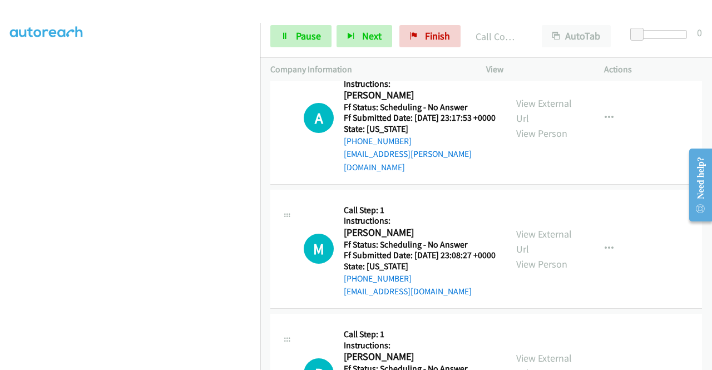
scroll to position [11040, 0]
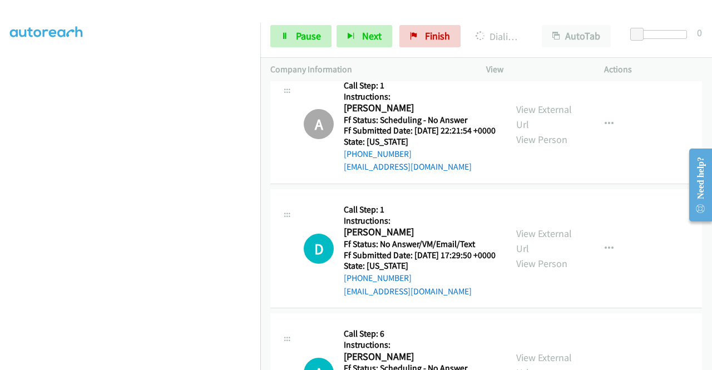
scroll to position [11430, 0]
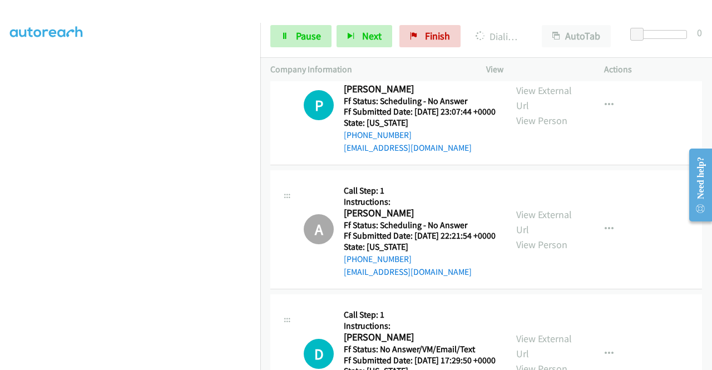
scroll to position [11040, 0]
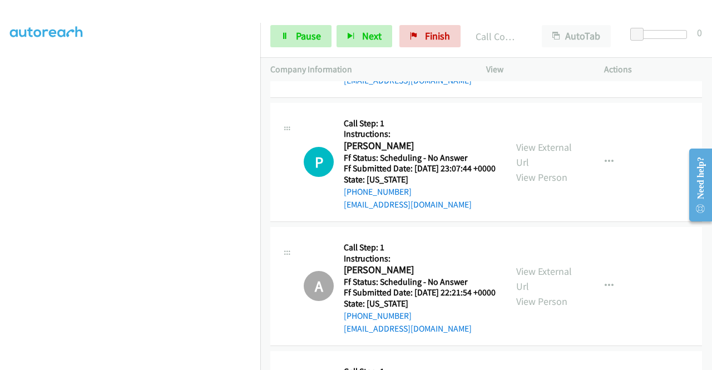
scroll to position [11207, 0]
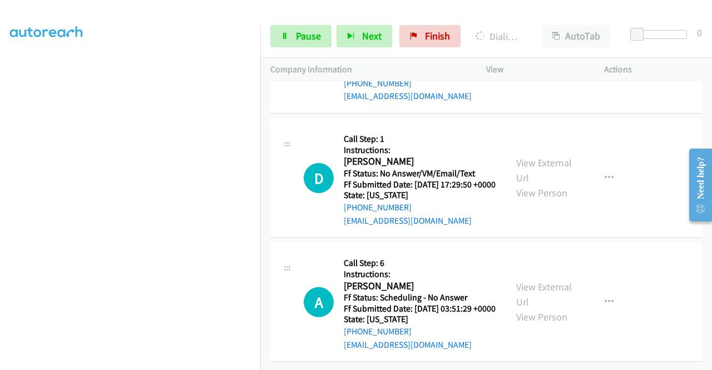
scroll to position [11596, 0]
click at [283, 33] on icon at bounding box center [285, 37] width 8 height 8
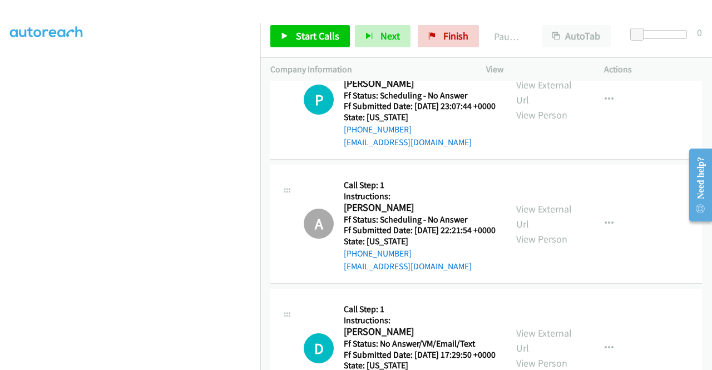
scroll to position [11207, 0]
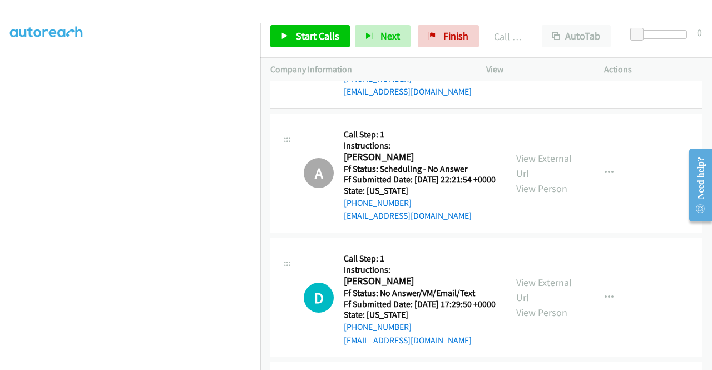
scroll to position [11318, 0]
click at [299, 32] on span "Start Calls" at bounding box center [317, 35] width 43 height 13
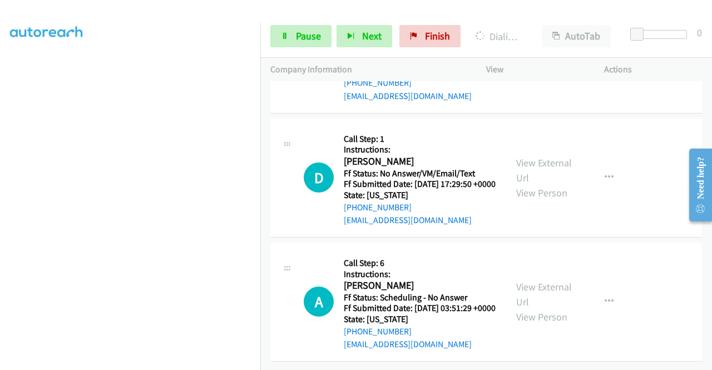
scroll to position [11541, 0]
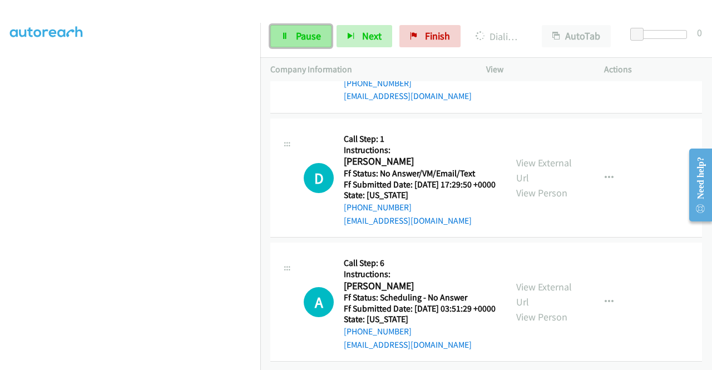
click at [308, 34] on span "Pause" at bounding box center [308, 35] width 25 height 13
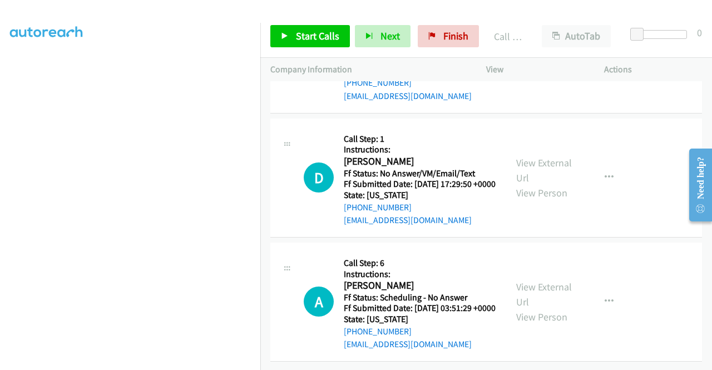
click at [443, 36] on span "Finish" at bounding box center [455, 35] width 25 height 13
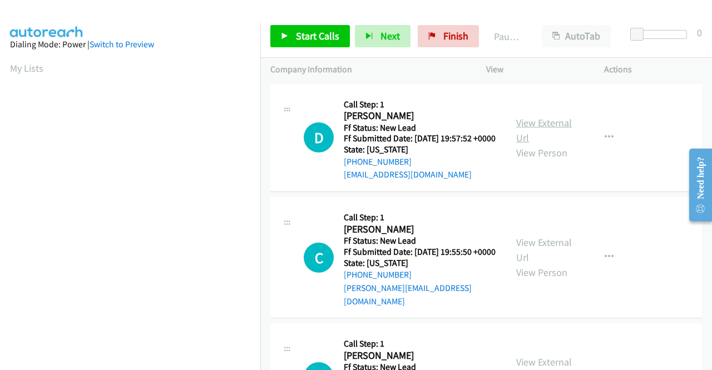
click at [561, 130] on link "View External Url" at bounding box center [544, 130] width 56 height 28
click at [552, 252] on link "View External Url" at bounding box center [544, 250] width 56 height 28
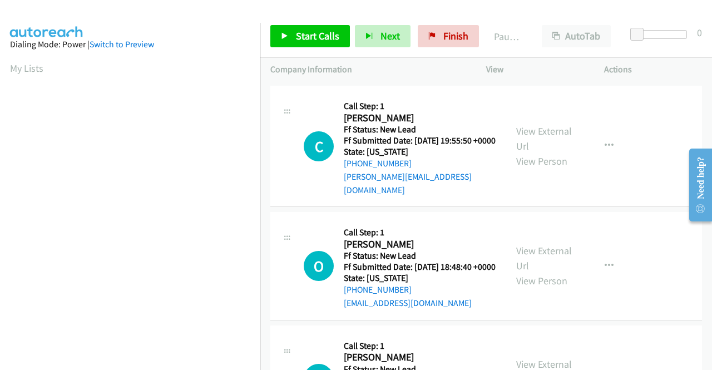
scroll to position [167, 0]
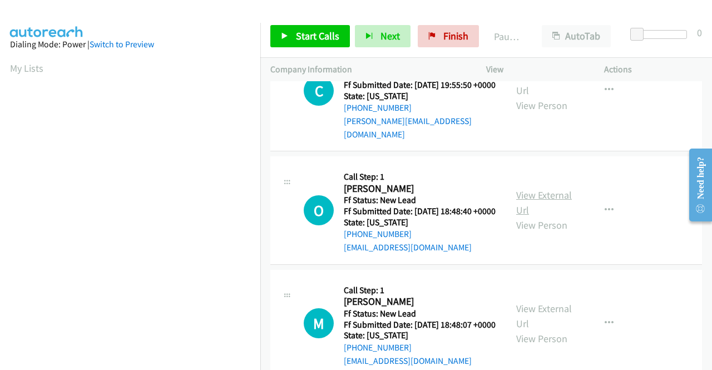
click at [547, 209] on link "View External Url" at bounding box center [544, 203] width 56 height 28
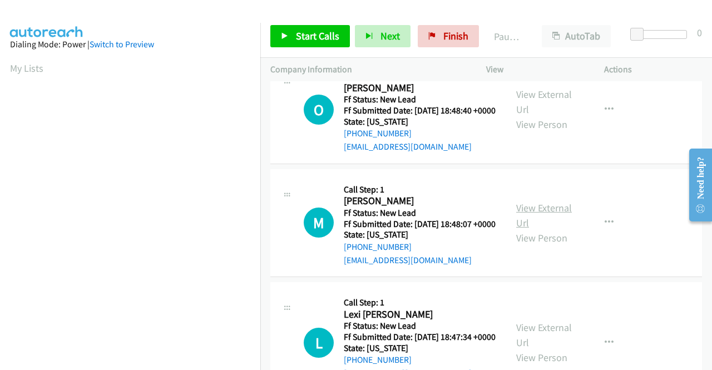
scroll to position [278, 0]
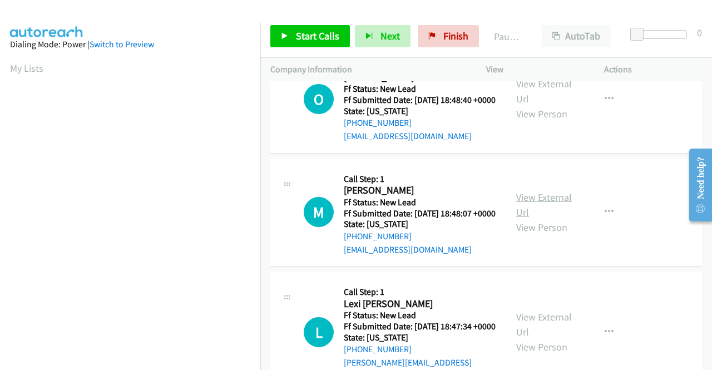
click at [551, 219] on link "View External Url" at bounding box center [544, 205] width 56 height 28
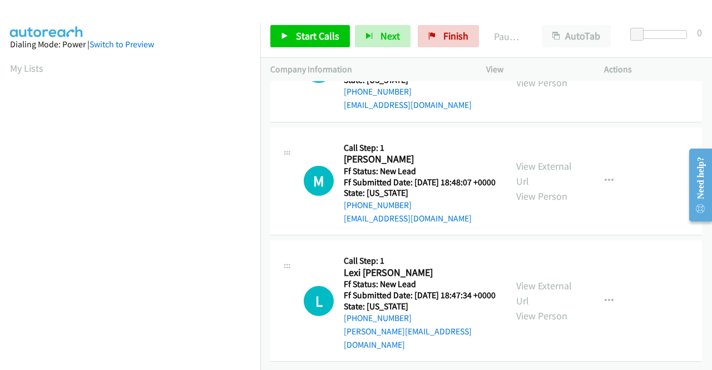
scroll to position [345, 0]
click at [532, 279] on link "View External Url" at bounding box center [544, 293] width 56 height 28
click at [333, 34] on span "Start Calls" at bounding box center [317, 35] width 43 height 13
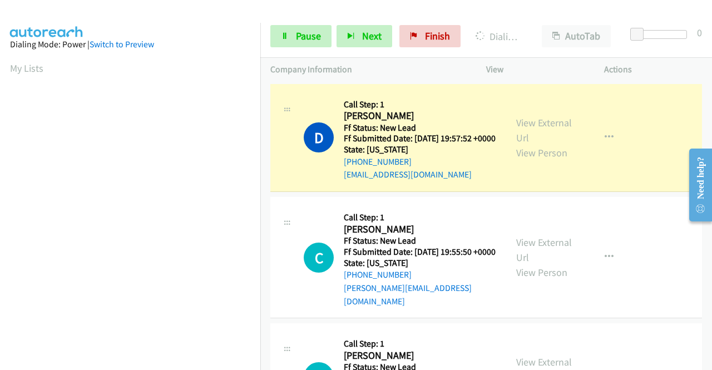
scroll to position [254, 0]
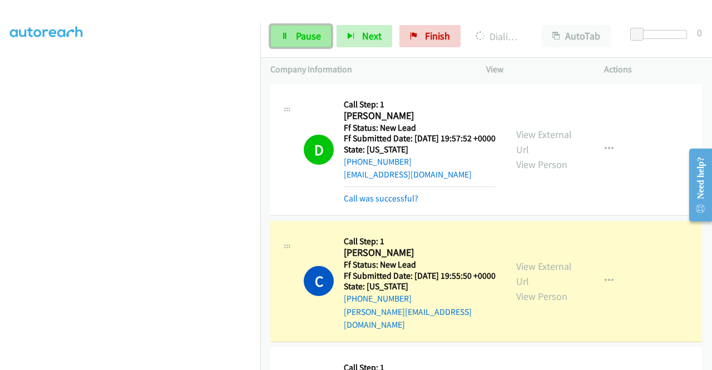
click at [294, 37] on link "Pause" at bounding box center [300, 36] width 61 height 22
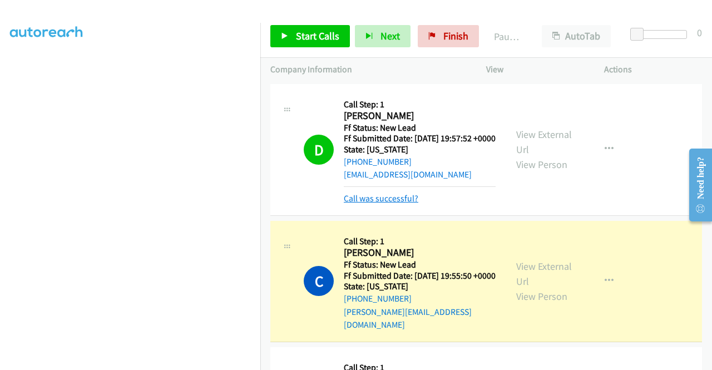
click at [388, 204] on link "Call was successful?" at bounding box center [381, 198] width 75 height 11
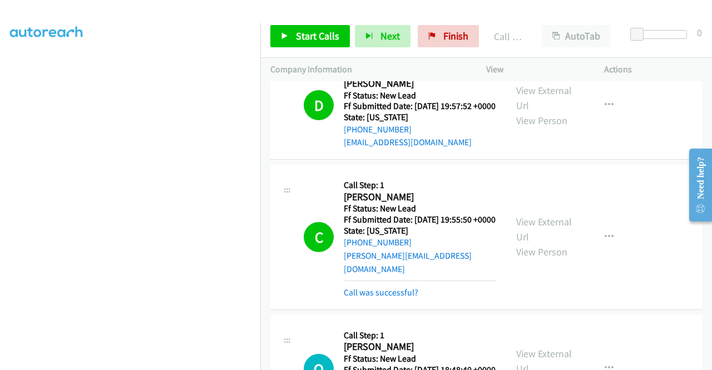
scroll to position [56, 0]
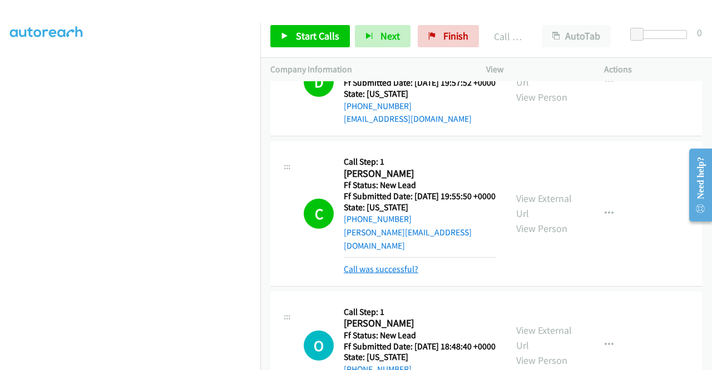
click at [414, 274] on link "Call was successful?" at bounding box center [381, 269] width 75 height 11
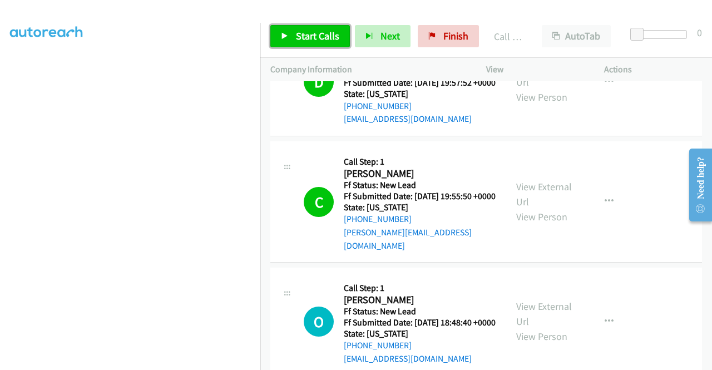
click at [323, 33] on span "Start Calls" at bounding box center [317, 35] width 43 height 13
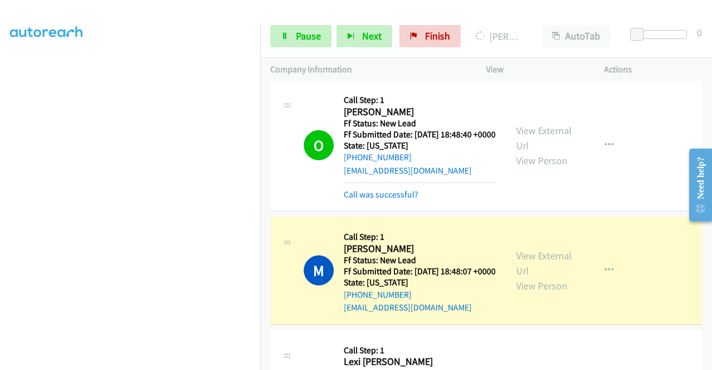
scroll to position [234, 0]
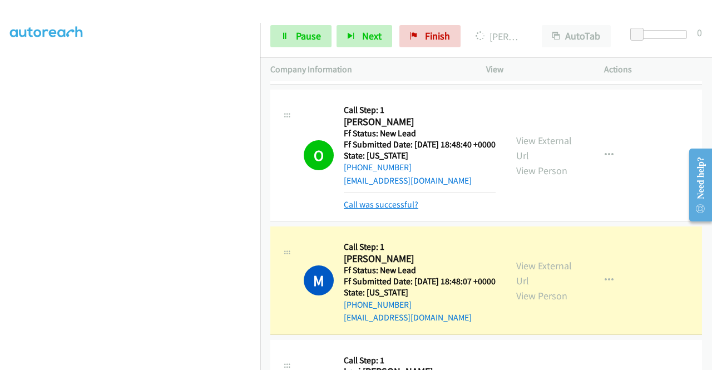
click at [392, 210] on link "Call was successful?" at bounding box center [381, 204] width 75 height 11
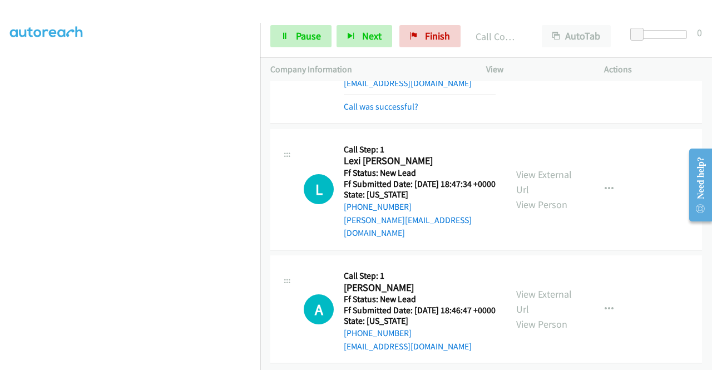
scroll to position [492, 0]
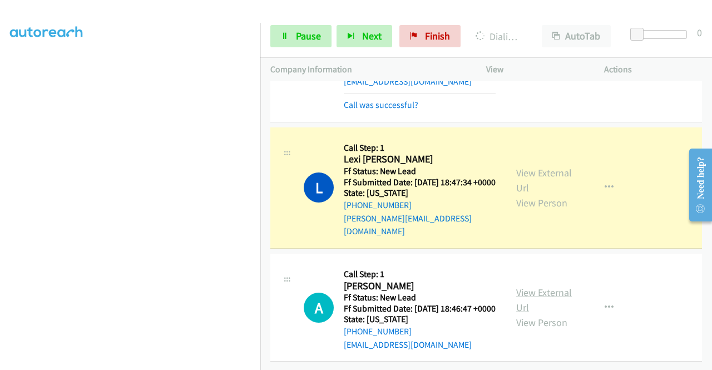
click at [537, 286] on link "View External Url" at bounding box center [544, 300] width 56 height 28
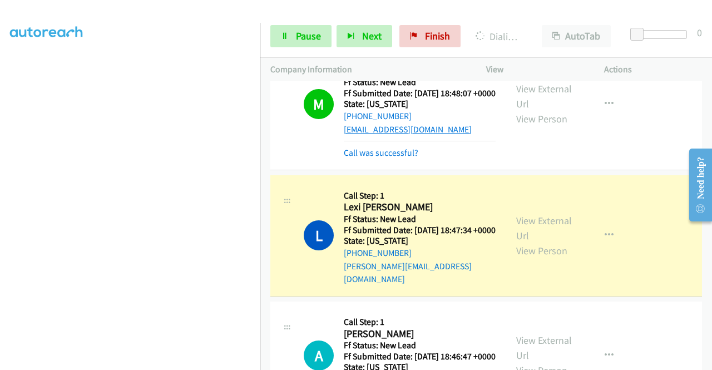
scroll to position [381, 0]
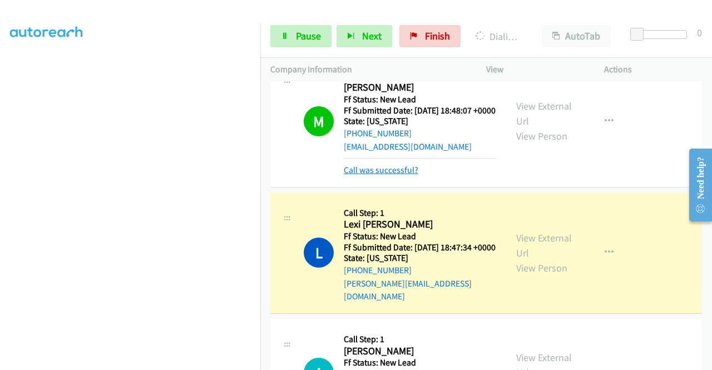
click at [392, 175] on link "Call was successful?" at bounding box center [381, 170] width 75 height 11
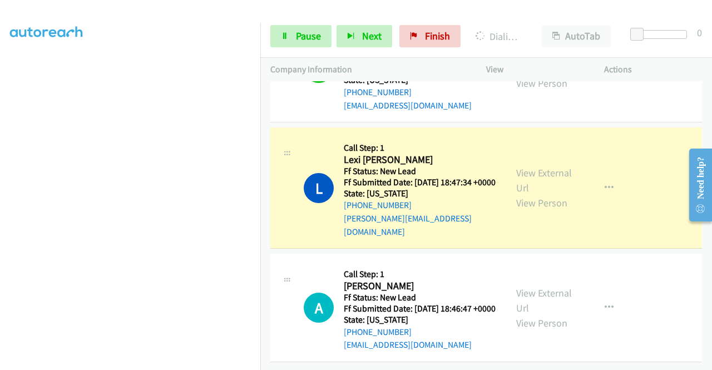
scroll to position [0, 0]
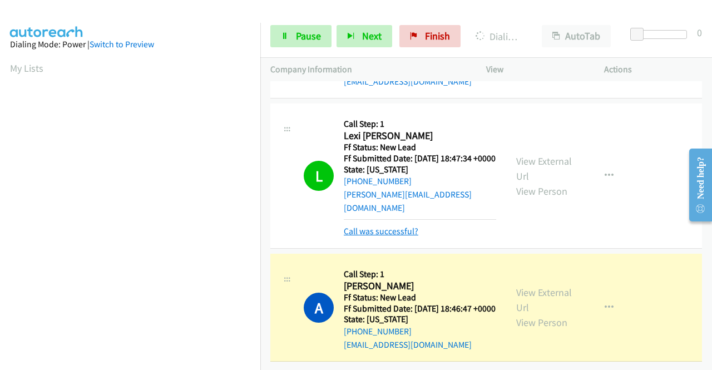
click at [405, 236] on link "Call was successful?" at bounding box center [381, 231] width 75 height 11
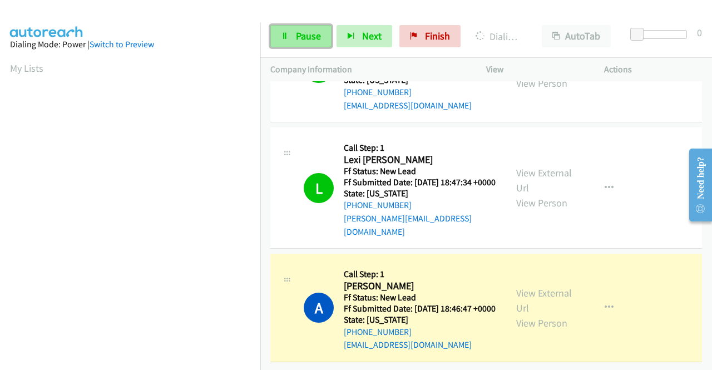
click at [311, 33] on span "Pause" at bounding box center [308, 35] width 25 height 13
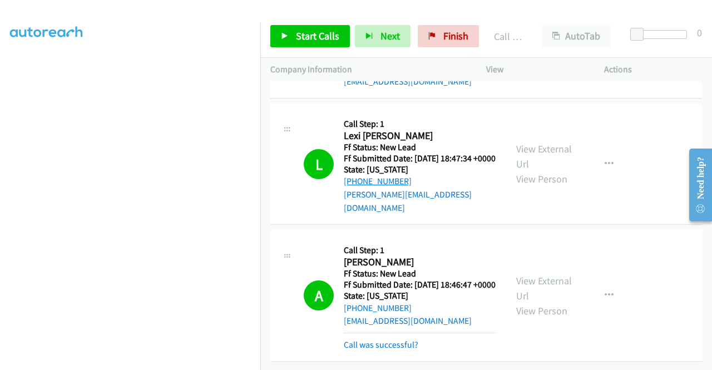
scroll to position [543, 0]
click at [386, 339] on link "Call was successful?" at bounding box center [381, 344] width 75 height 11
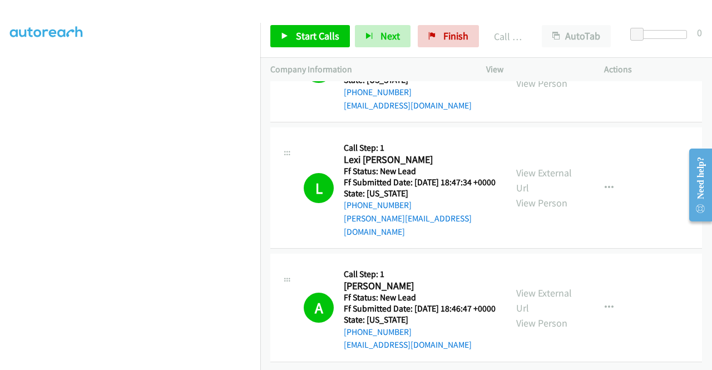
scroll to position [520, 0]
drag, startPoint x: 433, startPoint y: 38, endPoint x: 405, endPoint y: 58, distance: 34.3
click at [432, 38] on link "Finish" at bounding box center [448, 36] width 61 height 22
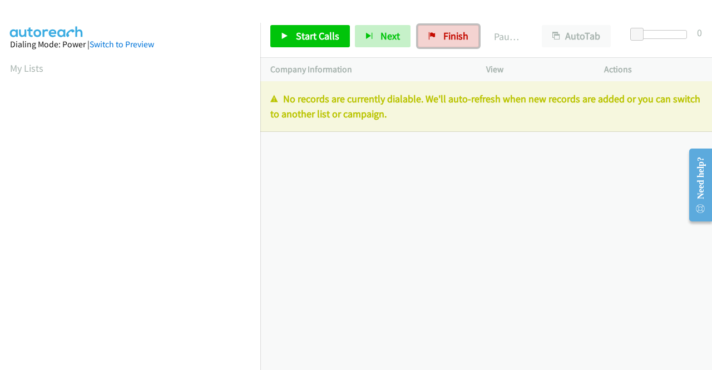
drag, startPoint x: 433, startPoint y: 33, endPoint x: 184, endPoint y: 4, distance: 251.0
click at [433, 33] on link "Finish" at bounding box center [448, 36] width 61 height 22
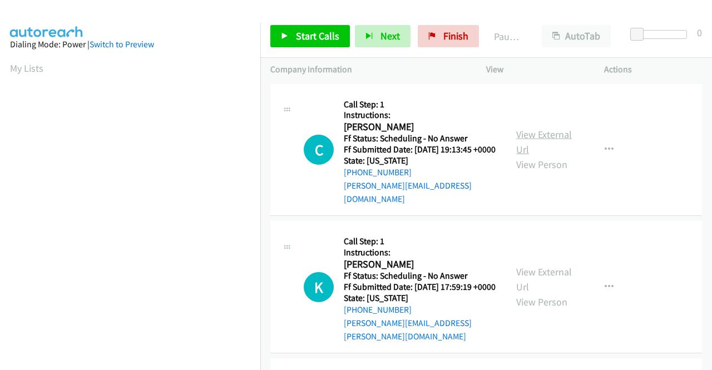
click at [540, 135] on link "View External Url" at bounding box center [544, 142] width 56 height 28
click at [551, 272] on link "View External Url" at bounding box center [544, 279] width 56 height 28
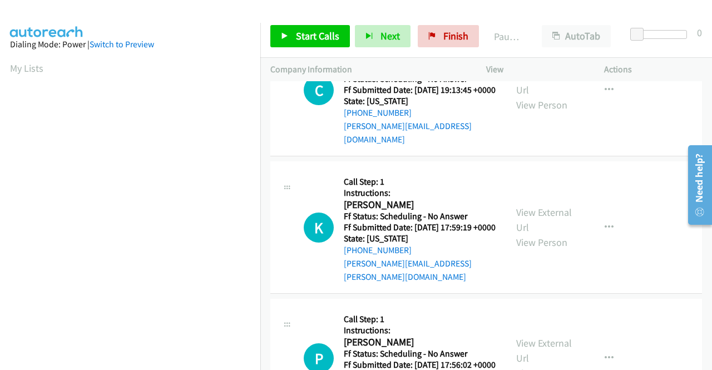
scroll to position [167, 0]
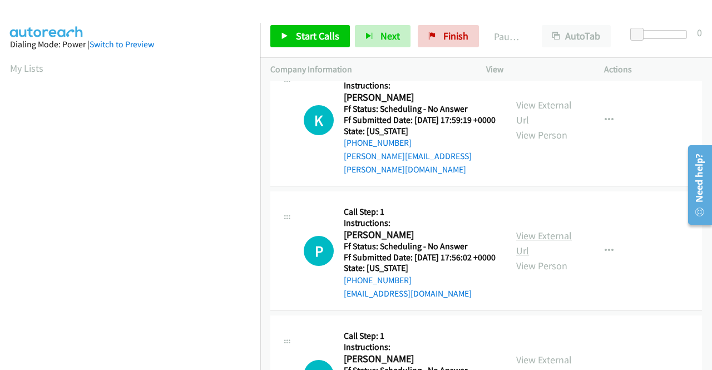
click at [551, 239] on link "View External Url" at bounding box center [544, 243] width 56 height 28
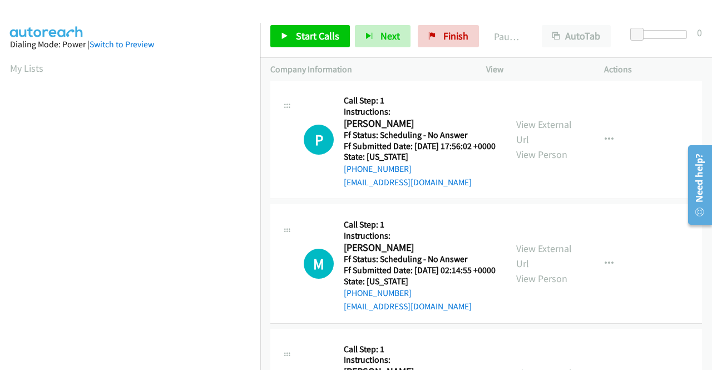
scroll to position [334, 0]
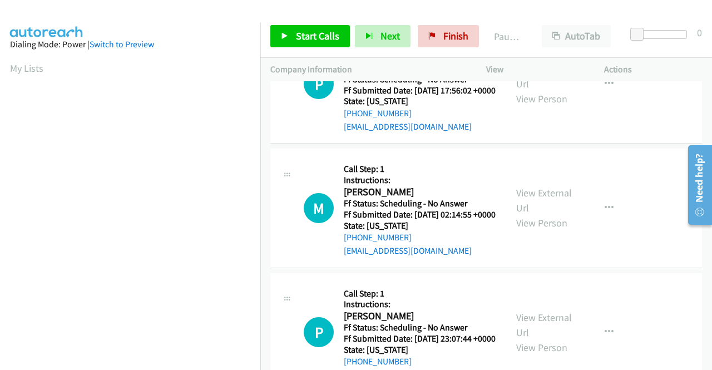
click at [536, 211] on div "View External Url View Person" at bounding box center [545, 207] width 58 height 45
click at [533, 206] on link "View External Url" at bounding box center [544, 200] width 56 height 28
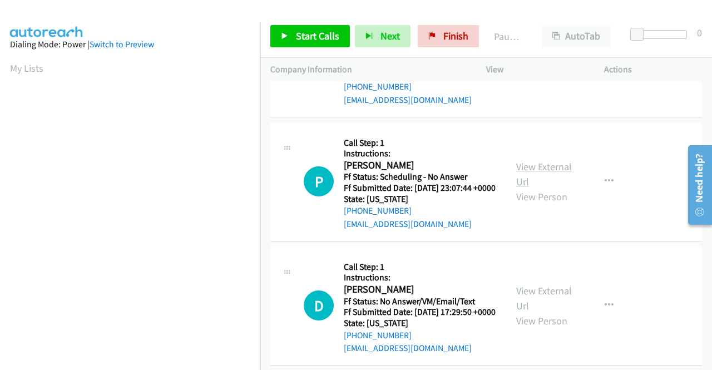
scroll to position [501, 0]
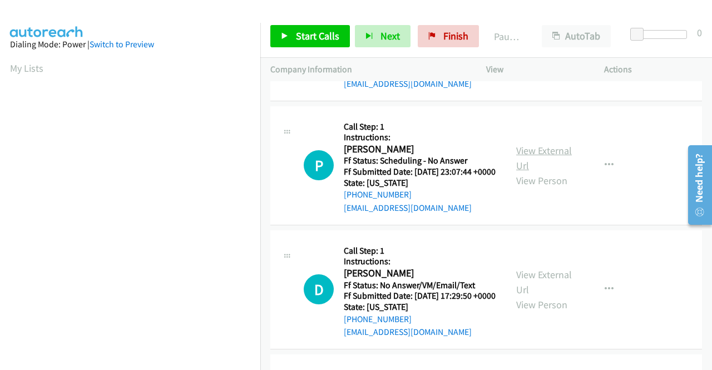
click at [536, 171] on link "View External Url" at bounding box center [544, 158] width 56 height 28
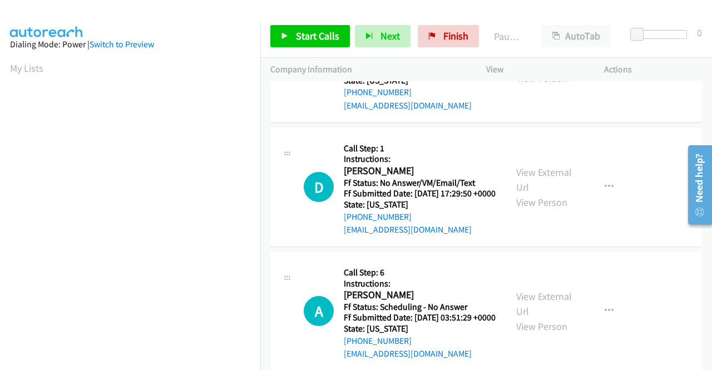
scroll to position [612, 0]
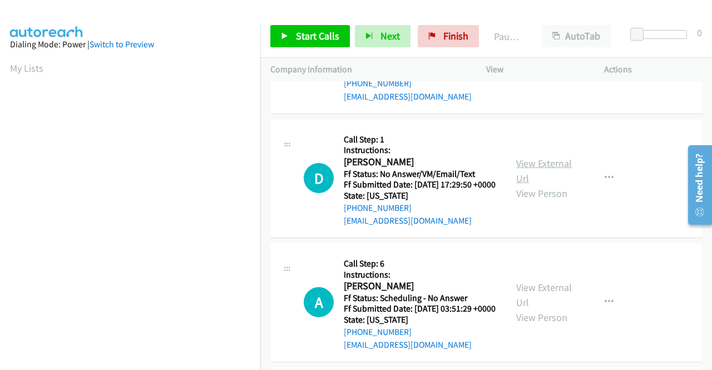
click at [534, 185] on link "View External Url" at bounding box center [544, 171] width 56 height 28
click at [304, 40] on span "Start Calls" at bounding box center [317, 35] width 43 height 13
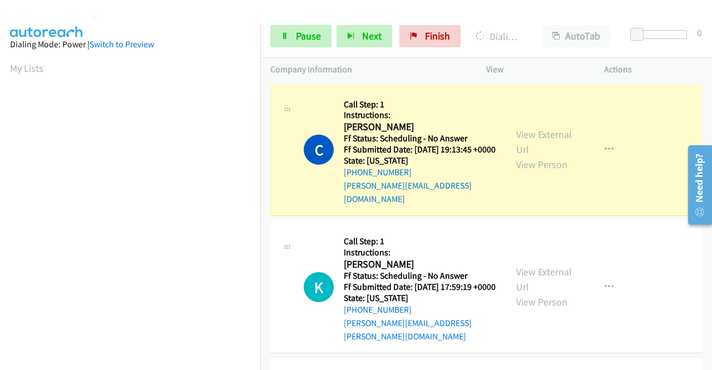
scroll to position [254, 0]
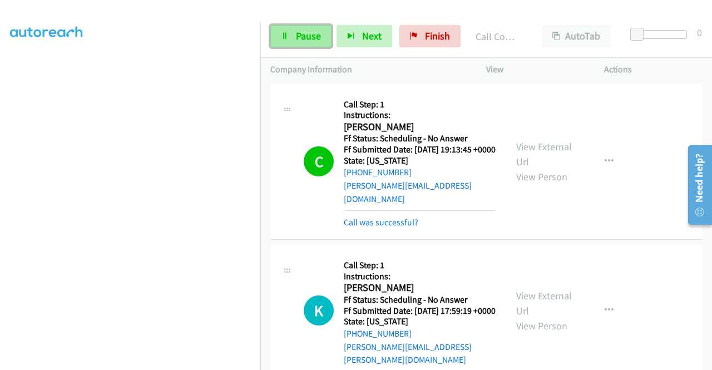
click at [297, 41] on span "Pause" at bounding box center [308, 35] width 25 height 13
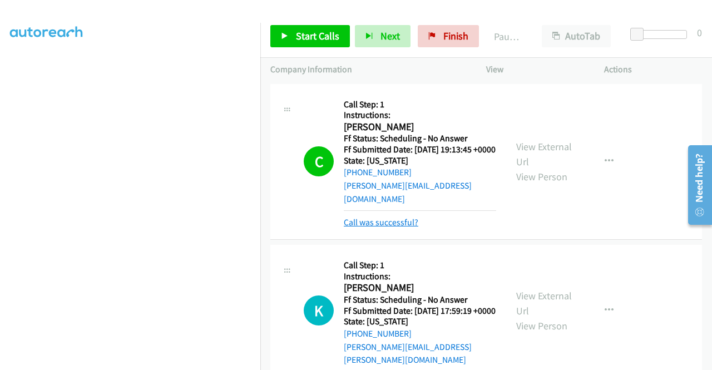
click at [379, 223] on link "Call was successful?" at bounding box center [381, 222] width 75 height 11
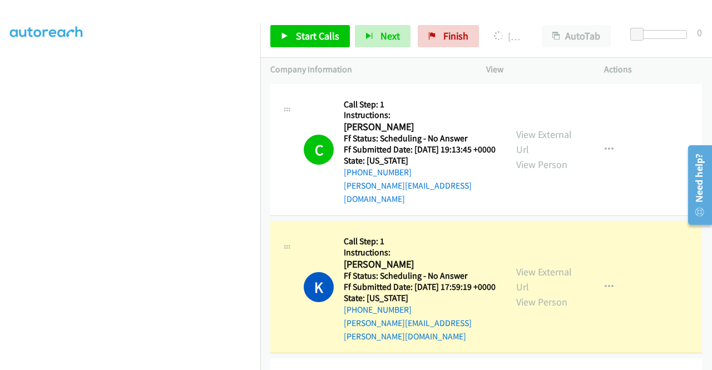
scroll to position [0, 0]
click at [225, 8] on div at bounding box center [351, 21] width 702 height 43
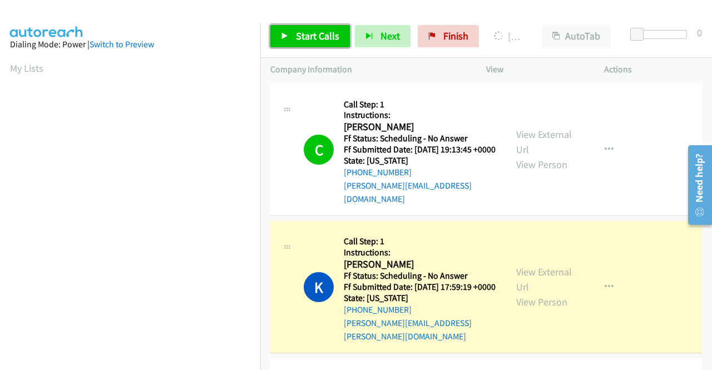
click at [302, 37] on span "Start Calls" at bounding box center [317, 35] width 43 height 13
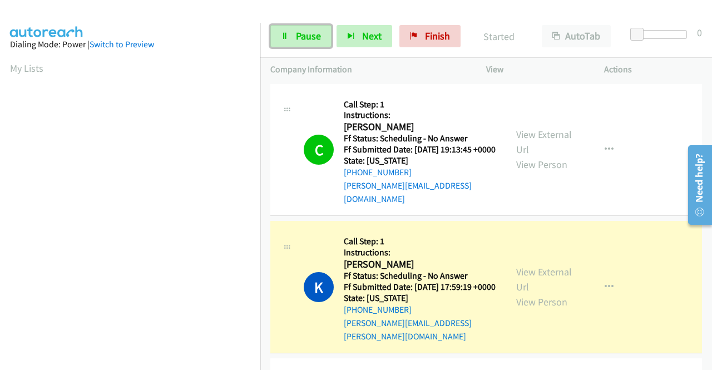
click at [302, 37] on span "Pause" at bounding box center [308, 35] width 25 height 13
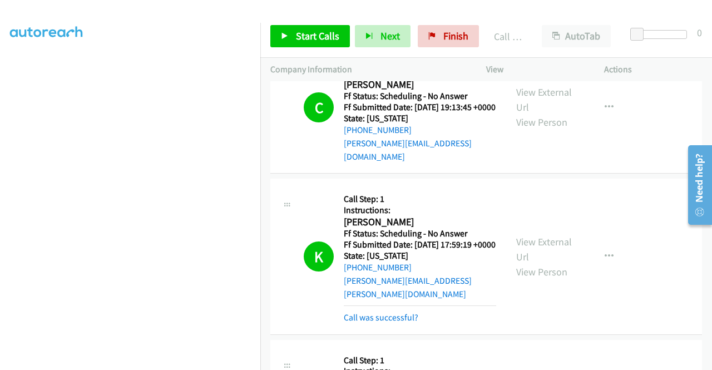
scroll to position [111, 0]
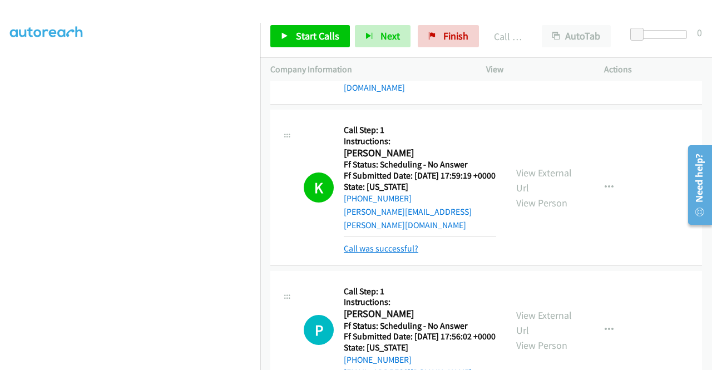
click at [402, 245] on link "Call was successful?" at bounding box center [381, 248] width 75 height 11
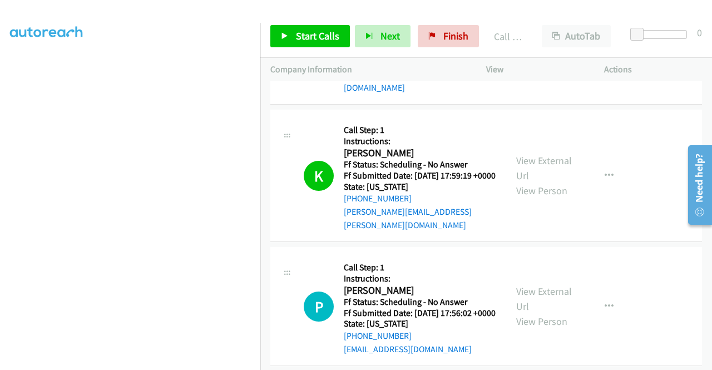
scroll to position [167, 0]
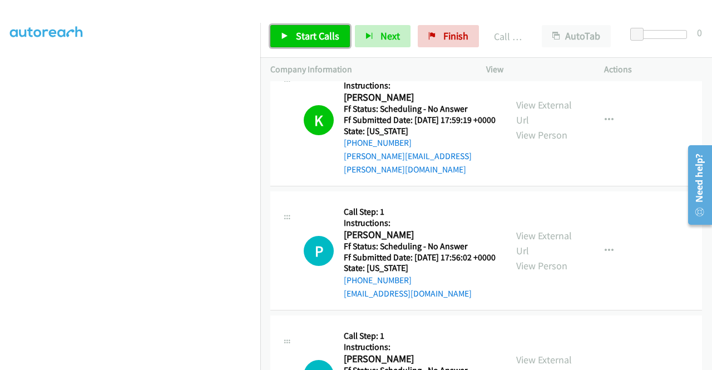
click at [310, 35] on span "Start Calls" at bounding box center [317, 35] width 43 height 13
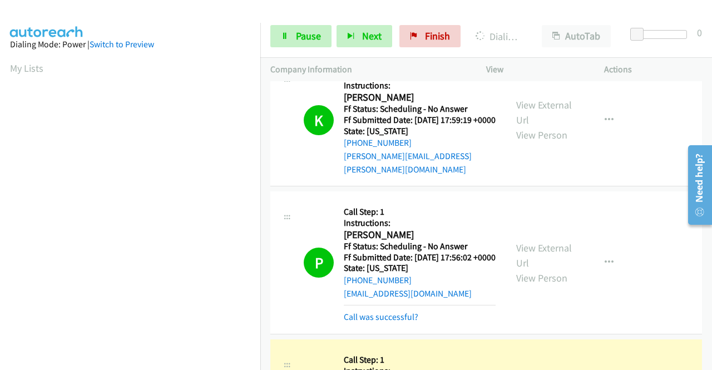
scroll to position [254, 0]
click at [385, 322] on link "Call was successful?" at bounding box center [381, 317] width 75 height 11
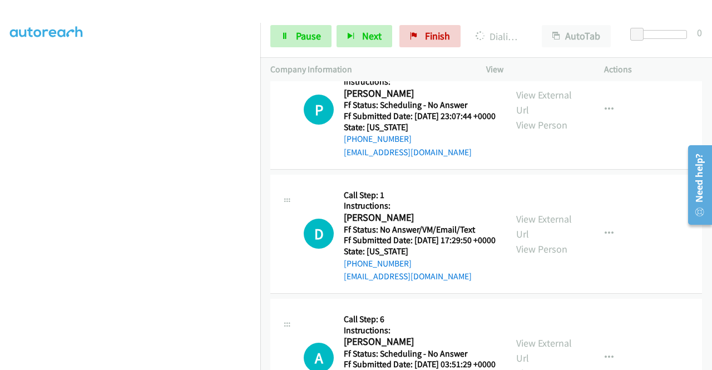
scroll to position [580, 0]
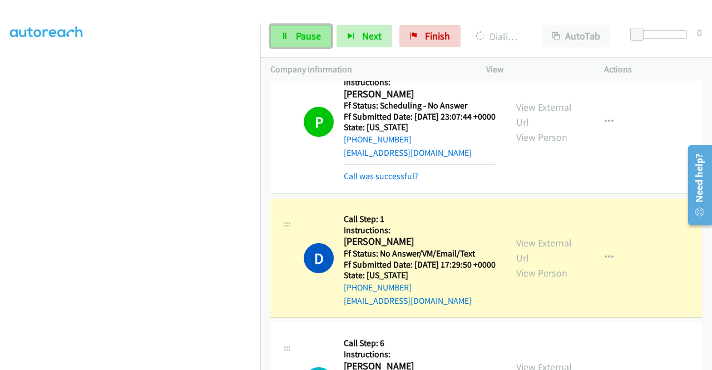
click at [319, 41] on span "Pause" at bounding box center [308, 35] width 25 height 13
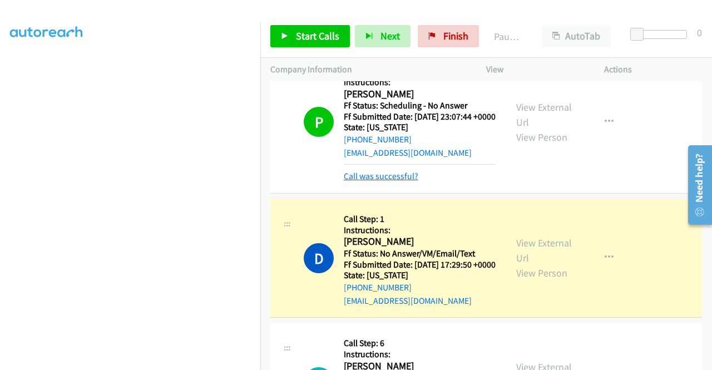
click at [406, 181] on link "Call was successful?" at bounding box center [381, 176] width 75 height 11
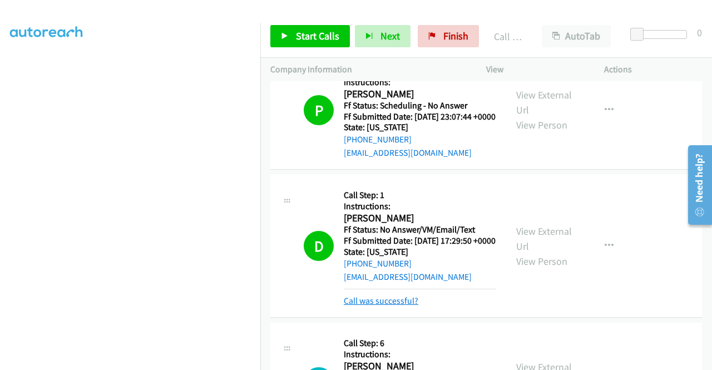
click at [381, 306] on link "Call was successful?" at bounding box center [381, 300] width 75 height 11
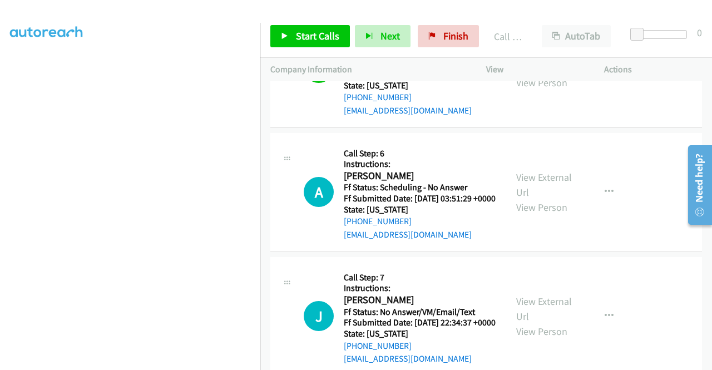
scroll to position [747, 0]
click at [447, 25] on link "Finish" at bounding box center [448, 36] width 61 height 22
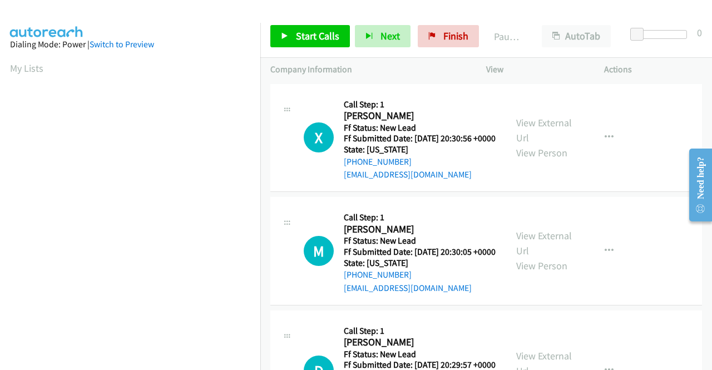
click at [581, 193] on div "X Callback Scheduled Call Step: 1 [PERSON_NAME] America/New_York Ff Status: New…" at bounding box center [486, 138] width 432 height 108
click at [558, 123] on link "View External Url" at bounding box center [544, 130] width 56 height 28
click at [547, 251] on link "View External Url" at bounding box center [544, 243] width 56 height 28
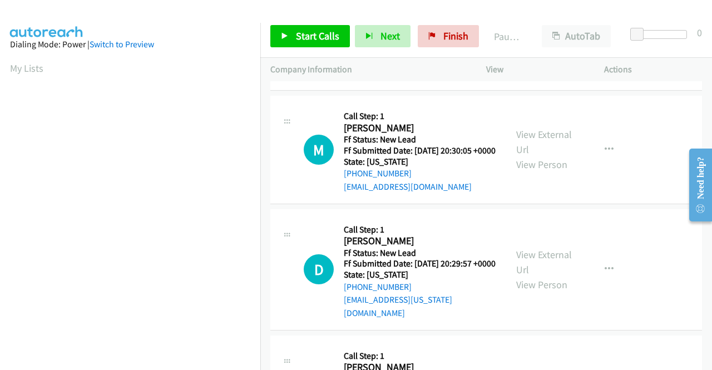
scroll to position [111, 0]
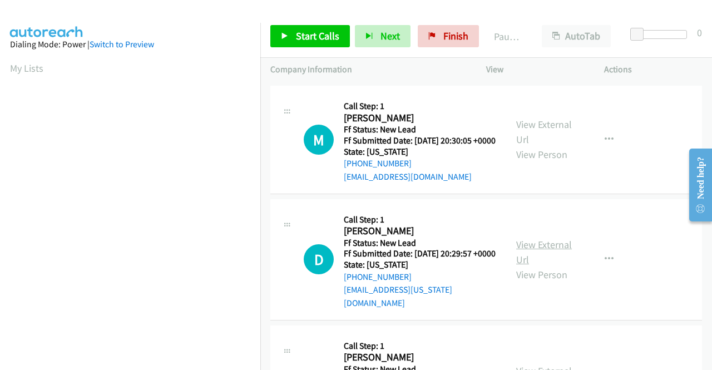
click at [542, 266] on link "View External Url" at bounding box center [544, 252] width 56 height 28
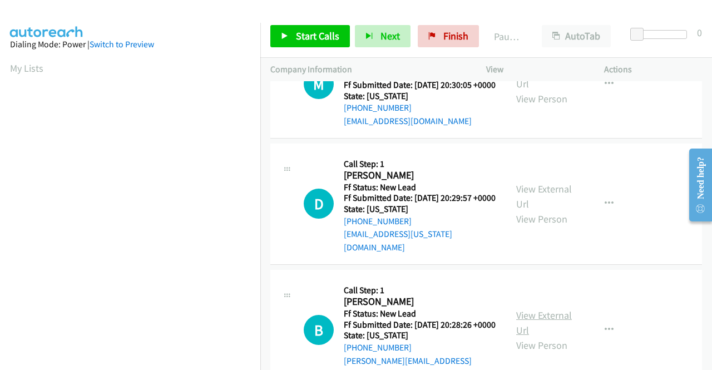
click at [549, 334] on link "View External Url" at bounding box center [544, 323] width 56 height 28
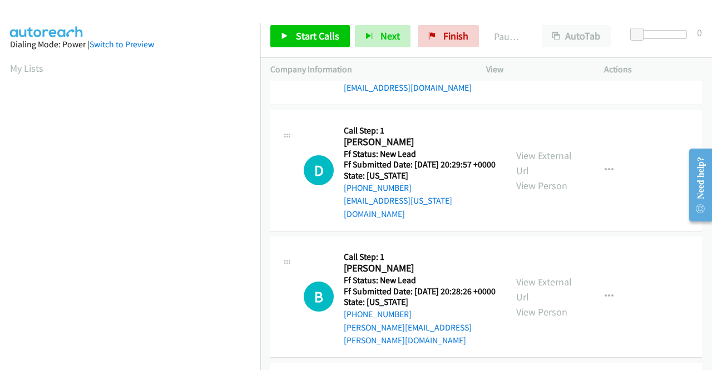
scroll to position [278, 0]
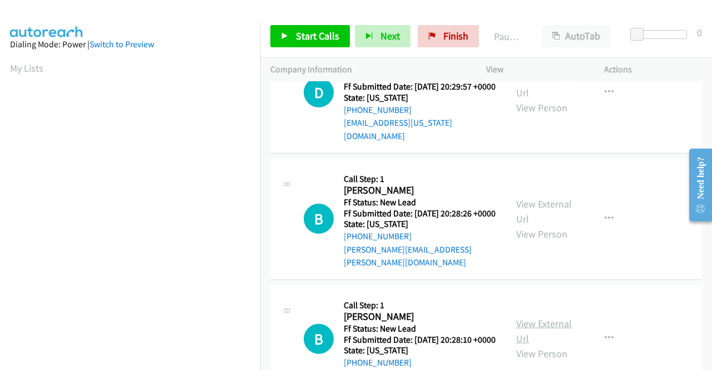
click at [534, 340] on link "View External Url" at bounding box center [544, 331] width 56 height 28
click at [338, 25] on div "Start Calls Pause Next Finish Paused AutoTab AutoTab 0" at bounding box center [486, 36] width 452 height 43
click at [294, 36] on link "Start Calls" at bounding box center [310, 36] width 80 height 22
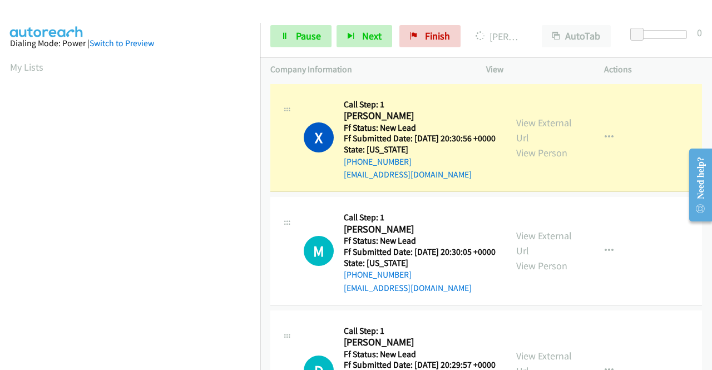
scroll to position [0, 0]
click at [306, 35] on span "Pause" at bounding box center [308, 35] width 25 height 13
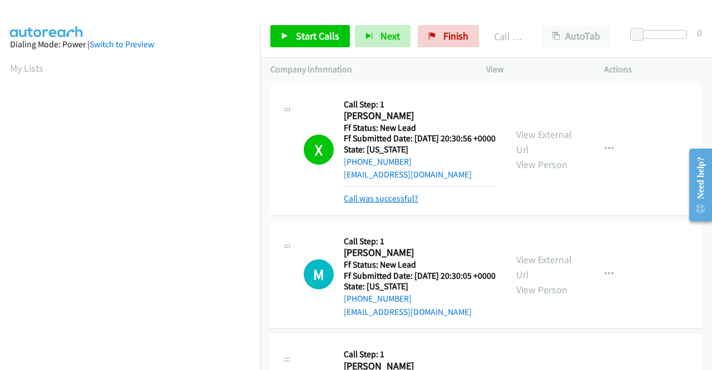
click at [392, 204] on link "Call was successful?" at bounding box center [381, 198] width 75 height 11
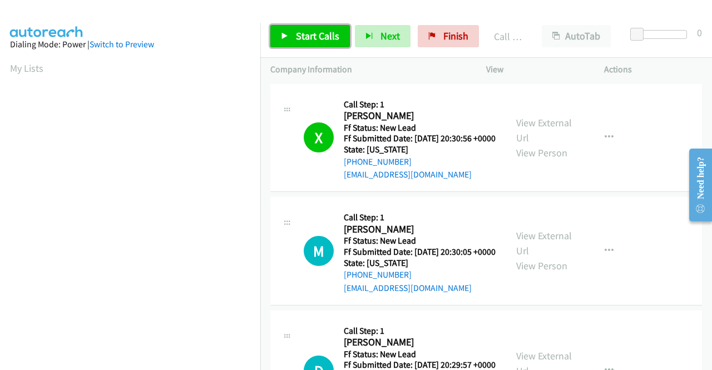
click at [290, 38] on link "Start Calls" at bounding box center [310, 36] width 80 height 22
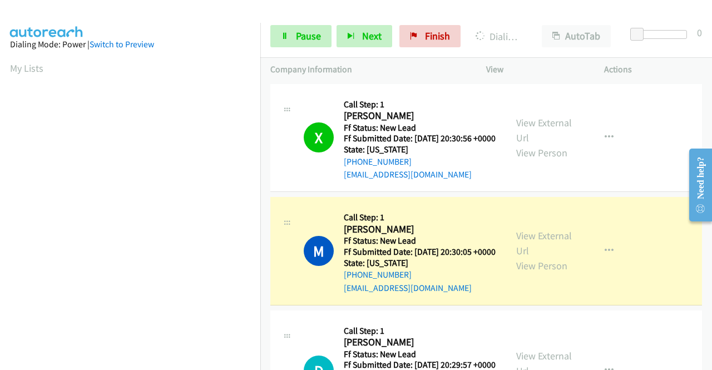
scroll to position [254, 0]
drag, startPoint x: 304, startPoint y: 42, endPoint x: 353, endPoint y: 4, distance: 62.2
click at [304, 42] on link "Pause" at bounding box center [300, 36] width 61 height 22
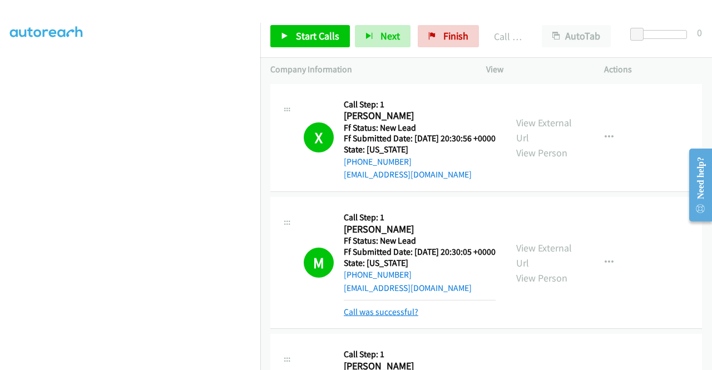
click at [393, 317] on link "Call was successful?" at bounding box center [381, 312] width 75 height 11
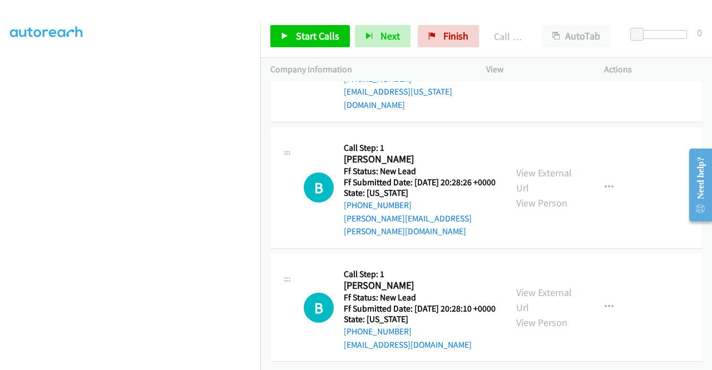
scroll to position [345, 0]
click at [306, 42] on span "Start Calls" at bounding box center [317, 35] width 43 height 13
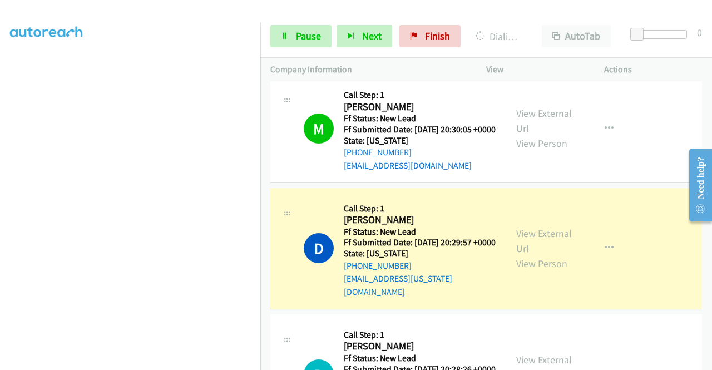
scroll to position [0, 0]
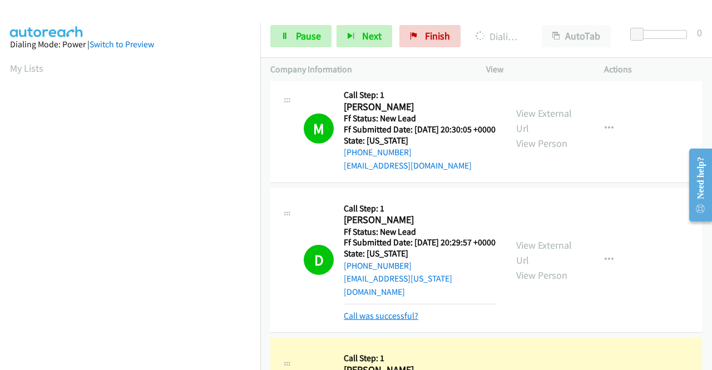
click at [375, 321] on link "Call was successful?" at bounding box center [381, 315] width 75 height 11
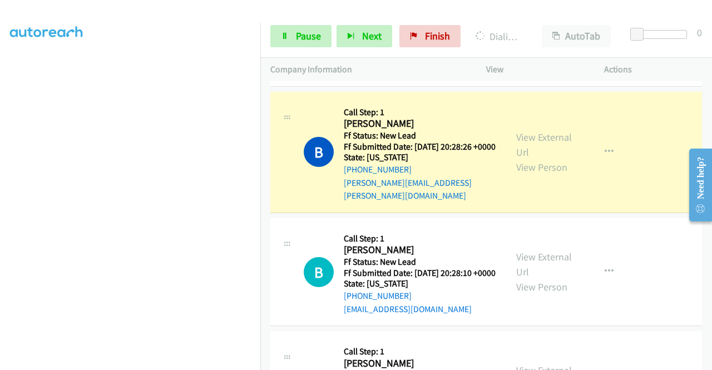
scroll to position [254, 0]
click at [301, 34] on span "Pause" at bounding box center [308, 35] width 25 height 13
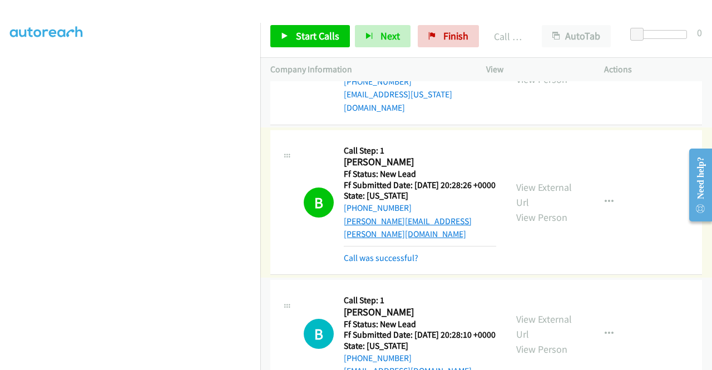
scroll to position [289, 0]
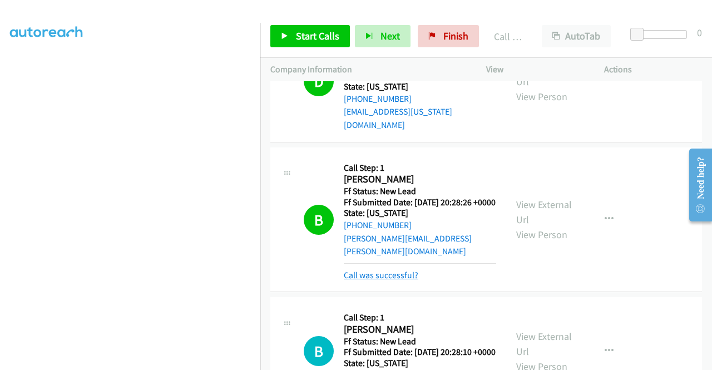
click at [408, 280] on link "Call was successful?" at bounding box center [381, 275] width 75 height 11
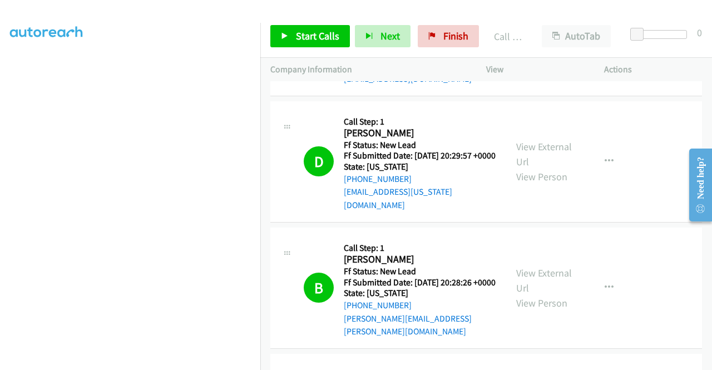
scroll to position [234, 0]
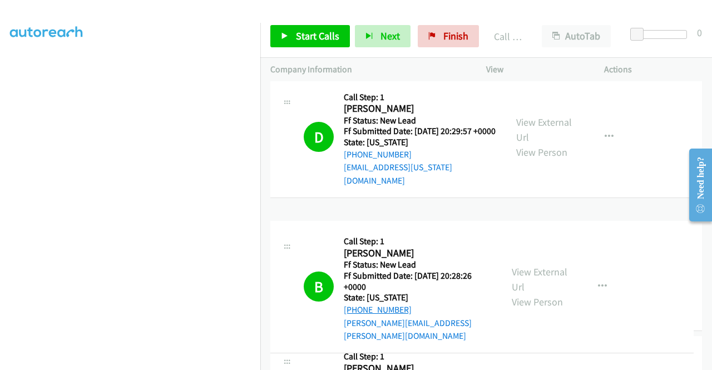
drag, startPoint x: 417, startPoint y: 311, endPoint x: 357, endPoint y: 310, distance: 60.1
drag, startPoint x: 408, startPoint y: 309, endPoint x: 381, endPoint y: 309, distance: 27.8
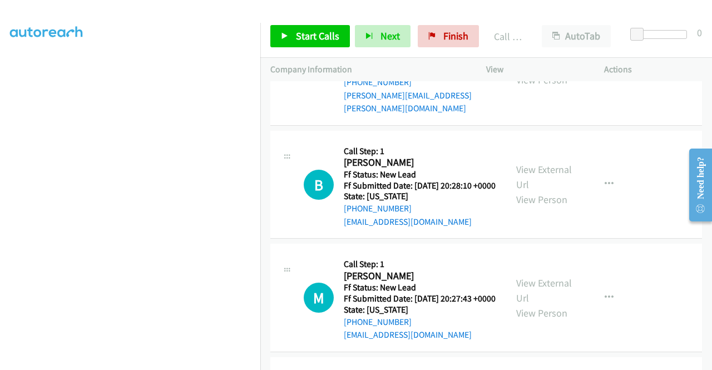
scroll to position [456, 0]
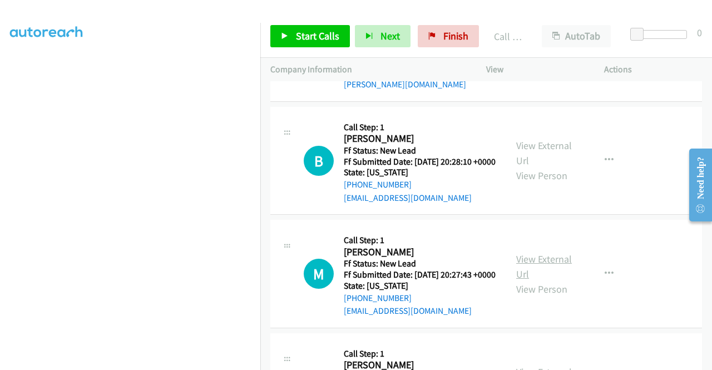
click at [537, 280] on link "View External Url" at bounding box center [544, 267] width 56 height 28
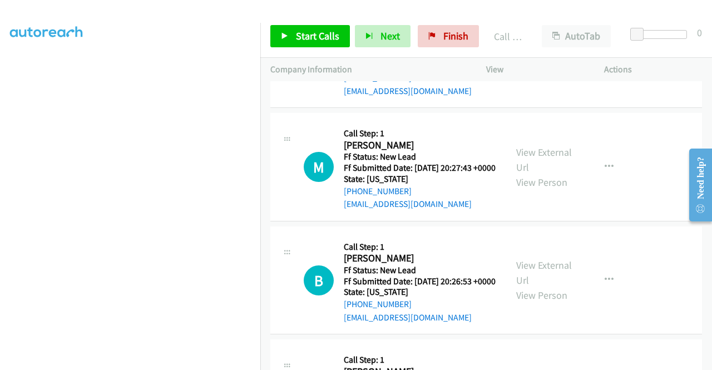
scroll to position [568, 0]
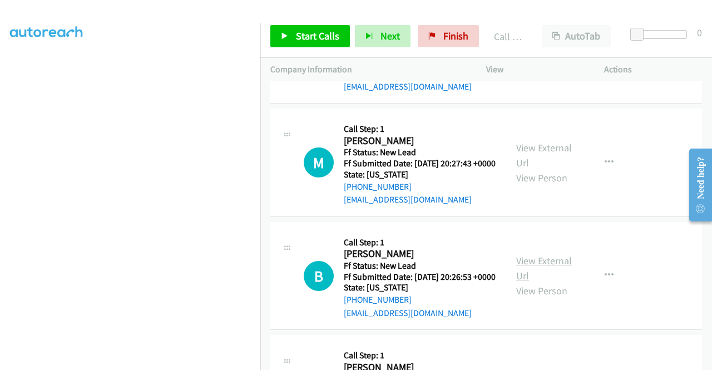
click at [546, 282] on link "View External Url" at bounding box center [544, 268] width 56 height 28
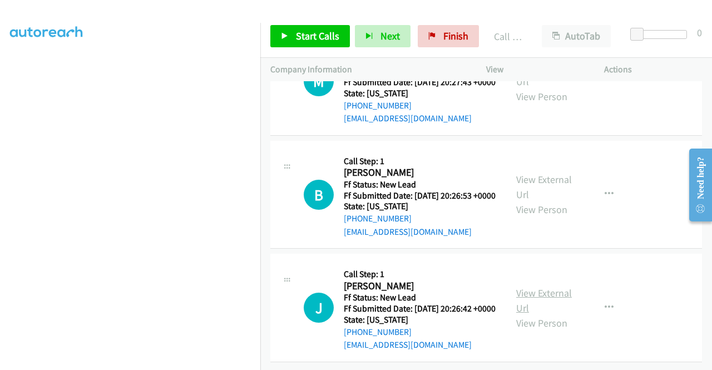
click at [555, 314] on link "View External Url" at bounding box center [544, 301] width 56 height 28
click at [292, 42] on link "Start Calls" at bounding box center [310, 36] width 80 height 22
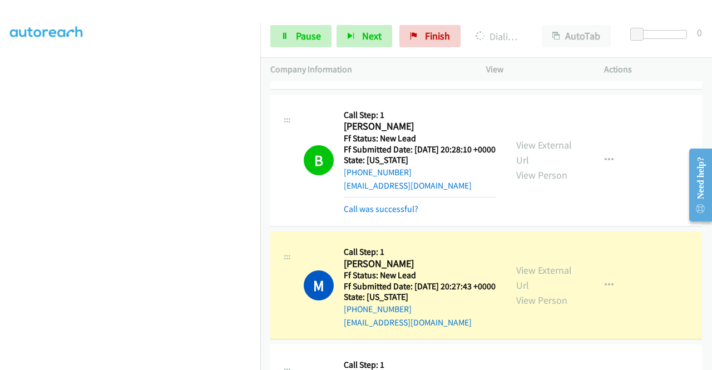
scroll to position [494, 0]
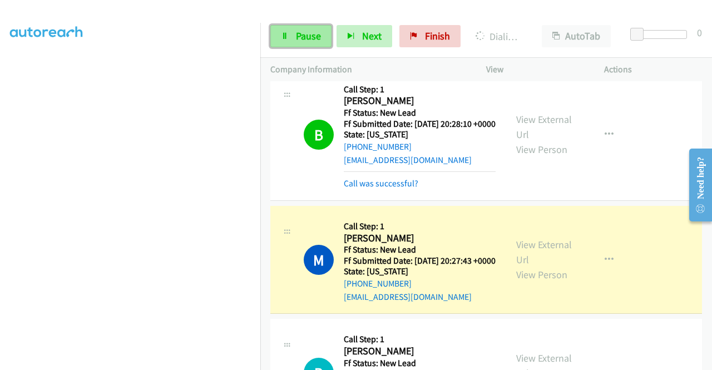
click at [306, 35] on span "Pause" at bounding box center [308, 35] width 25 height 13
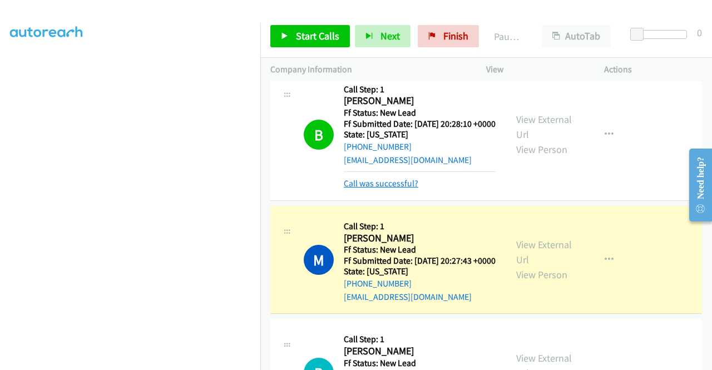
click at [366, 189] on link "Call was successful?" at bounding box center [381, 183] width 75 height 11
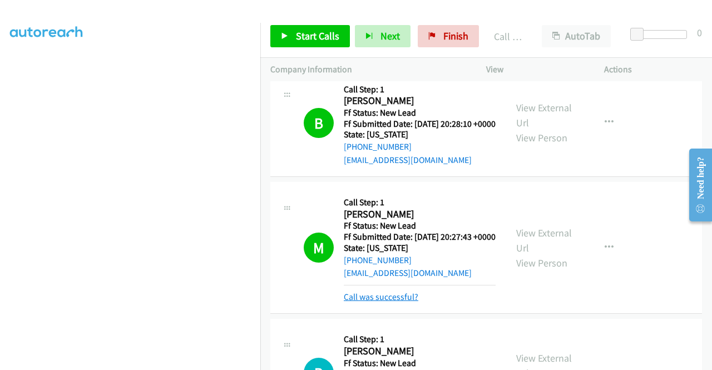
click at [398, 302] on link "Call was successful?" at bounding box center [381, 297] width 75 height 11
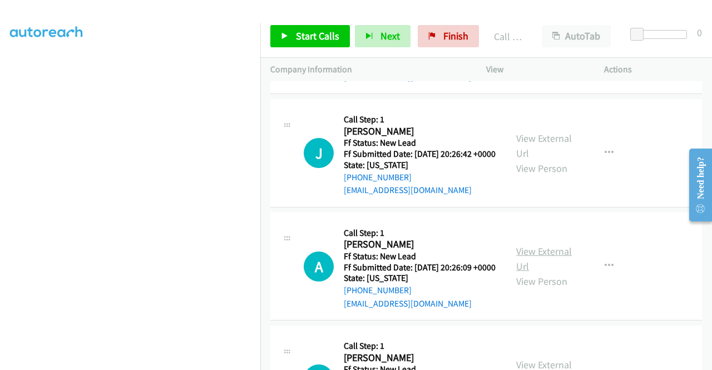
scroll to position [828, 0]
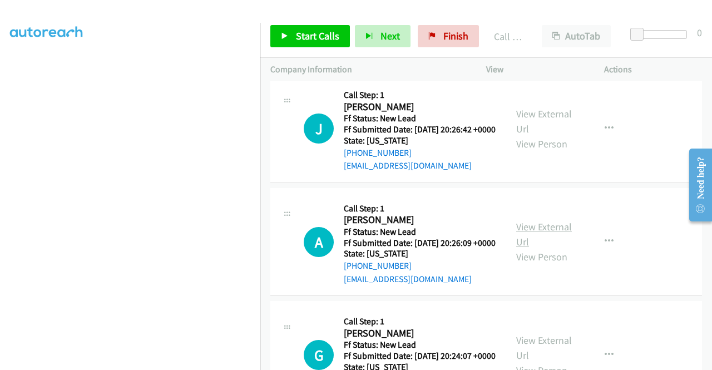
click at [541, 248] on link "View External Url" at bounding box center [544, 234] width 56 height 28
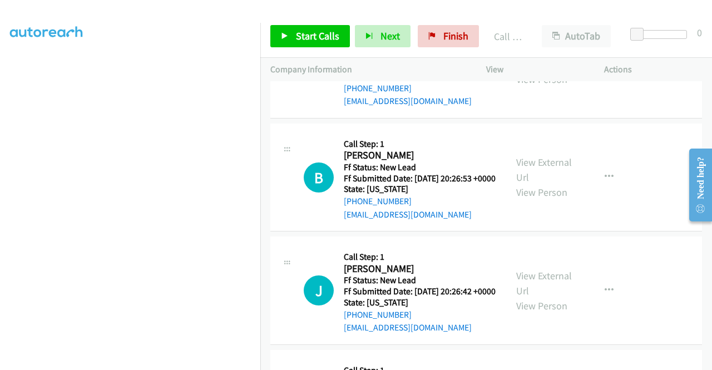
scroll to position [661, 0]
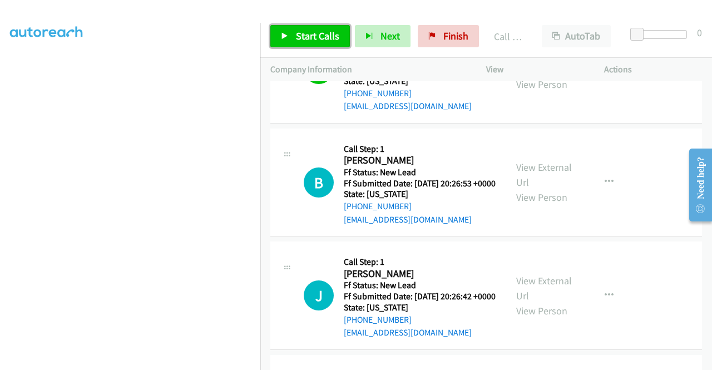
click at [296, 29] on link "Start Calls" at bounding box center [310, 36] width 80 height 22
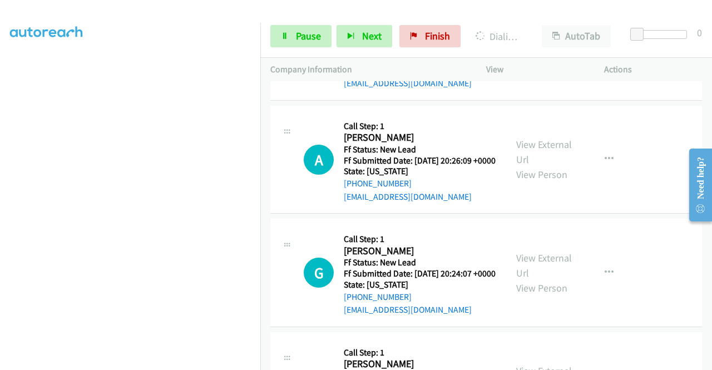
scroll to position [939, 0]
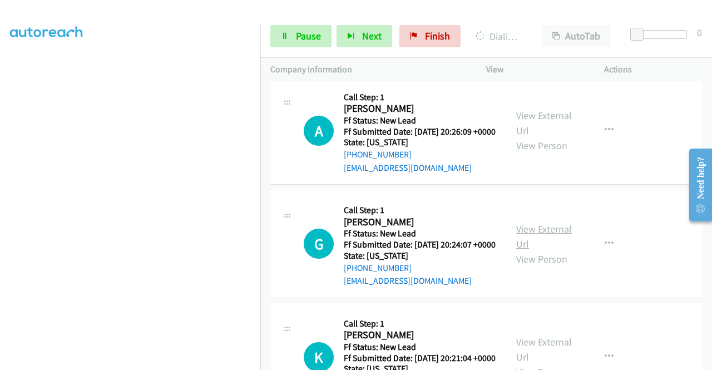
click at [525, 250] on link "View External Url" at bounding box center [544, 237] width 56 height 28
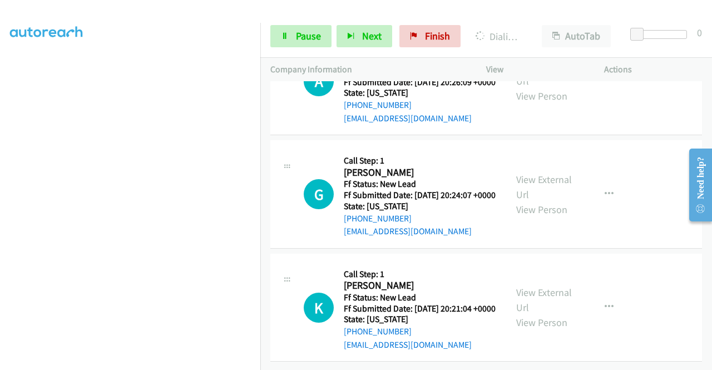
scroll to position [1050, 0]
click at [544, 314] on link "View External Url" at bounding box center [544, 300] width 56 height 28
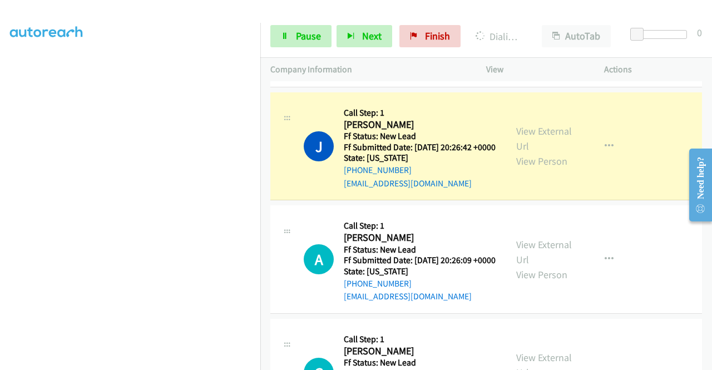
scroll to position [0, 0]
click at [399, 75] on link "Call was successful?" at bounding box center [381, 70] width 75 height 11
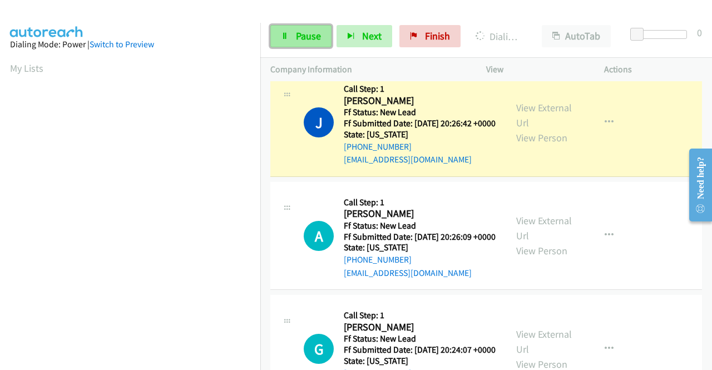
click at [305, 37] on span "Pause" at bounding box center [308, 35] width 25 height 13
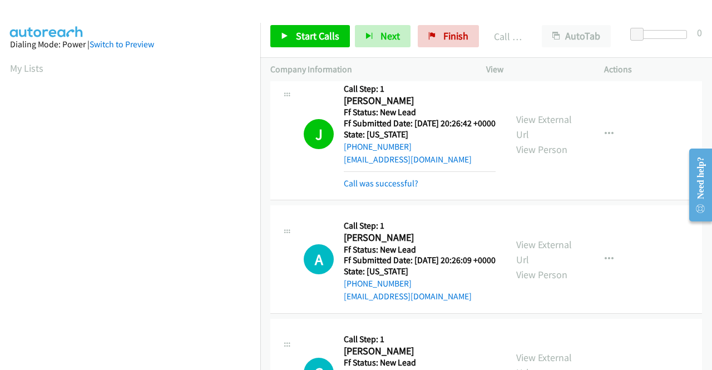
scroll to position [254, 0]
drag, startPoint x: 393, startPoint y: 240, endPoint x: 354, endPoint y: 111, distance: 134.3
click at [384, 189] on link "Call was successful?" at bounding box center [381, 183] width 75 height 11
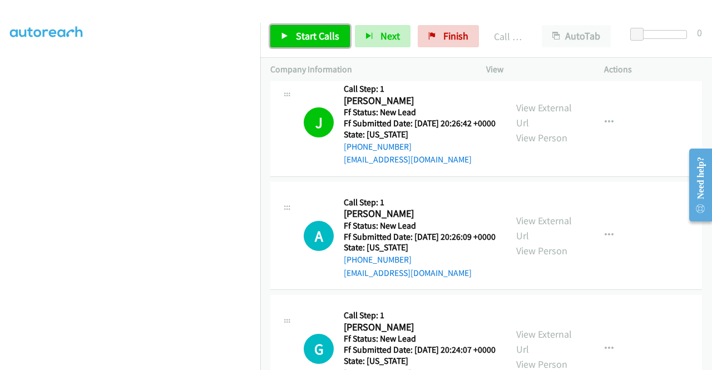
click at [325, 35] on span "Start Calls" at bounding box center [317, 35] width 43 height 13
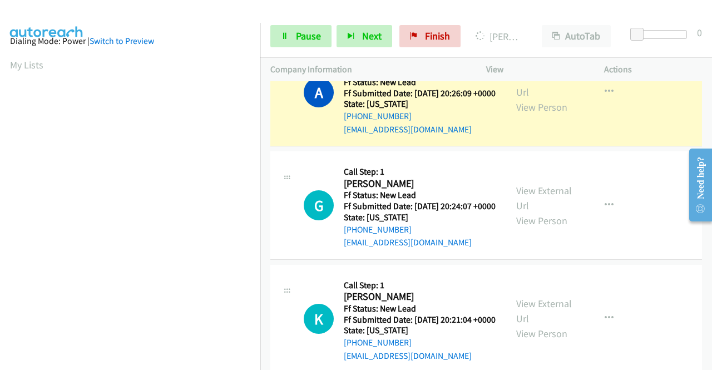
scroll to position [0, 0]
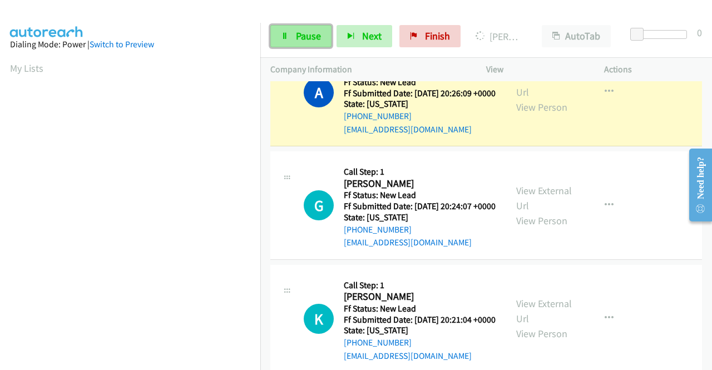
click at [314, 32] on span "Pause" at bounding box center [308, 35] width 25 height 13
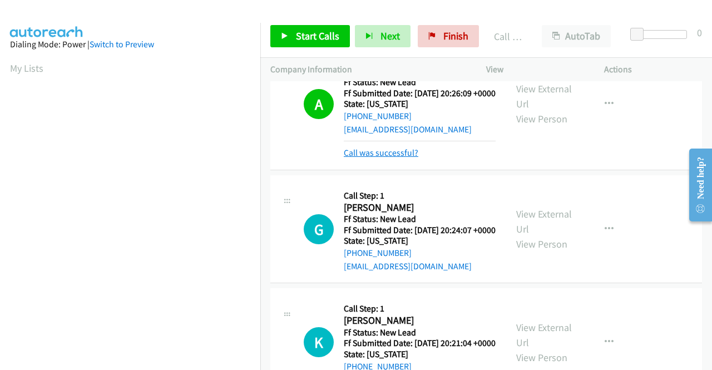
click at [406, 158] on link "Call was successful?" at bounding box center [381, 152] width 75 height 11
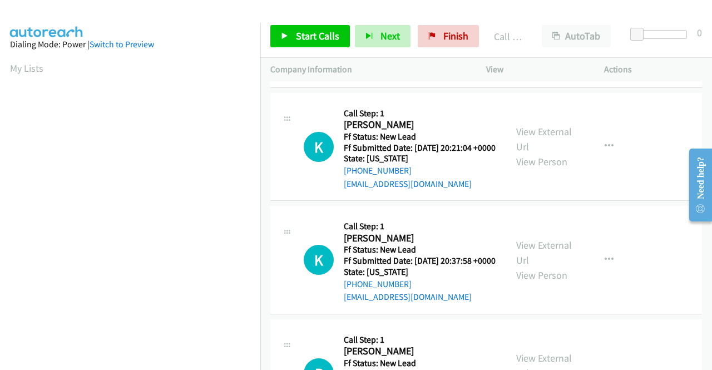
scroll to position [1200, 0]
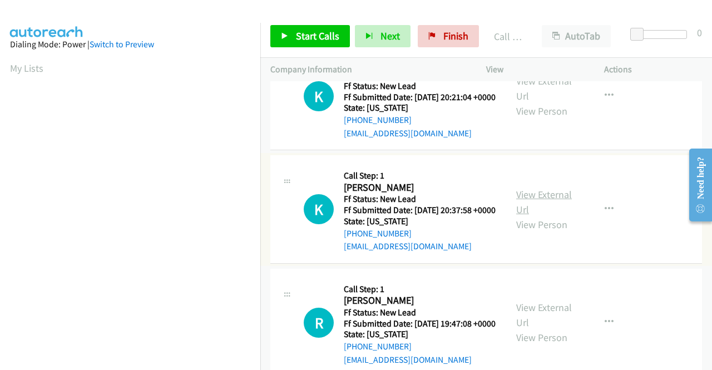
click at [553, 216] on link "View External Url" at bounding box center [544, 202] width 56 height 28
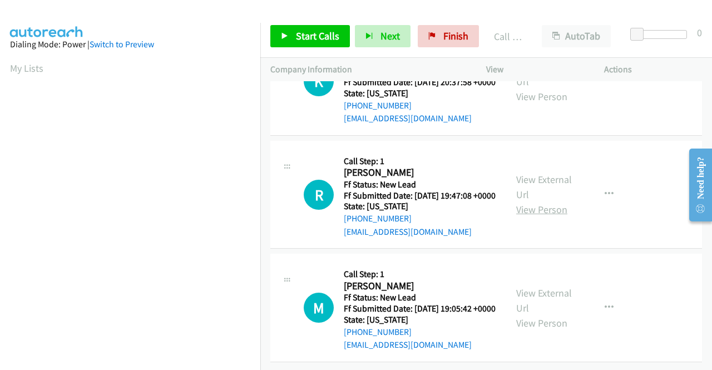
scroll to position [1367, 0]
click at [541, 201] on link "View External Url" at bounding box center [544, 187] width 56 height 28
click at [556, 287] on link "View External Url" at bounding box center [544, 301] width 56 height 28
click at [283, 35] on icon at bounding box center [285, 37] width 8 height 8
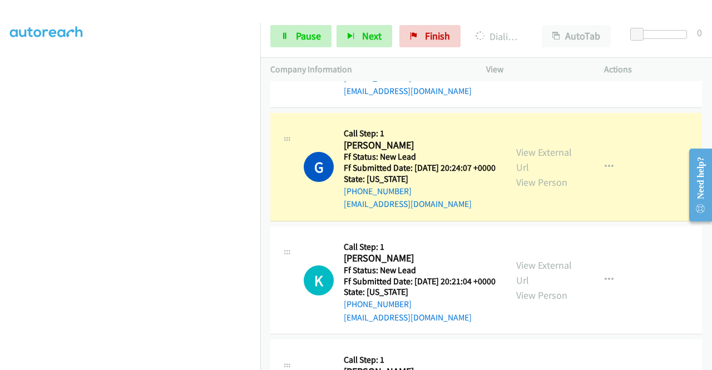
scroll to position [254, 0]
click at [300, 45] on link "Pause" at bounding box center [300, 36] width 61 height 22
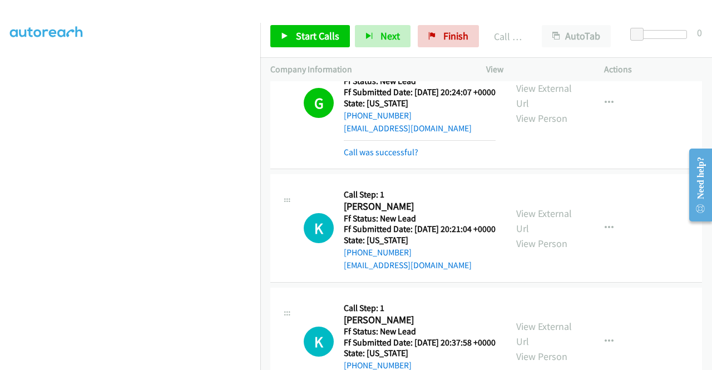
scroll to position [1127, 0]
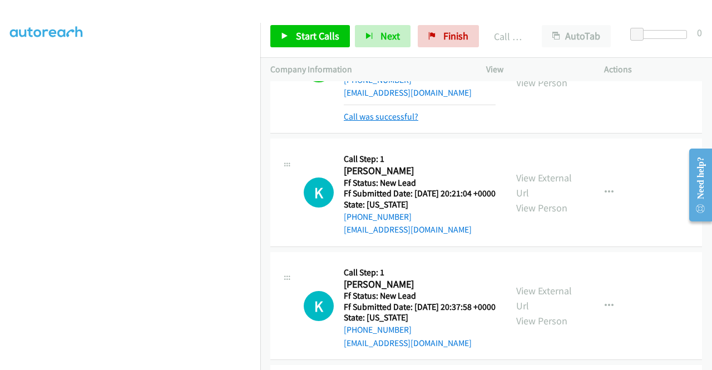
click at [393, 122] on link "Call was successful?" at bounding box center [381, 116] width 75 height 11
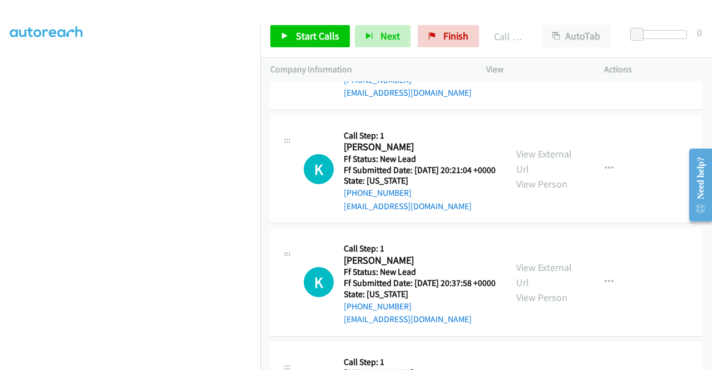
click at [264, 226] on td "K Callback Scheduled Call Step: 1 Katie Daigrepont America/Chicago Ff Status: N…" at bounding box center [486, 169] width 452 height 114
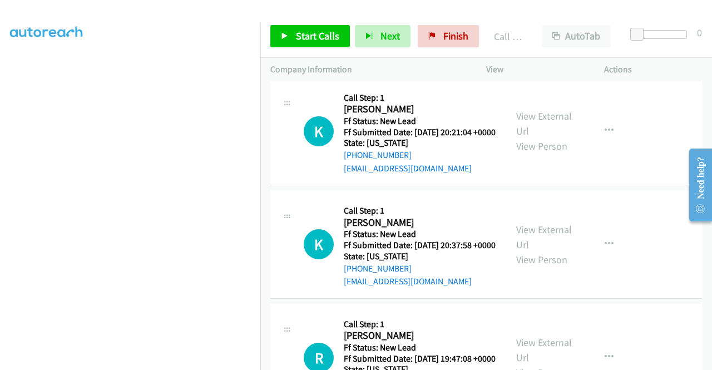
scroll to position [1183, 0]
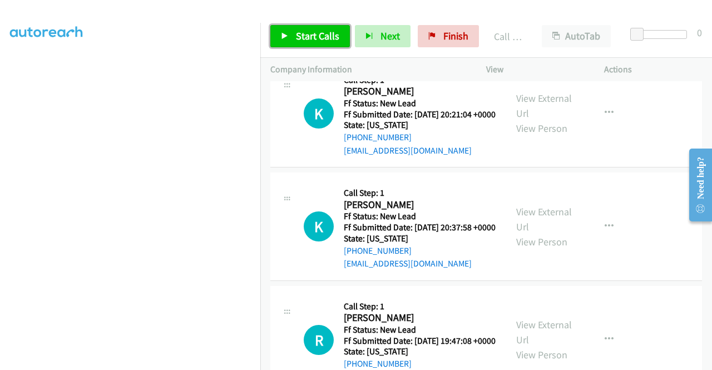
click at [281, 35] on icon at bounding box center [285, 37] width 8 height 8
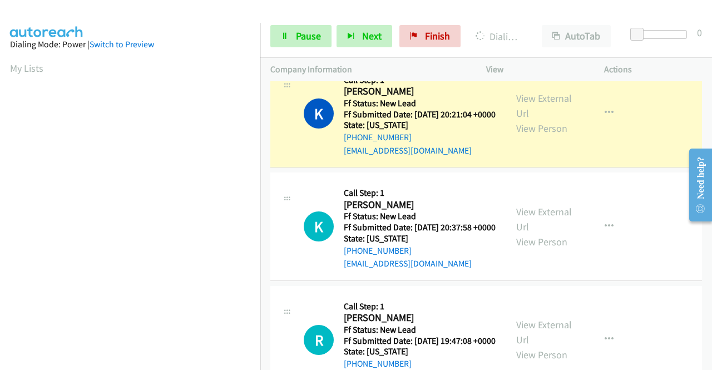
scroll to position [254, 0]
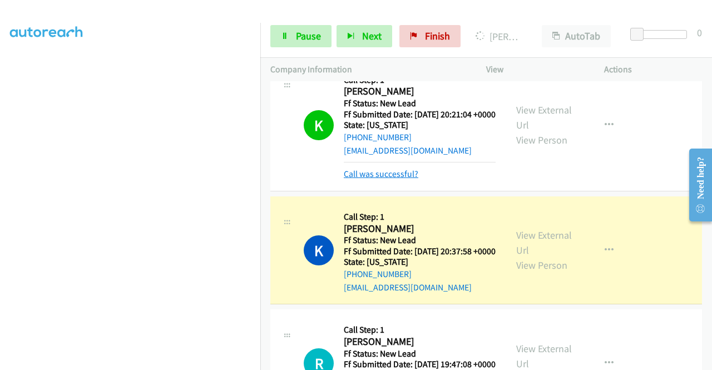
click at [360, 179] on link "Call was successful?" at bounding box center [381, 174] width 75 height 11
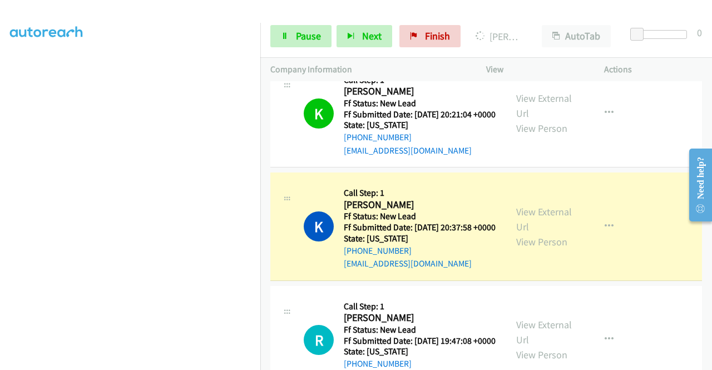
scroll to position [0, 0]
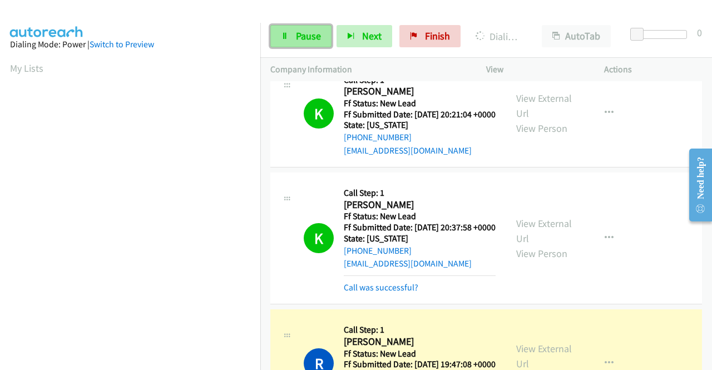
click at [320, 34] on link "Pause" at bounding box center [300, 36] width 61 height 22
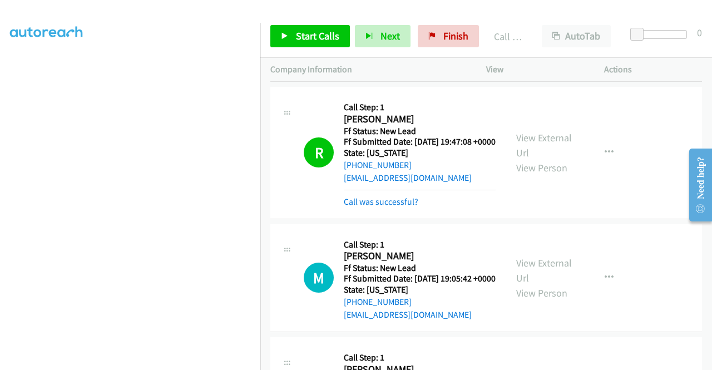
scroll to position [1405, 0]
click at [379, 72] on div "Call was successful?" at bounding box center [420, 64] width 152 height 13
click at [373, 70] on link "Call was successful?" at bounding box center [381, 65] width 75 height 11
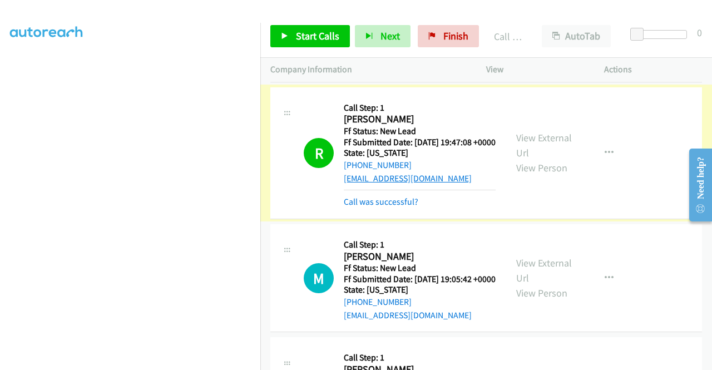
scroll to position [1437, 0]
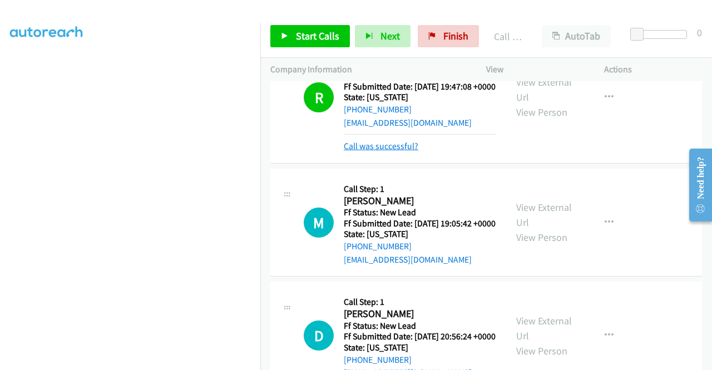
click at [407, 151] on link "Call was successful?" at bounding box center [381, 146] width 75 height 11
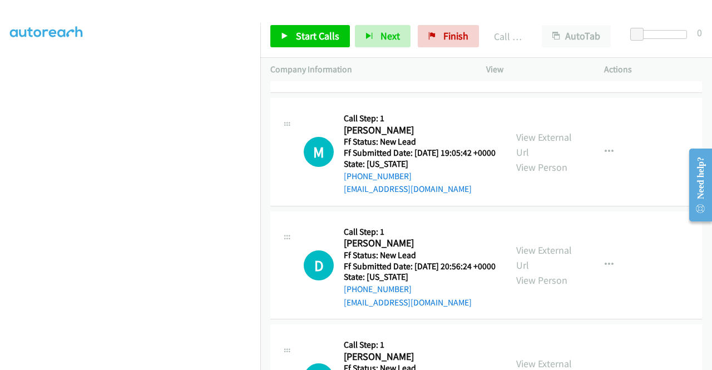
scroll to position [1548, 0]
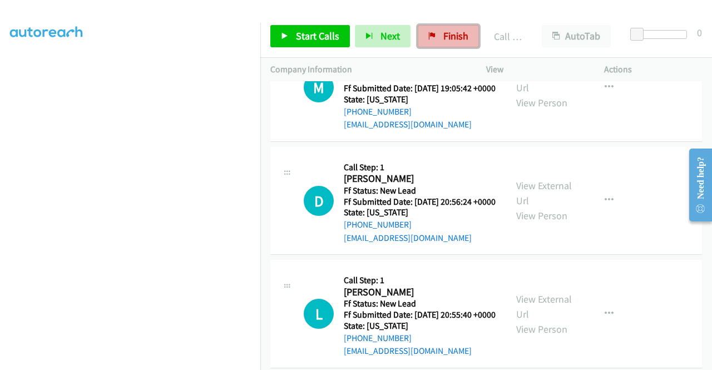
click at [453, 43] on link "Finish" at bounding box center [448, 36] width 61 height 22
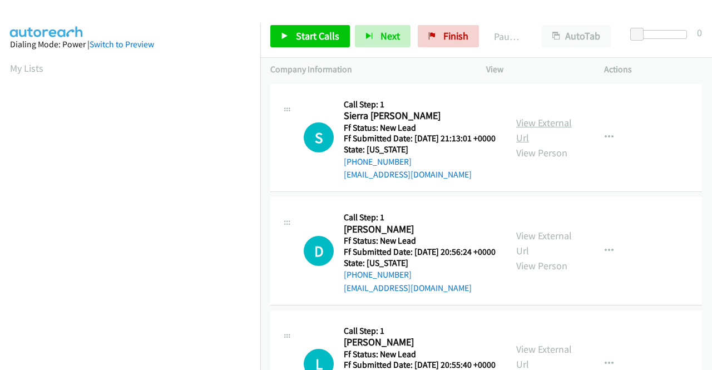
click at [553, 129] on link "View External Url" at bounding box center [544, 130] width 56 height 28
click at [547, 251] on link "View External Url" at bounding box center [544, 243] width 56 height 28
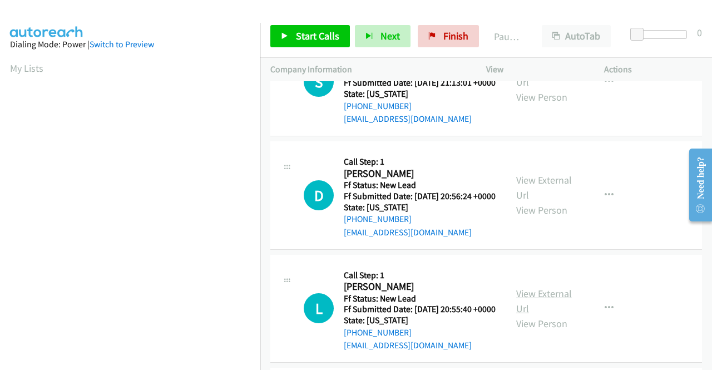
click at [556, 314] on link "View External Url" at bounding box center [544, 301] width 56 height 28
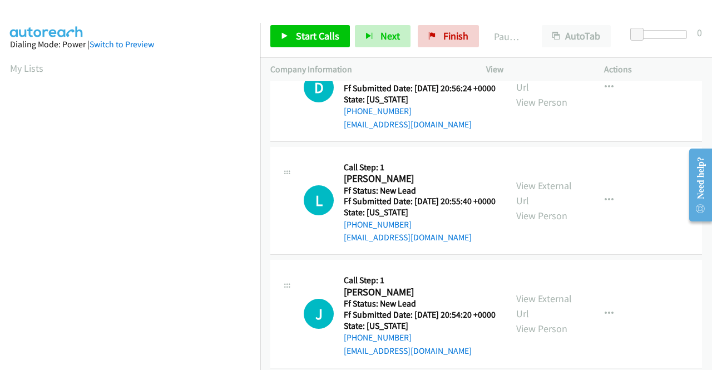
scroll to position [167, 0]
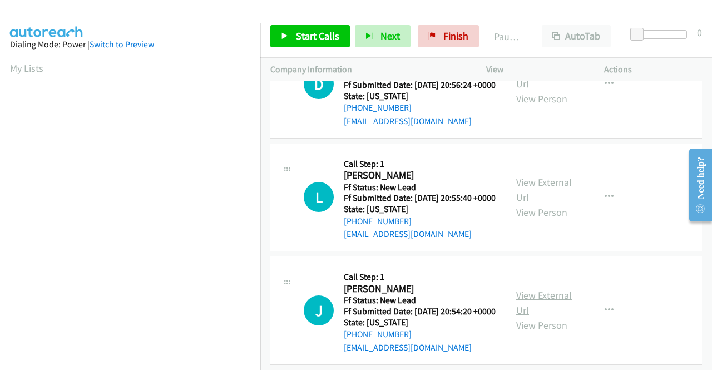
click at [549, 317] on link "View External Url" at bounding box center [544, 303] width 56 height 28
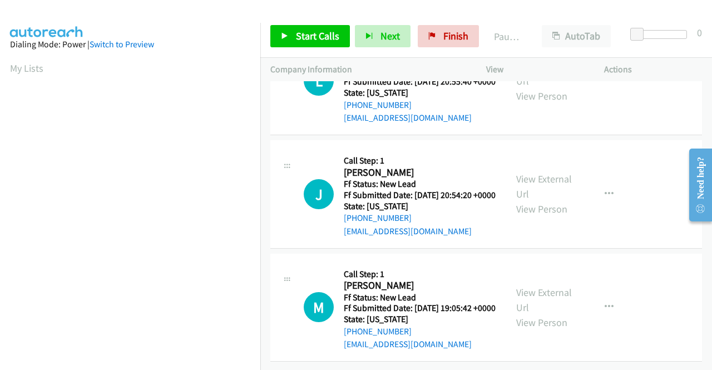
scroll to position [334, 0]
click at [550, 290] on link "View External Url" at bounding box center [544, 300] width 56 height 28
click at [319, 28] on link "Start Calls" at bounding box center [310, 36] width 80 height 22
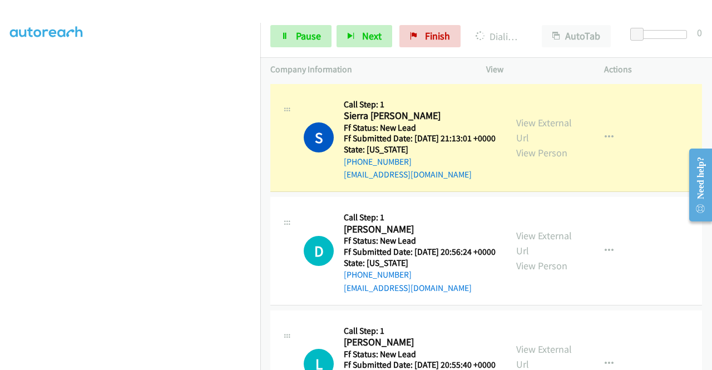
scroll to position [0, 0]
click at [297, 20] on div "Start Calls Pause Next Finish Dialing Sierra [PERSON_NAME] AutoTab AutoTab 0" at bounding box center [486, 36] width 452 height 43
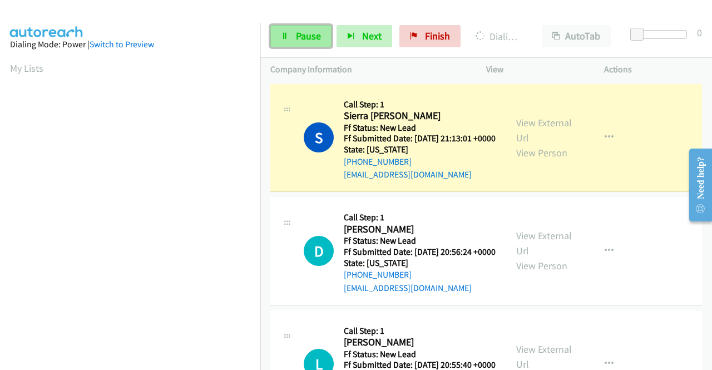
click at [302, 38] on span "Pause" at bounding box center [308, 35] width 25 height 13
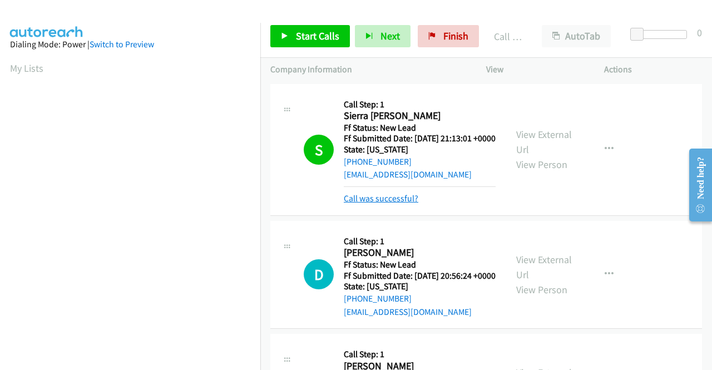
click at [391, 204] on link "Call was successful?" at bounding box center [381, 198] width 75 height 11
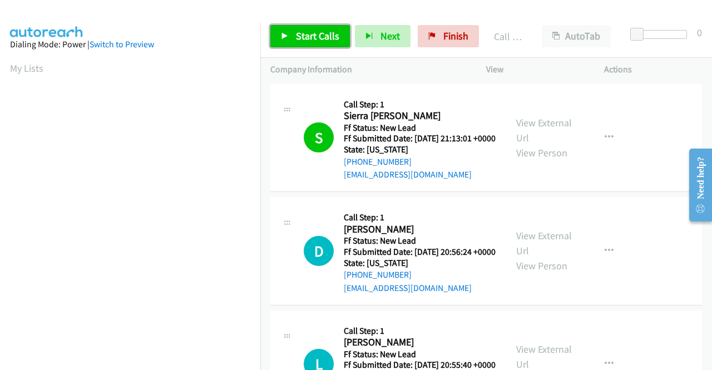
click at [325, 41] on span "Start Calls" at bounding box center [317, 35] width 43 height 13
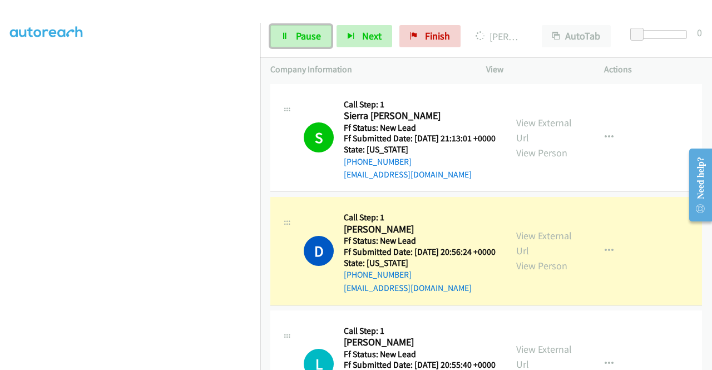
scroll to position [31, 0]
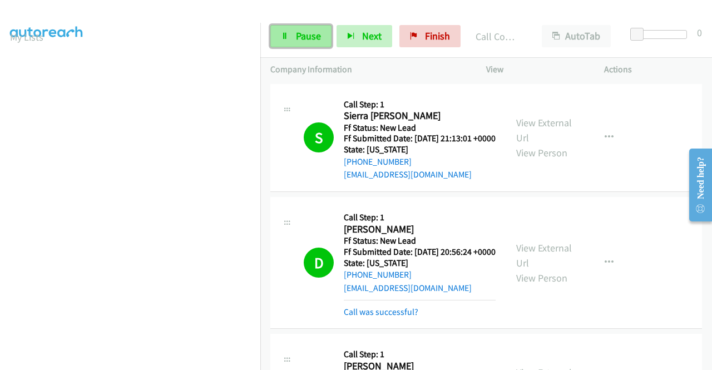
click at [293, 38] on link "Pause" at bounding box center [300, 36] width 61 height 22
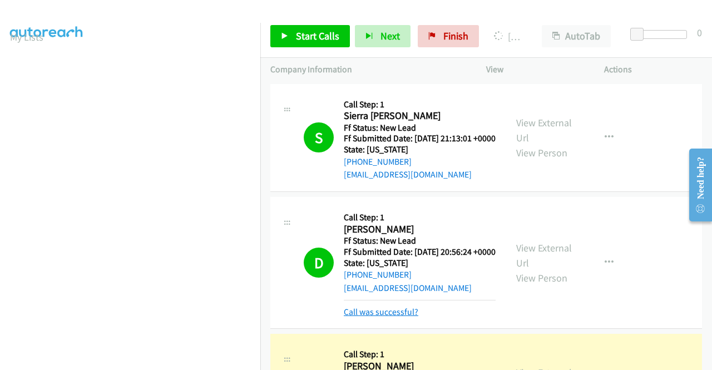
click at [369, 317] on link "Call was successful?" at bounding box center [381, 312] width 75 height 11
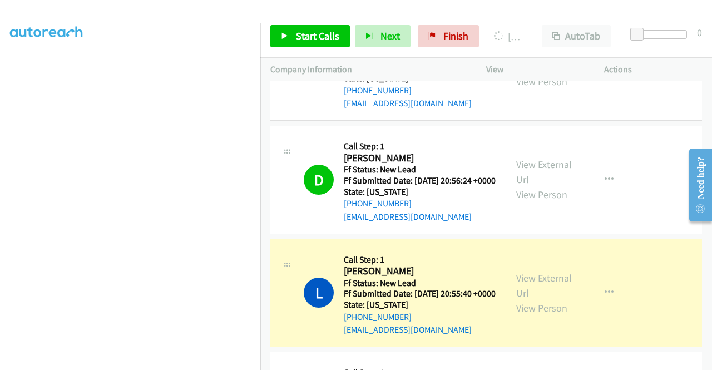
scroll to position [111, 0]
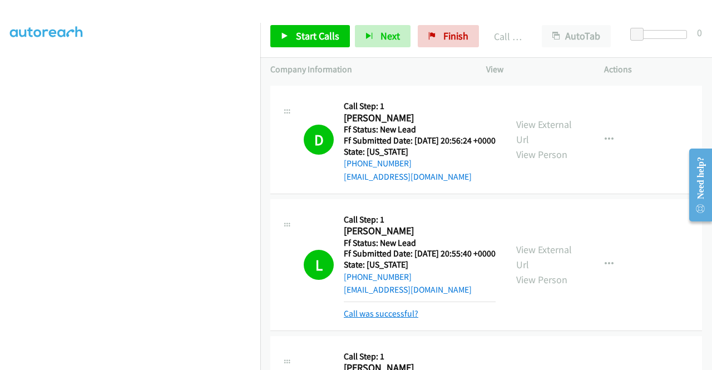
click at [413, 319] on link "Call was successful?" at bounding box center [381, 313] width 75 height 11
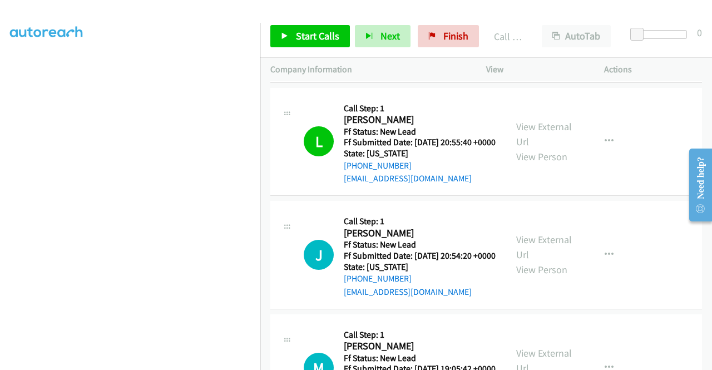
scroll to position [278, 0]
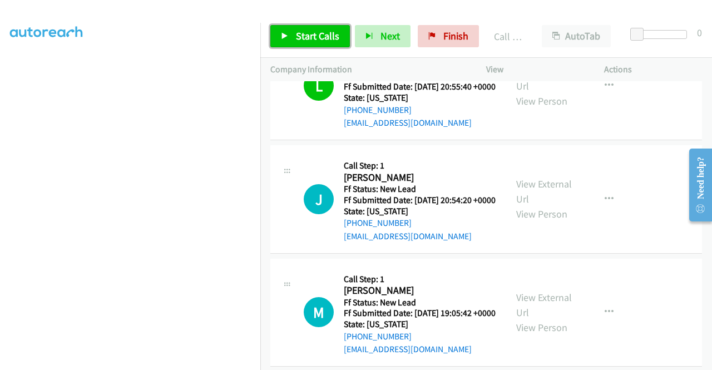
click at [309, 37] on span "Start Calls" at bounding box center [317, 35] width 43 height 13
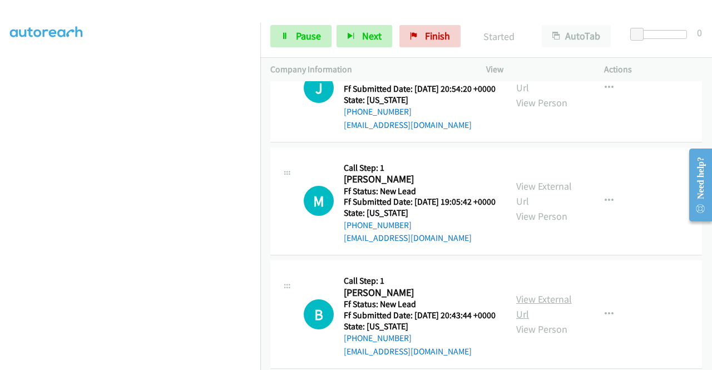
scroll to position [445, 0]
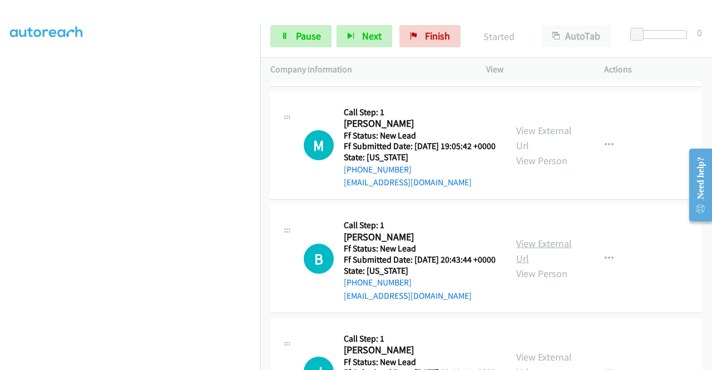
click at [547, 265] on link "View External Url" at bounding box center [544, 251] width 56 height 28
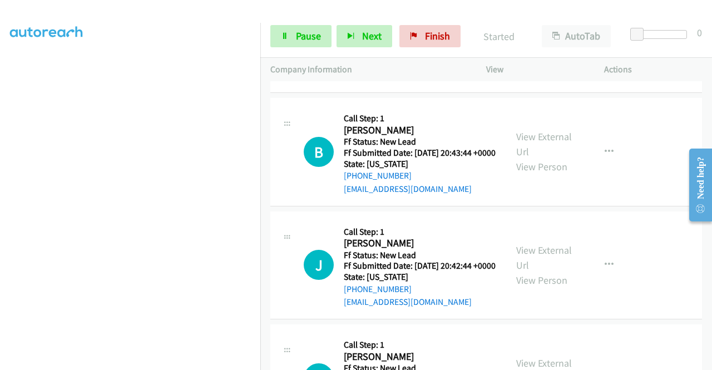
scroll to position [556, 0]
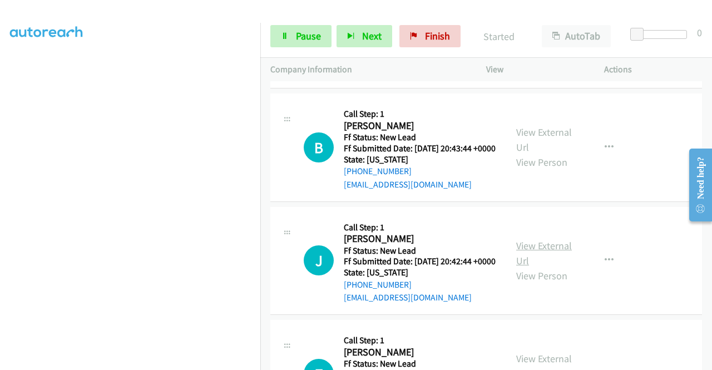
click at [553, 267] on link "View External Url" at bounding box center [544, 253] width 56 height 28
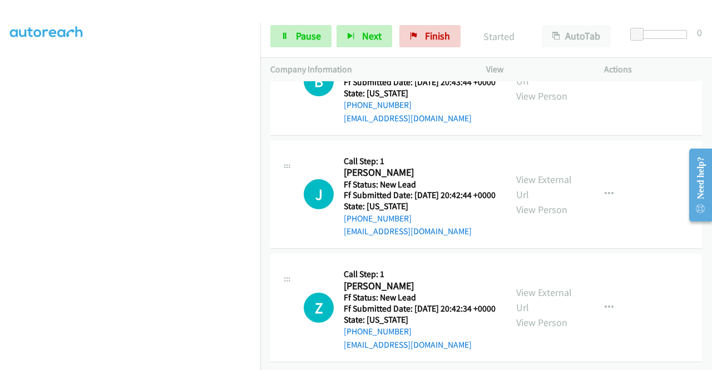
scroll to position [717, 0]
click at [543, 286] on link "View External Url" at bounding box center [544, 300] width 56 height 28
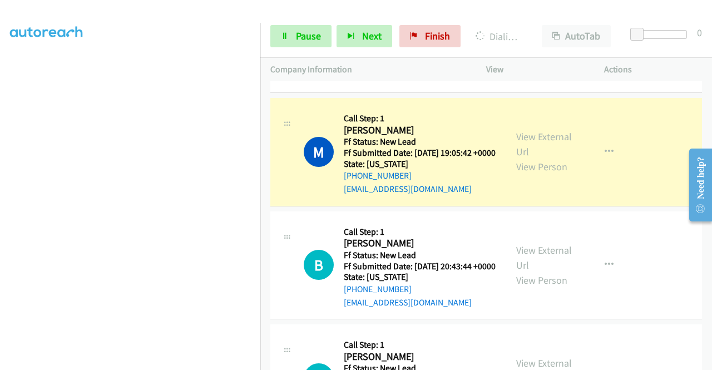
scroll to position [254, 0]
click at [363, 81] on link "Call was successful?" at bounding box center [381, 76] width 75 height 11
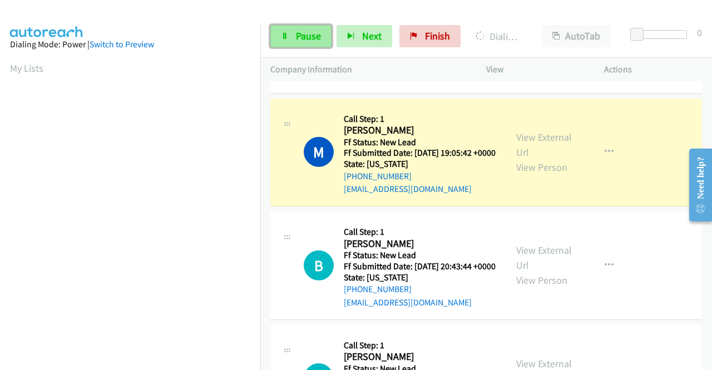
click at [307, 37] on span "Pause" at bounding box center [308, 35] width 25 height 13
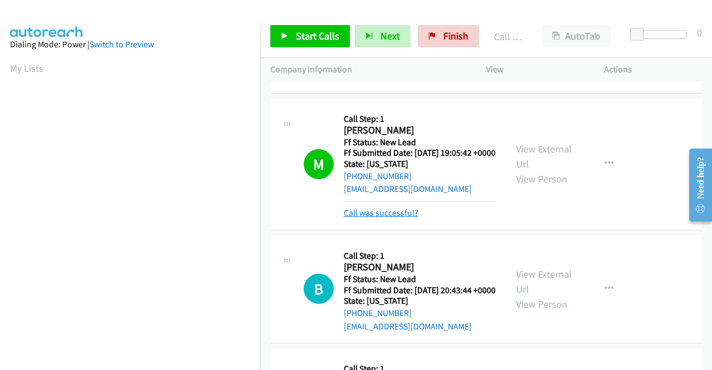
click at [358, 218] on link "Call was successful?" at bounding box center [381, 213] width 75 height 11
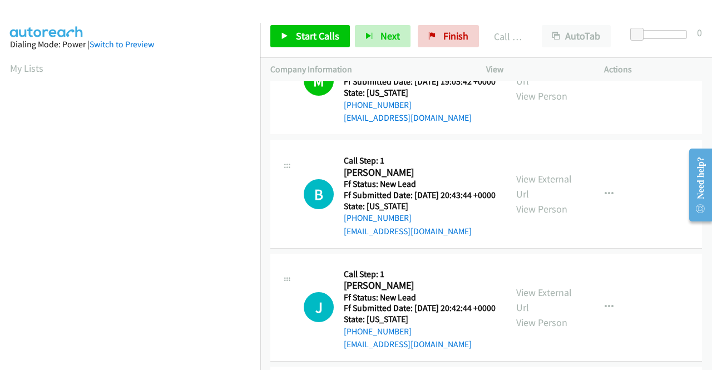
scroll to position [550, 0]
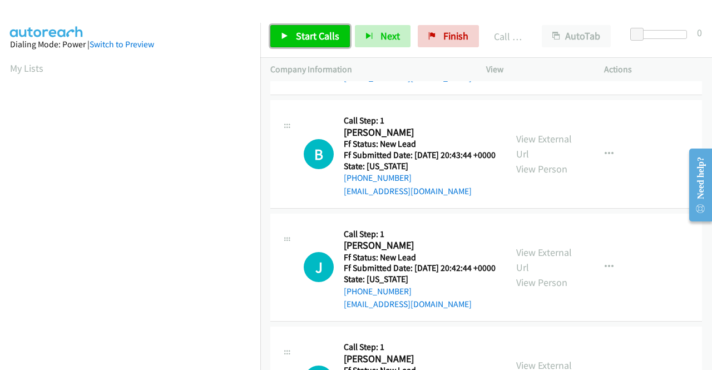
click at [325, 33] on span "Start Calls" at bounding box center [317, 35] width 43 height 13
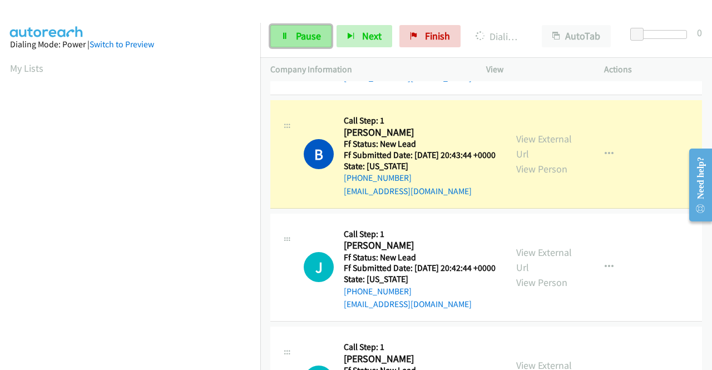
click at [274, 36] on link "Pause" at bounding box center [300, 36] width 61 height 22
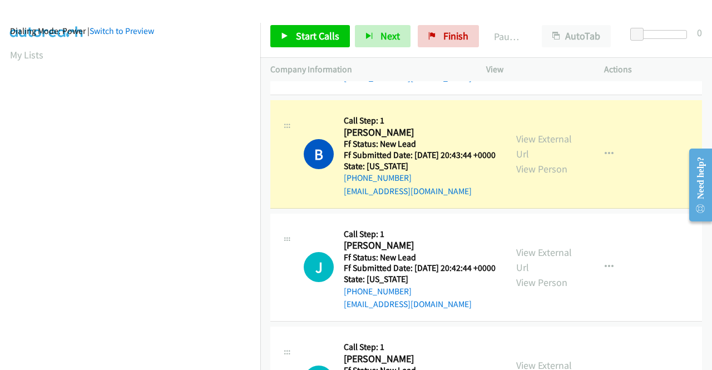
scroll to position [7, 0]
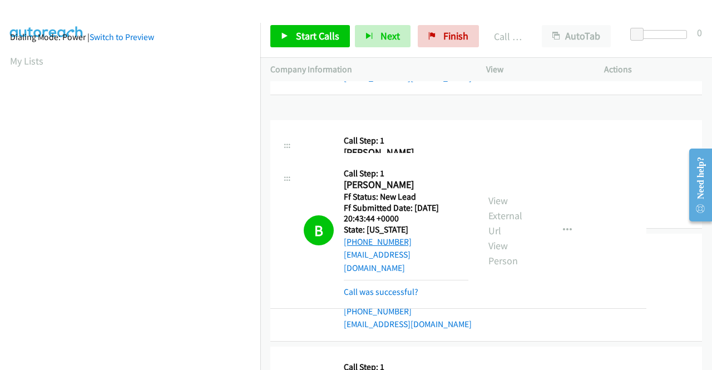
drag, startPoint x: 421, startPoint y: 241, endPoint x: 361, endPoint y: 240, distance: 60.1
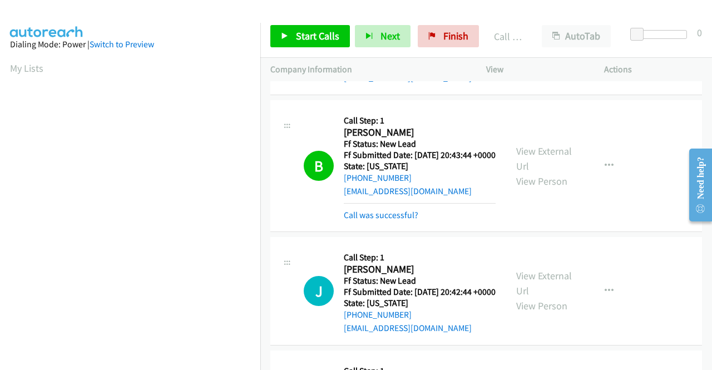
scroll to position [63, 0]
click at [372, 220] on link "Call was successful?" at bounding box center [381, 215] width 75 height 11
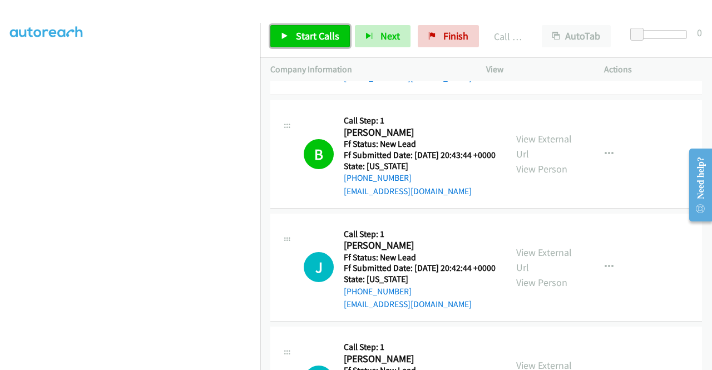
click at [318, 38] on span "Start Calls" at bounding box center [317, 35] width 43 height 13
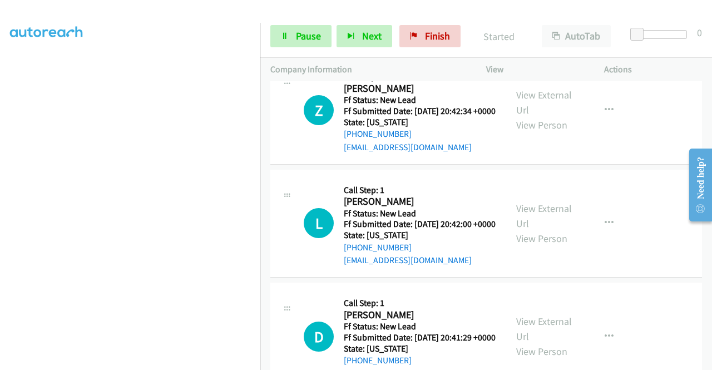
scroll to position [828, 0]
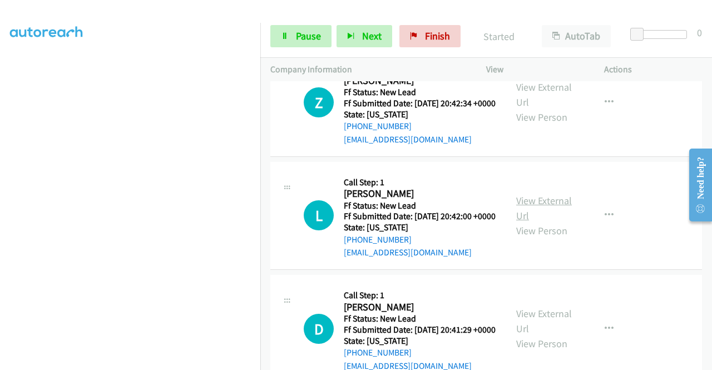
click at [555, 222] on link "View External Url" at bounding box center [544, 208] width 56 height 28
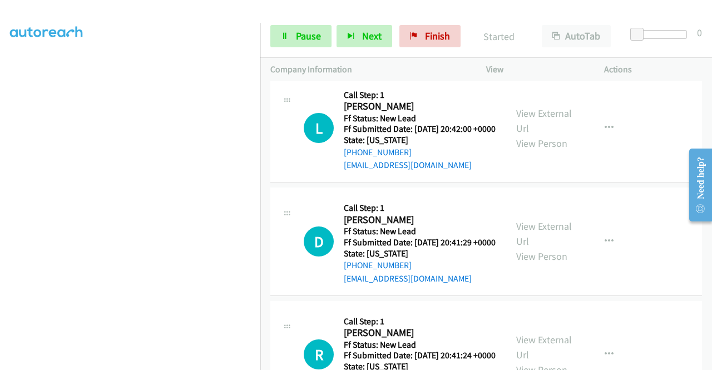
scroll to position [995, 0]
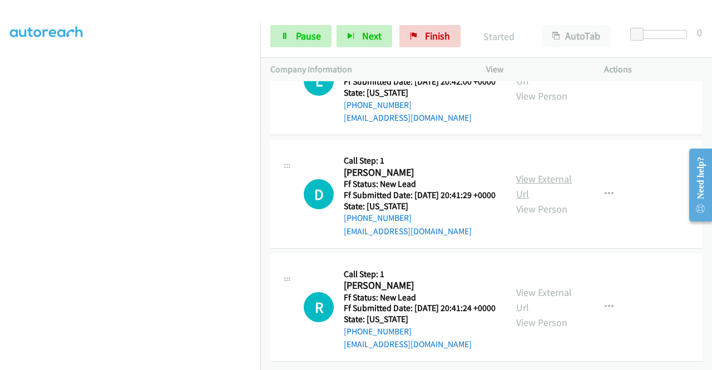
click at [530, 200] on link "View External Url" at bounding box center [544, 186] width 56 height 28
click at [556, 286] on link "View External Url" at bounding box center [544, 300] width 56 height 28
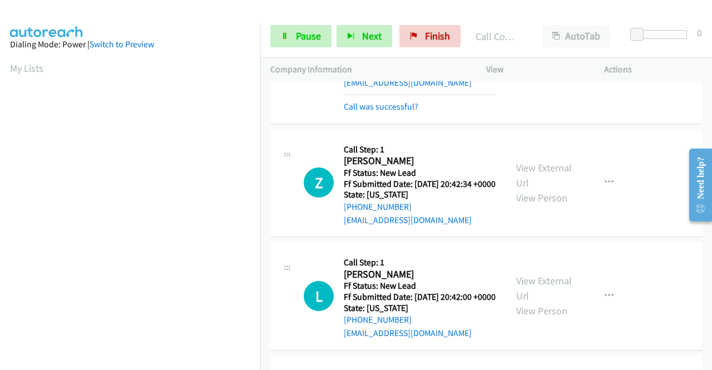
scroll to position [755, 0]
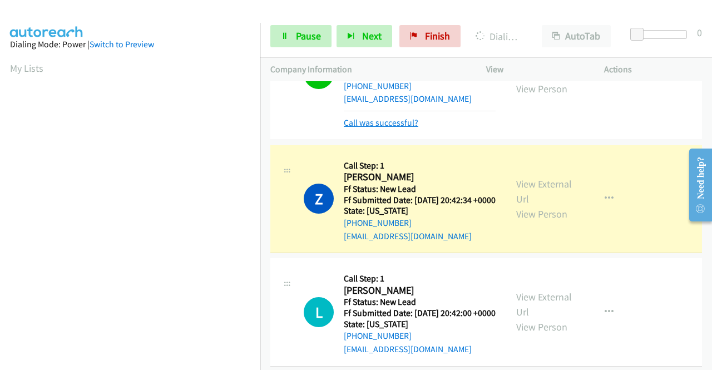
click at [365, 128] on link "Call was successful?" at bounding box center [381, 122] width 75 height 11
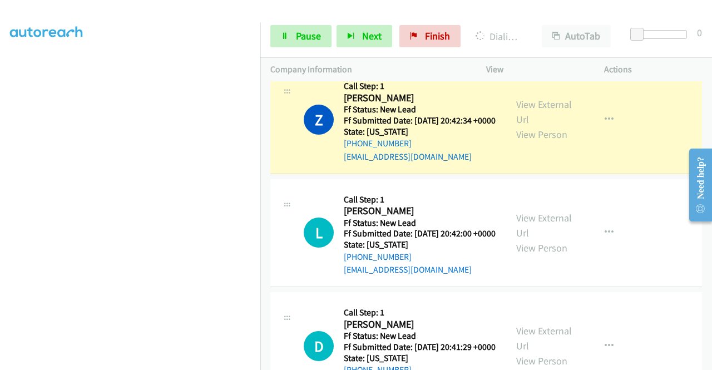
scroll to position [31, 0]
click at [312, 37] on span "Pause" at bounding box center [308, 35] width 25 height 13
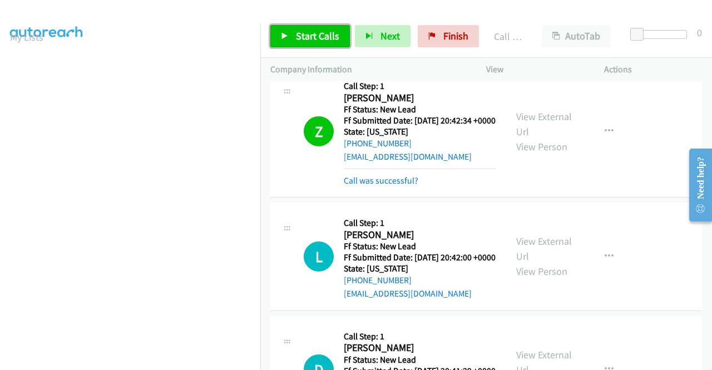
click at [310, 41] on span "Start Calls" at bounding box center [317, 35] width 43 height 13
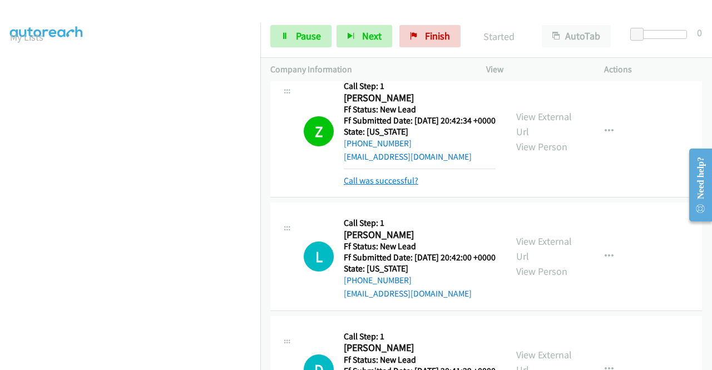
click at [396, 186] on link "Call was successful?" at bounding box center [381, 180] width 75 height 11
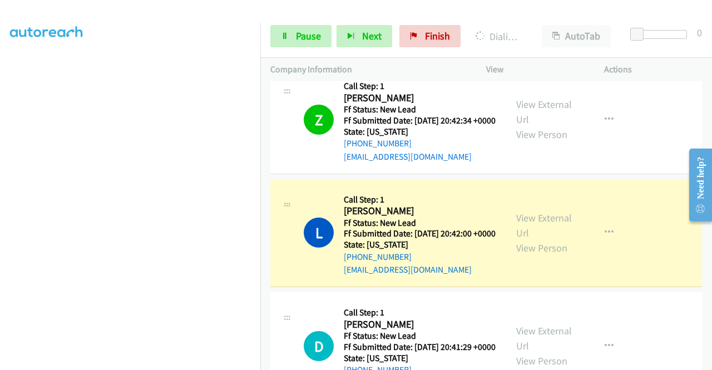
scroll to position [0, 0]
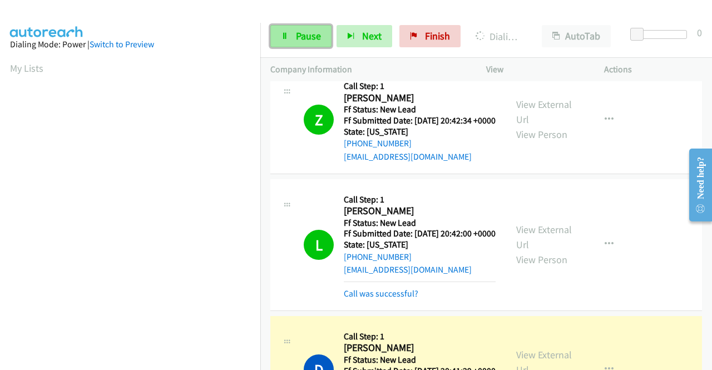
click at [299, 37] on span "Pause" at bounding box center [308, 35] width 25 height 13
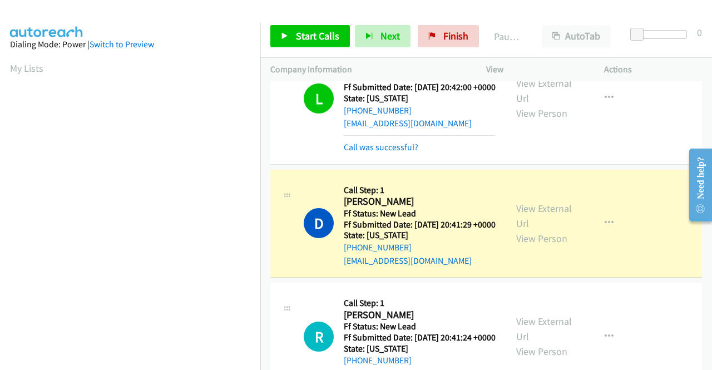
scroll to position [978, 0]
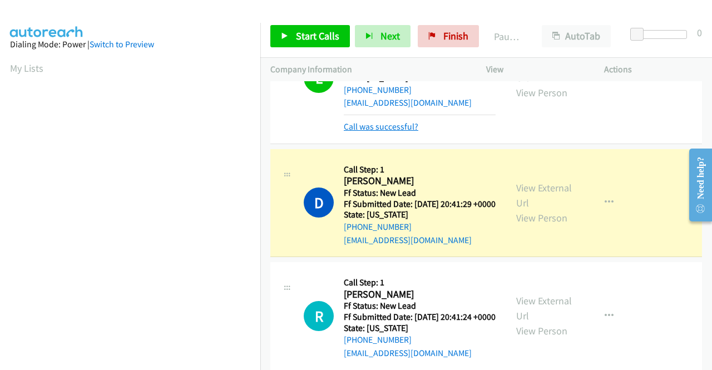
click at [354, 132] on link "Call was successful?" at bounding box center [381, 126] width 75 height 11
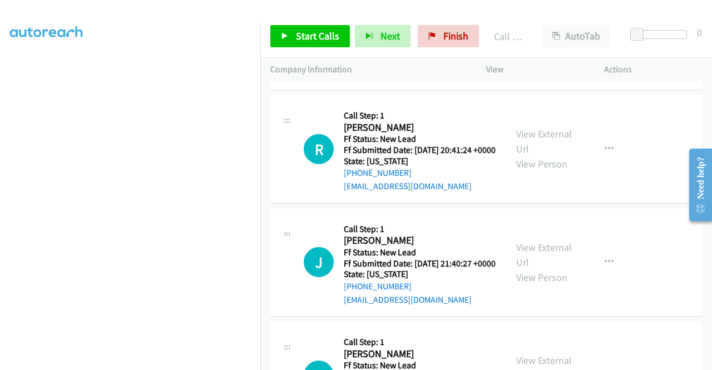
scroll to position [1145, 0]
click at [368, 78] on link "Call was successful?" at bounding box center [381, 73] width 75 height 11
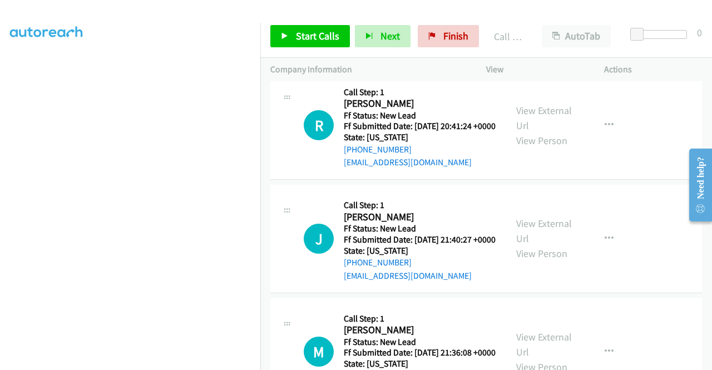
scroll to position [1121, 0]
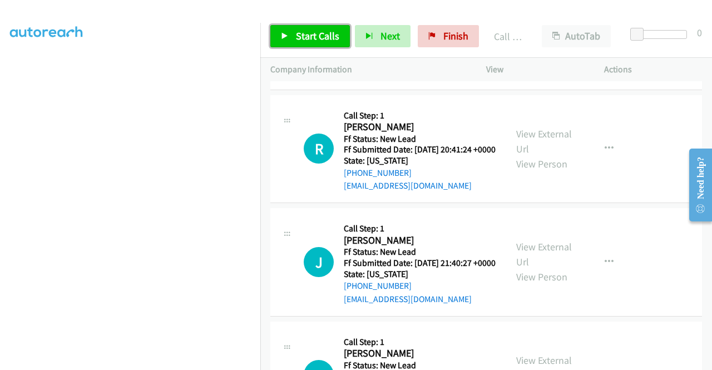
click at [310, 38] on span "Start Calls" at bounding box center [317, 35] width 43 height 13
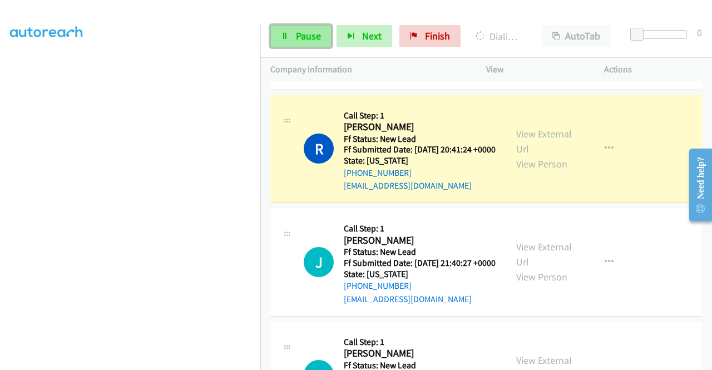
click at [287, 32] on link "Pause" at bounding box center [300, 36] width 61 height 22
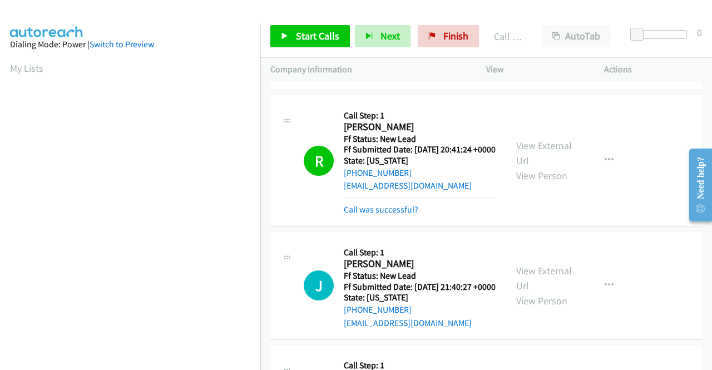
scroll to position [254, 0]
click at [394, 215] on link "Call was successful?" at bounding box center [381, 209] width 75 height 11
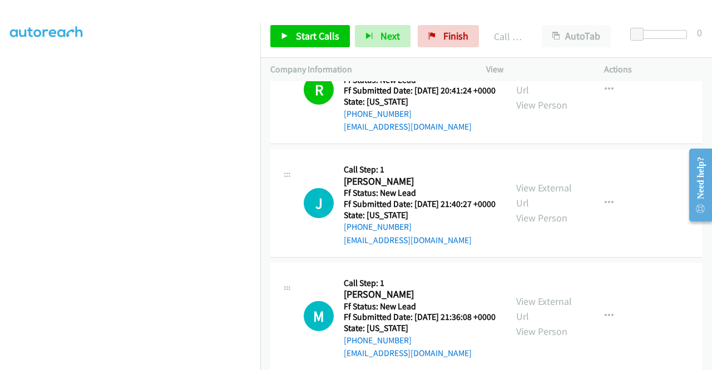
scroll to position [1232, 0]
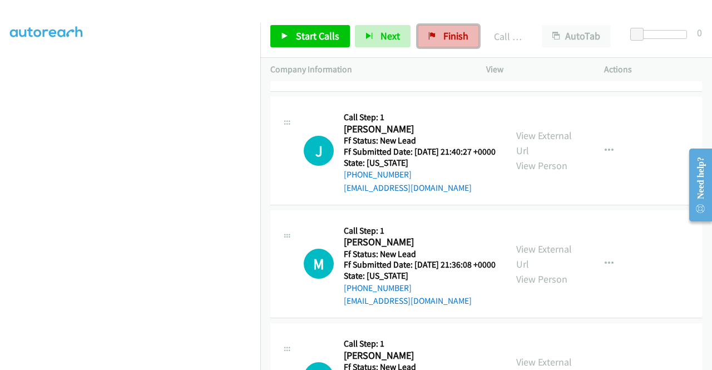
click at [453, 36] on span "Finish" at bounding box center [455, 35] width 25 height 13
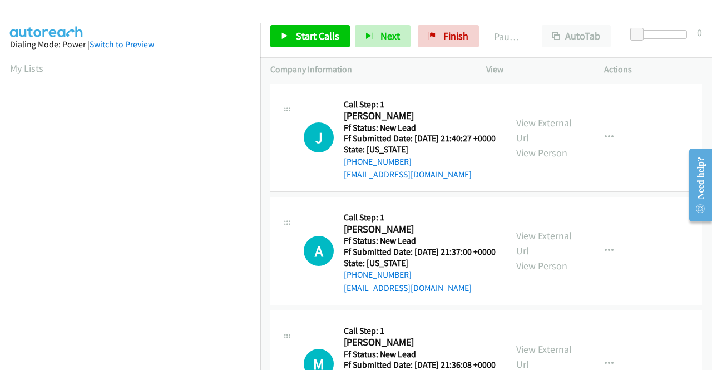
click at [530, 131] on link "View External Url" at bounding box center [544, 130] width 56 height 28
click at [562, 250] on link "View External Url" at bounding box center [544, 243] width 56 height 28
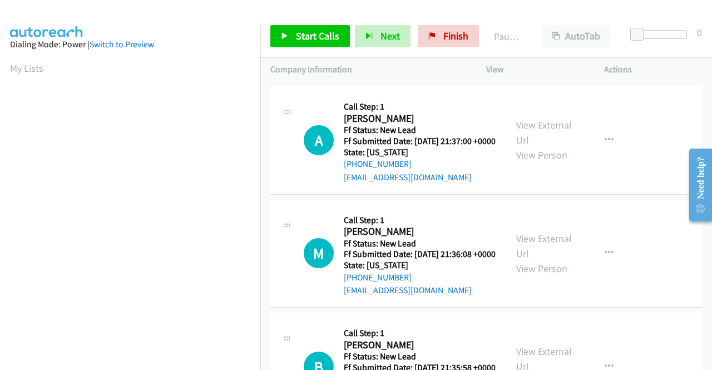
scroll to position [111, 0]
click at [556, 259] on link "View External Url" at bounding box center [544, 245] width 56 height 28
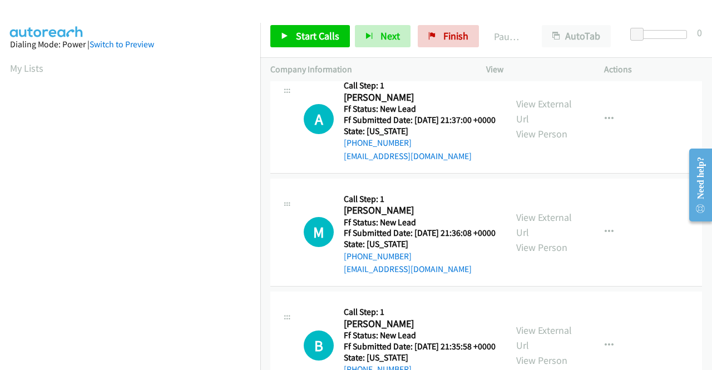
scroll to position [223, 0]
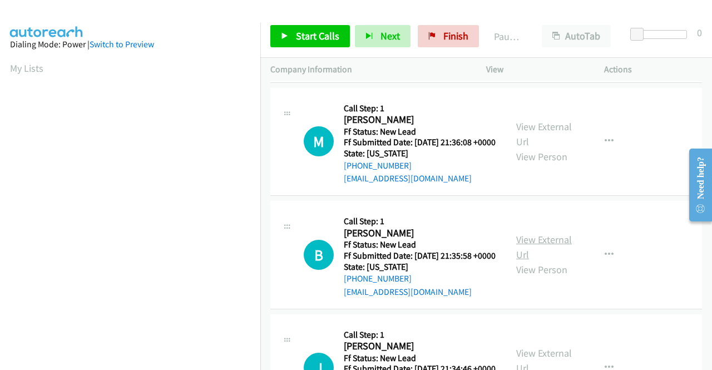
click at [555, 261] on link "View External Url" at bounding box center [544, 247] width 56 height 28
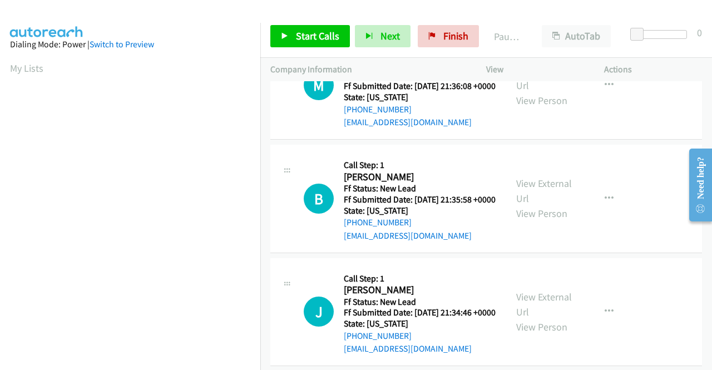
scroll to position [334, 0]
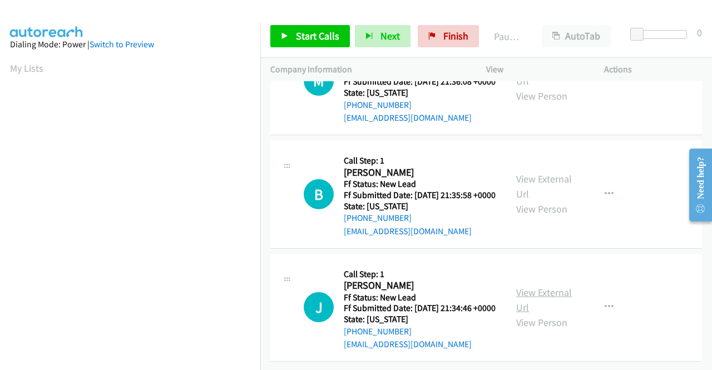
click at [546, 289] on link "View External Url" at bounding box center [544, 300] width 56 height 28
click at [321, 38] on span "Start Calls" at bounding box center [317, 35] width 43 height 13
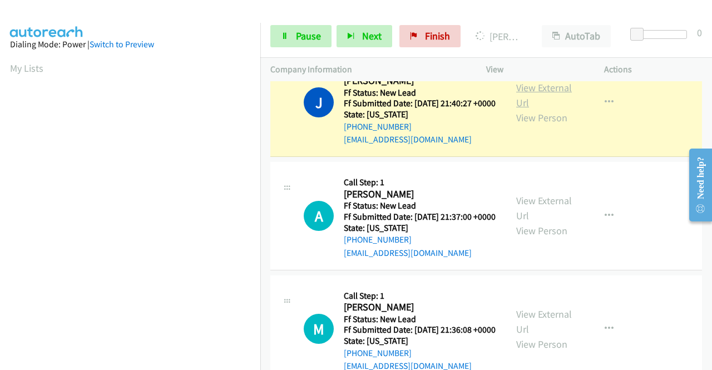
scroll to position [0, 0]
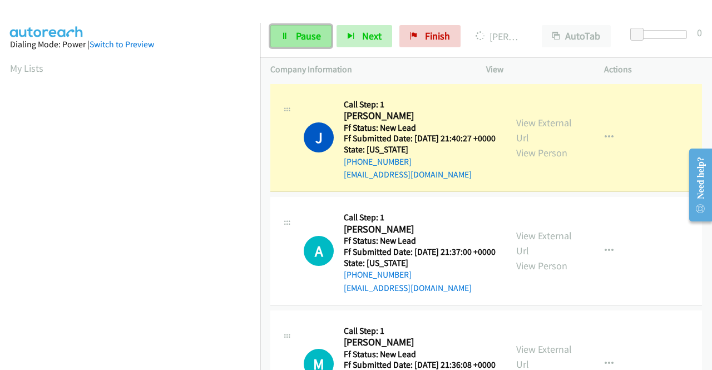
click at [296, 38] on span "Pause" at bounding box center [308, 35] width 25 height 13
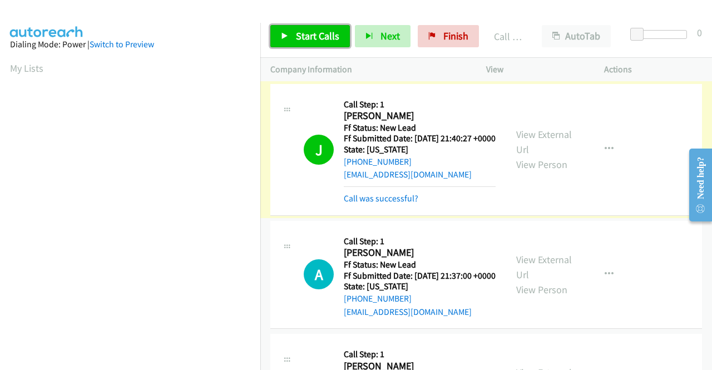
click at [312, 28] on link "Start Calls" at bounding box center [310, 36] width 80 height 22
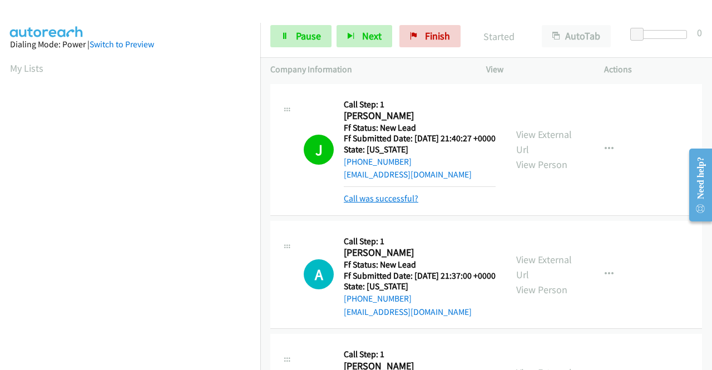
click at [375, 204] on link "Call was successful?" at bounding box center [381, 198] width 75 height 11
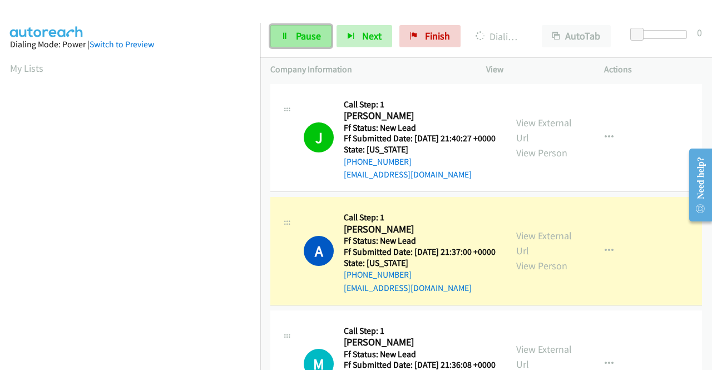
click at [315, 34] on span "Pause" at bounding box center [308, 35] width 25 height 13
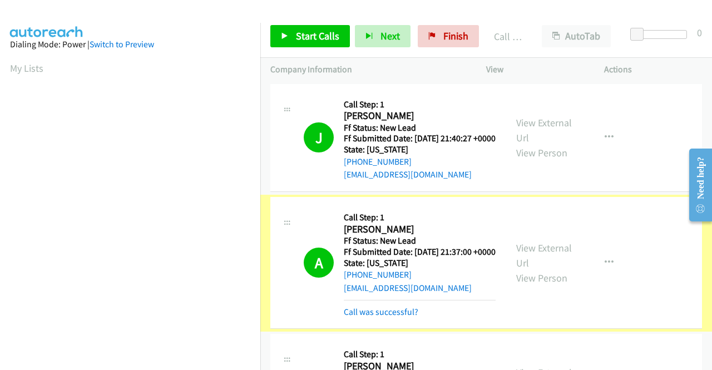
click at [373, 317] on link "Call was successful?" at bounding box center [381, 312] width 75 height 11
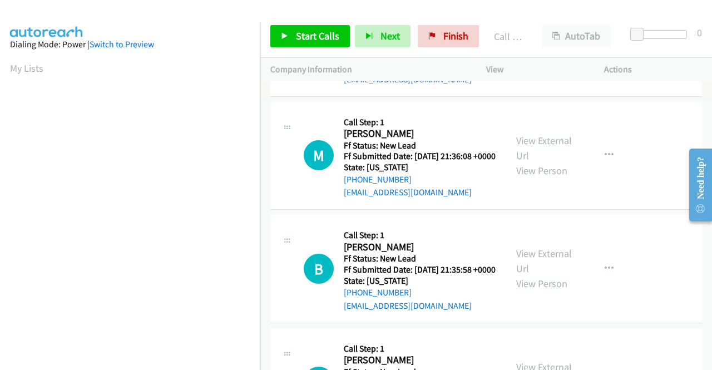
scroll to position [223, 0]
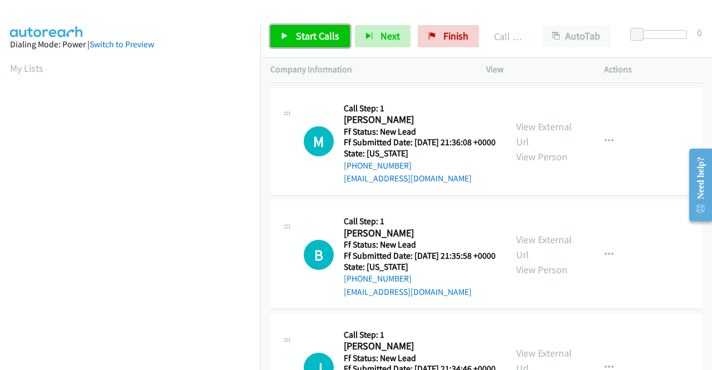
click at [307, 41] on span "Start Calls" at bounding box center [317, 35] width 43 height 13
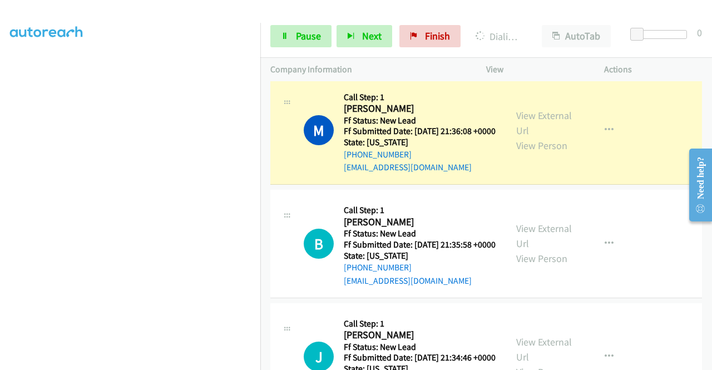
scroll to position [0, 0]
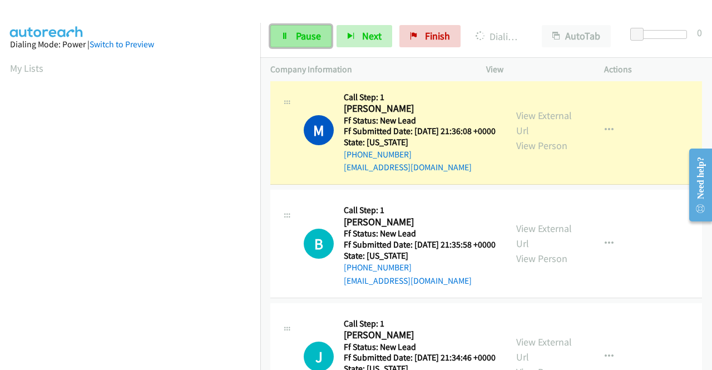
click at [306, 41] on span "Pause" at bounding box center [308, 35] width 25 height 13
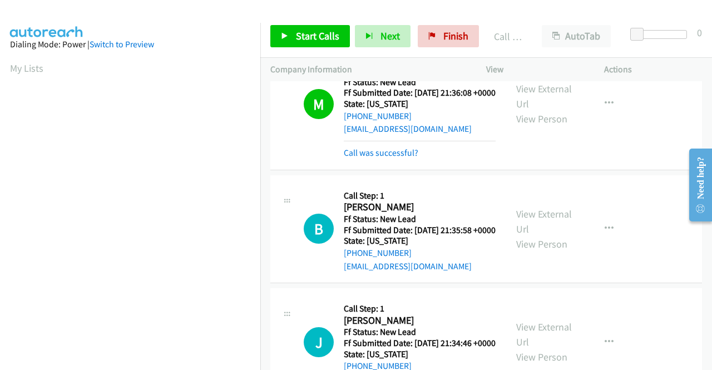
scroll to position [289, 0]
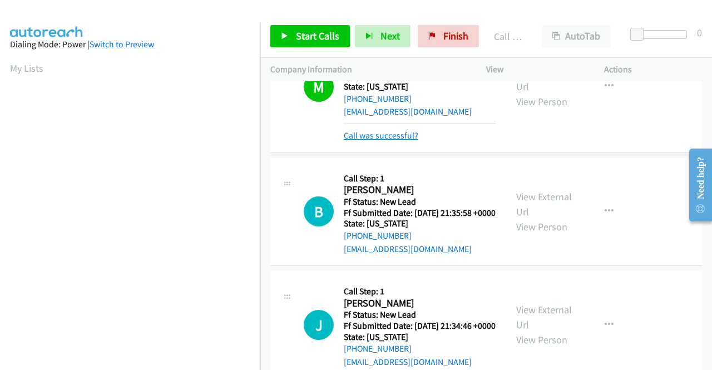
click at [406, 141] on link "Call was successful?" at bounding box center [381, 135] width 75 height 11
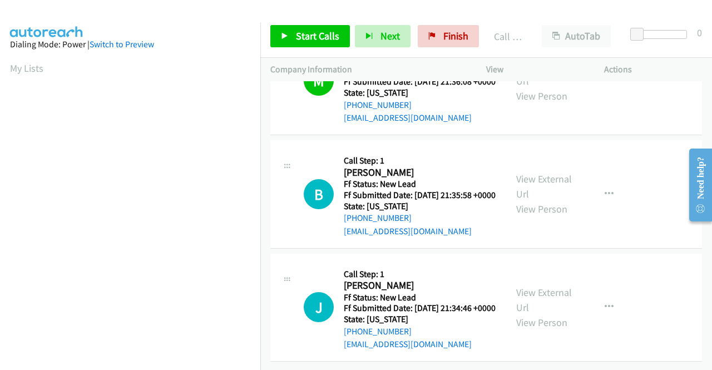
scroll to position [345, 0]
click at [329, 38] on span "Start Calls" at bounding box center [317, 35] width 43 height 13
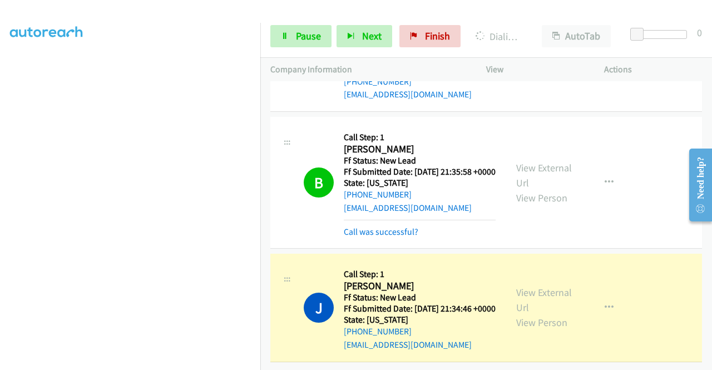
scroll to position [254, 0]
click at [306, 26] on link "Pause" at bounding box center [300, 36] width 61 height 22
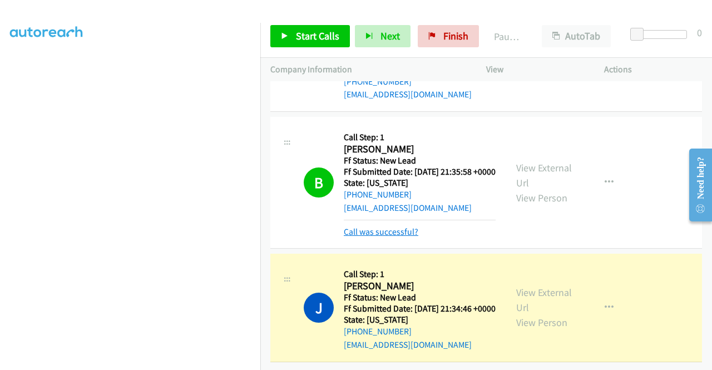
click at [381, 237] on link "Call was successful?" at bounding box center [381, 231] width 75 height 11
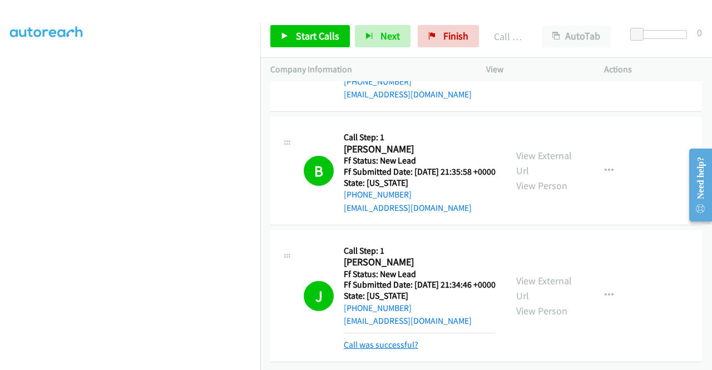
click at [388, 341] on link "Call was successful?" at bounding box center [381, 344] width 75 height 11
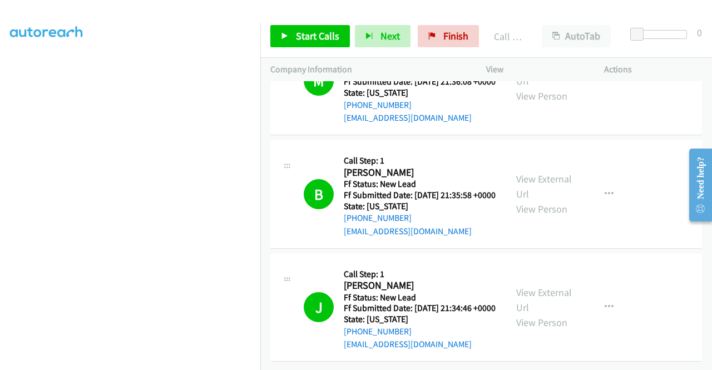
scroll to position [395, 0]
click at [460, 38] on span "Finish" at bounding box center [455, 35] width 25 height 13
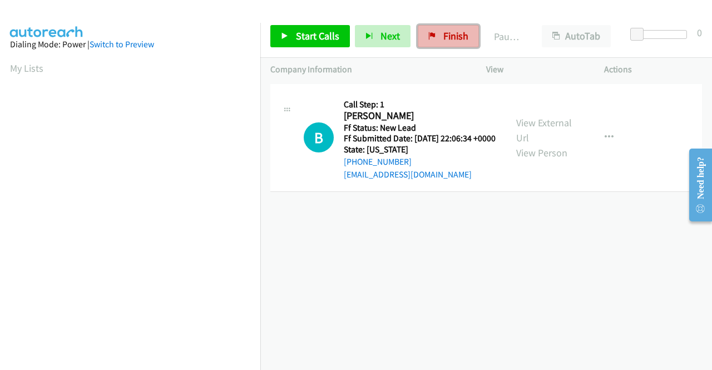
click at [447, 37] on span "Finish" at bounding box center [455, 35] width 25 height 13
